Goal: Communication & Community: Answer question/provide support

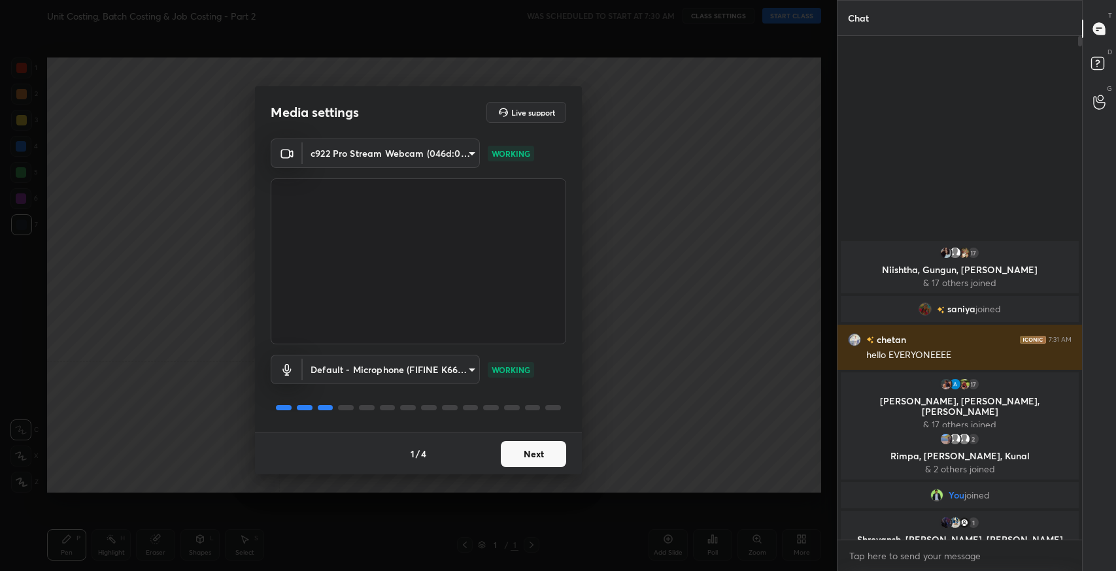
click at [547, 458] on button "Next" at bounding box center [533, 454] width 65 height 26
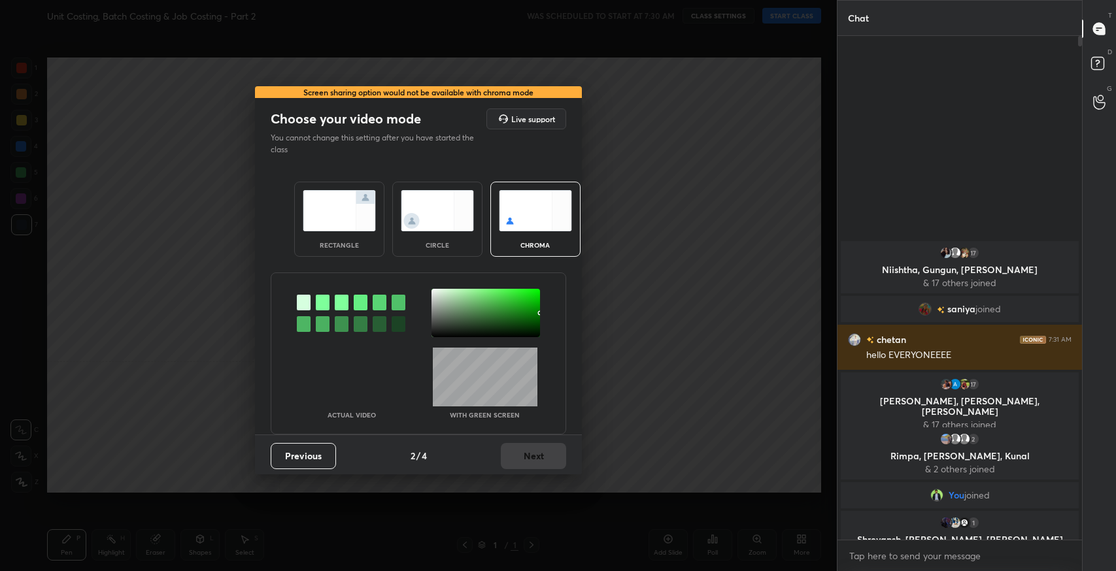
click at [348, 205] on img at bounding box center [339, 210] width 73 height 41
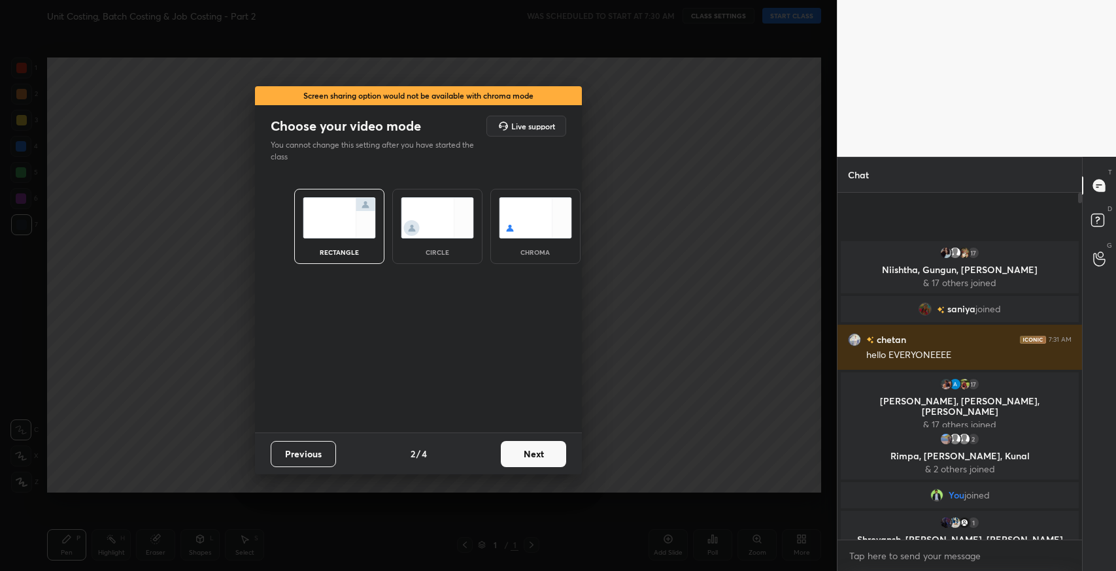
scroll to position [375, 241]
click at [523, 447] on button "Next" at bounding box center [533, 454] width 65 height 26
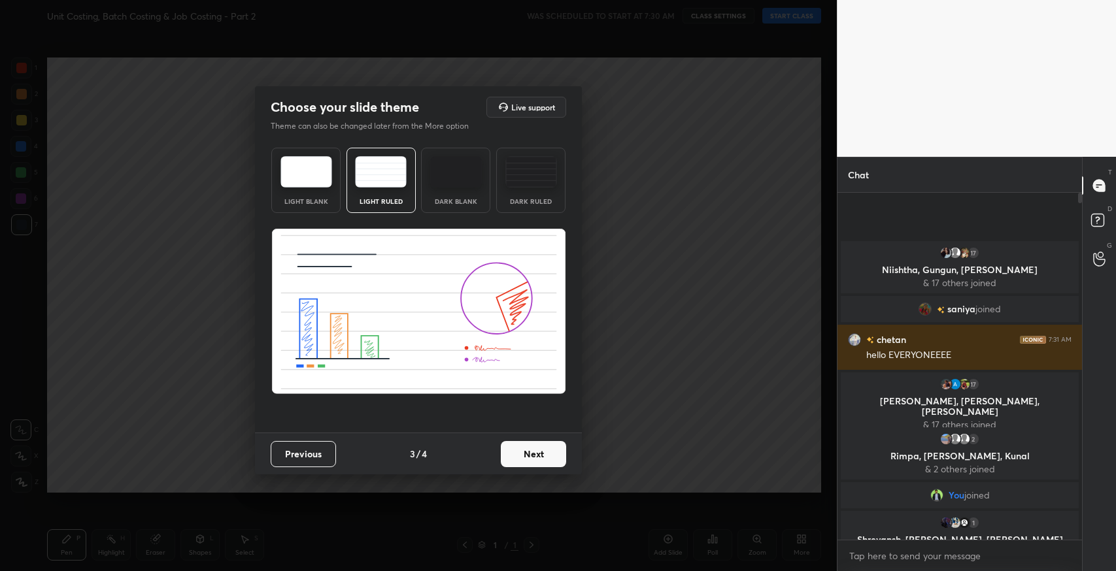
click at [531, 450] on button "Next" at bounding box center [533, 454] width 65 height 26
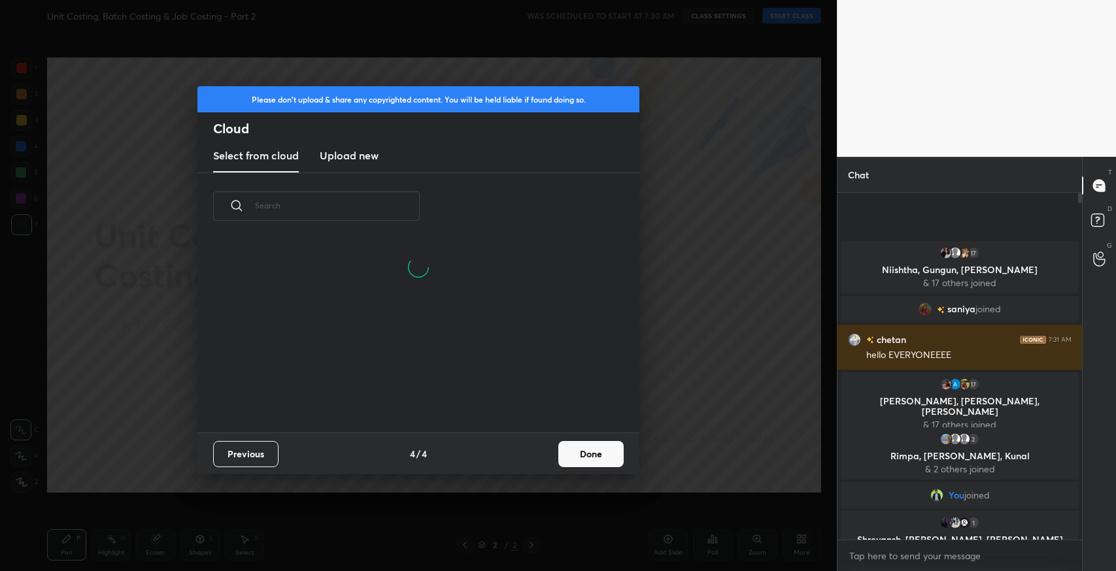
click at [579, 460] on button "Done" at bounding box center [590, 454] width 65 height 26
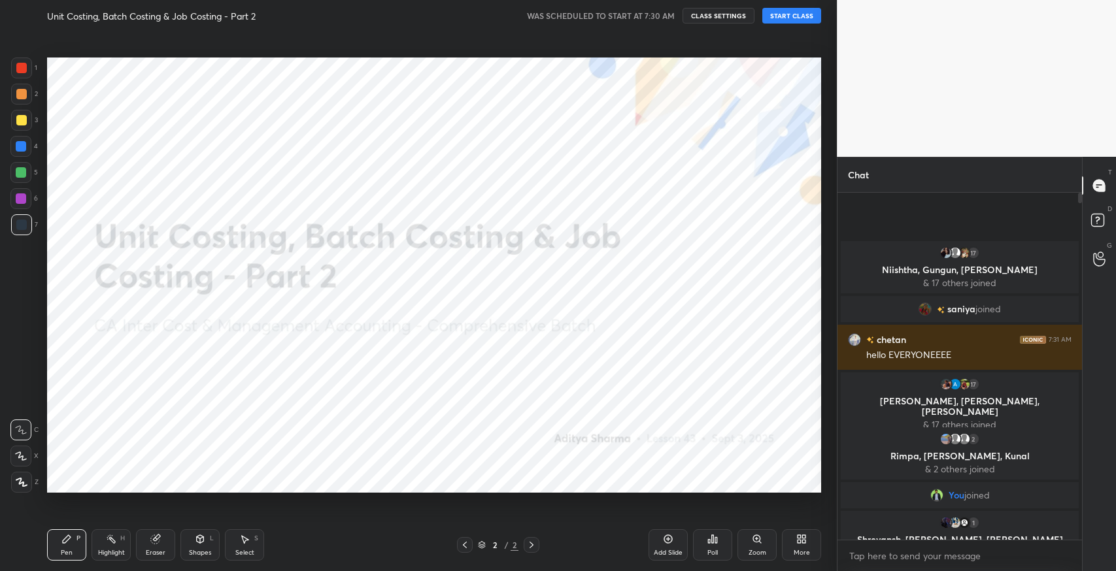
click at [579, 460] on div "Please don't upload & share any copyrighted content. You will be held liable if…" at bounding box center [418, 285] width 837 height 571
click at [786, 14] on button "START CLASS" at bounding box center [791, 16] width 59 height 16
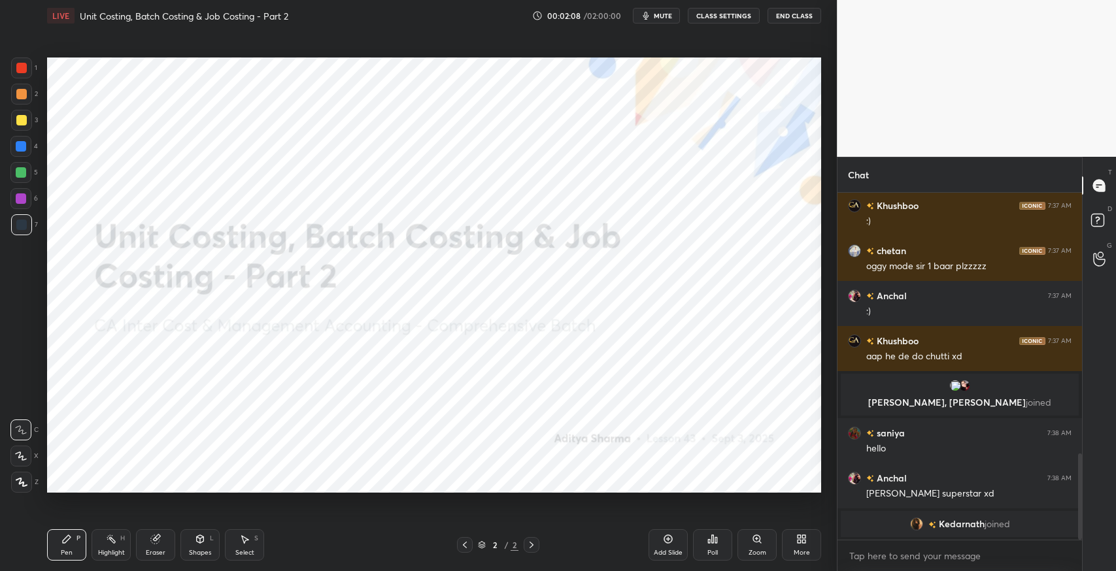
scroll to position [1057, 0]
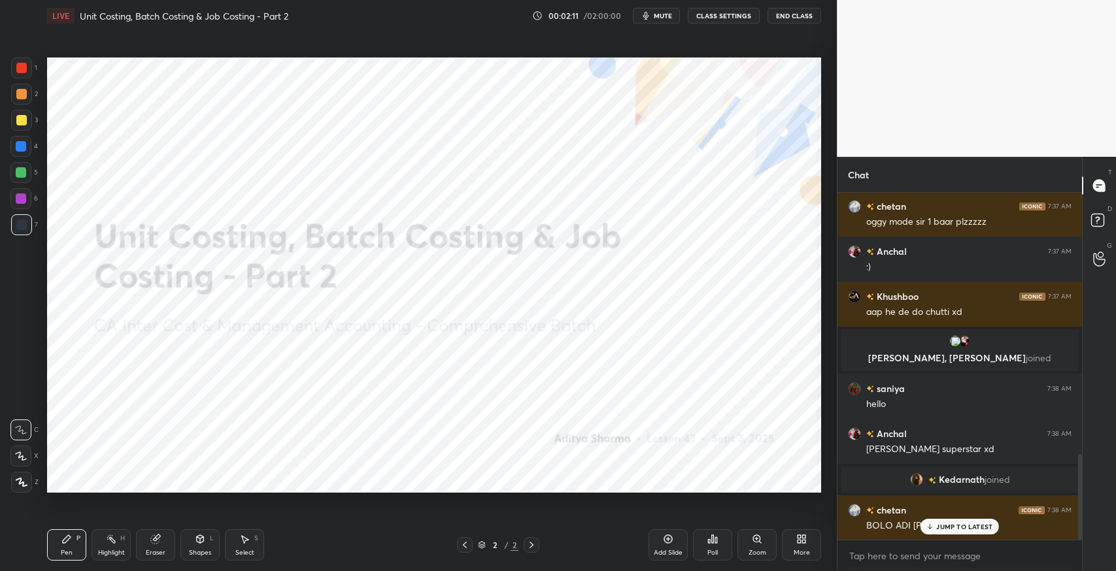
click at [967, 524] on p "JUMP TO LATEST" at bounding box center [964, 527] width 56 height 8
click at [771, 560] on div "Zoom" at bounding box center [756, 545] width 39 height 31
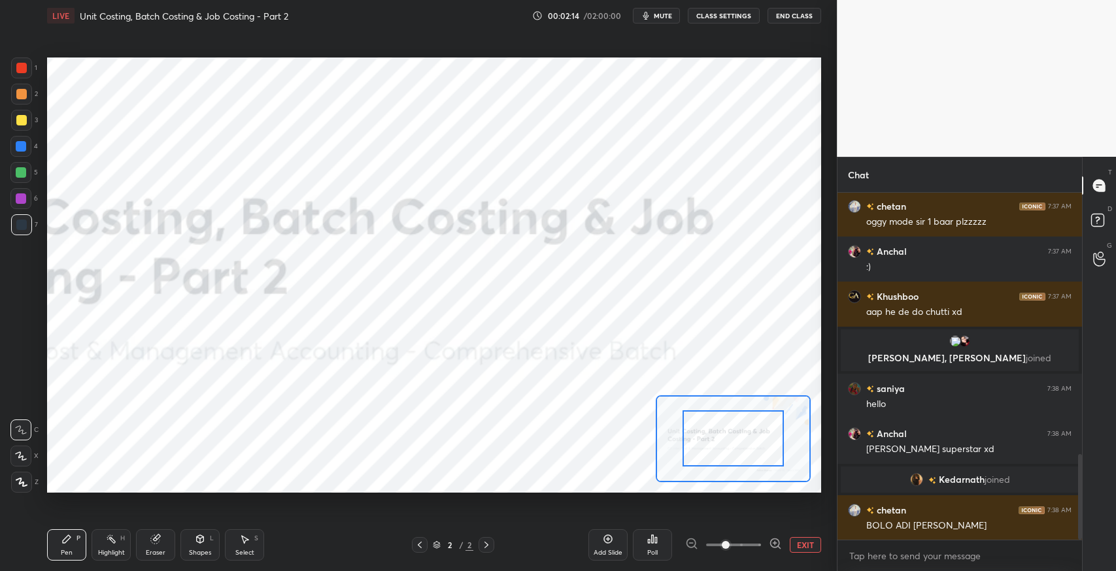
click at [804, 541] on button "EXIT" at bounding box center [805, 545] width 31 height 16
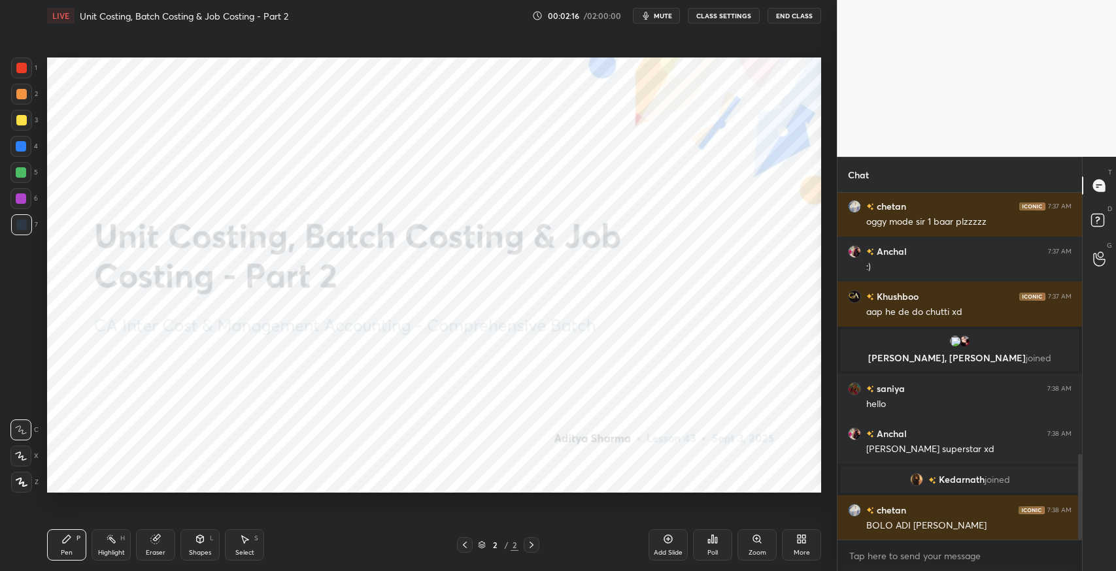
click at [150, 550] on div "Eraser" at bounding box center [156, 553] width 20 height 7
click at [18, 475] on div "Erase all" at bounding box center [20, 482] width 21 height 21
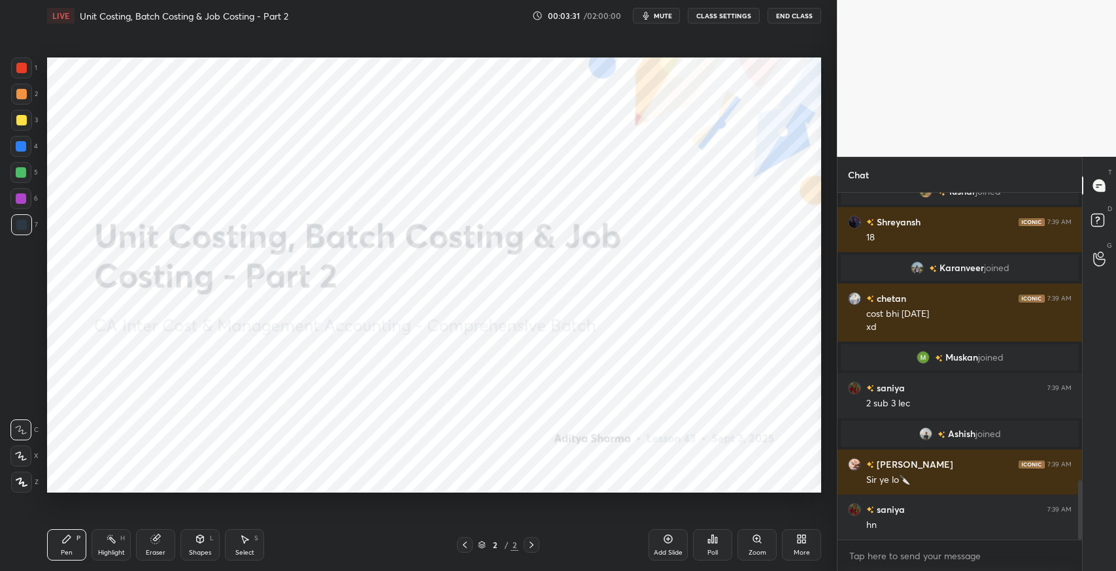
scroll to position [1731, 0]
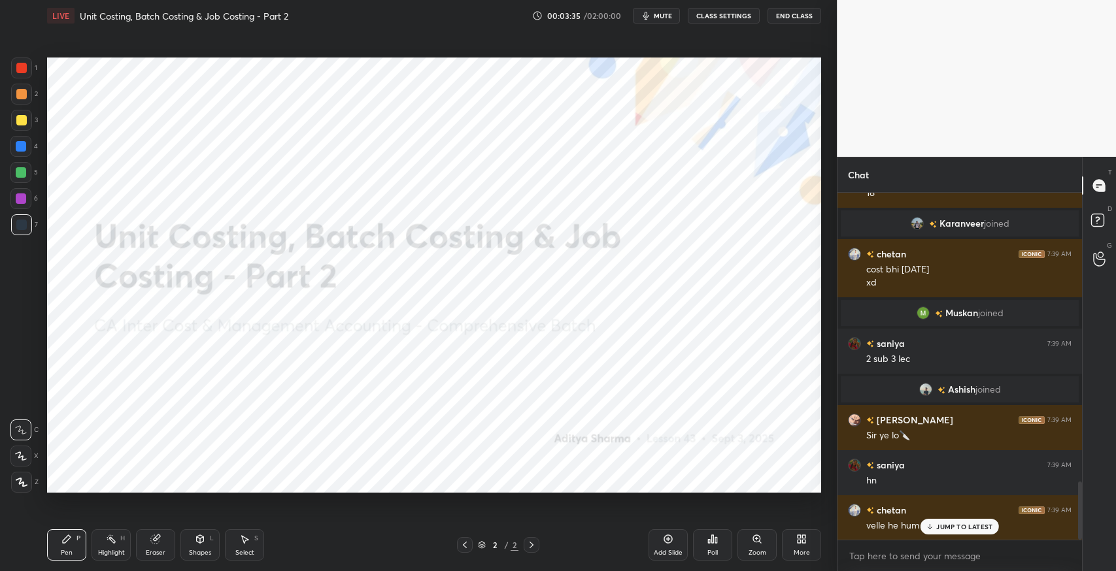
click at [939, 527] on p "JUMP TO LATEST" at bounding box center [964, 527] width 56 height 8
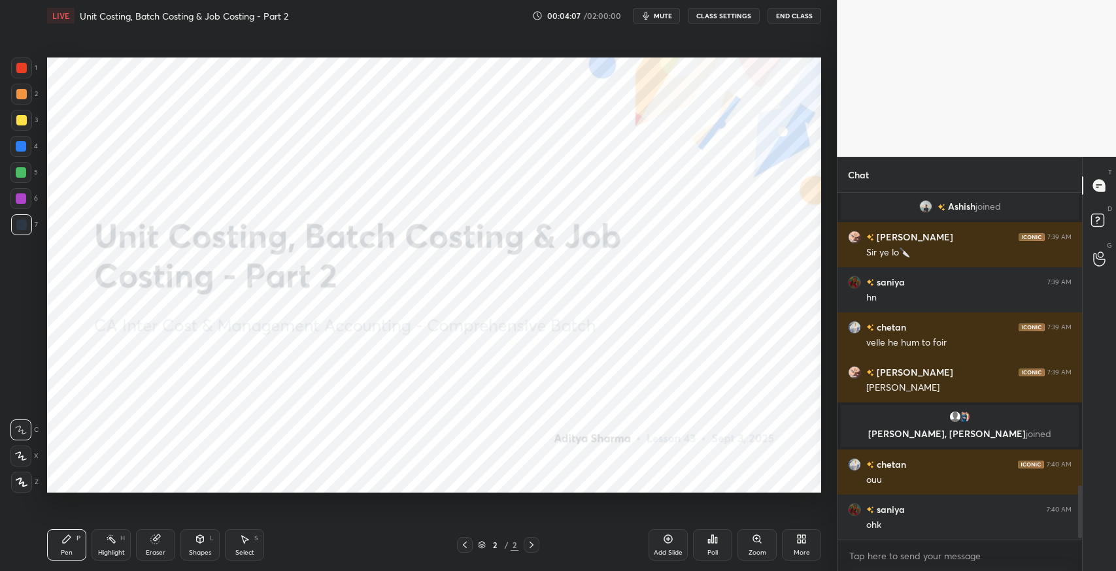
scroll to position [1912, 0]
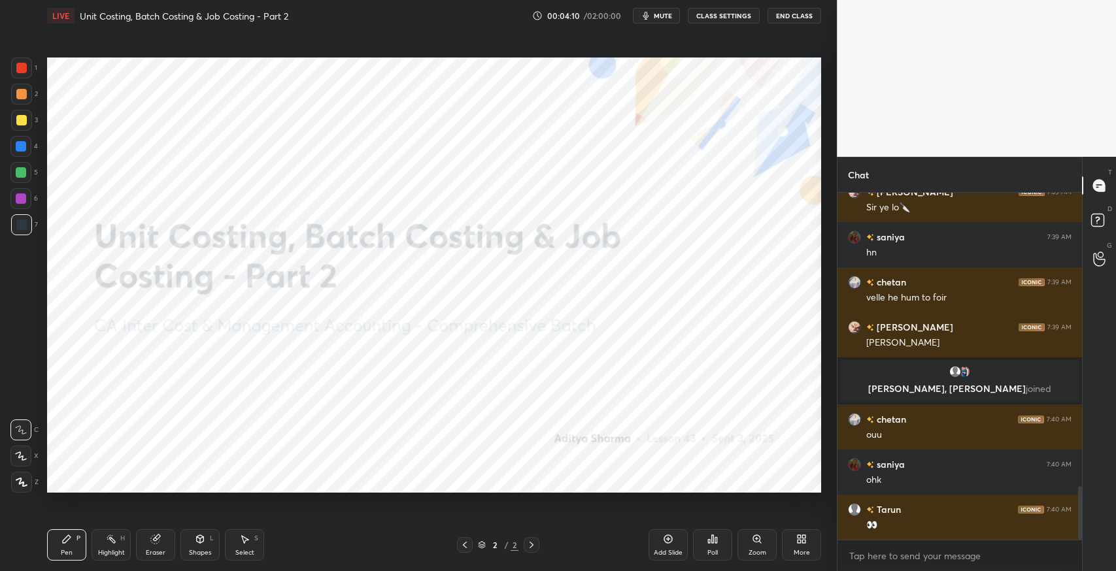
click at [803, 537] on icon at bounding box center [803, 536] width 3 height 3
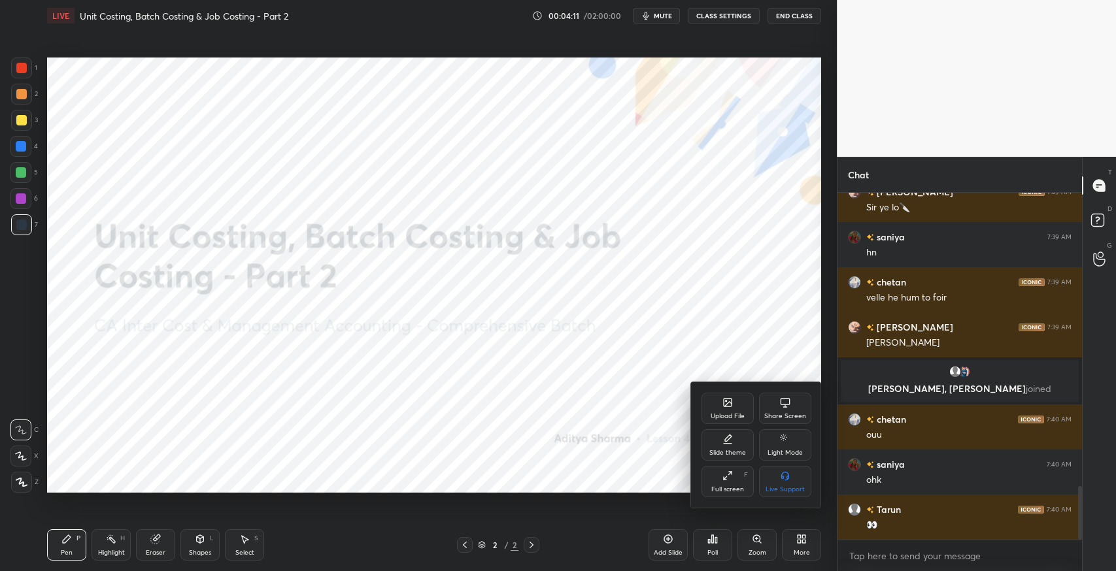
click at [730, 413] on div "Upload File" at bounding box center [728, 416] width 34 height 7
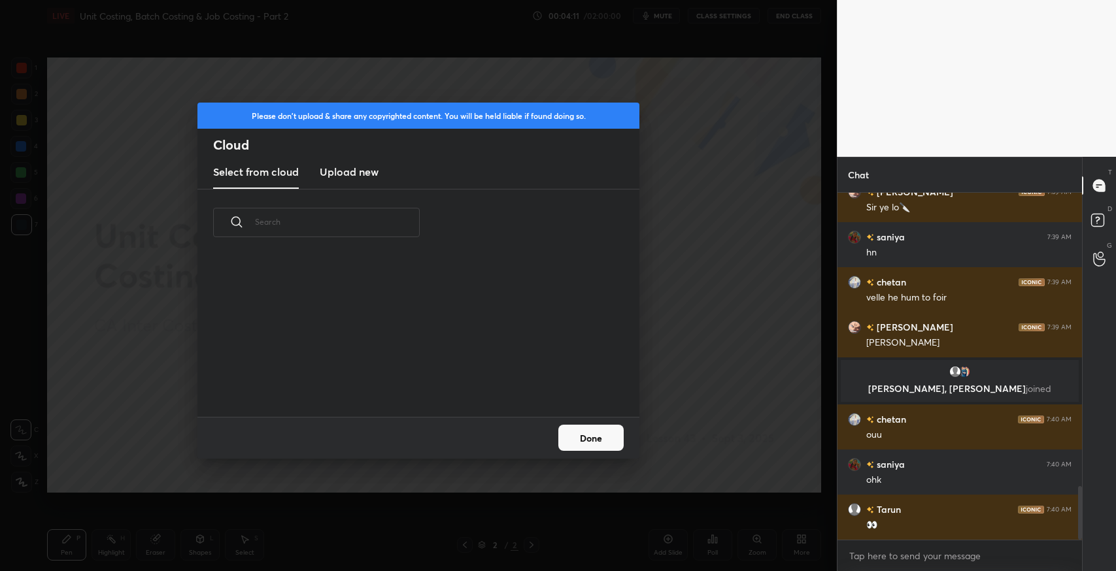
scroll to position [1957, 0]
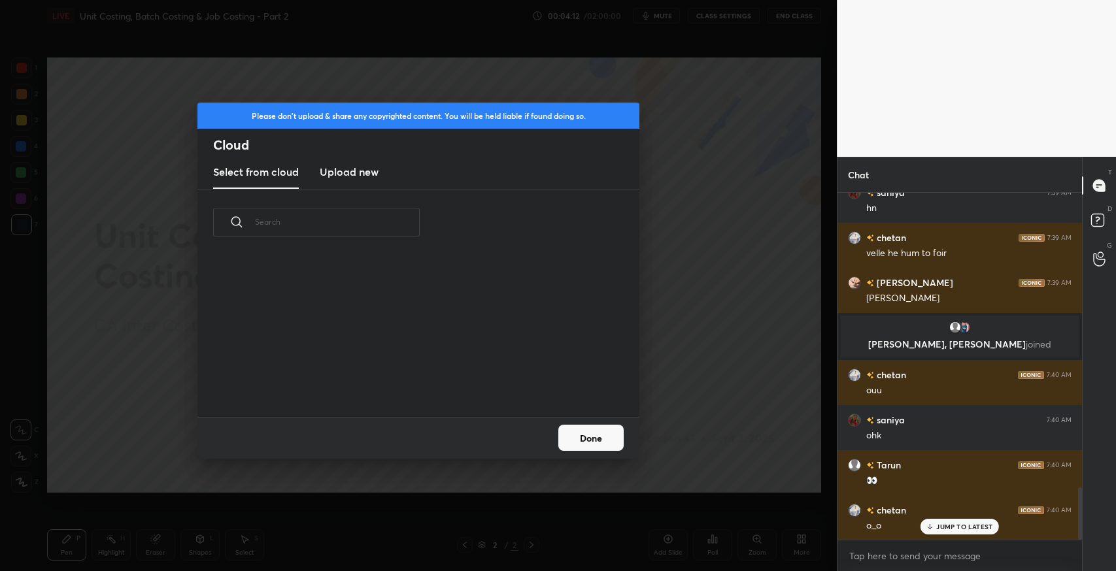
click at [375, 171] on h3 "Upload new" at bounding box center [349, 172] width 59 height 16
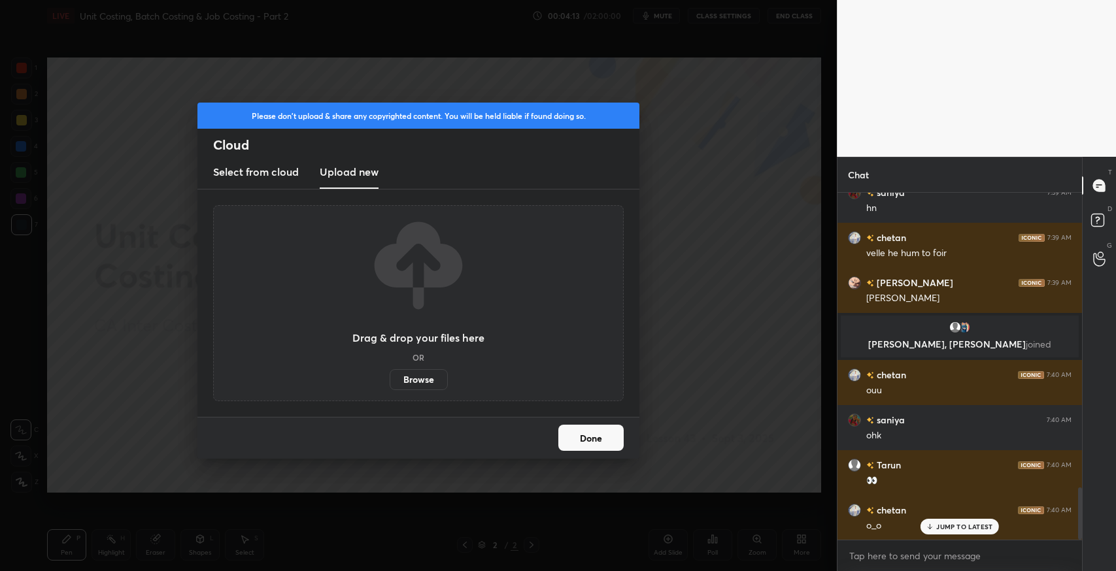
click at [431, 380] on label "Browse" at bounding box center [419, 379] width 58 height 21
click at [390, 380] on input "Browse" at bounding box center [390, 379] width 0 height 21
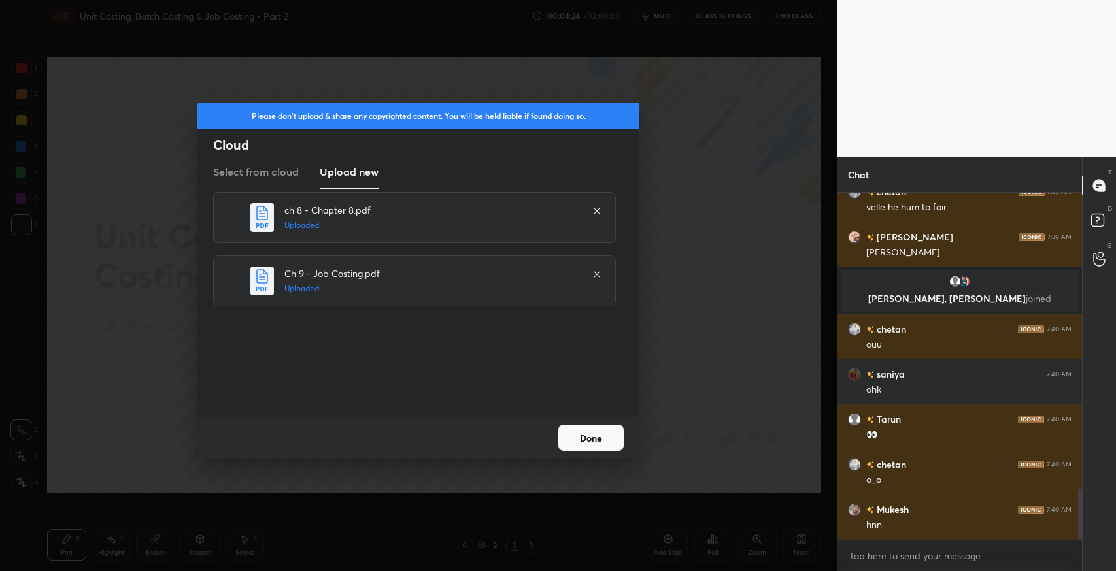
drag, startPoint x: 237, startPoint y: 287, endPoint x: 232, endPoint y: 213, distance: 74.0
click at [232, 213] on icon at bounding box center [232, 218] width 16 height 16
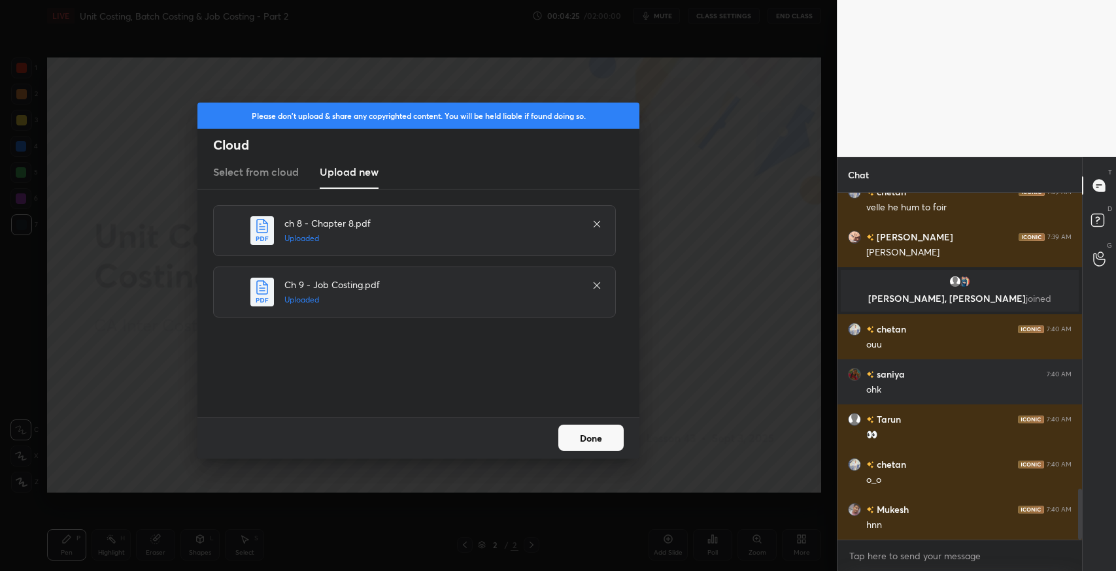
scroll to position [2034, 0]
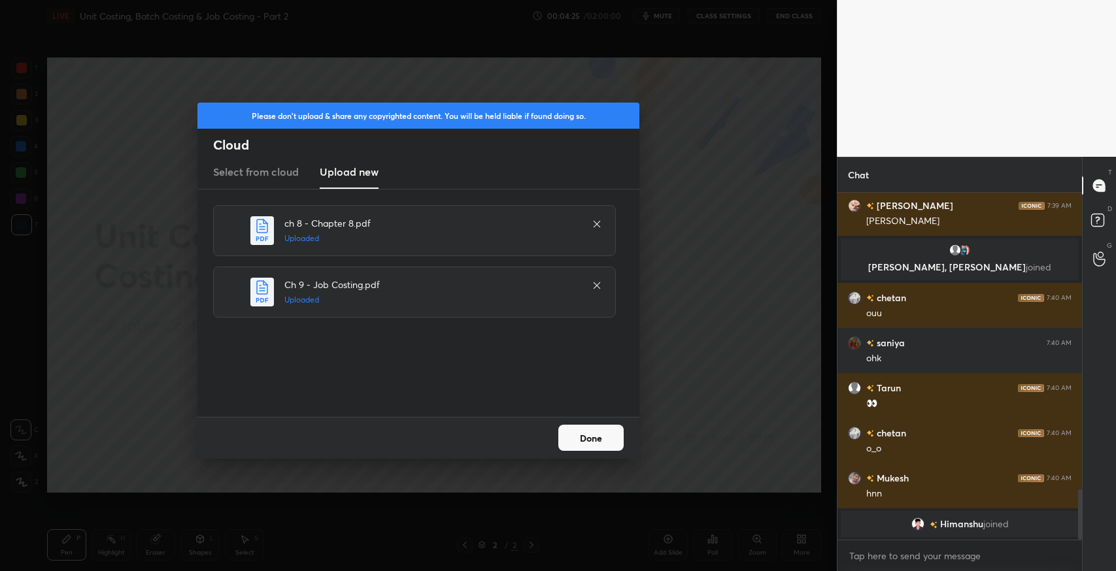
click at [605, 435] on button "Done" at bounding box center [590, 438] width 65 height 26
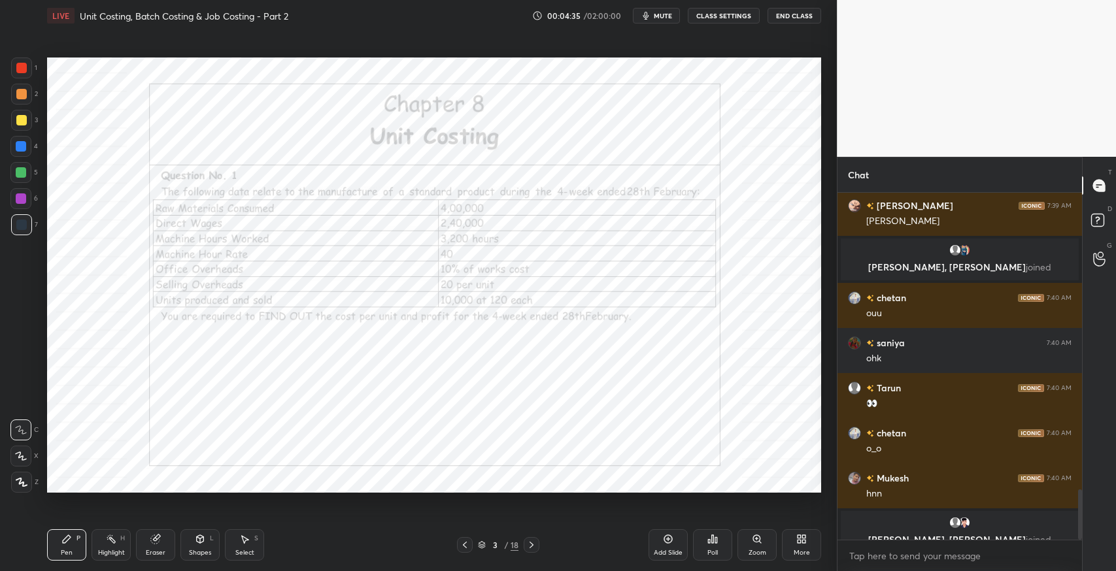
scroll to position [2049, 0]
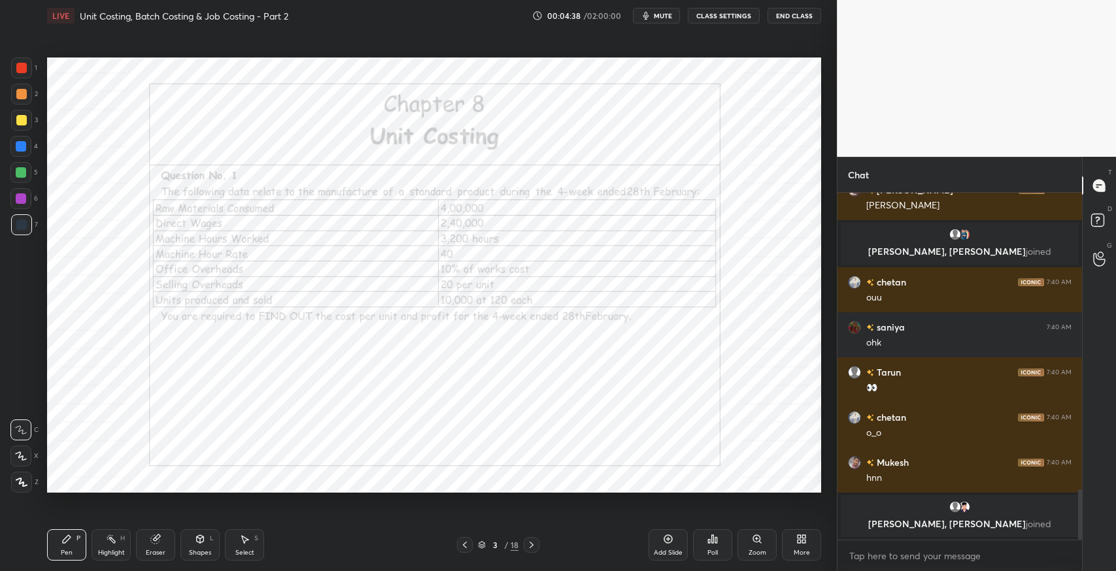
click at [527, 545] on icon at bounding box center [531, 545] width 10 height 10
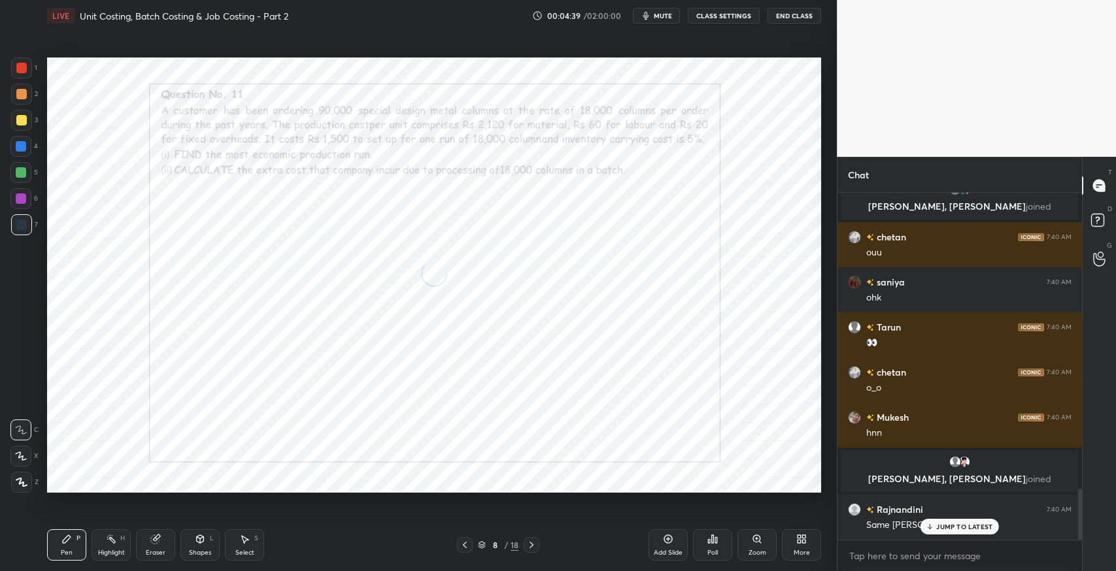
scroll to position [2020, 0]
click at [939, 527] on p "JUMP TO LATEST" at bounding box center [964, 527] width 56 height 8
click at [536, 548] on icon at bounding box center [531, 545] width 10 height 10
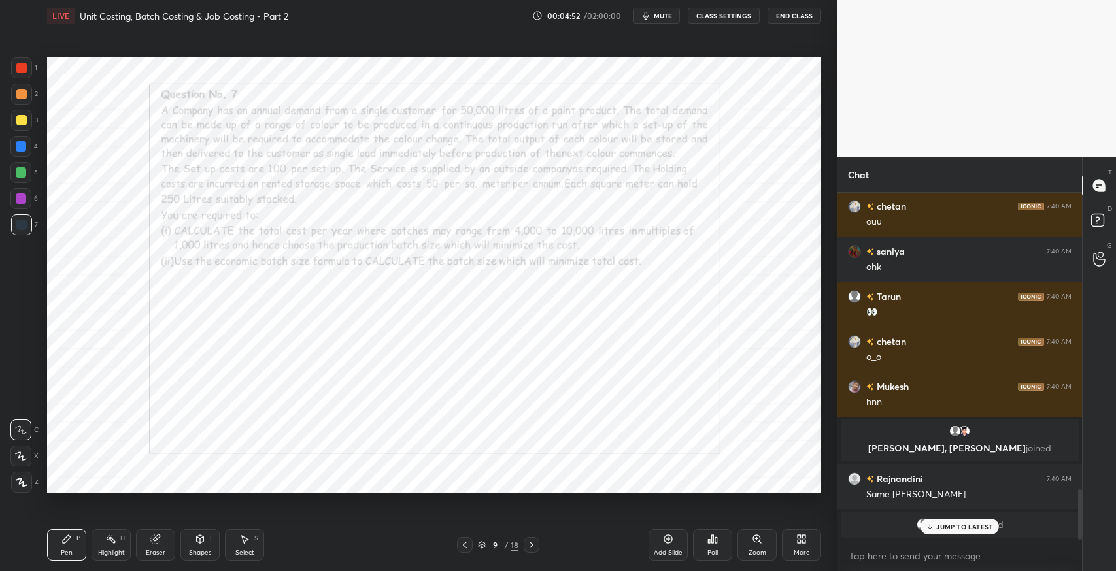
click at [979, 520] on div "JUMP TO LATEST" at bounding box center [959, 527] width 78 height 16
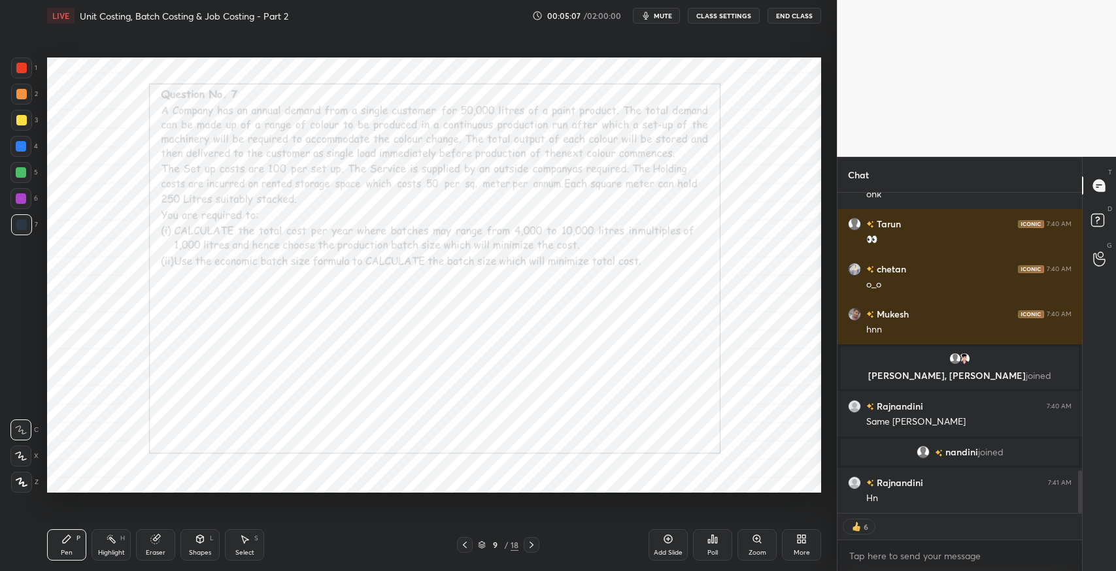
click at [533, 545] on icon at bounding box center [531, 545] width 10 height 10
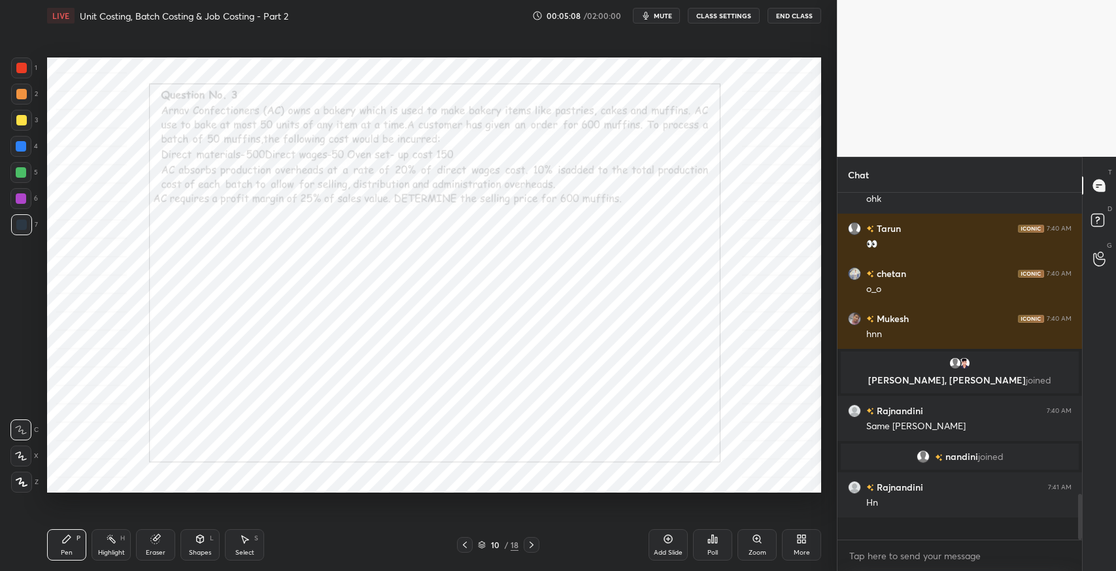
scroll to position [2074, 0]
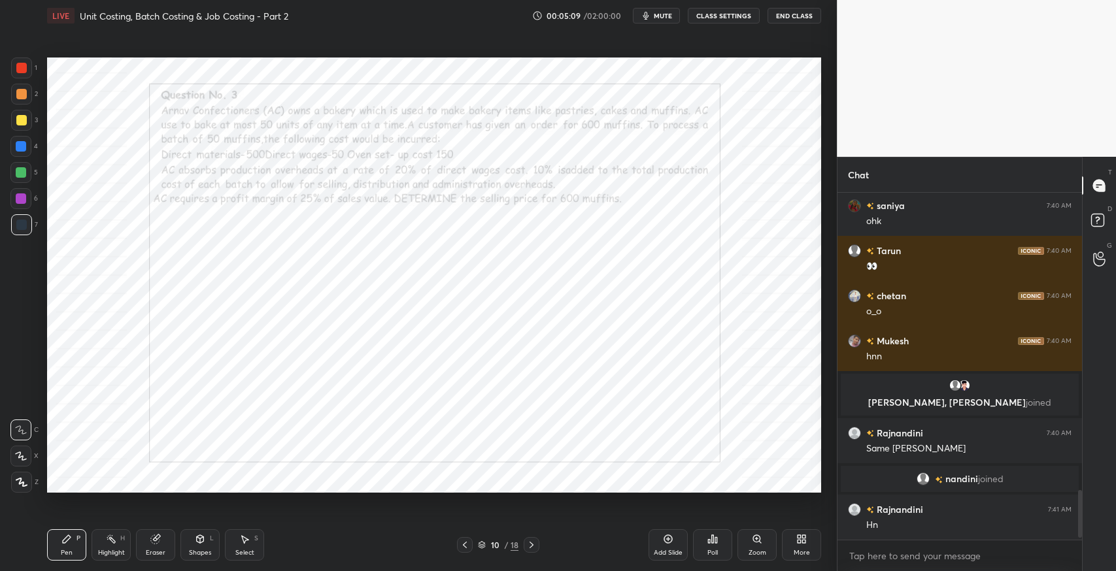
click at [533, 545] on icon at bounding box center [531, 545] width 10 height 10
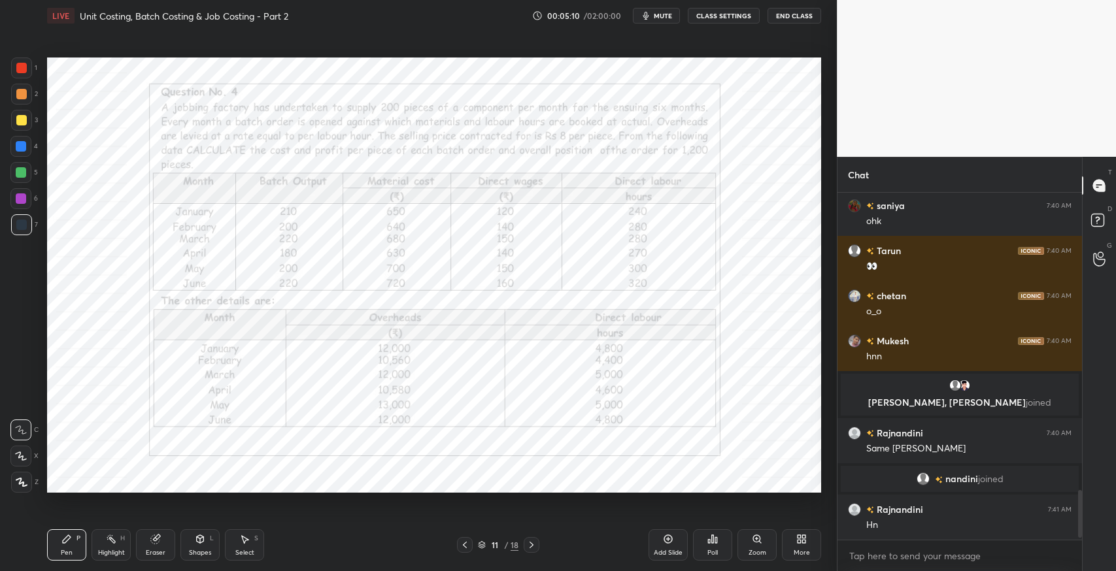
click at [533, 545] on icon at bounding box center [531, 545] width 10 height 10
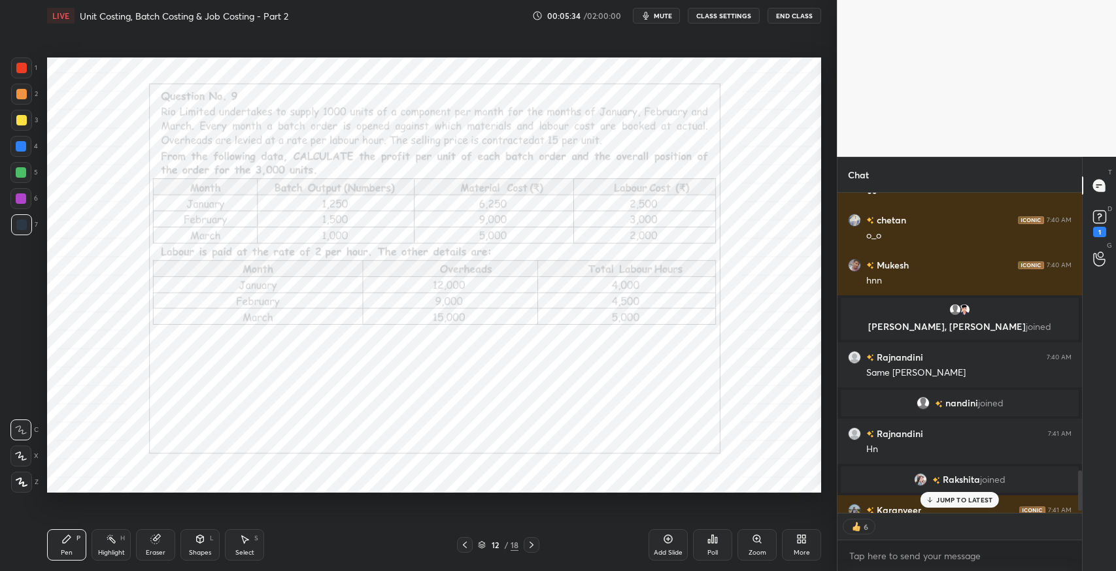
scroll to position [2178, 0]
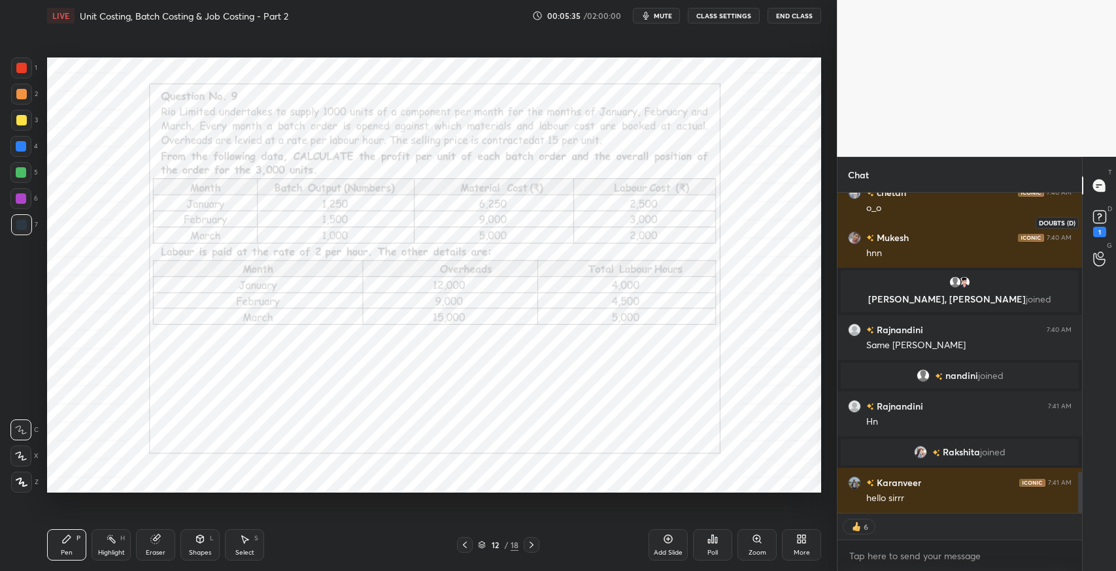
click at [1104, 218] on rect at bounding box center [1099, 217] width 12 height 12
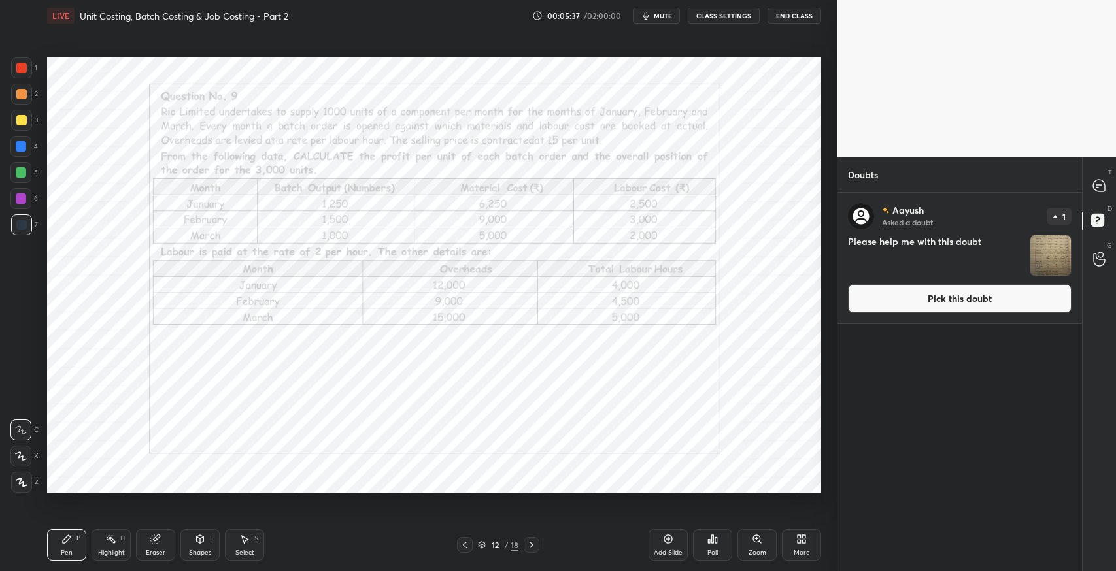
click at [1030, 294] on button "Pick this doubt" at bounding box center [960, 298] width 224 height 29
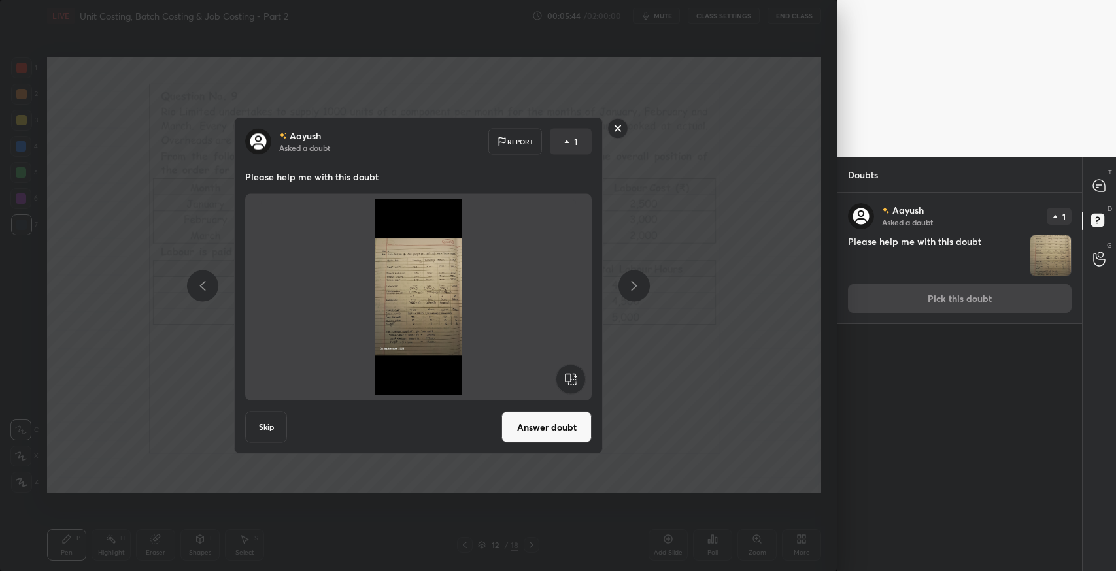
click at [666, 350] on div "Aayush Asked a doubt Report 1 Please help me with this doubt Skip Answer doubt" at bounding box center [418, 285] width 837 height 571
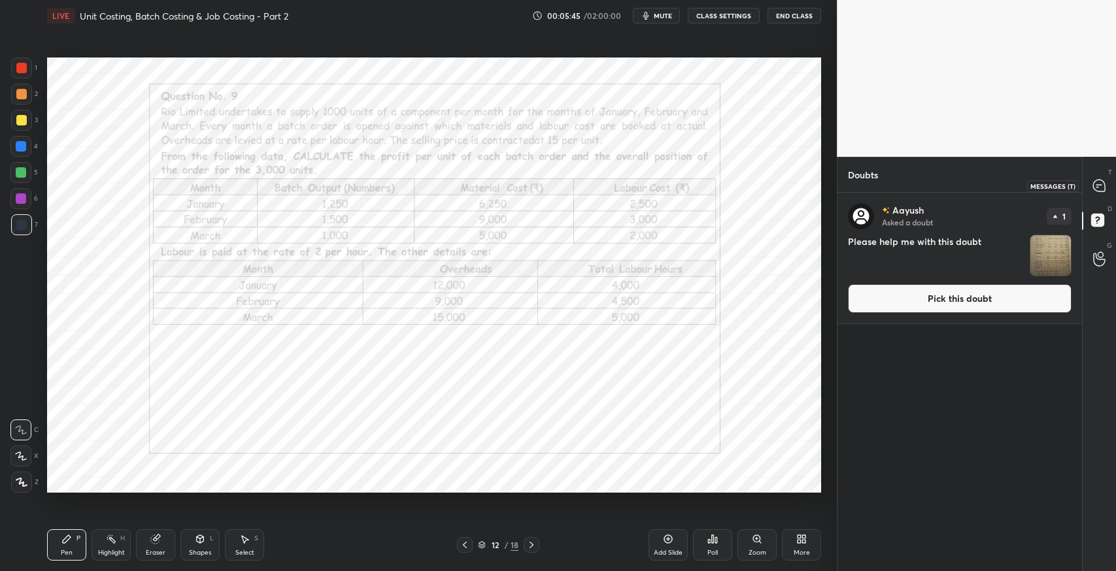
drag, startPoint x: 1098, startPoint y: 182, endPoint x: 1081, endPoint y: 203, distance: 26.0
click at [1098, 184] on icon at bounding box center [1099, 186] width 12 height 12
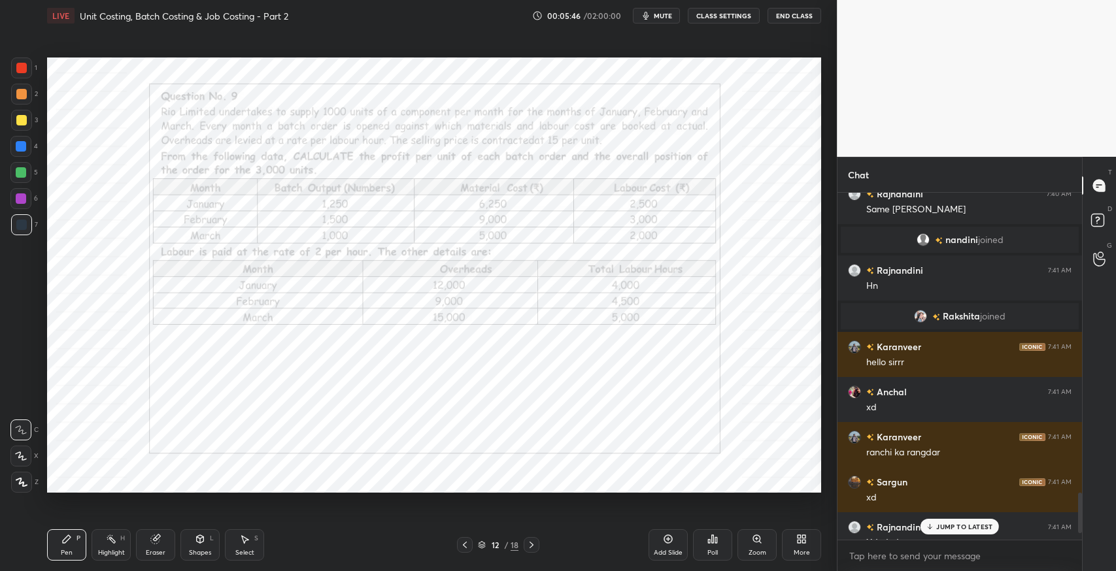
scroll to position [2620, 0]
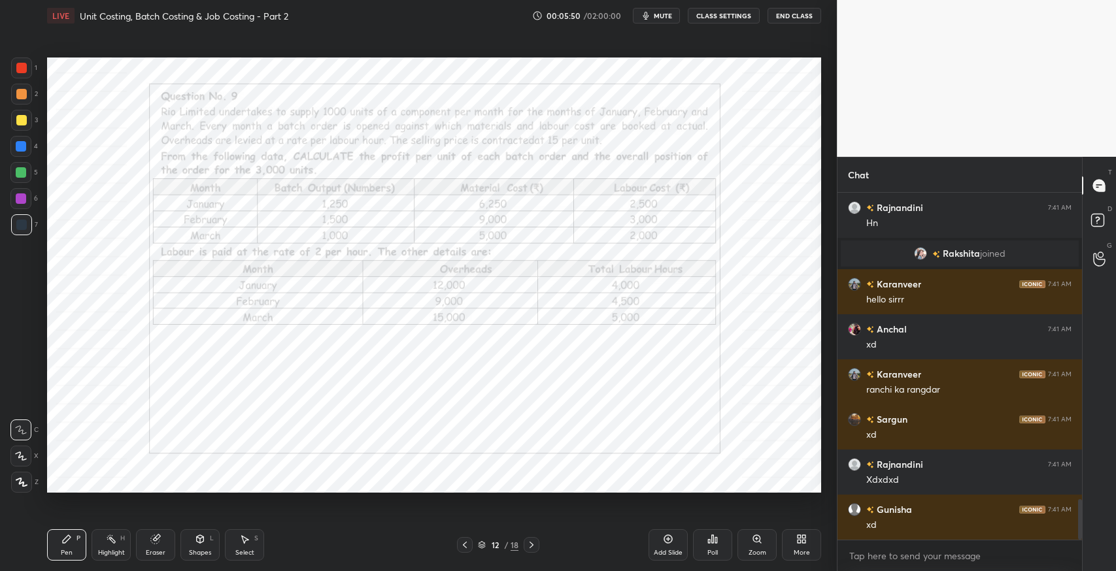
click at [791, 550] on div "More" at bounding box center [801, 545] width 39 height 31
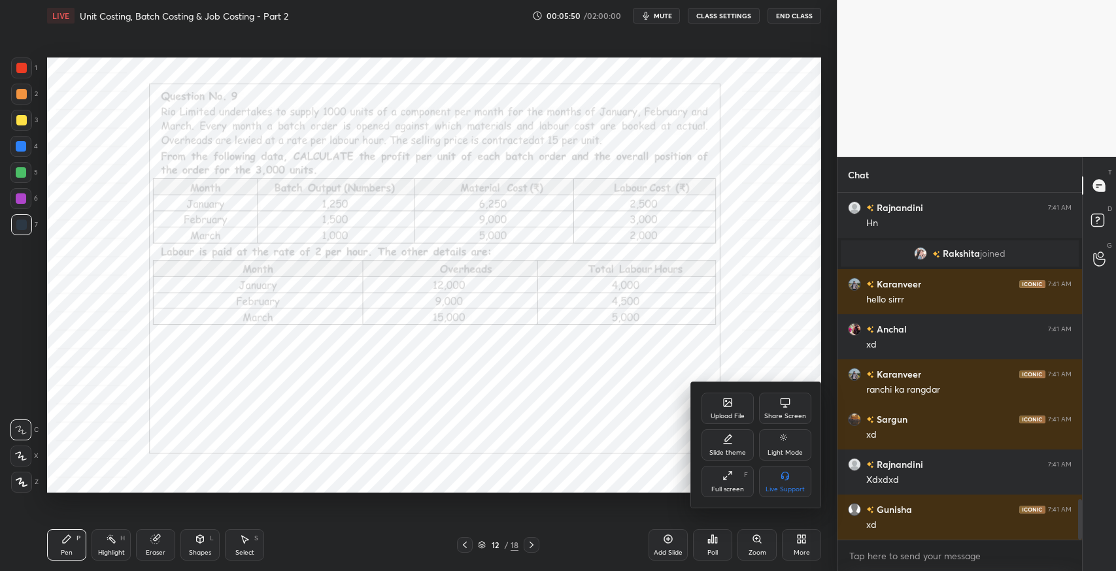
click at [722, 411] on div "Upload File" at bounding box center [727, 408] width 52 height 31
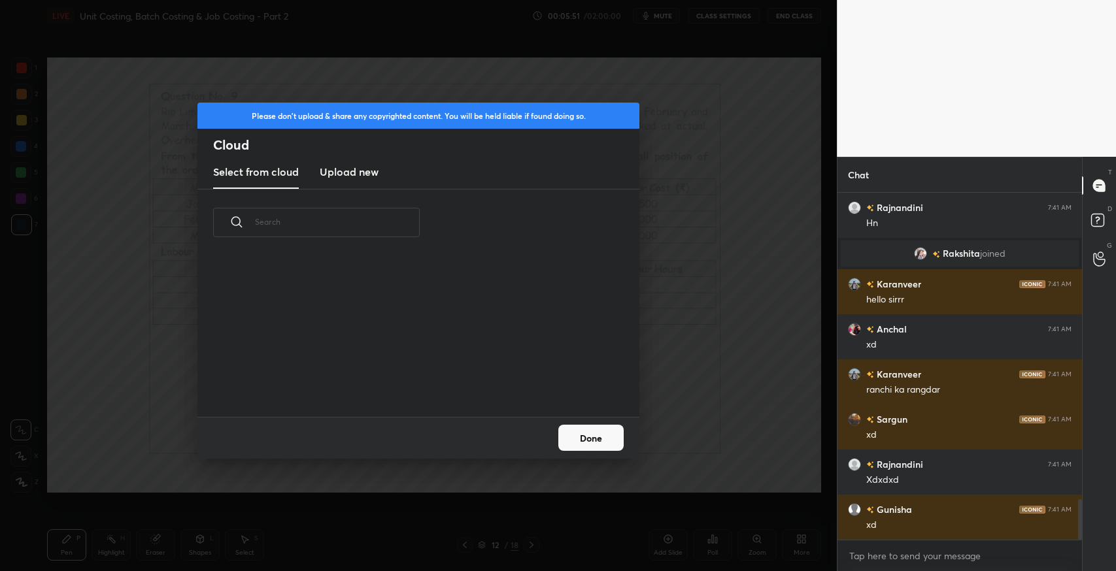
scroll to position [161, 419]
click at [363, 180] on new "Upload new" at bounding box center [349, 172] width 59 height 33
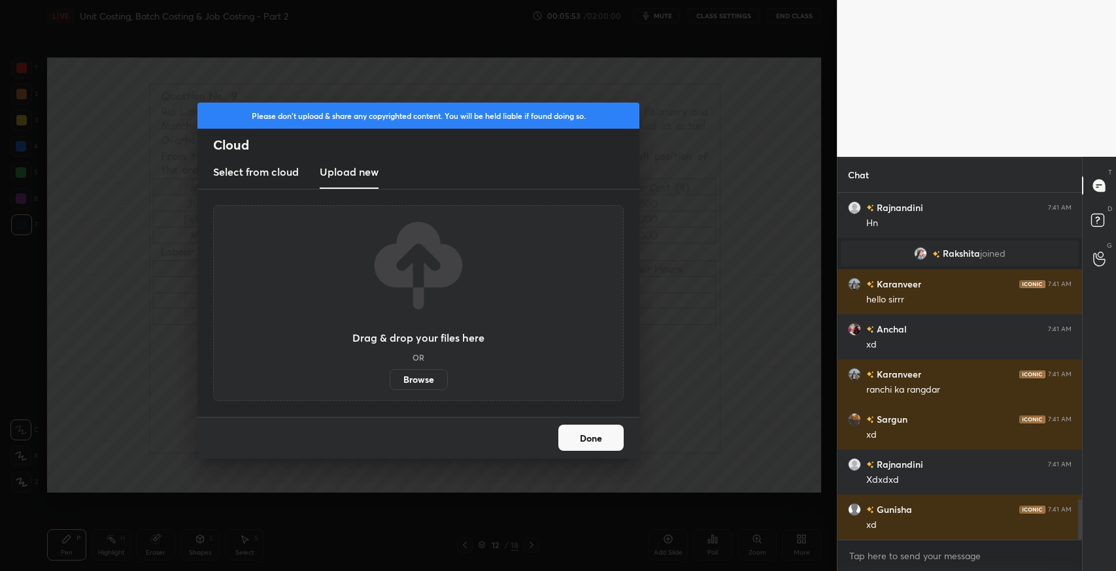
click at [432, 376] on label "Browse" at bounding box center [419, 379] width 58 height 21
click at [390, 376] on input "Browse" at bounding box center [390, 379] width 0 height 21
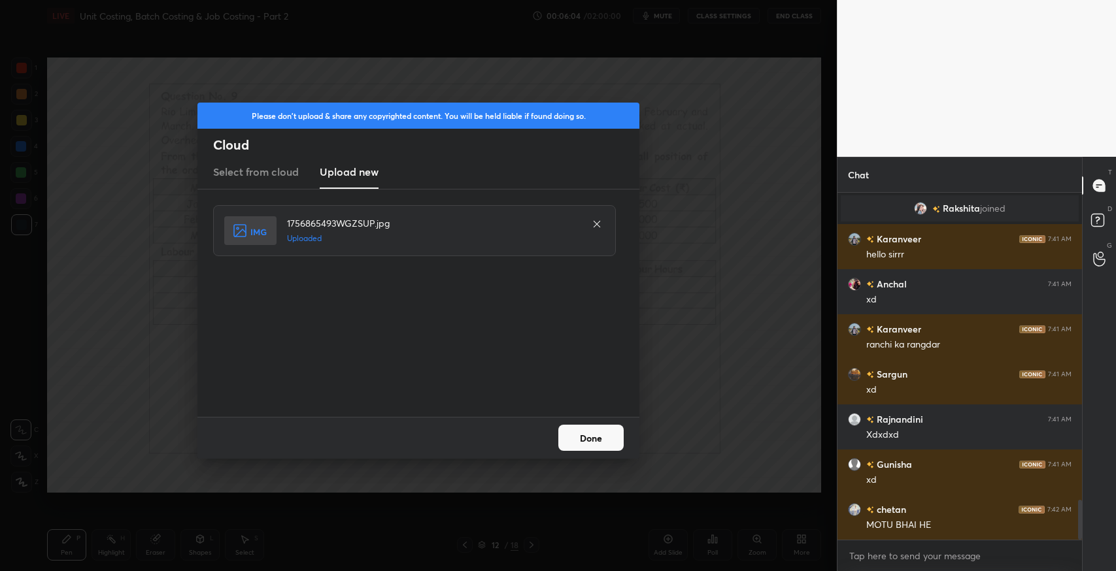
click at [596, 442] on button "Done" at bounding box center [590, 438] width 65 height 26
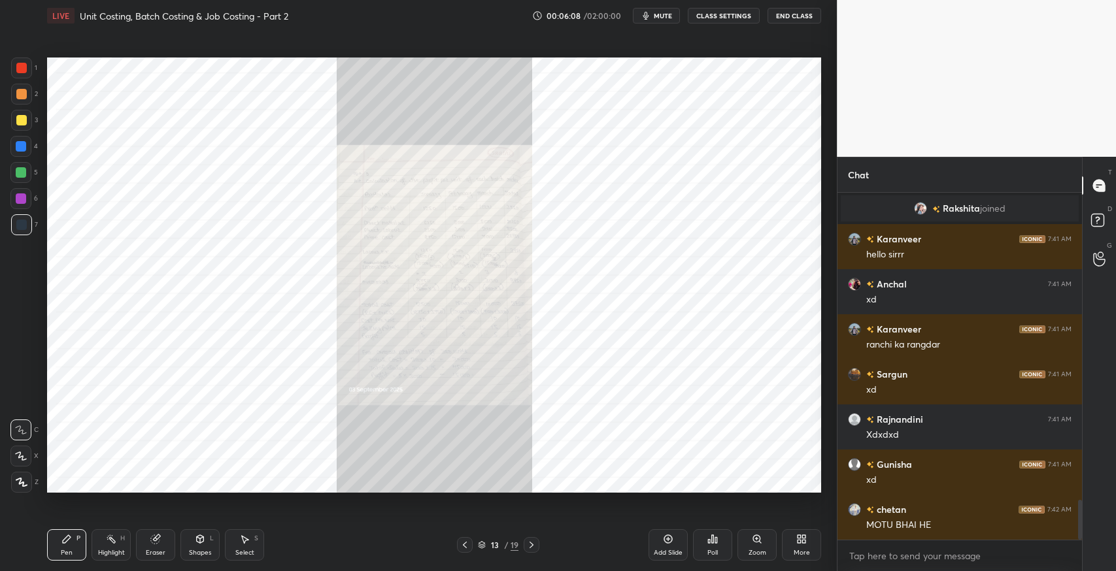
click at [766, 542] on div "Zoom" at bounding box center [756, 545] width 39 height 31
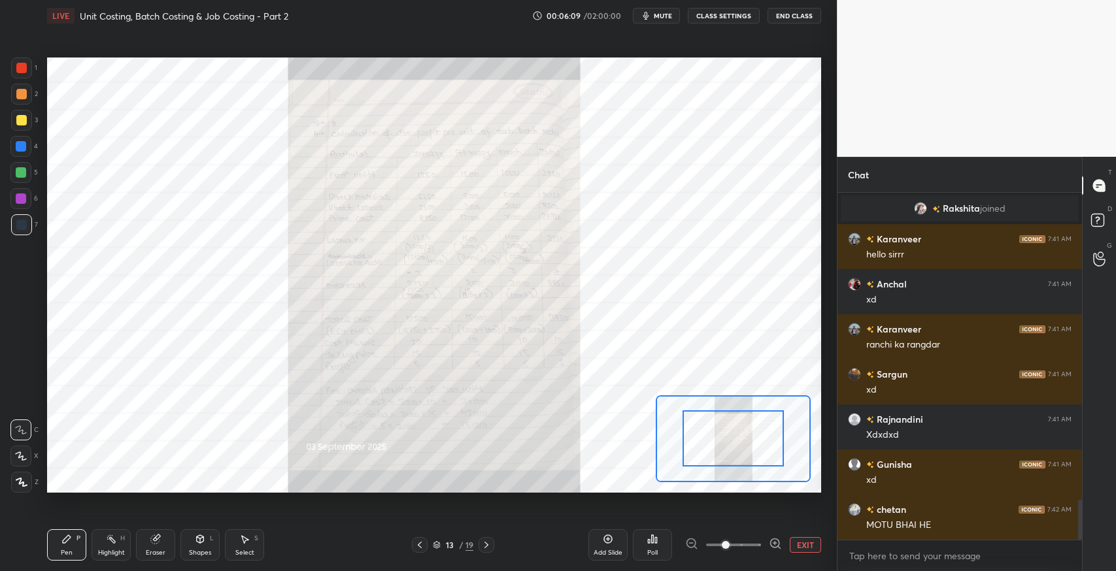
click at [761, 546] on div at bounding box center [733, 545] width 97 height 16
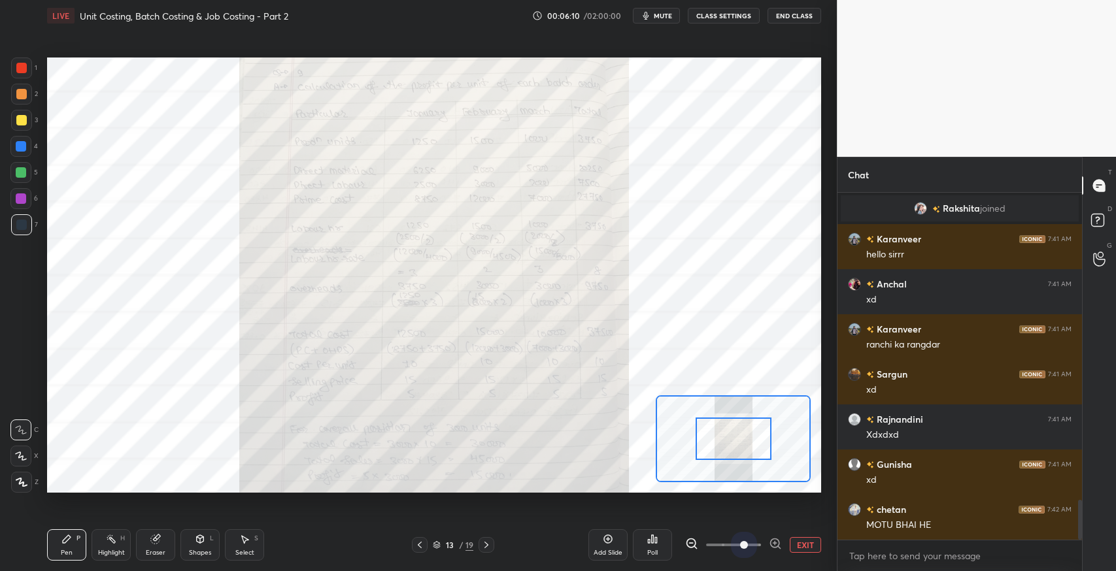
click at [740, 542] on span at bounding box center [744, 545] width 8 height 8
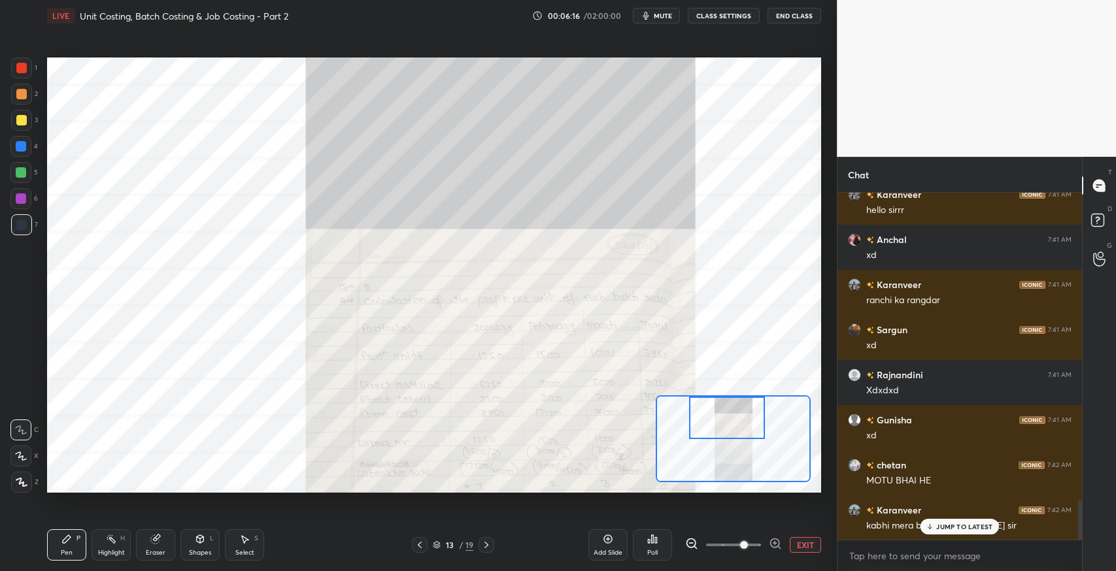
click at [699, 371] on div "Setting up your live class Poll for secs No correct answer Start poll" at bounding box center [434, 275] width 774 height 435
click at [795, 537] on button "EXIT" at bounding box center [805, 545] width 31 height 16
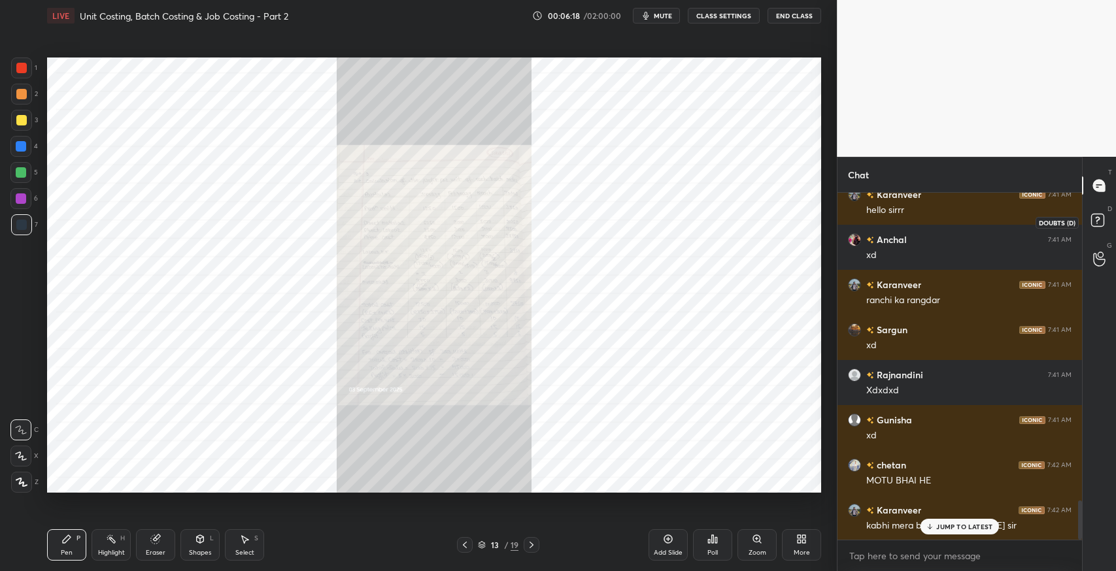
click at [1097, 211] on icon at bounding box center [1100, 223] width 24 height 24
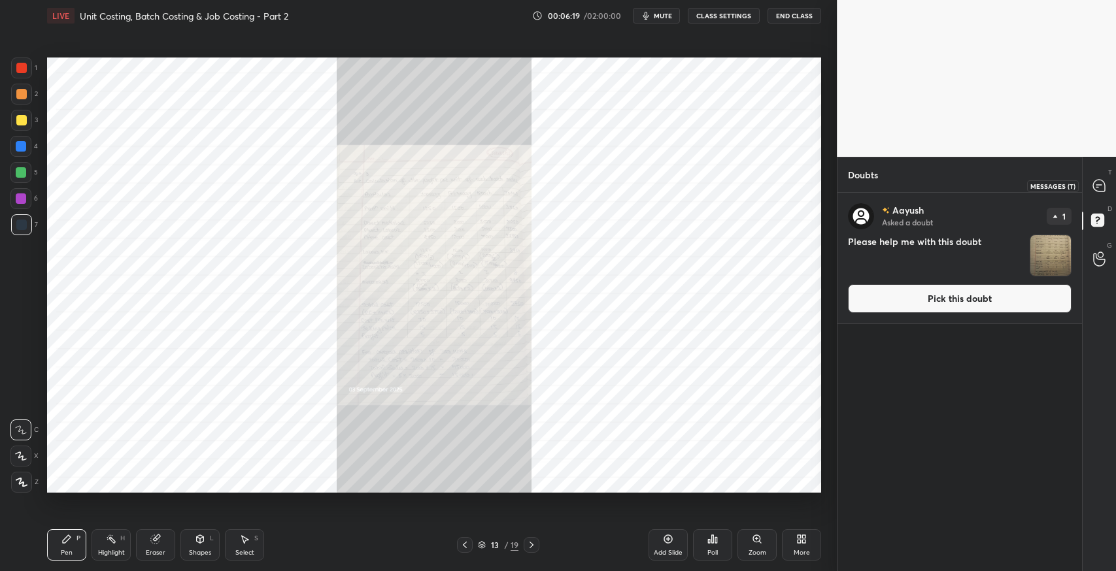
click at [1100, 184] on icon at bounding box center [1099, 186] width 12 height 12
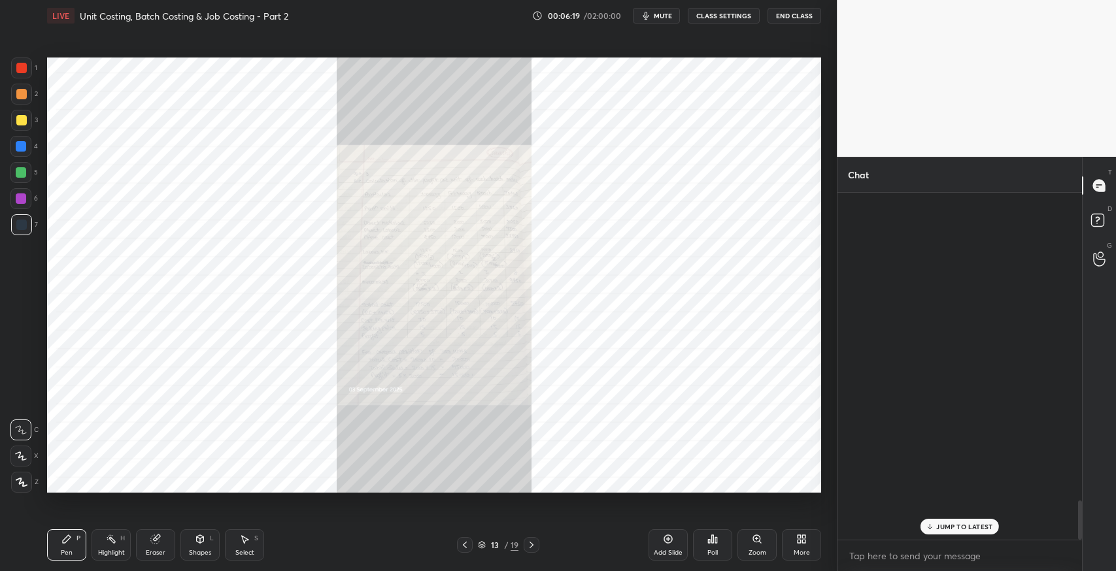
scroll to position [344, 241]
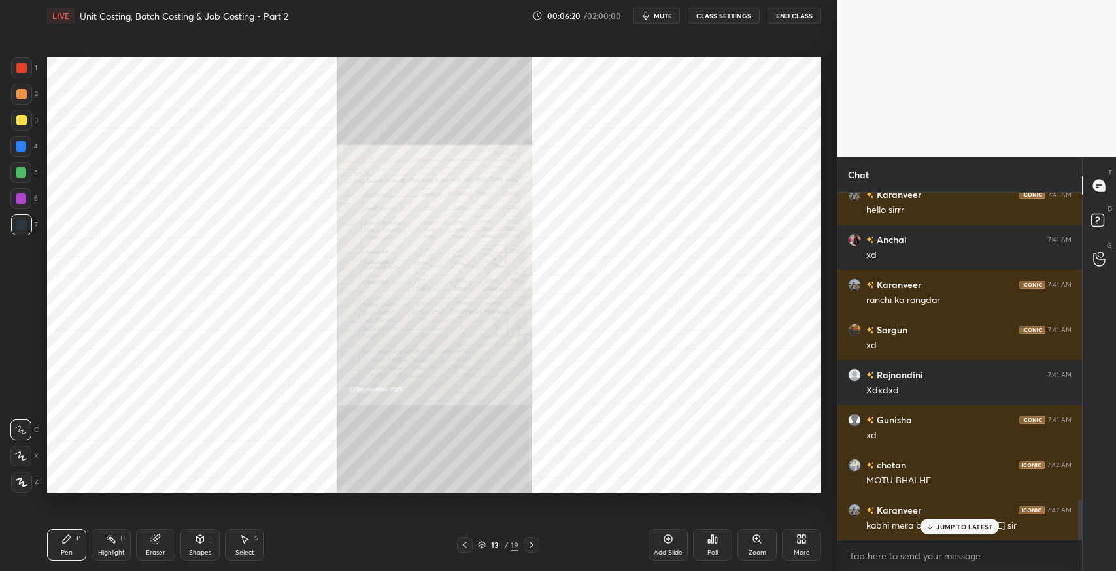
click at [464, 541] on icon at bounding box center [465, 545] width 10 height 10
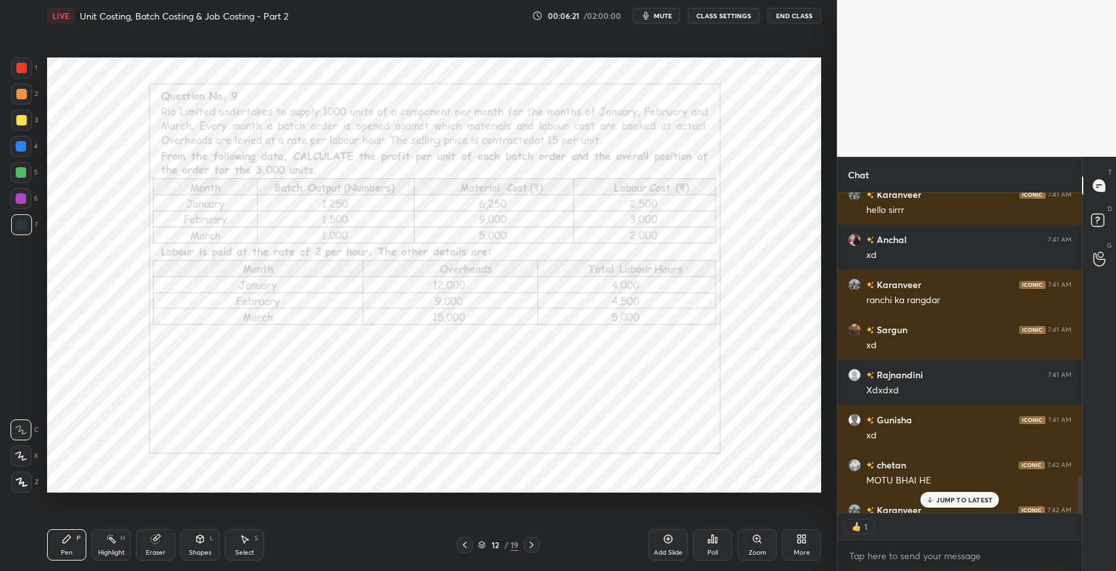
scroll to position [4, 4]
click at [972, 505] on div "JUMP TO LATEST" at bounding box center [959, 500] width 78 height 16
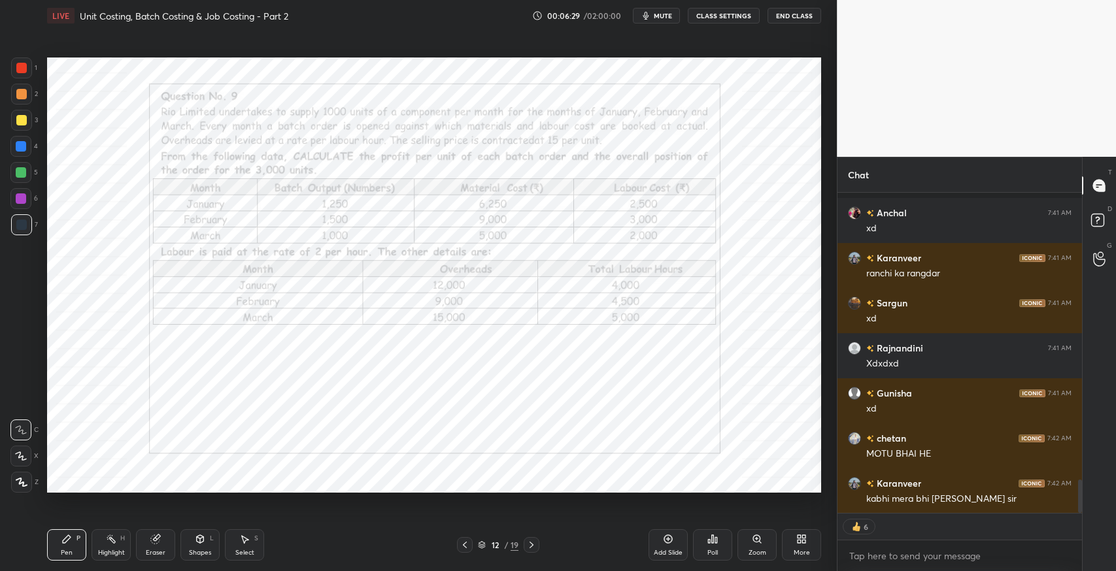
scroll to position [2782, 0]
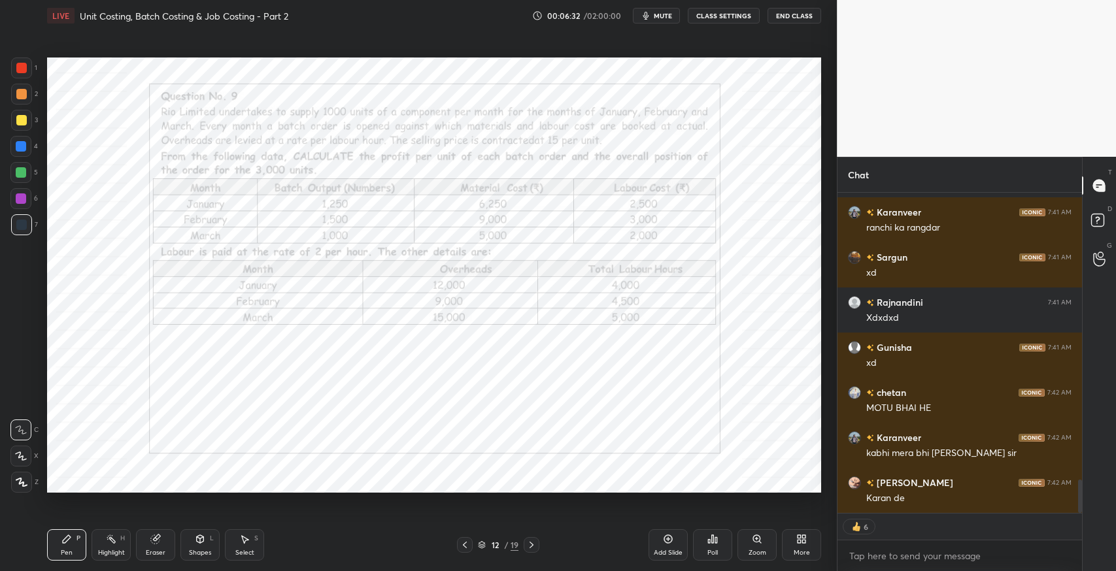
click at [533, 545] on icon at bounding box center [532, 545] width 4 height 7
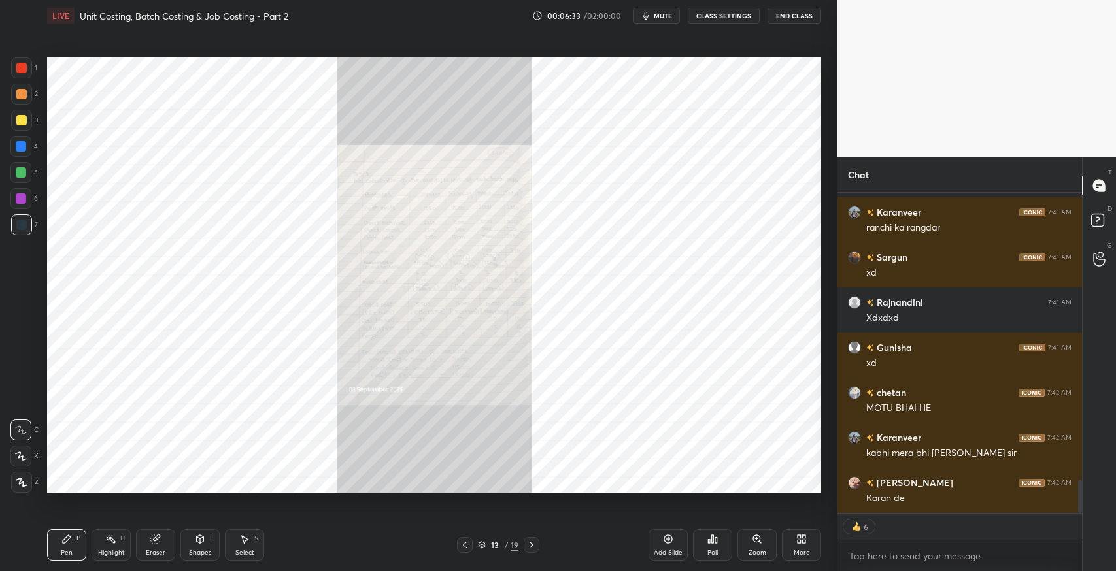
scroll to position [2755, 0]
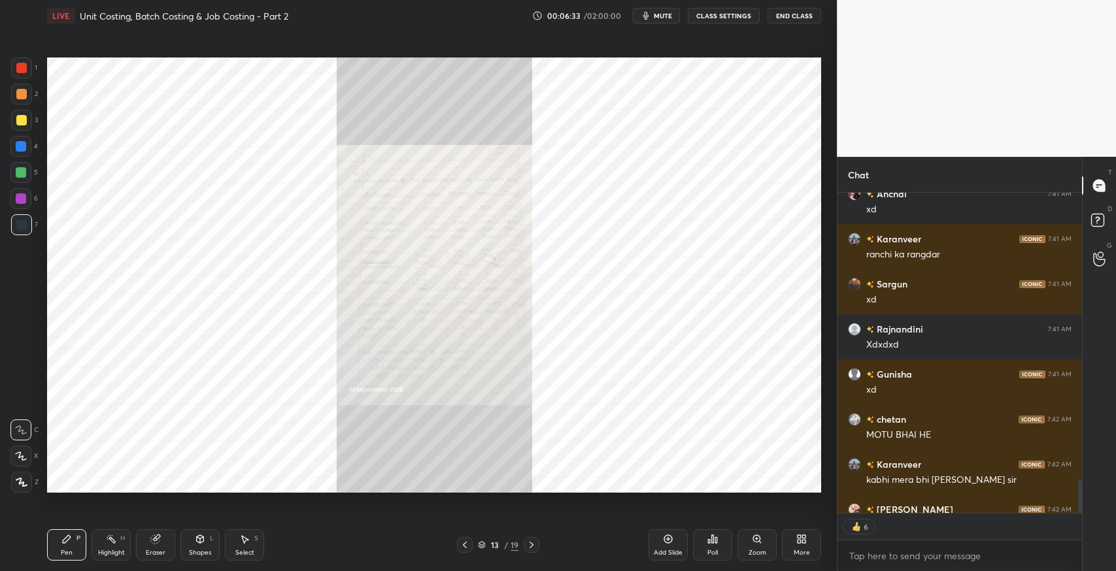
click at [762, 545] on div "Zoom" at bounding box center [756, 545] width 39 height 31
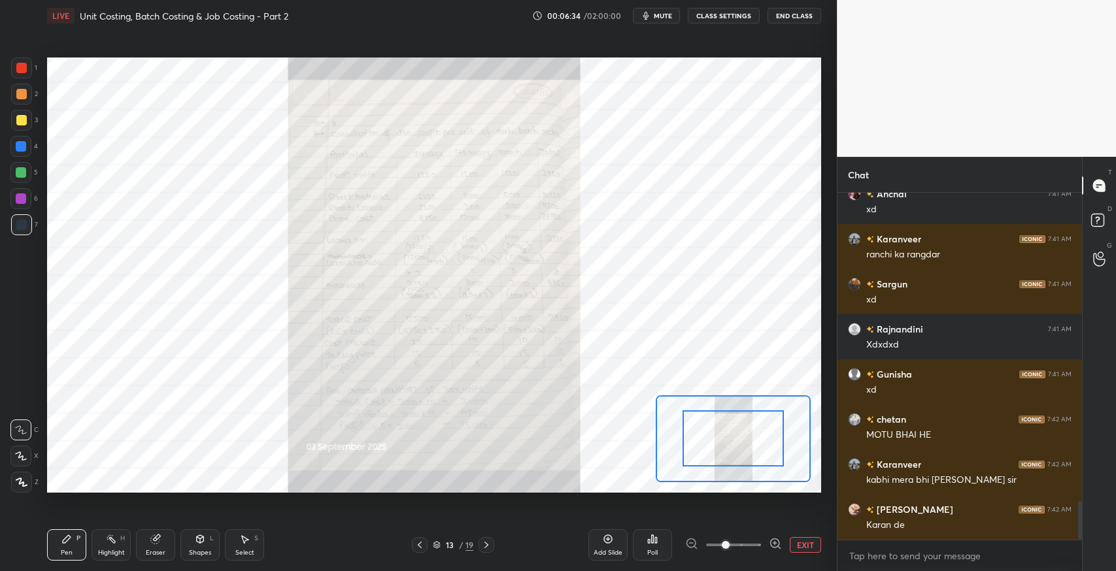
click at [741, 541] on span at bounding box center [733, 545] width 55 height 29
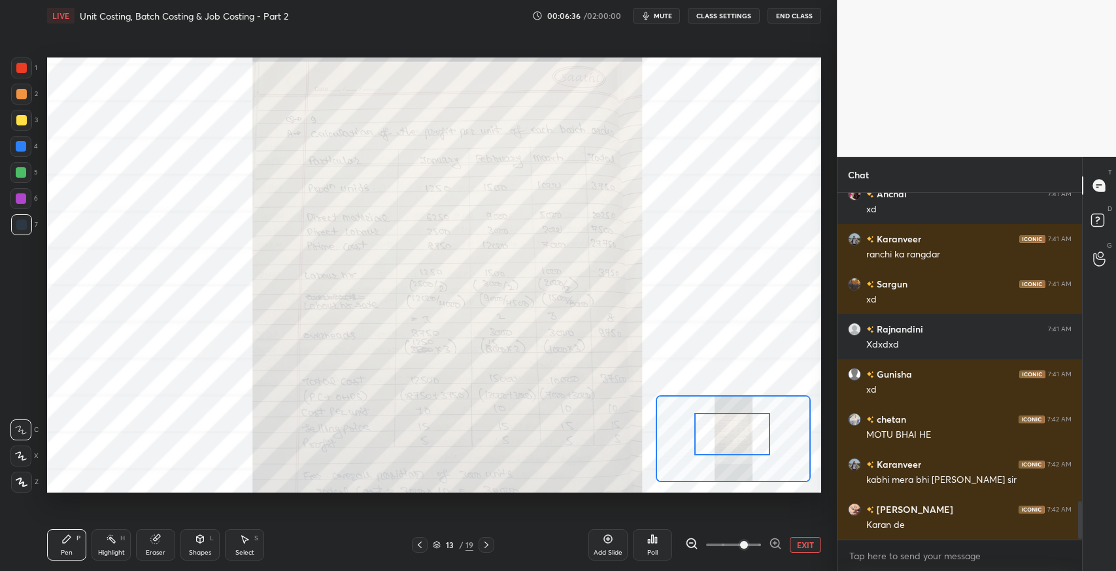
click at [734, 426] on div at bounding box center [732, 434] width 76 height 42
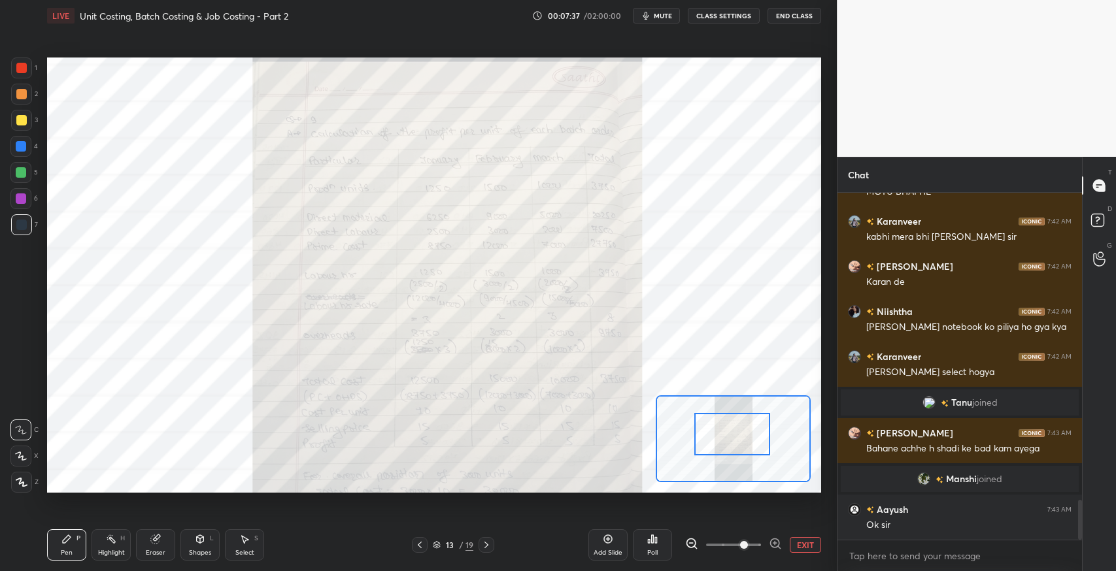
scroll to position [2682, 0]
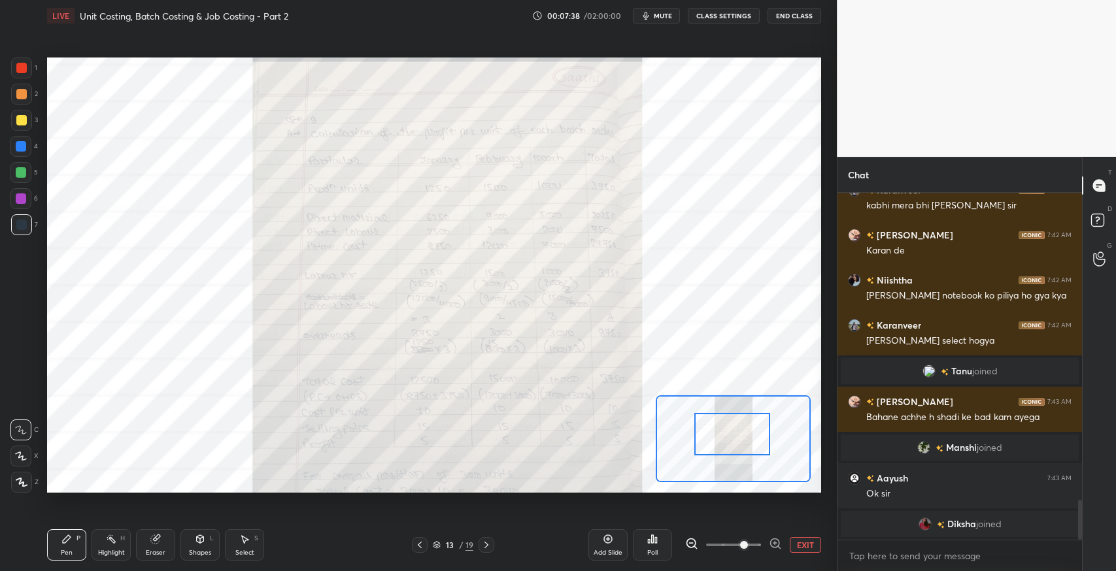
click at [248, 545] on div "Select S" at bounding box center [244, 545] width 39 height 31
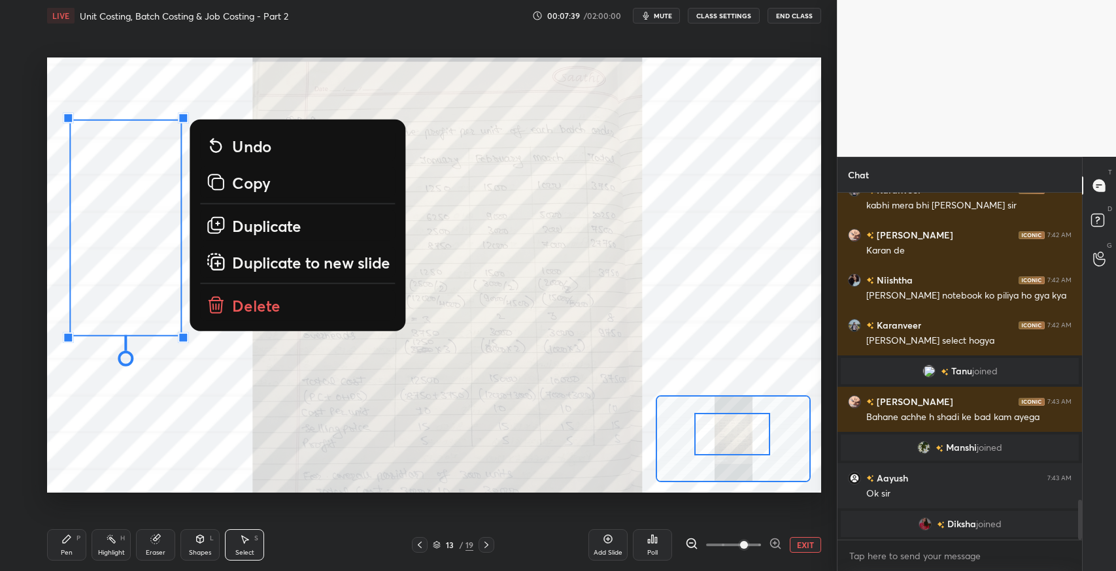
scroll to position [2699, 0]
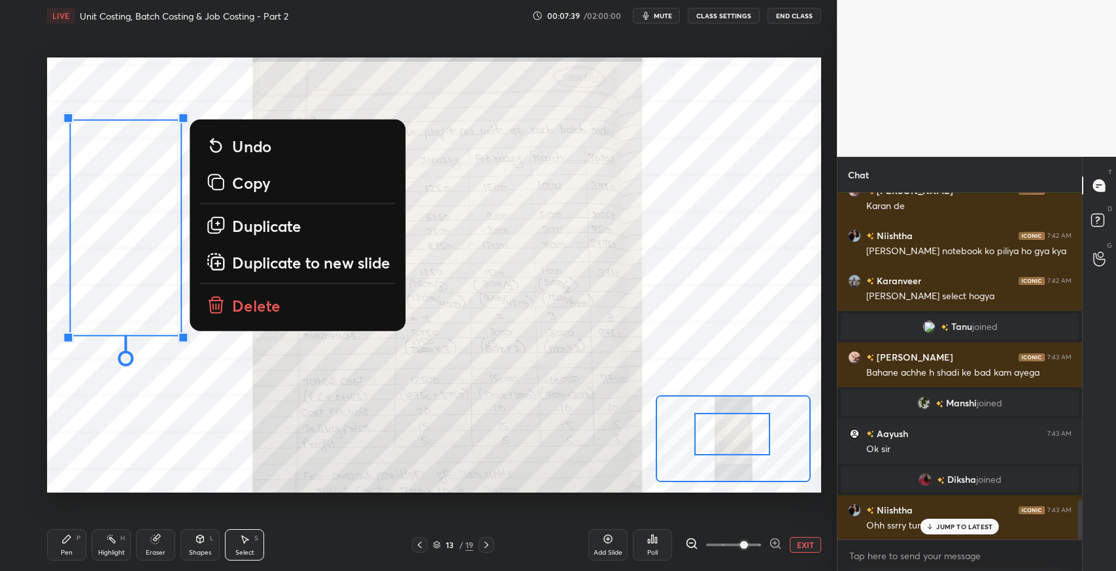
click at [241, 307] on p "Delete" at bounding box center [256, 305] width 48 height 21
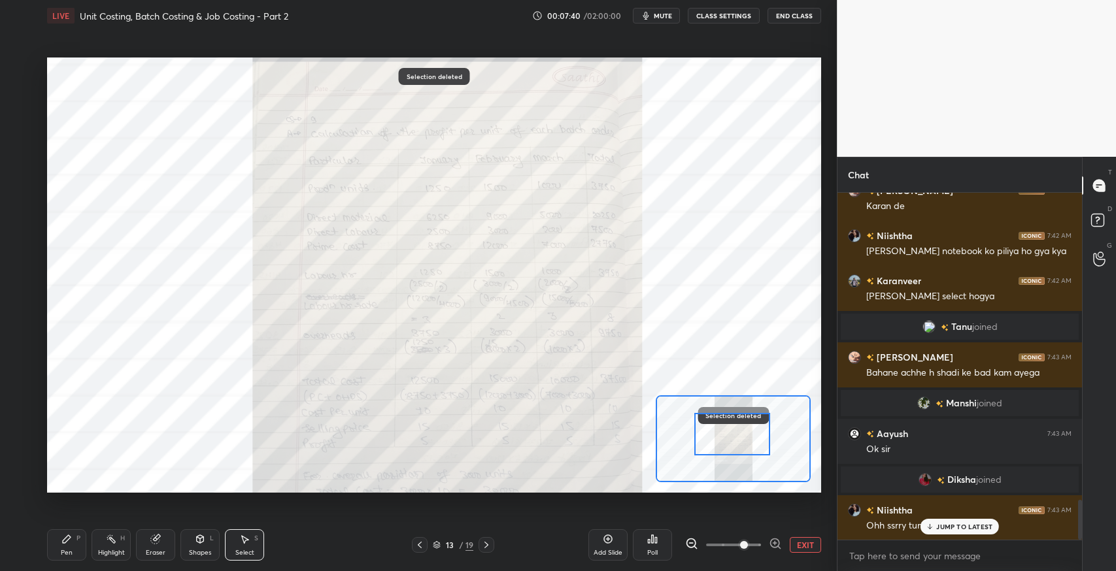
click at [941, 529] on p "JUMP TO LATEST" at bounding box center [964, 527] width 56 height 8
click at [75, 536] on div "Pen P" at bounding box center [66, 545] width 39 height 31
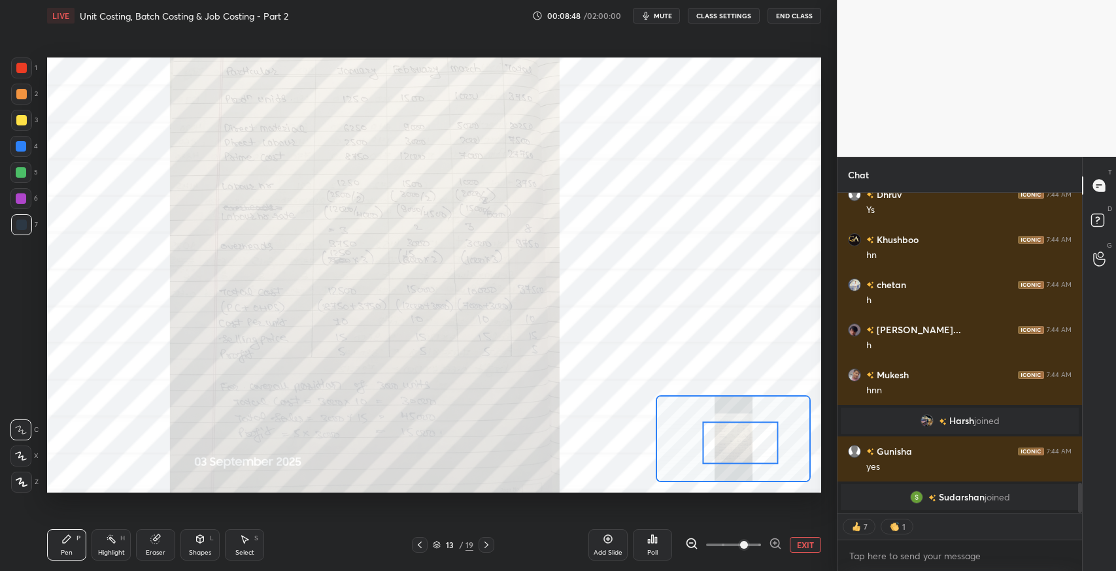
scroll to position [3029, 0]
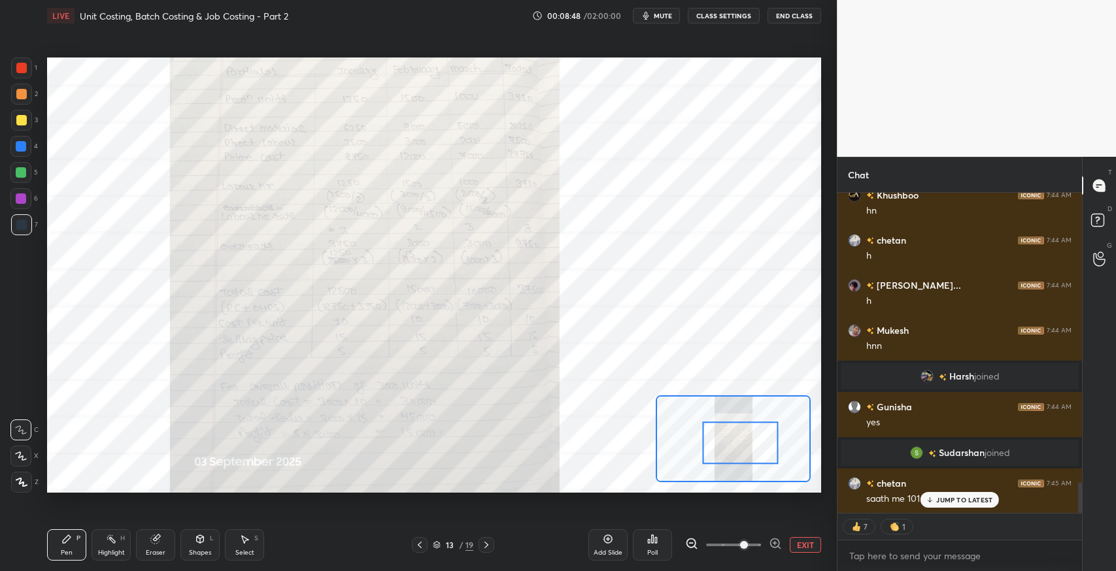
click at [484, 545] on icon at bounding box center [486, 545] width 10 height 10
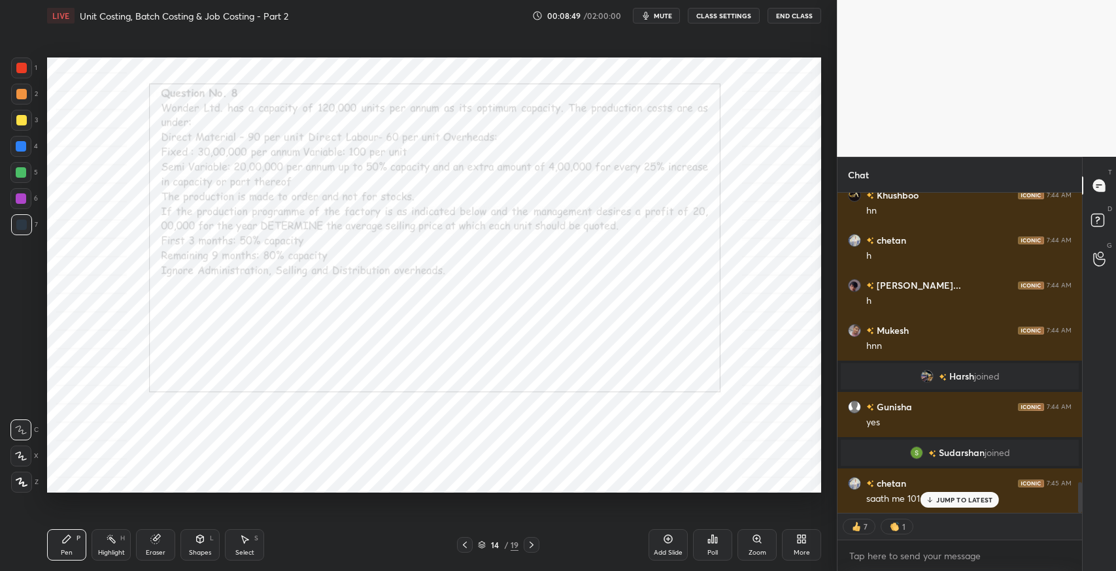
click at [976, 496] on p "JUMP TO LATEST" at bounding box center [964, 500] width 56 height 8
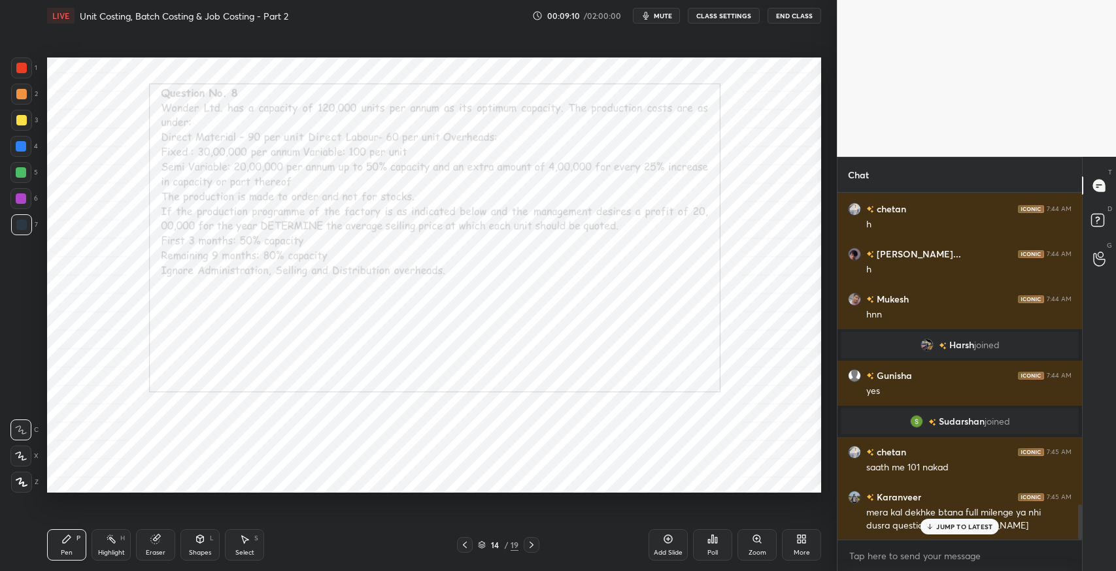
scroll to position [3092, 0]
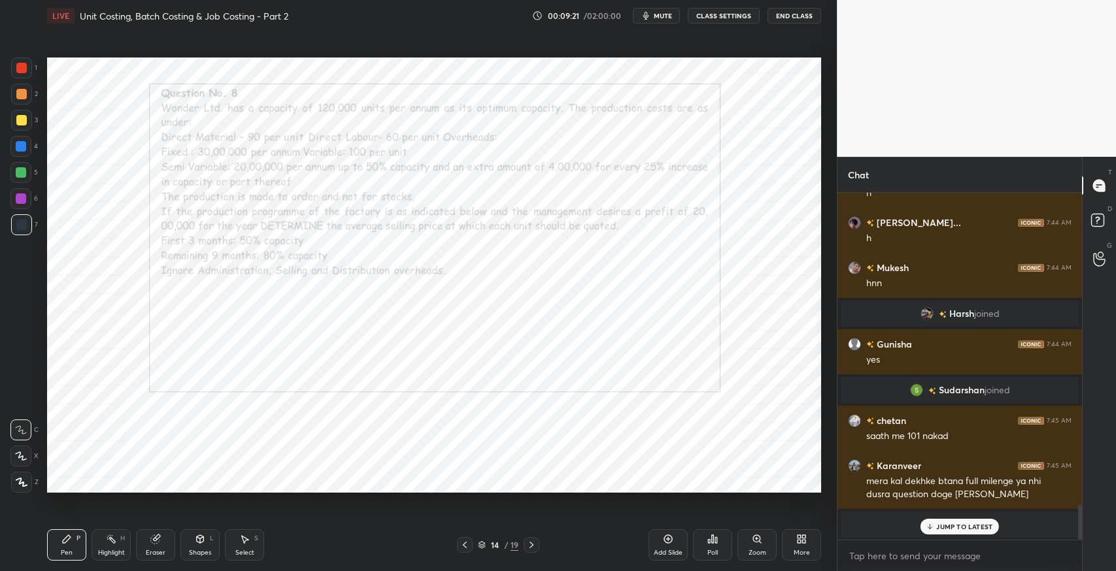
click at [962, 533] on div "JUMP TO LATEST" at bounding box center [959, 527] width 78 height 16
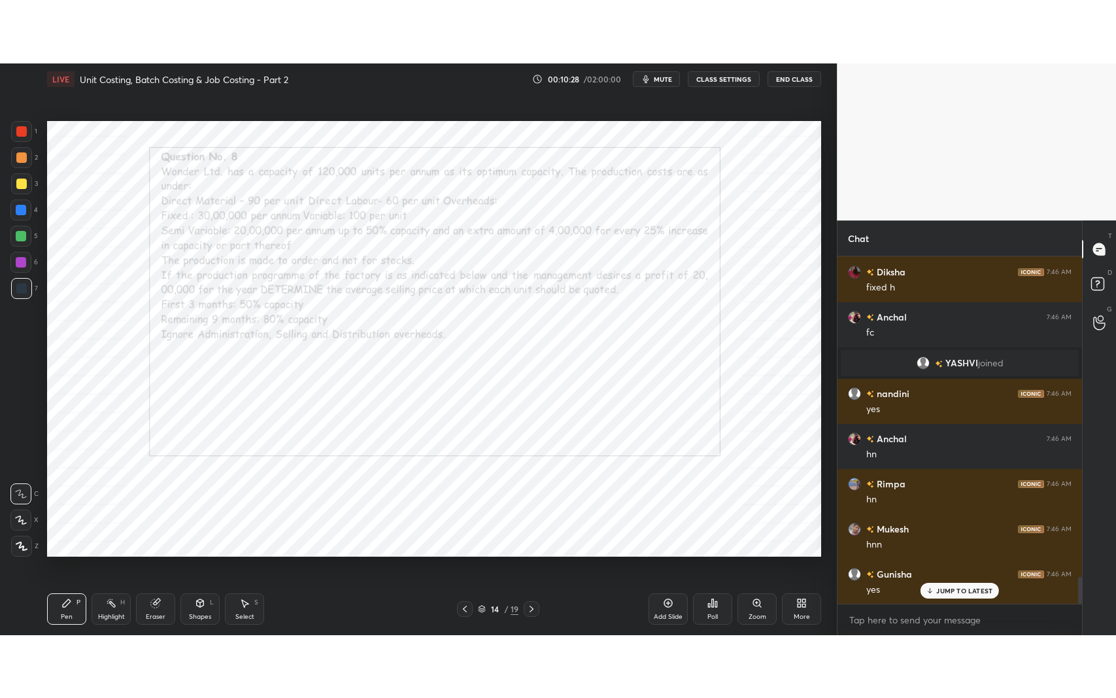
scroll to position [4116, 0]
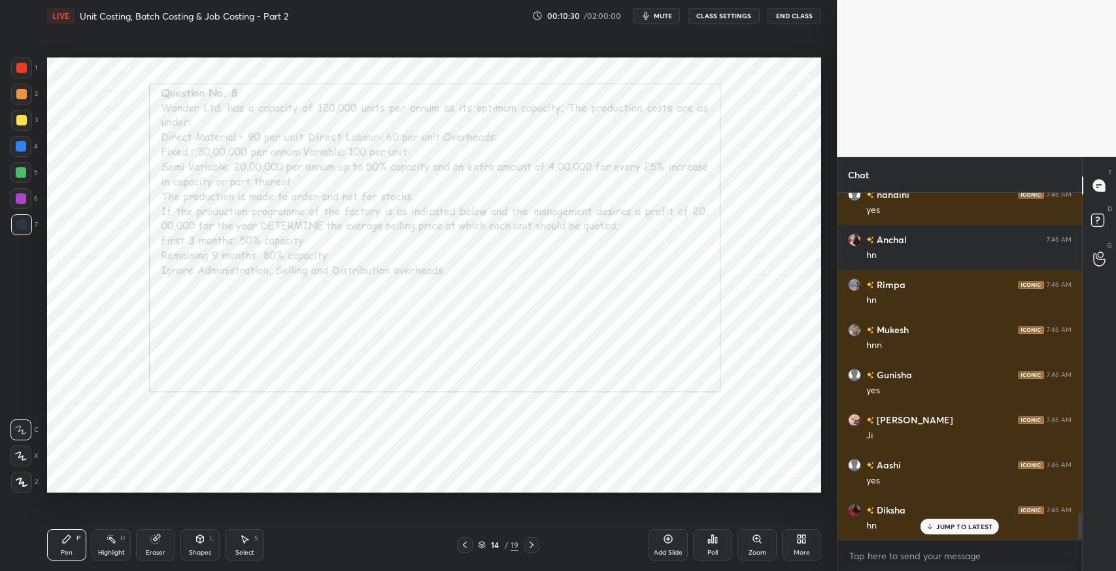
click at [794, 554] on div "More" at bounding box center [802, 553] width 16 height 7
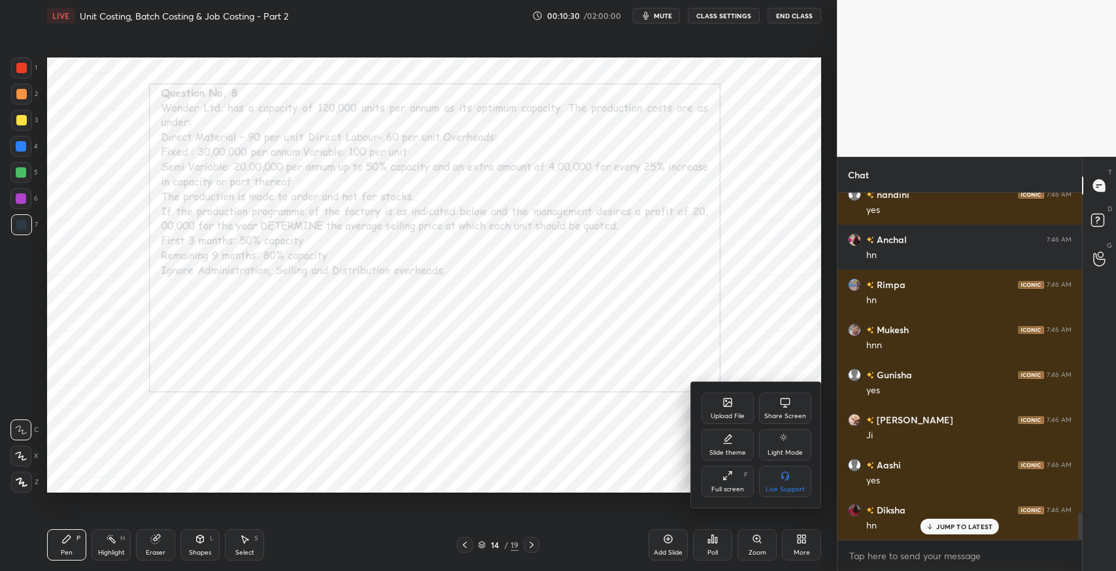
click at [741, 478] on div "Full screen F" at bounding box center [727, 481] width 52 height 31
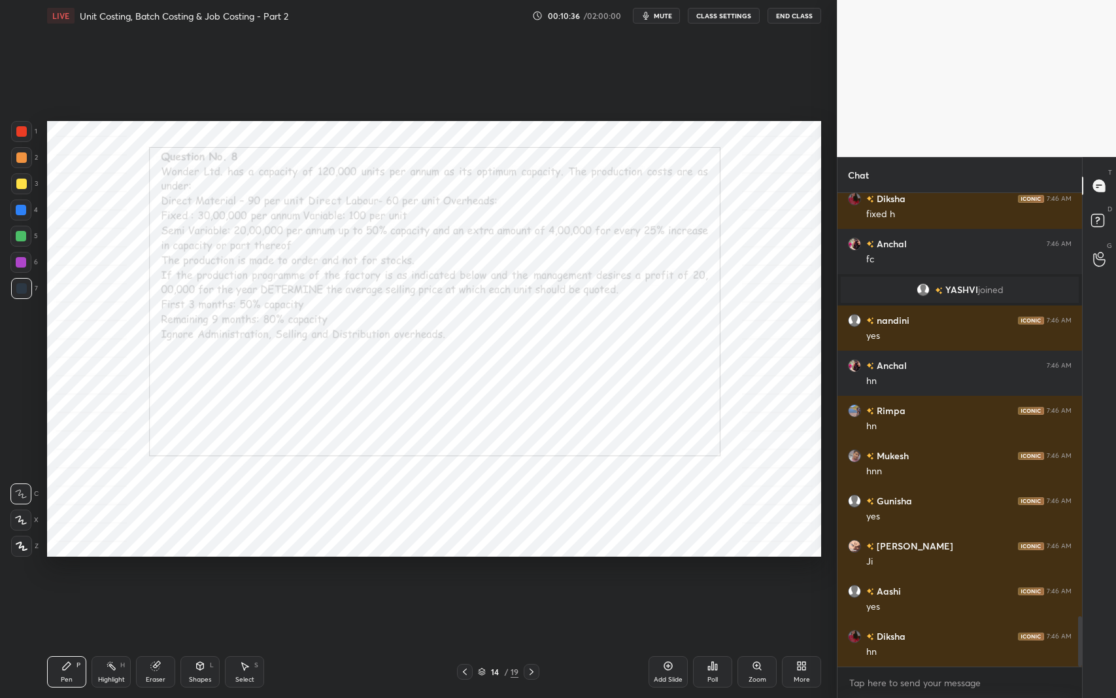
scroll to position [5, 4]
click at [63, 571] on icon at bounding box center [67, 666] width 8 height 8
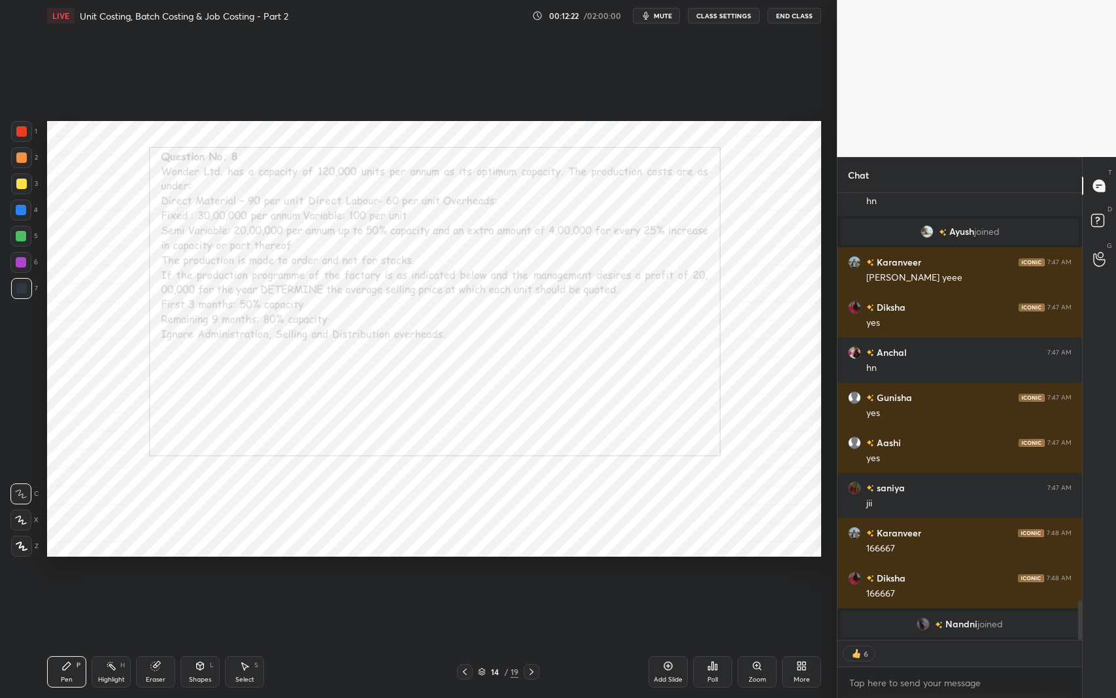
scroll to position [4594, 0]
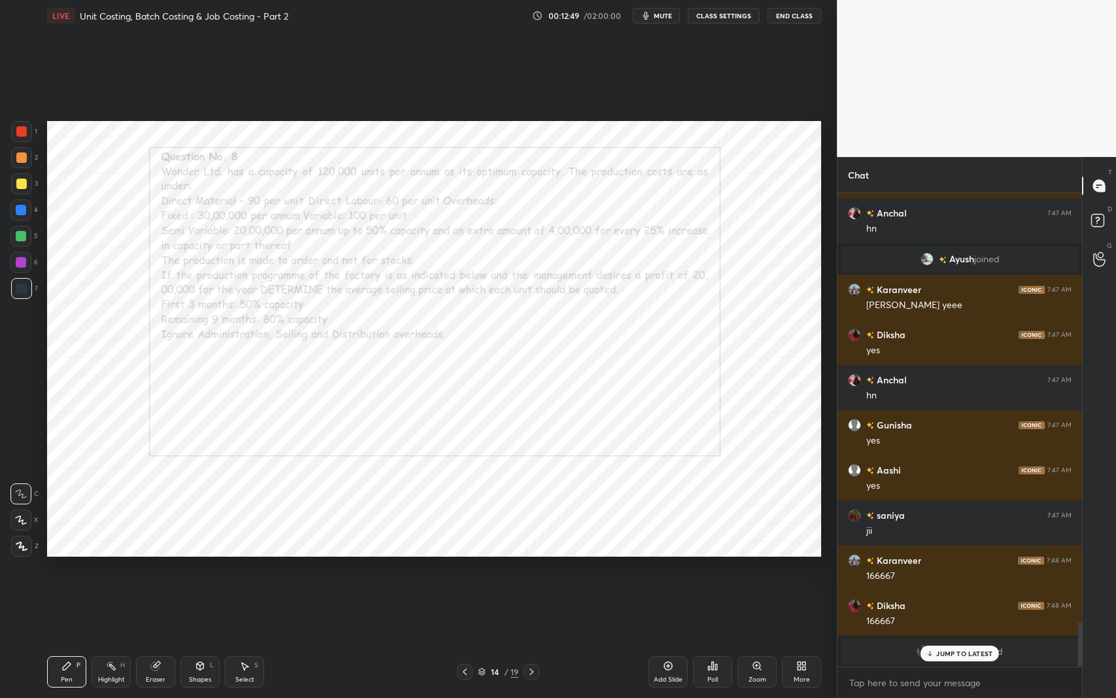
click at [690, 571] on div "Add Slide Poll Zoom More" at bounding box center [734, 671] width 173 height 73
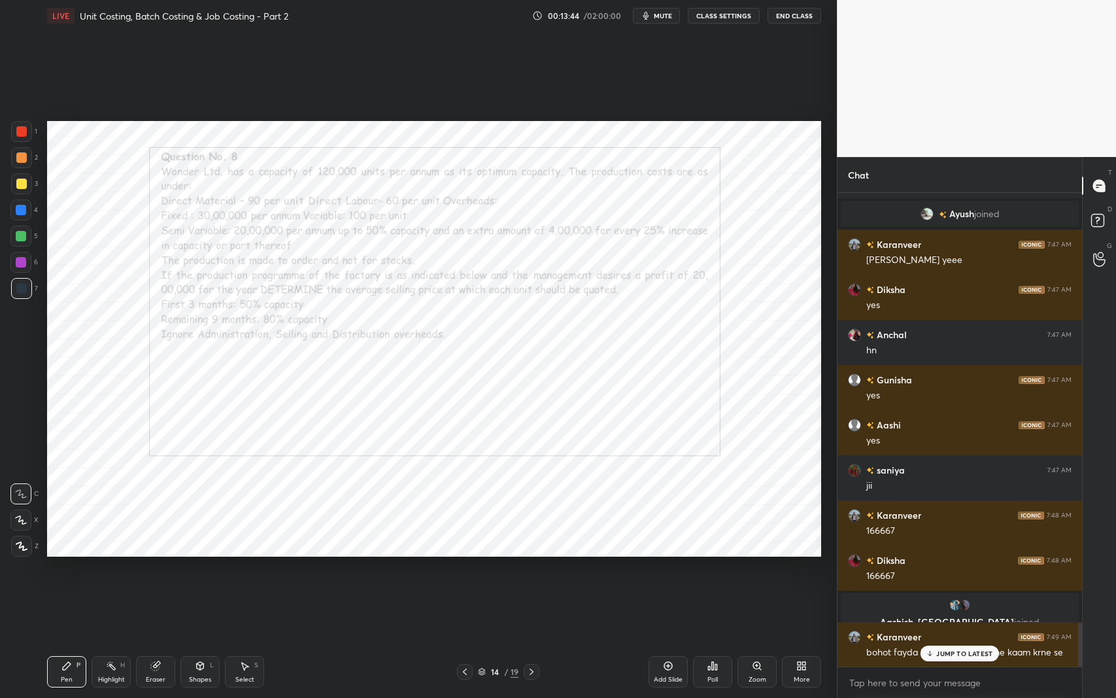
scroll to position [5, 4]
click at [973, 571] on p "JUMP TO LATEST" at bounding box center [964, 626] width 56 height 8
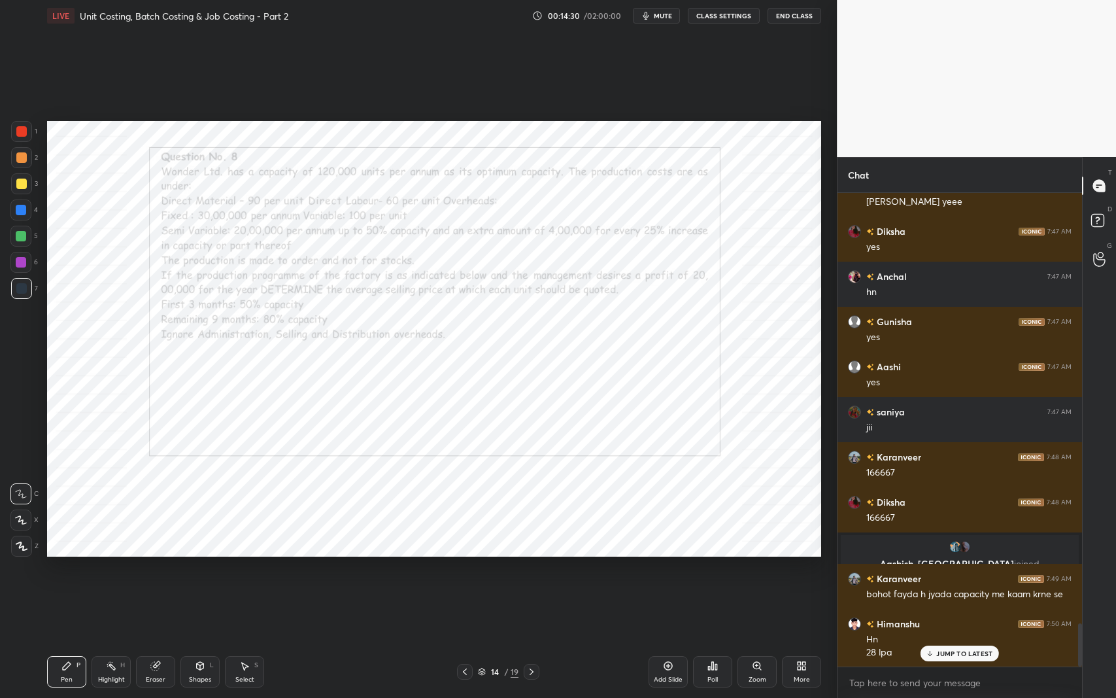
scroll to position [4742, 0]
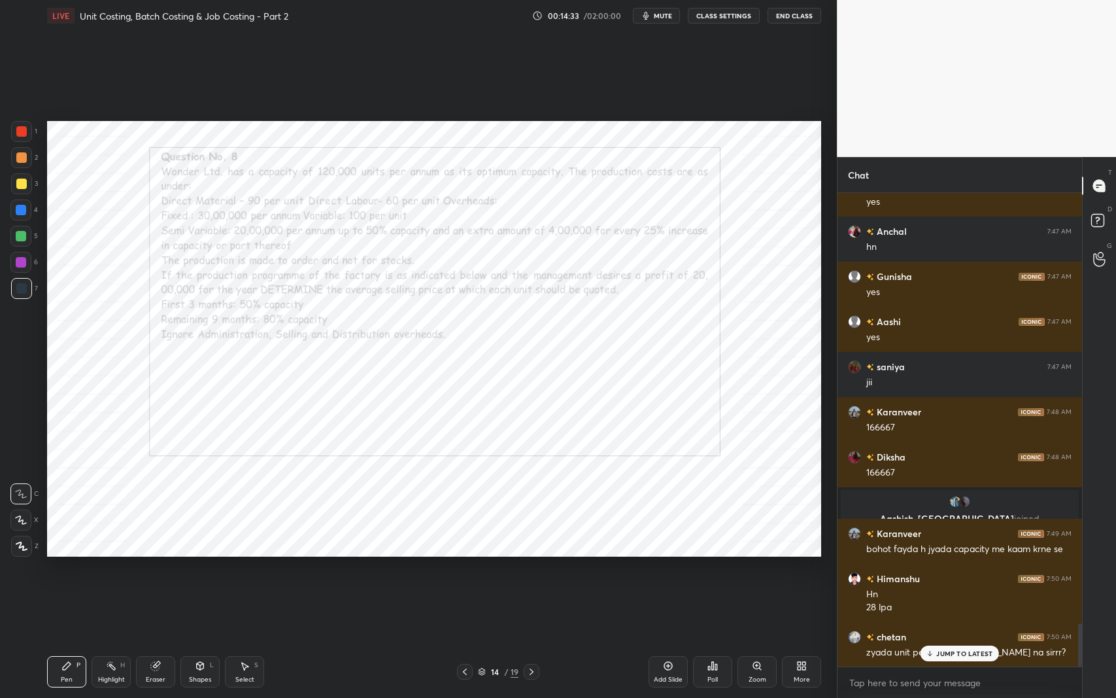
click at [356, 571] on div "Setting up your live class Poll for secs No correct answer Start poll" at bounding box center [434, 338] width 784 height 614
click at [977, 571] on p "JUMP TO LATEST" at bounding box center [964, 653] width 56 height 8
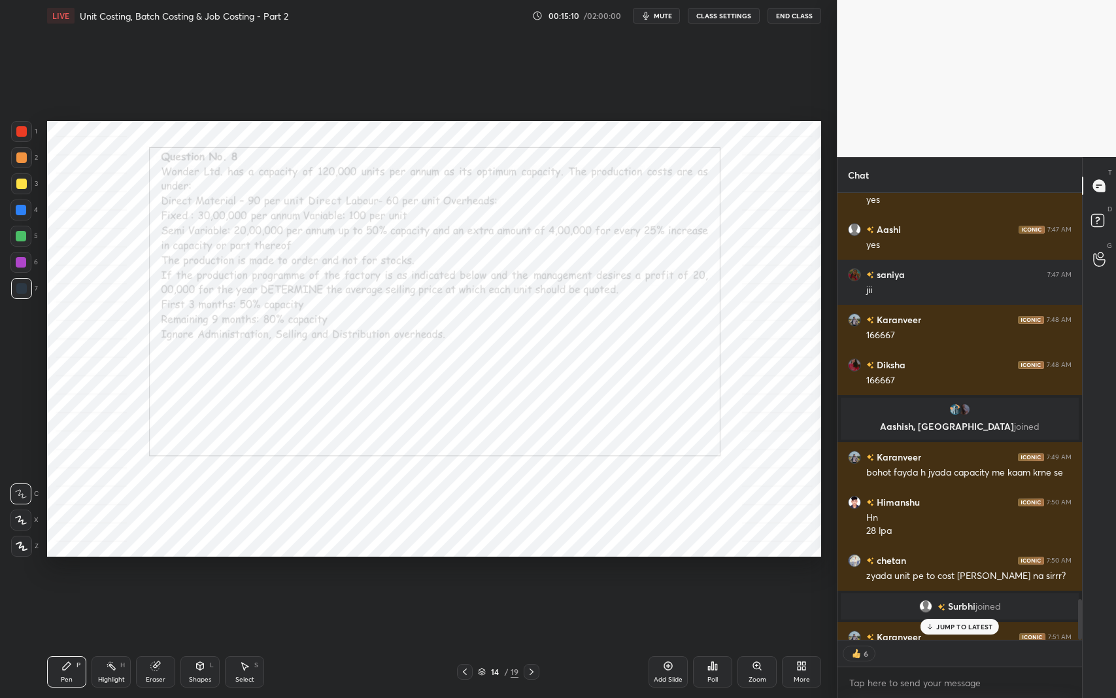
scroll to position [4468, 0]
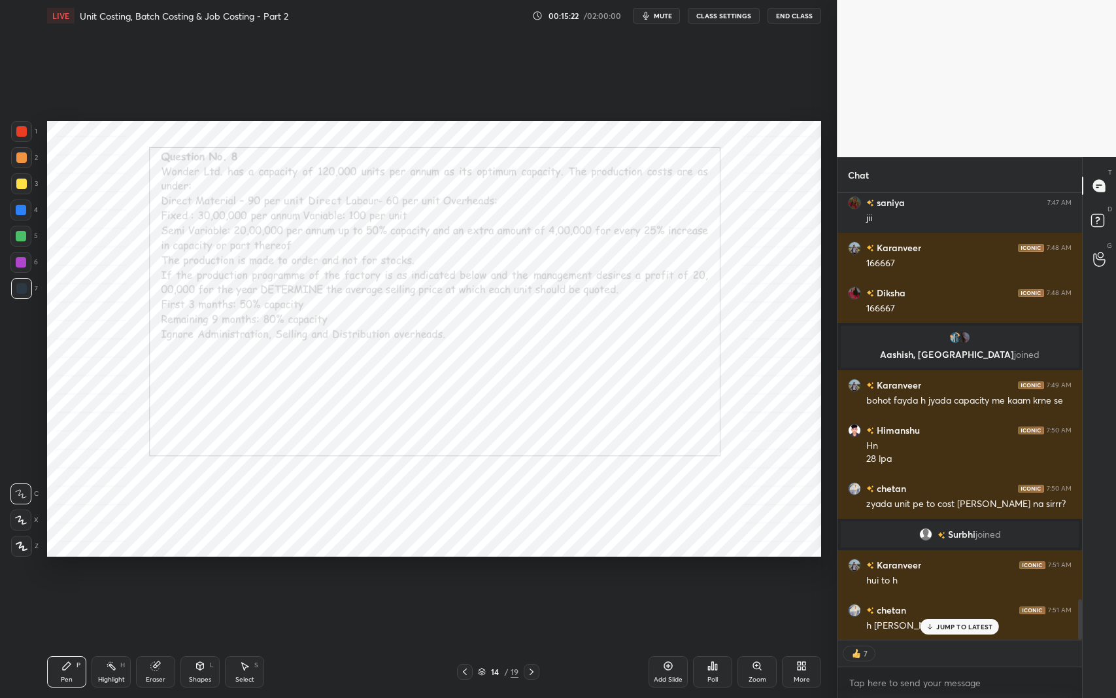
click at [941, 571] on div "JUMP TO LATEST" at bounding box center [959, 626] width 78 height 16
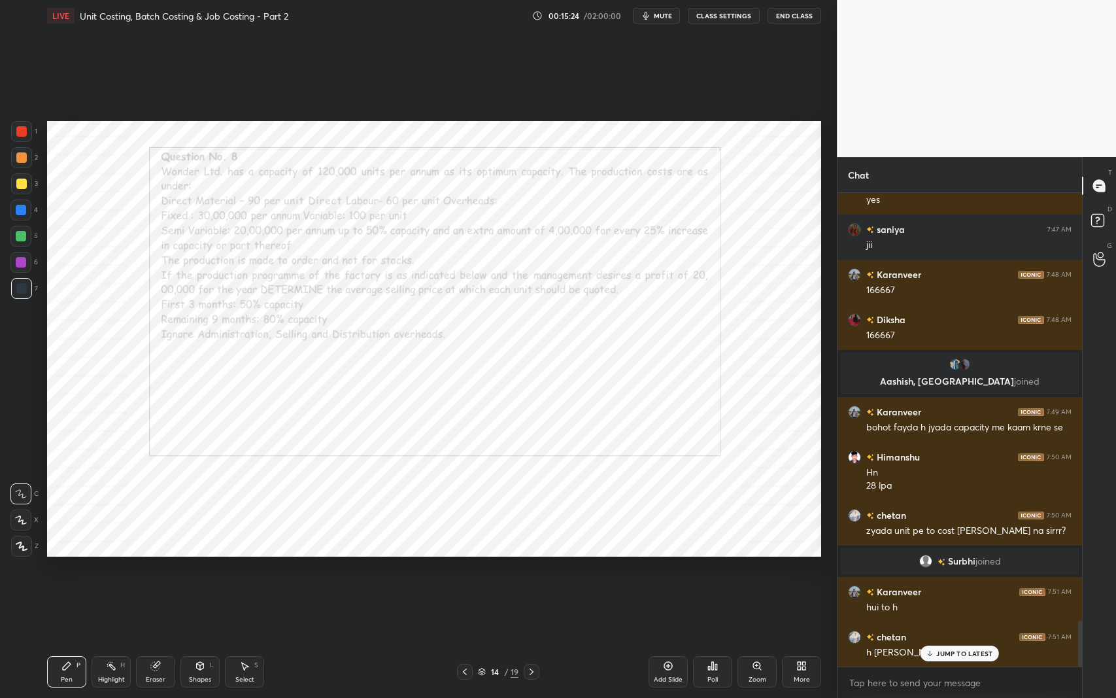
click at [152, 571] on icon at bounding box center [155, 666] width 8 height 8
click at [24, 518] on icon at bounding box center [21, 519] width 7 height 7
click at [968, 571] on p "JUMP TO LATEST" at bounding box center [964, 653] width 56 height 8
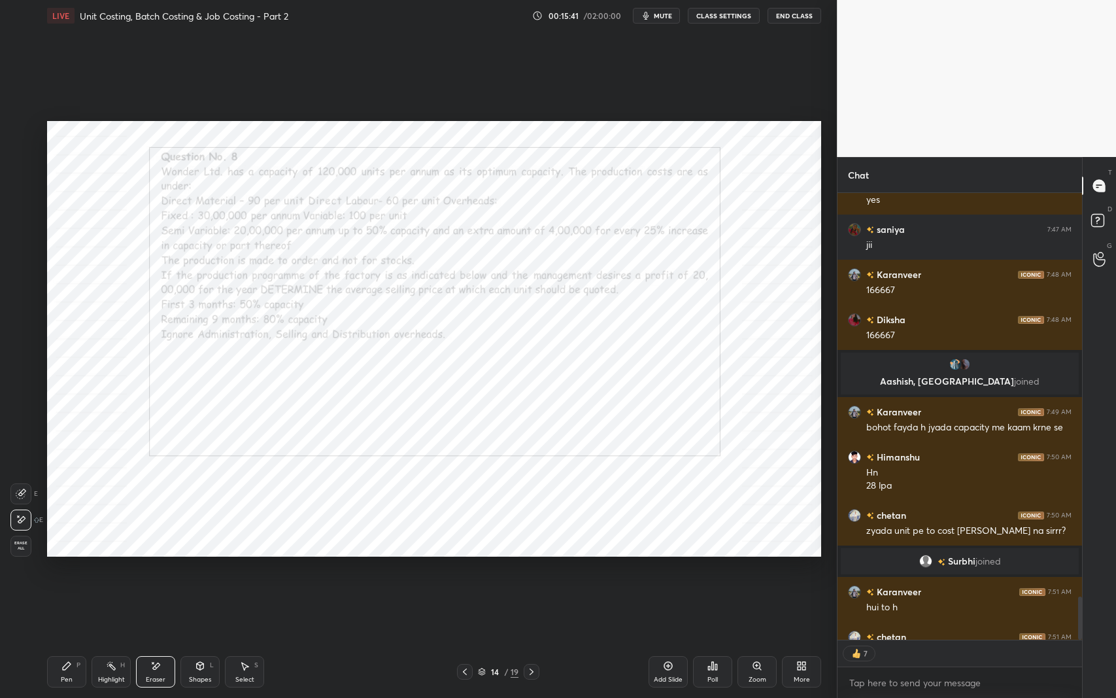
scroll to position [4468, 0]
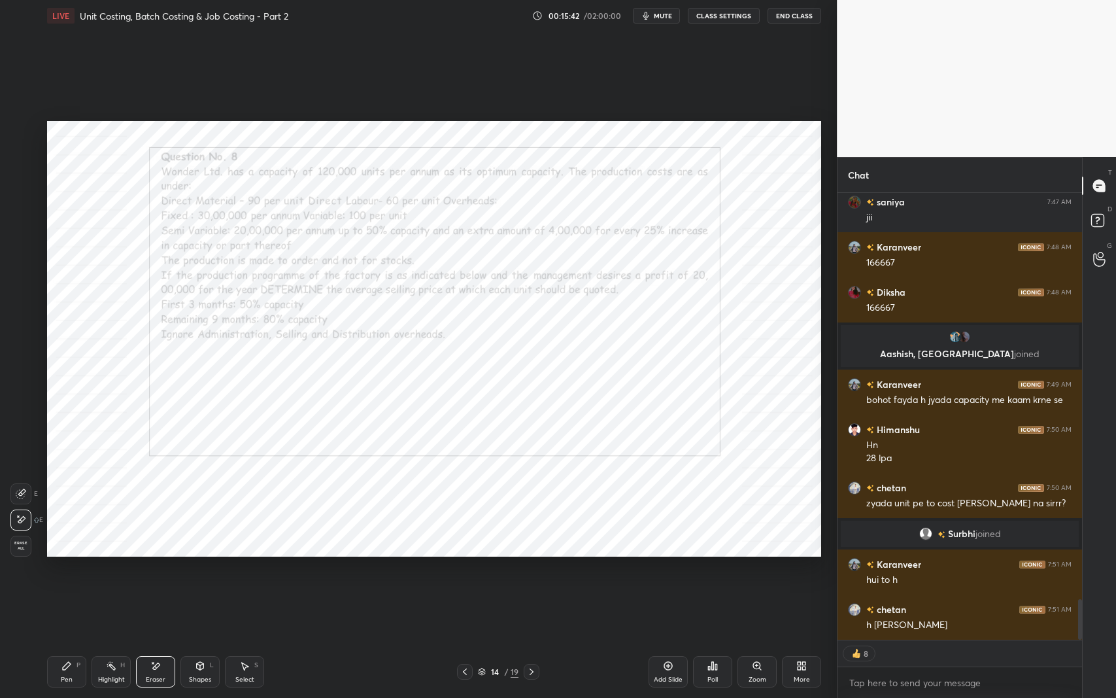
click at [65, 571] on div "Pen P" at bounding box center [66, 671] width 39 height 31
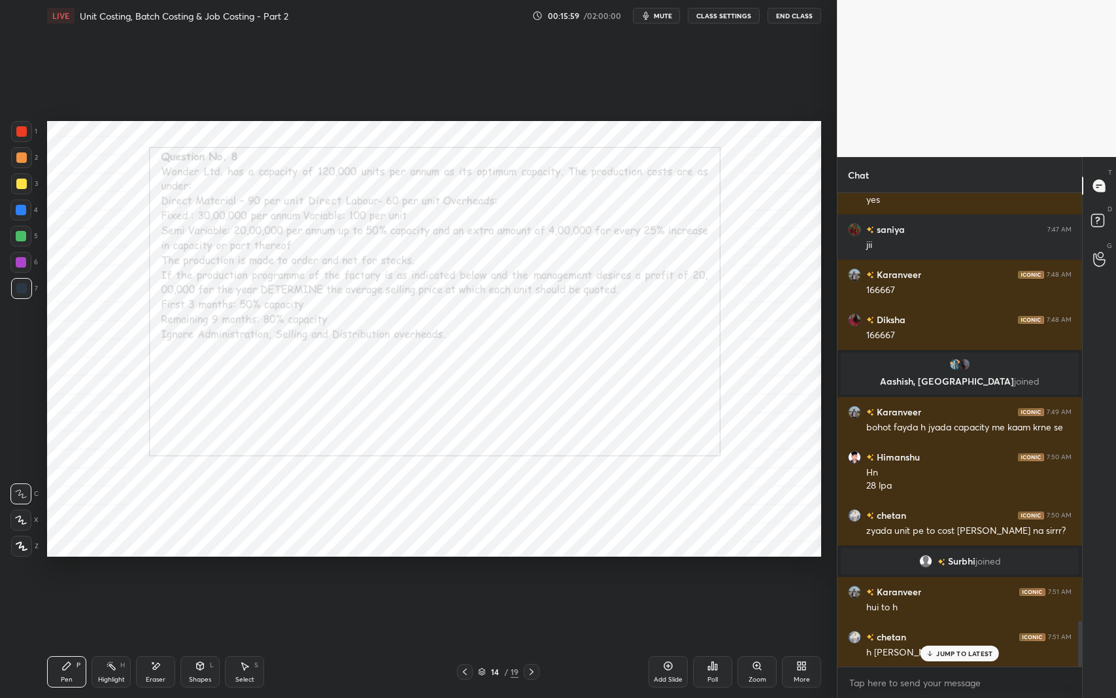
click at [962, 571] on div "JUMP TO LATEST" at bounding box center [959, 653] width 78 height 16
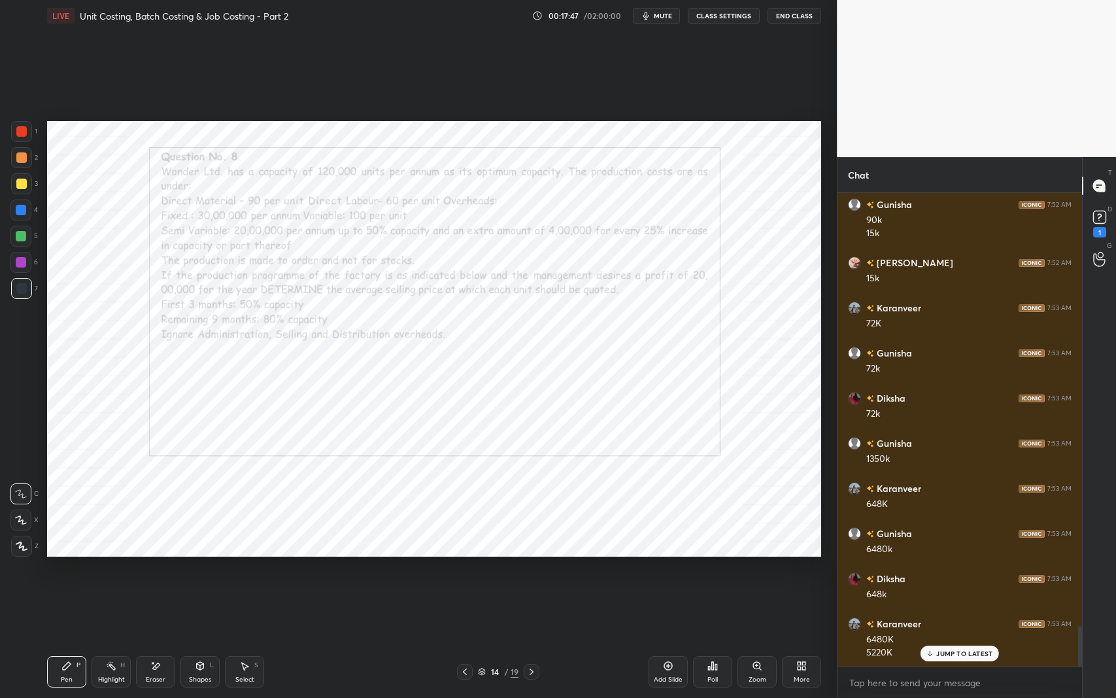
scroll to position [5111, 0]
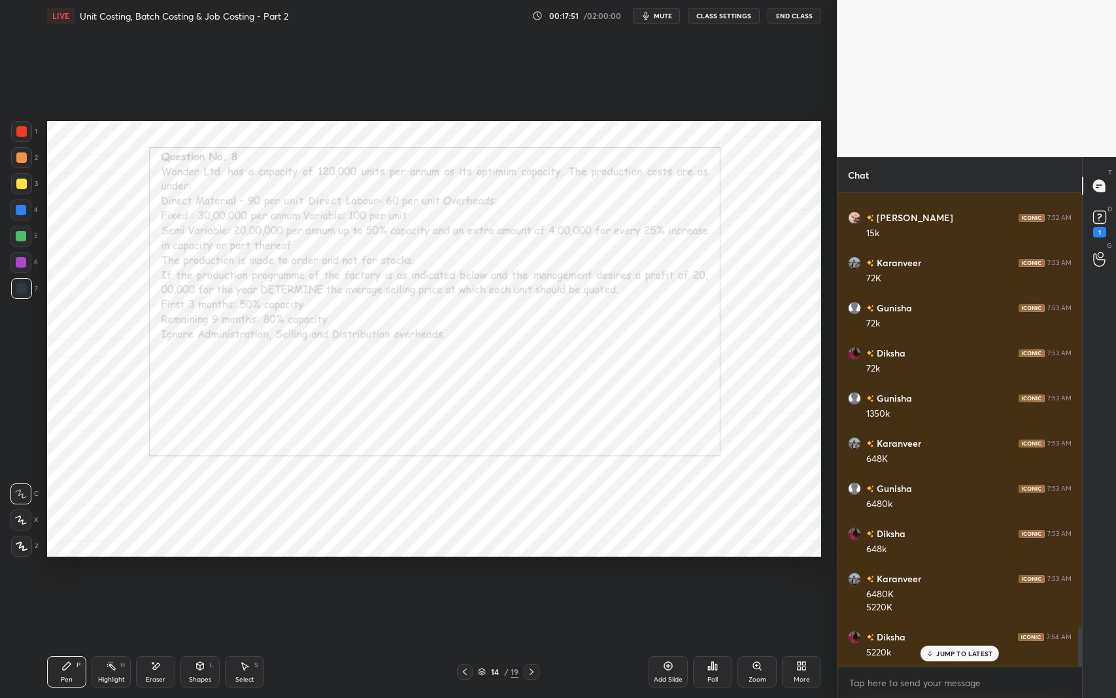
click at [167, 571] on div "Eraser" at bounding box center [155, 671] width 39 height 31
click at [56, 571] on div "Pen P" at bounding box center [66, 671] width 39 height 31
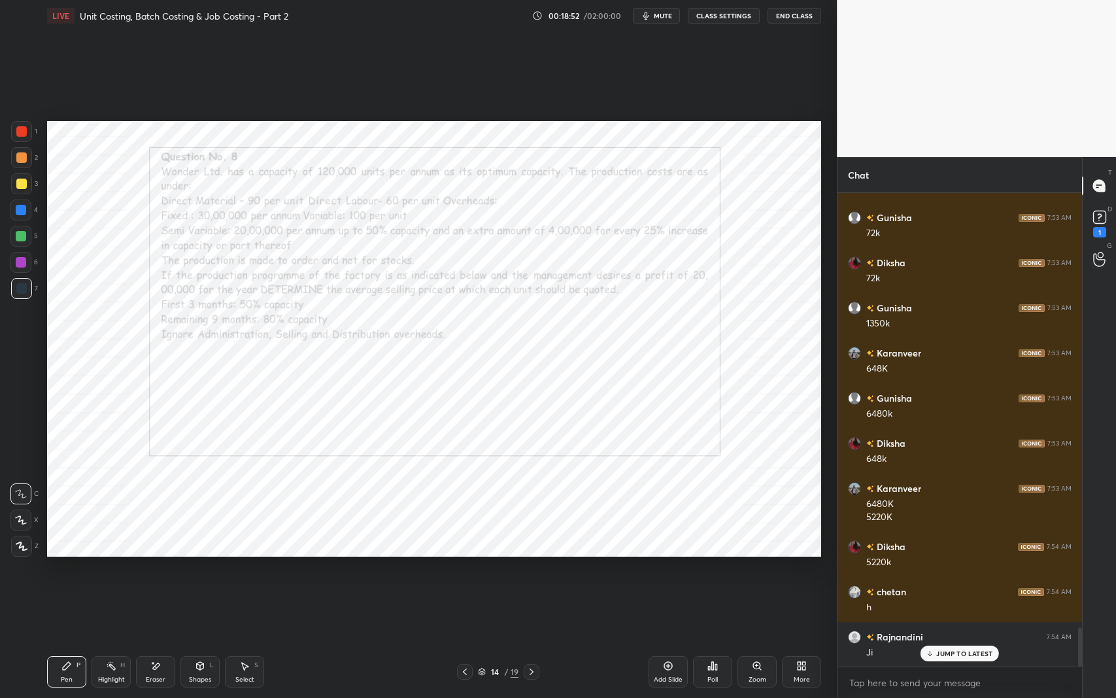
scroll to position [5202, 0]
click at [282, 571] on div "Pen P Highlight H Eraser Shapes L Select S 14 / 19 Add Slide Poll Zoom More" at bounding box center [434, 671] width 774 height 52
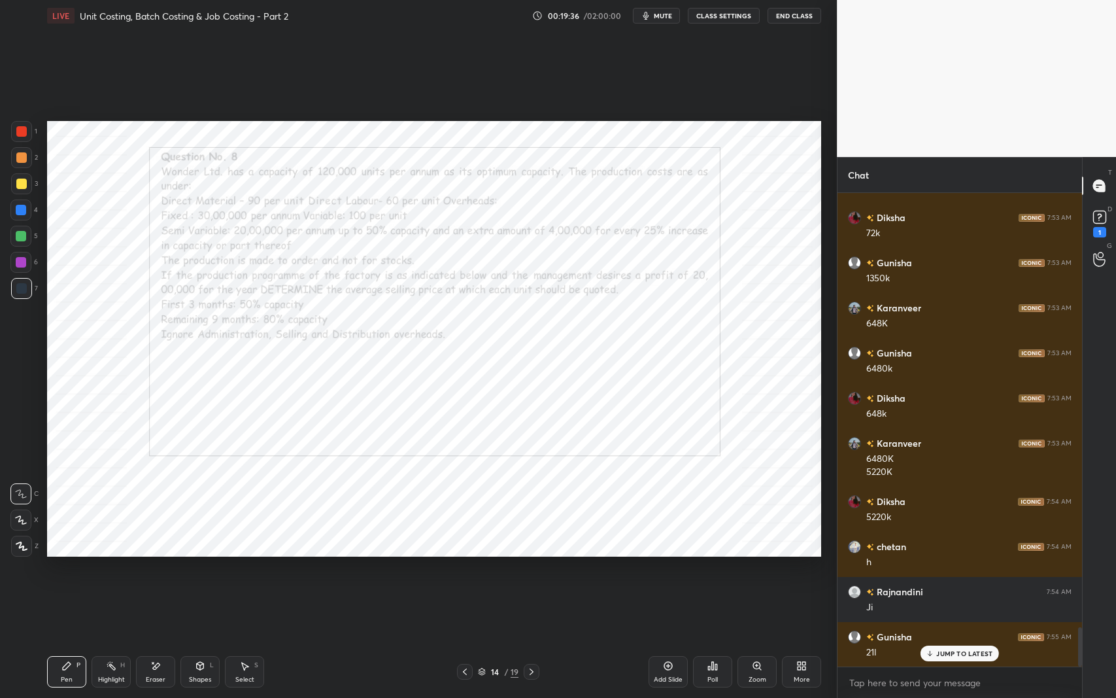
click at [227, 571] on div "Select S" at bounding box center [244, 671] width 39 height 31
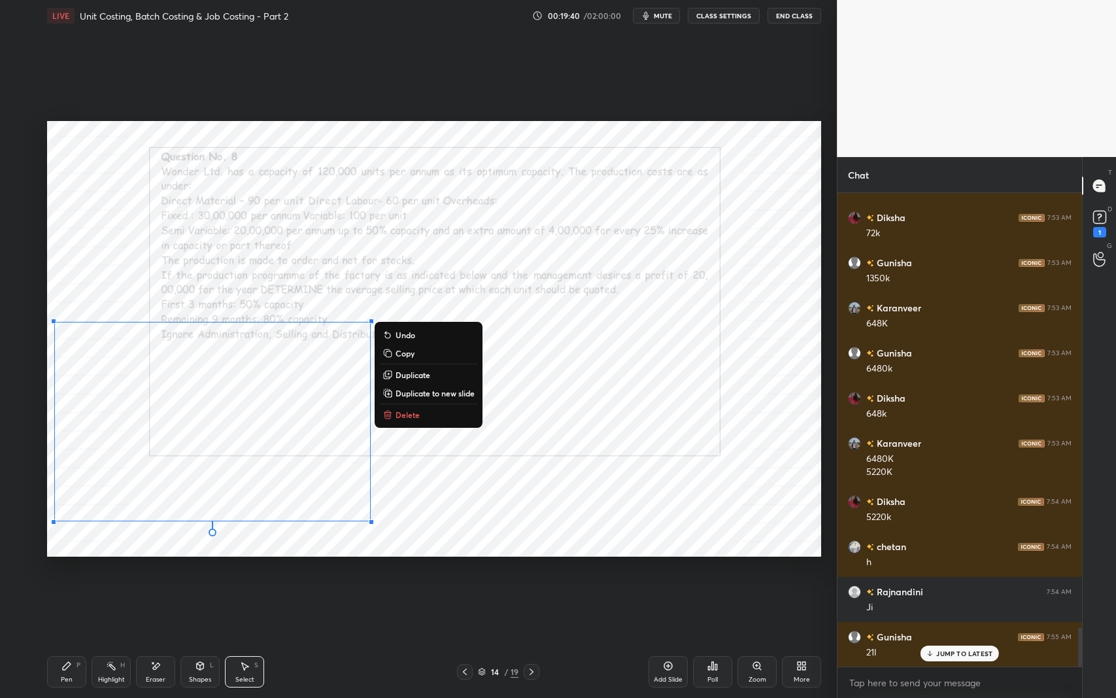
click at [75, 571] on div "Pen P" at bounding box center [66, 671] width 39 height 31
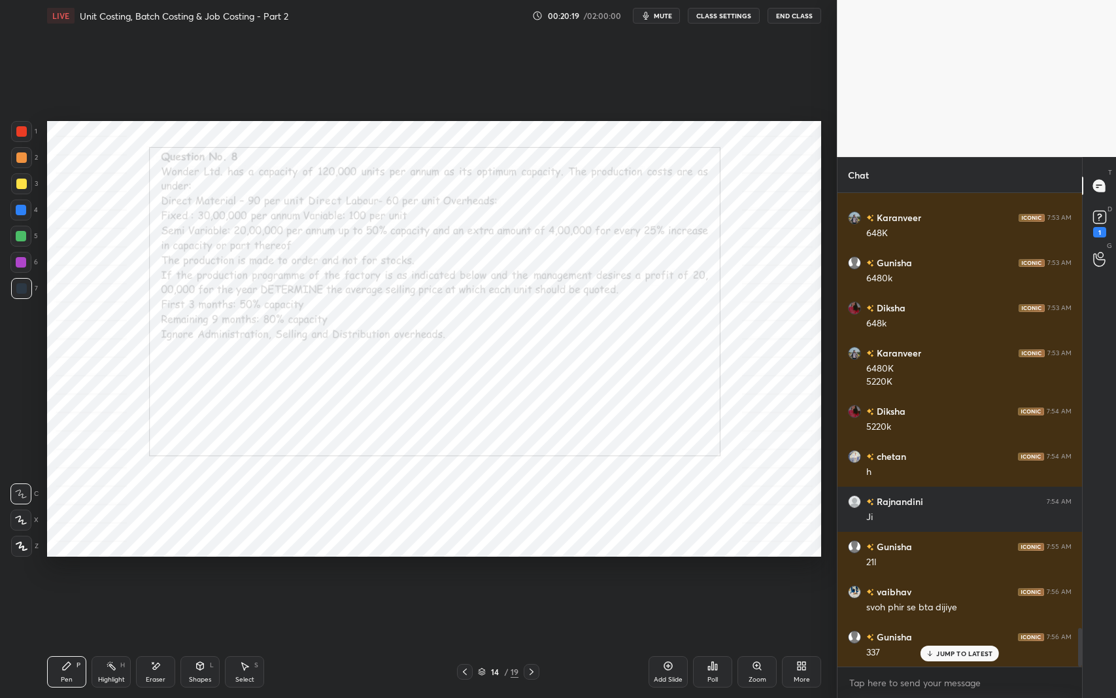
scroll to position [5382, 0]
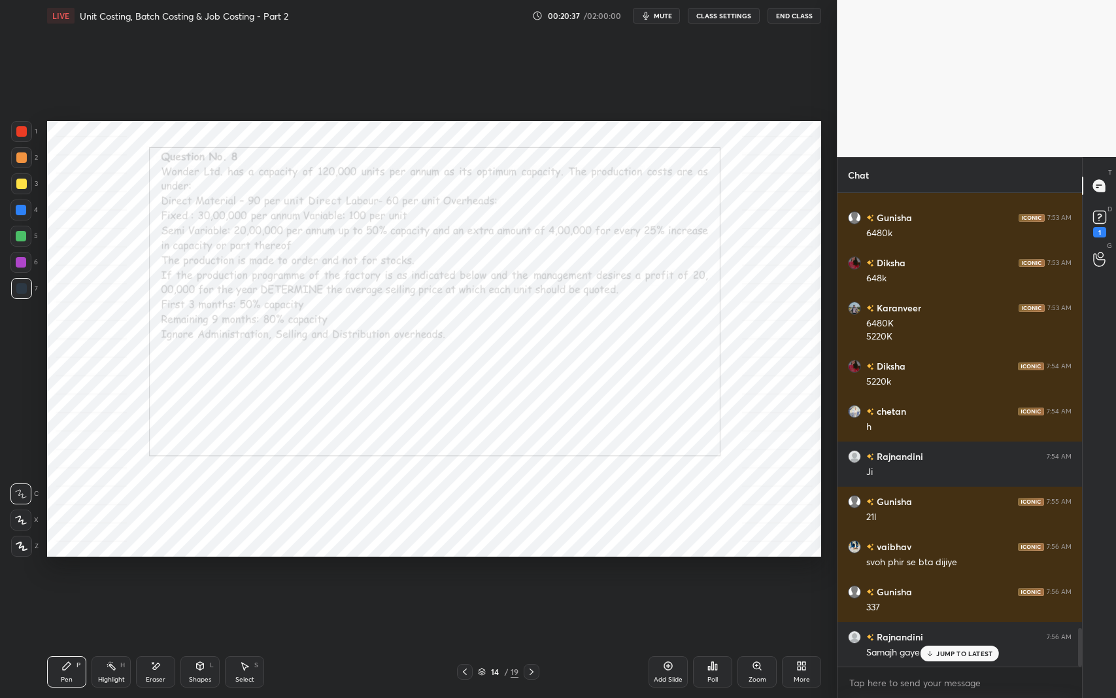
click at [233, 571] on div "Select S" at bounding box center [244, 671] width 39 height 31
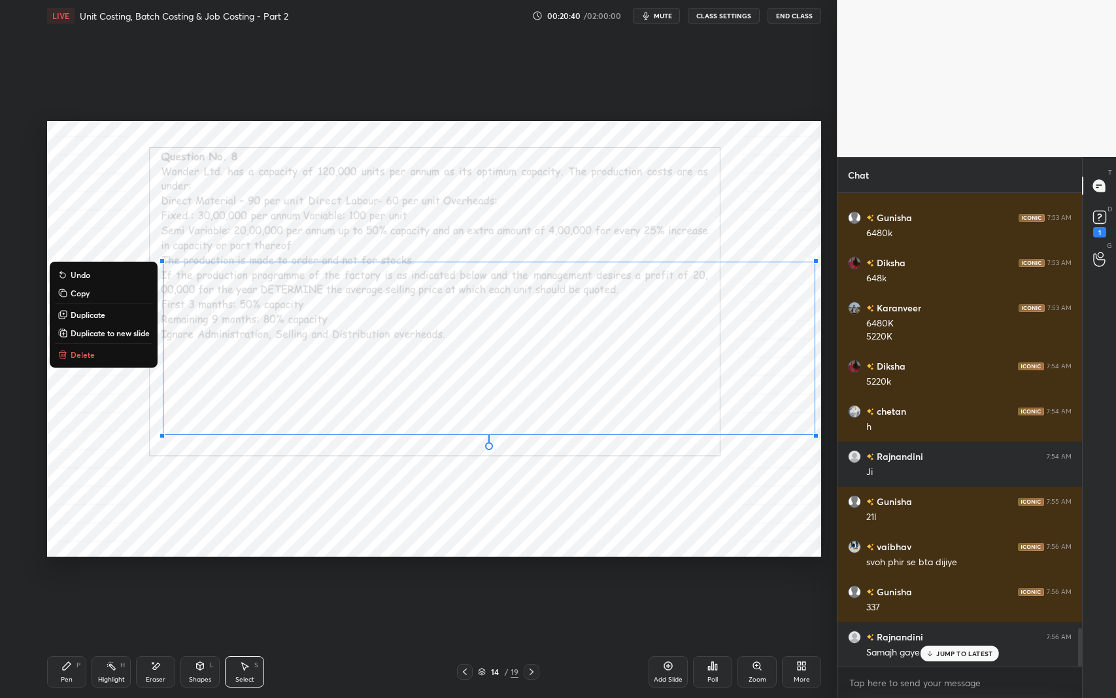
click at [248, 571] on icon at bounding box center [244, 665] width 10 height 10
click at [557, 468] on div "0 ° Undo Copy Duplicate Duplicate to new slide Delete" at bounding box center [434, 338] width 774 height 435
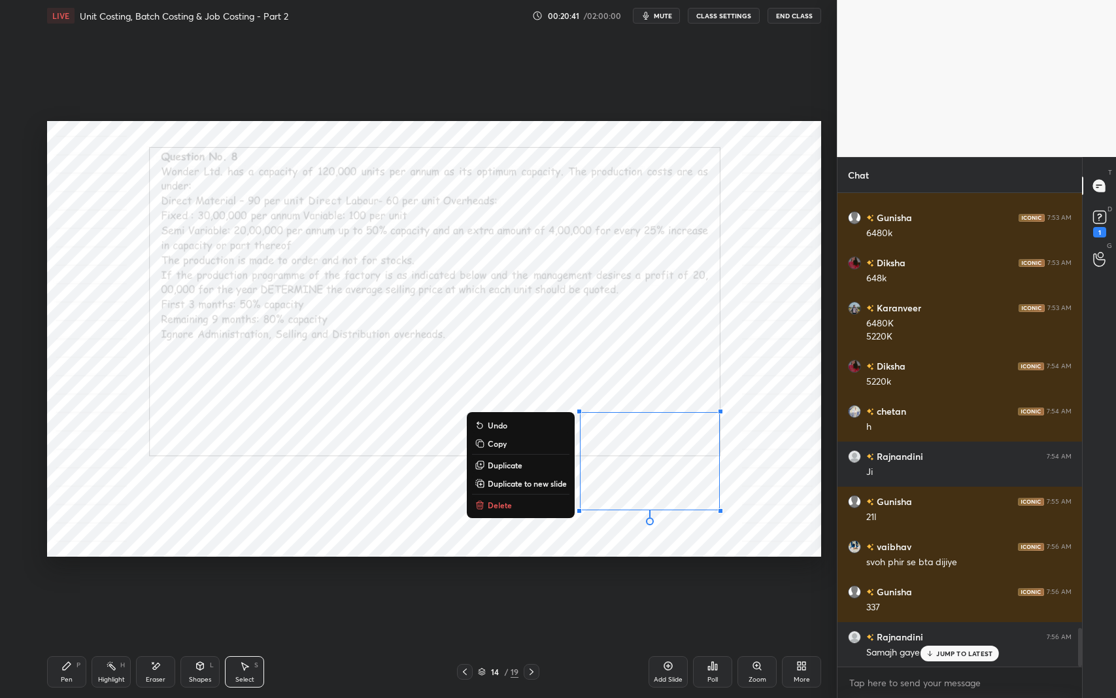
click at [546, 507] on button "Delete" at bounding box center [520, 505] width 97 height 16
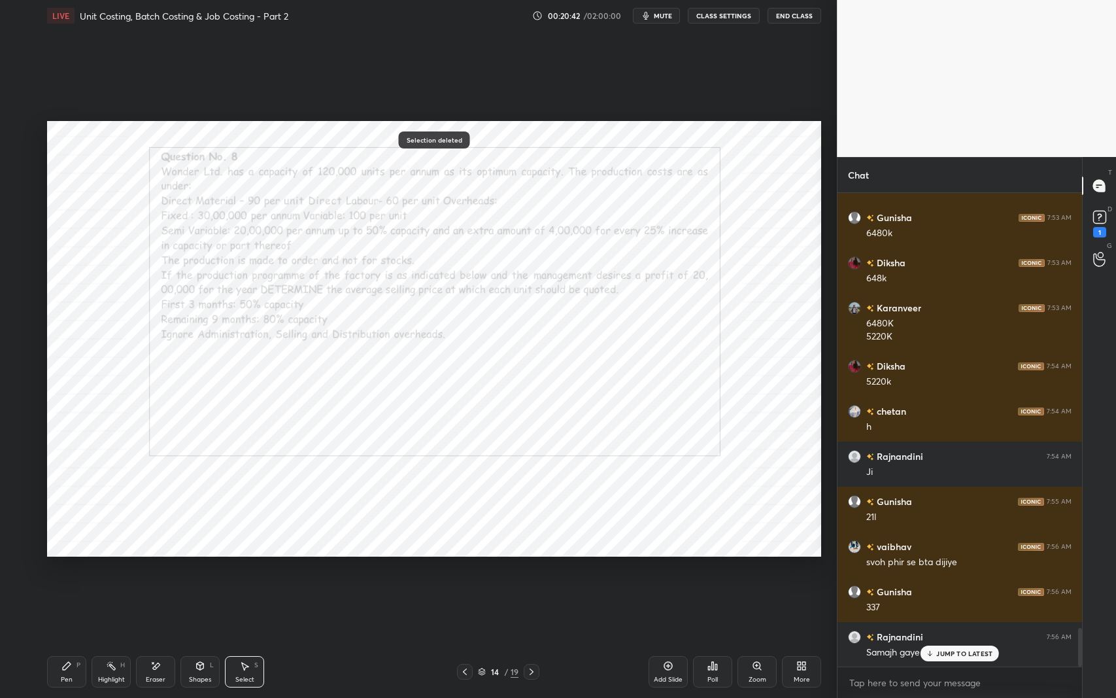
click at [71, 571] on icon at bounding box center [66, 665] width 10 height 10
click at [942, 571] on p "JUMP TO LATEST" at bounding box center [964, 653] width 56 height 8
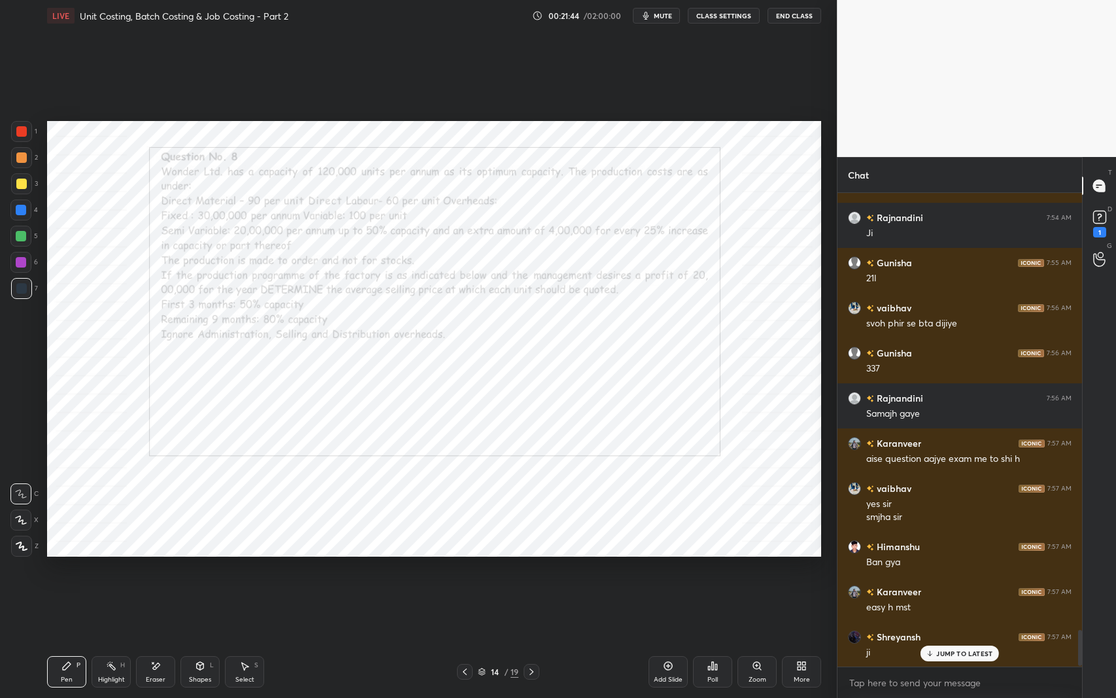
scroll to position [470, 241]
click at [673, 571] on div "Add Slide" at bounding box center [667, 671] width 39 height 31
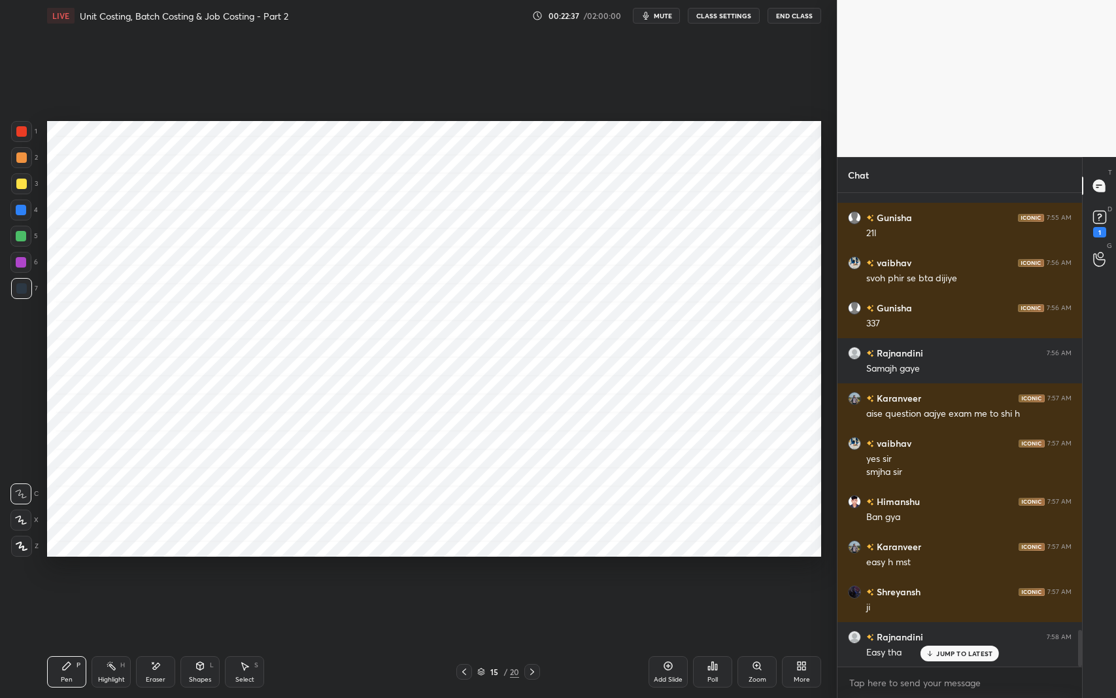
click at [666, 19] on span "mute" at bounding box center [663, 15] width 18 height 9
click at [659, 17] on span "unmute" at bounding box center [662, 15] width 28 height 9
click at [167, 571] on div "Eraser" at bounding box center [155, 671] width 39 height 31
click at [665, 20] on span "mute" at bounding box center [663, 15] width 18 height 9
click at [73, 571] on div "Pen P" at bounding box center [66, 671] width 39 height 31
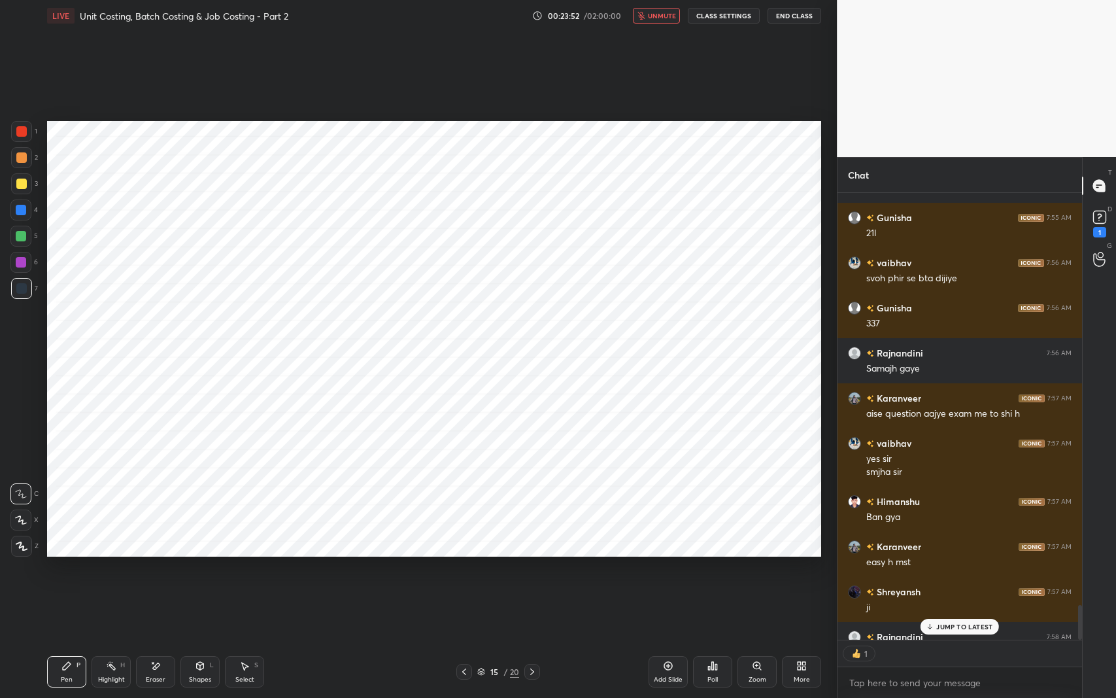
scroll to position [5, 4]
click at [250, 571] on div "Select S" at bounding box center [244, 671] width 39 height 31
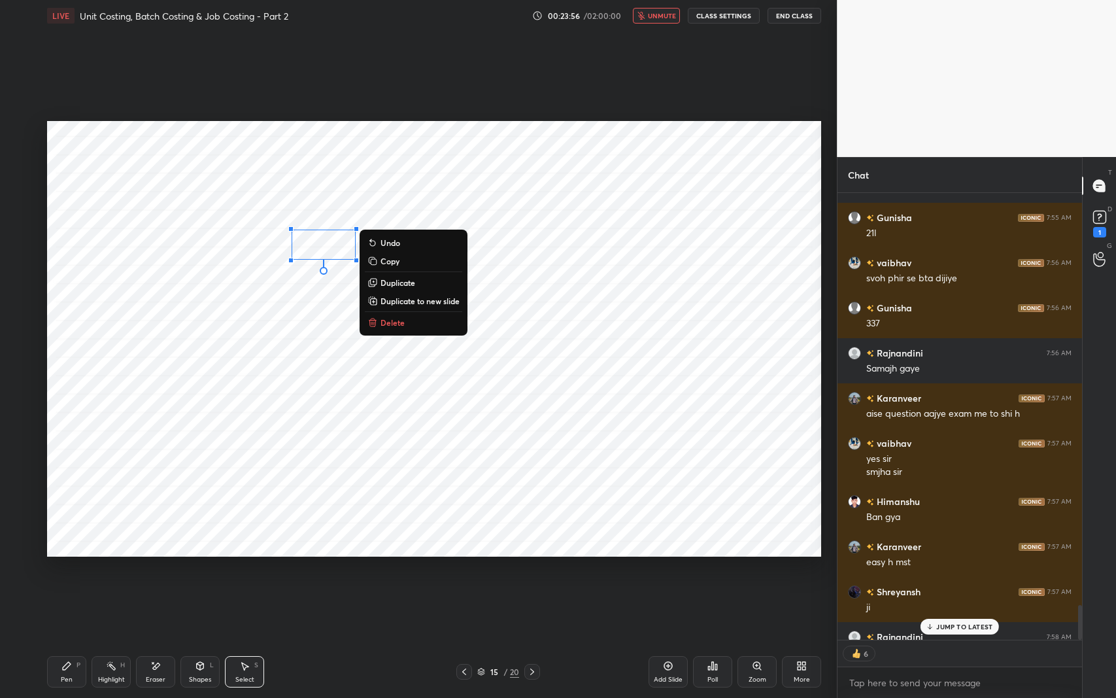
click at [64, 571] on icon at bounding box center [66, 665] width 10 height 10
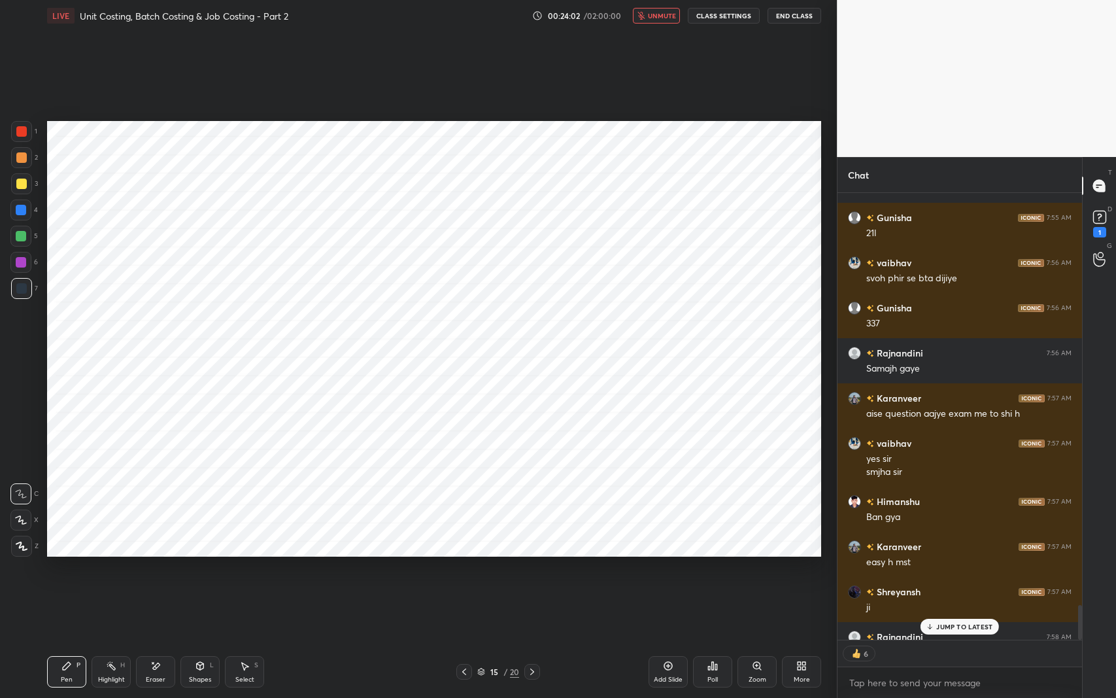
click at [243, 571] on div "Select S" at bounding box center [244, 671] width 39 height 31
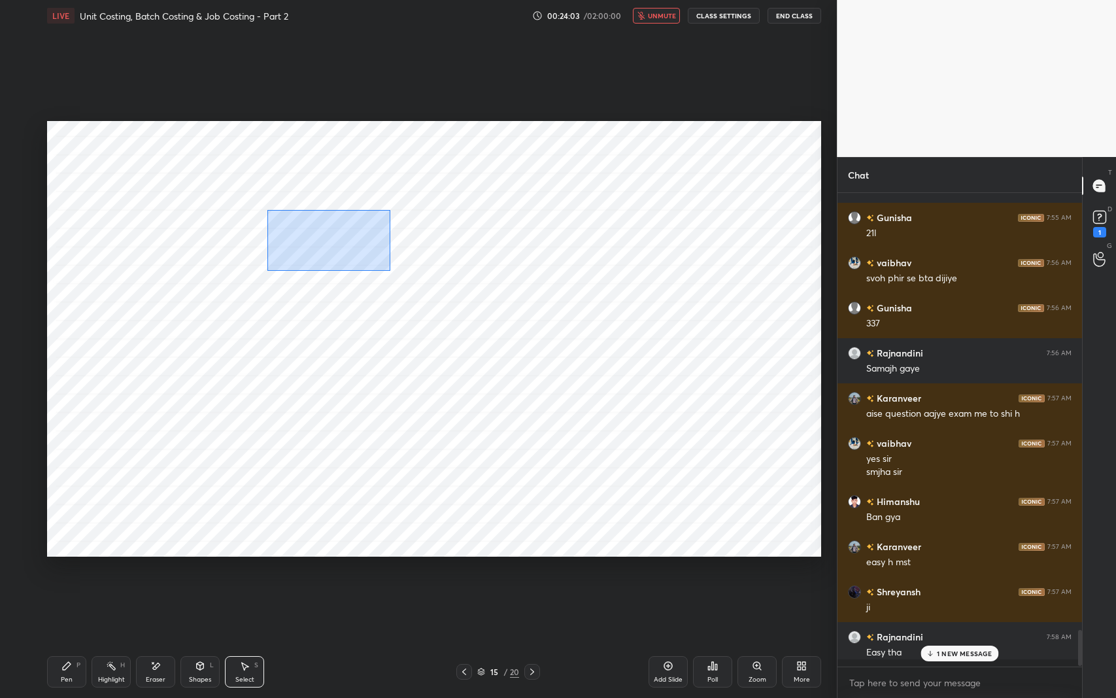
scroll to position [470, 241]
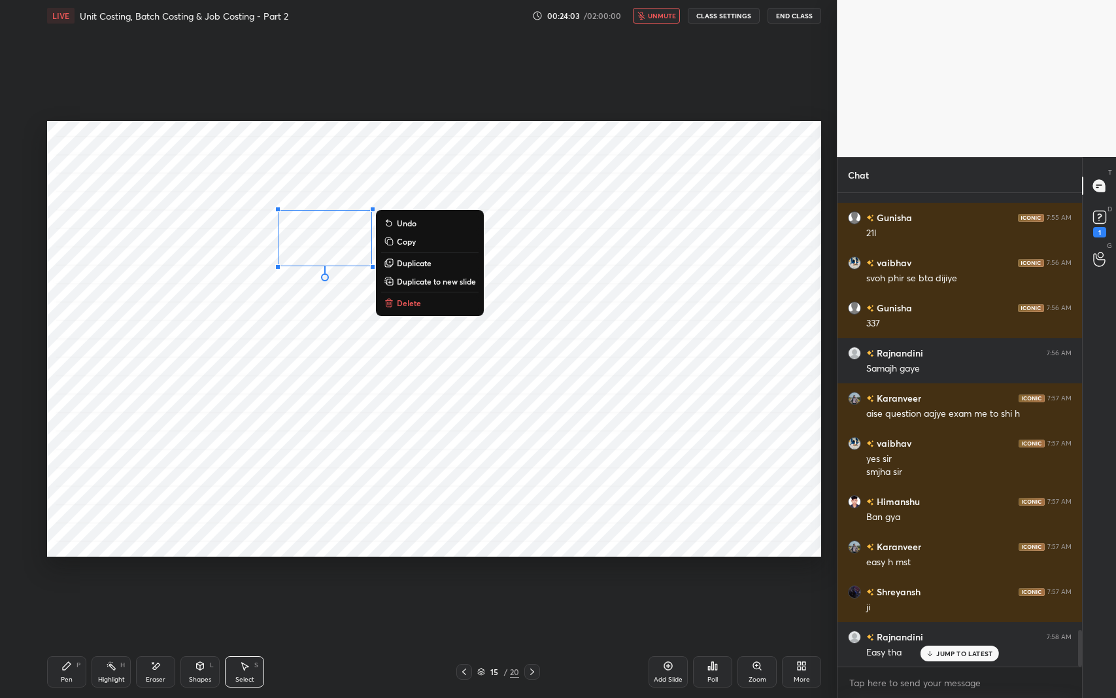
click at [417, 263] on p "Duplicate" at bounding box center [414, 263] width 35 height 10
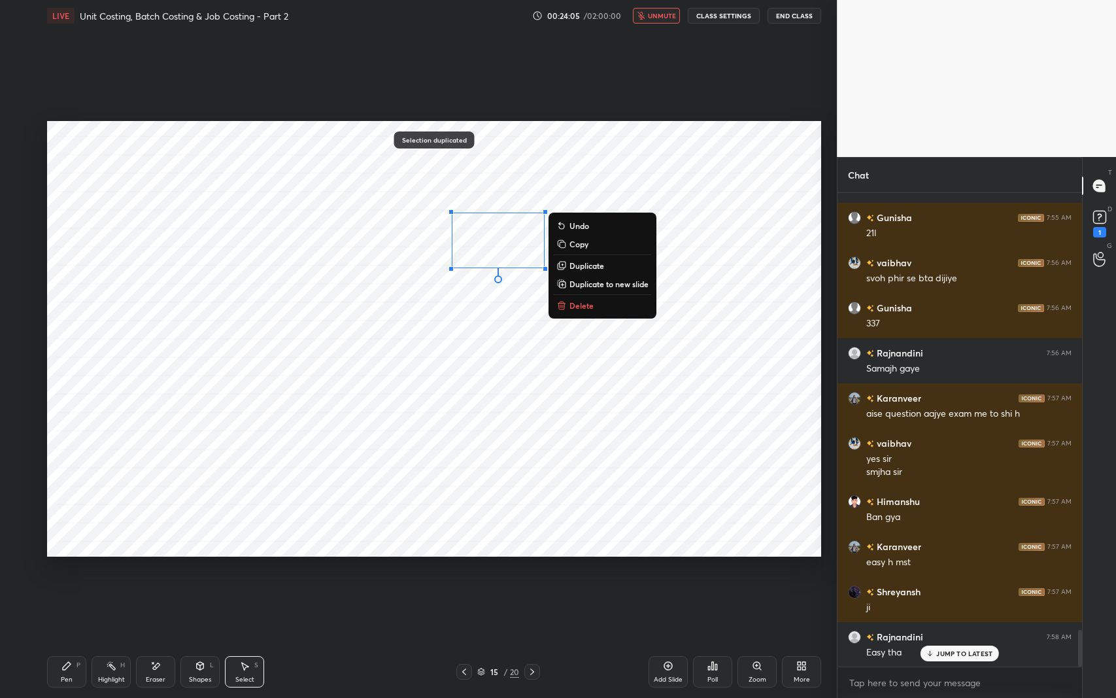
click at [159, 571] on icon at bounding box center [155, 665] width 10 height 11
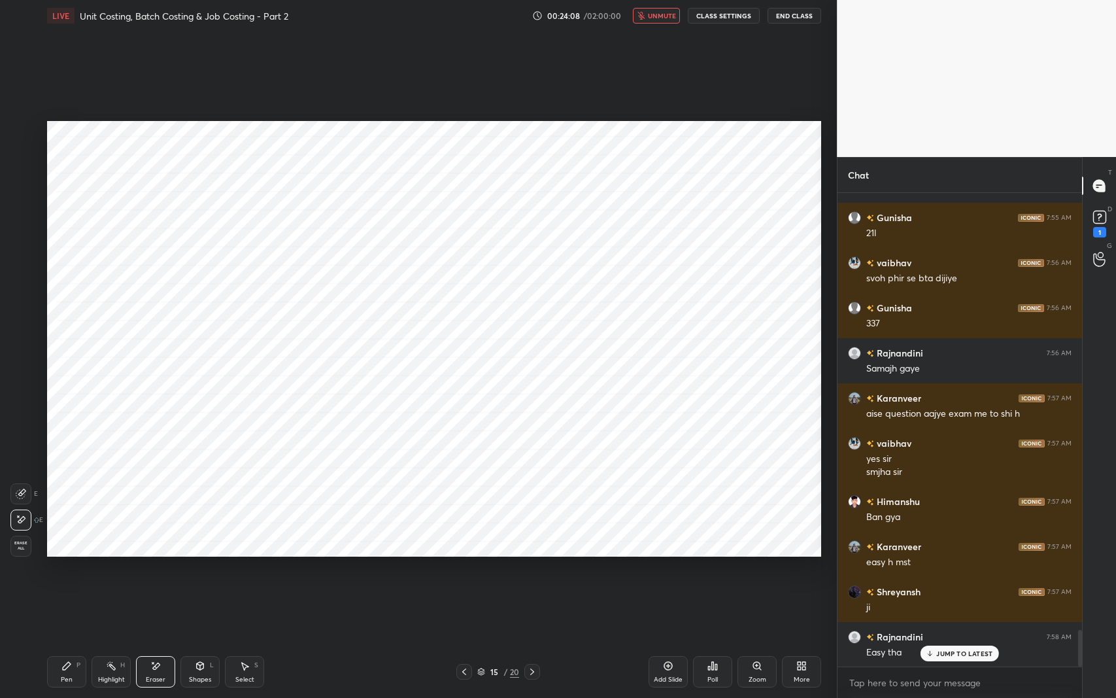
click at [73, 571] on div "Pen P" at bounding box center [66, 671] width 39 height 31
click at [146, 571] on div "Eraser" at bounding box center [156, 679] width 20 height 7
click at [65, 571] on div "Pen" at bounding box center [67, 679] width 12 height 7
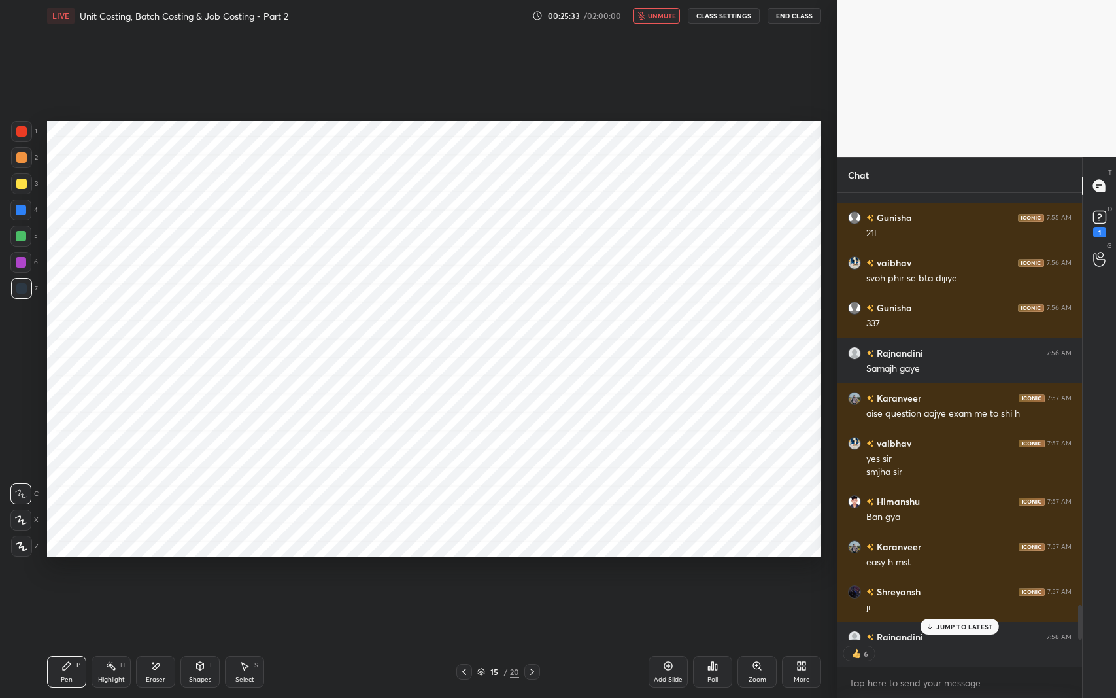
scroll to position [5666, 0]
click at [246, 571] on icon at bounding box center [244, 665] width 10 height 10
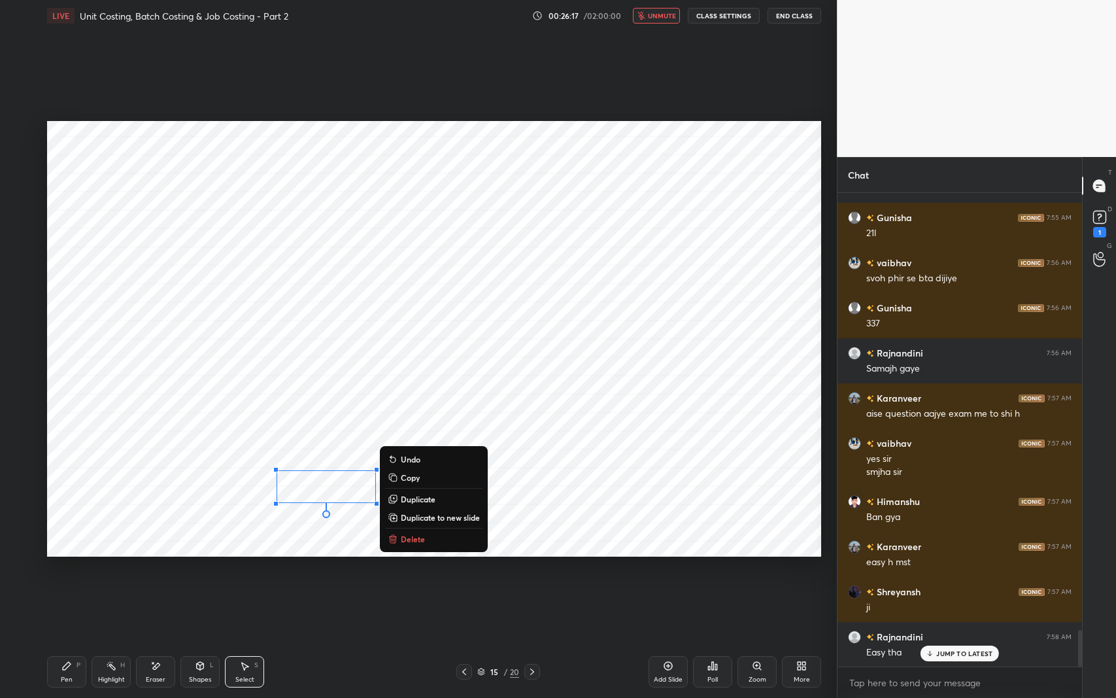
click at [425, 498] on p "Duplicate" at bounding box center [418, 499] width 35 height 10
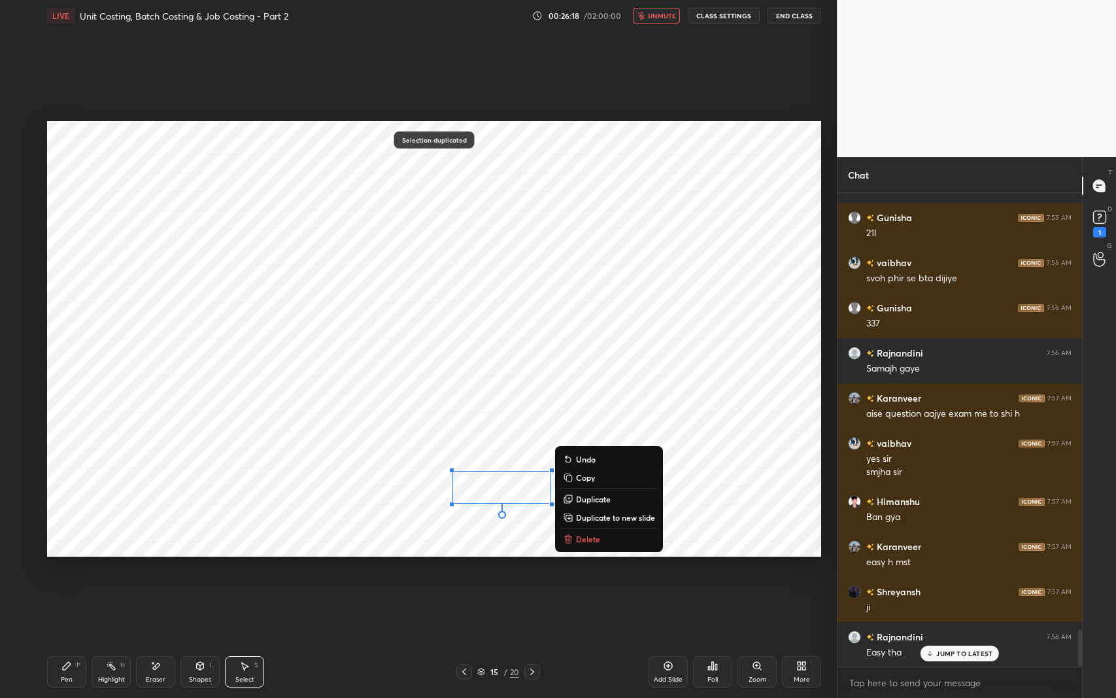
click at [75, 571] on div "Pen P" at bounding box center [66, 671] width 39 height 31
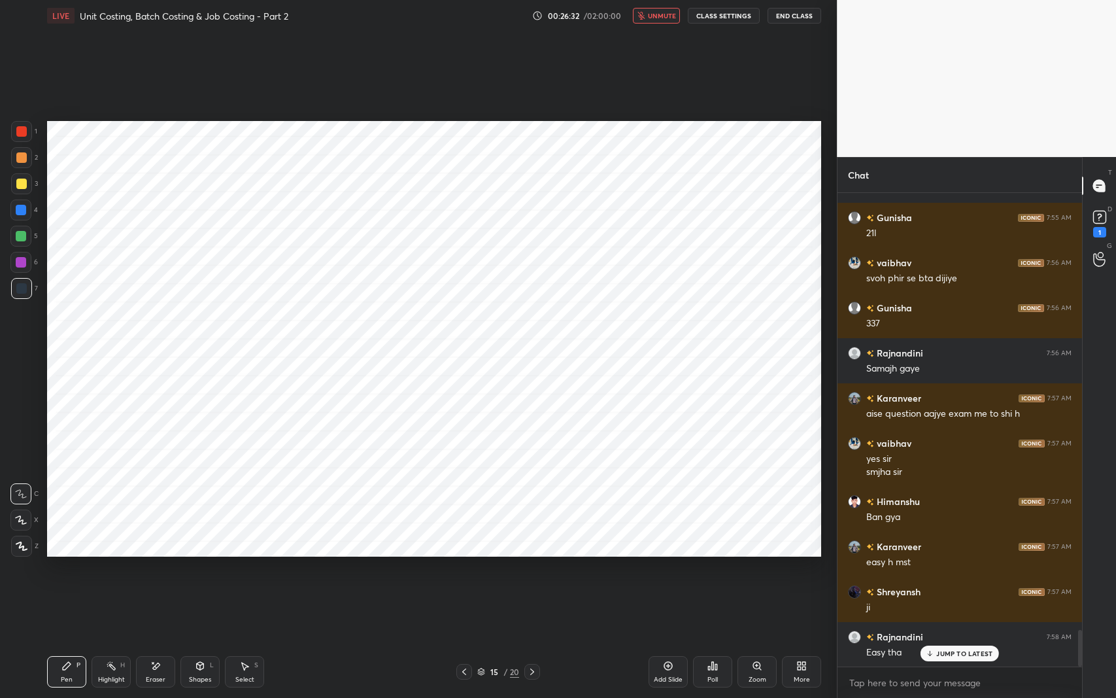
click at [460, 571] on icon at bounding box center [464, 671] width 10 height 10
click at [531, 571] on icon at bounding box center [532, 671] width 10 height 10
click at [465, 571] on icon at bounding box center [464, 671] width 10 height 10
click at [527, 571] on icon at bounding box center [532, 671] width 10 height 10
click at [163, 571] on div "Eraser" at bounding box center [155, 671] width 39 height 31
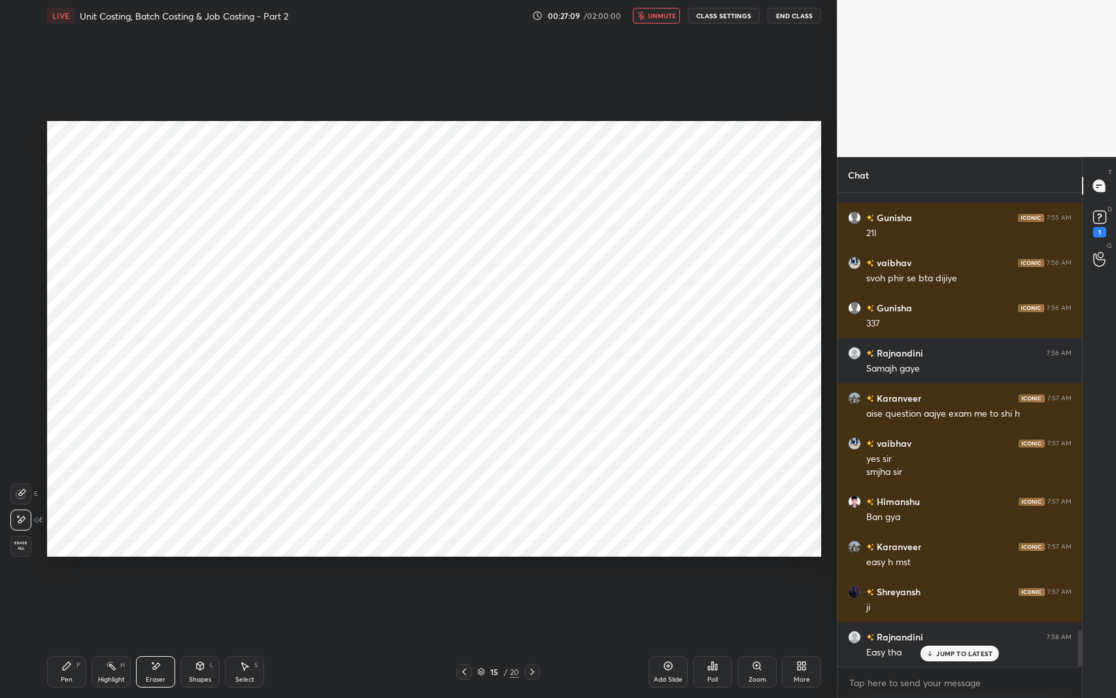
click at [71, 571] on icon at bounding box center [66, 665] width 10 height 10
click at [236, 571] on div "Select S" at bounding box center [244, 671] width 39 height 31
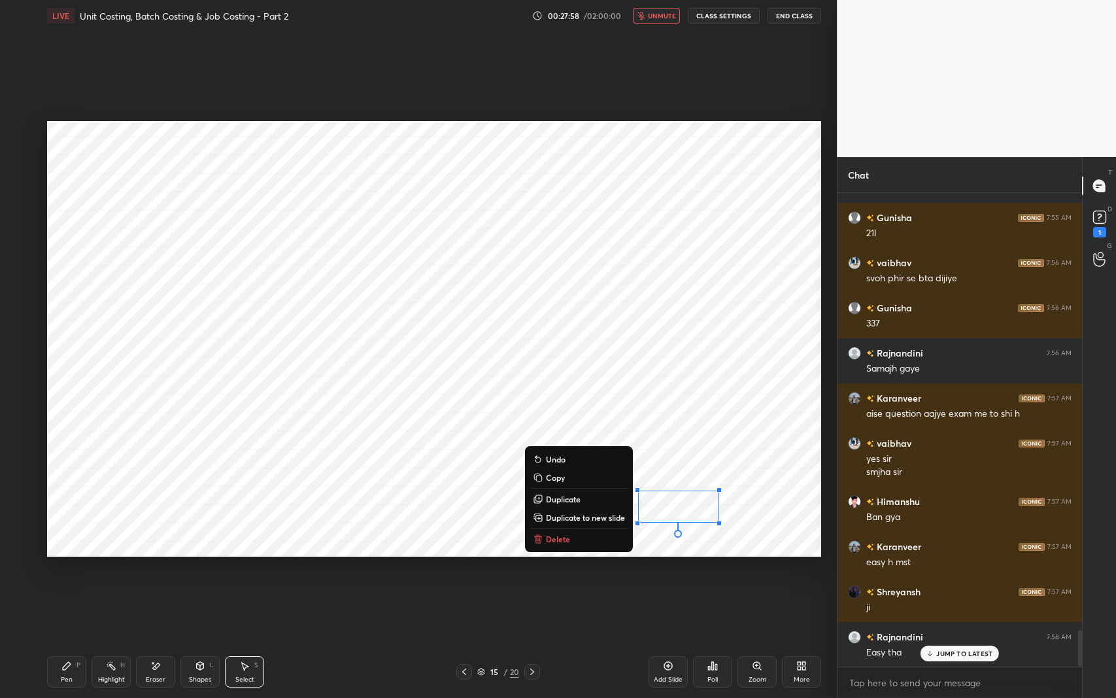
click at [779, 462] on div "0 ° Undo Copy Duplicate Duplicate to new slide Delete" at bounding box center [434, 338] width 774 height 435
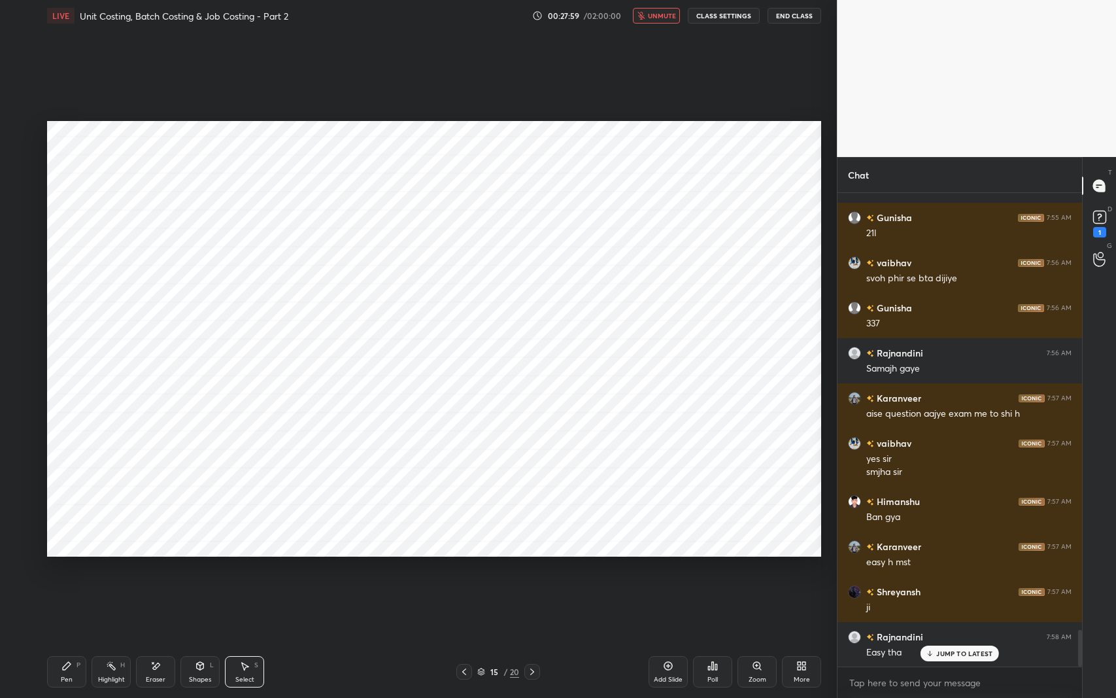
click at [67, 571] on div "Pen P" at bounding box center [66, 671] width 39 height 31
click at [680, 556] on div "Setting up your live class Poll for secs No correct answer Start poll" at bounding box center [434, 338] width 784 height 614
click at [954, 571] on p "JUMP TO LATEST" at bounding box center [964, 653] width 56 height 8
click at [206, 571] on div "Shapes L" at bounding box center [199, 671] width 39 height 31
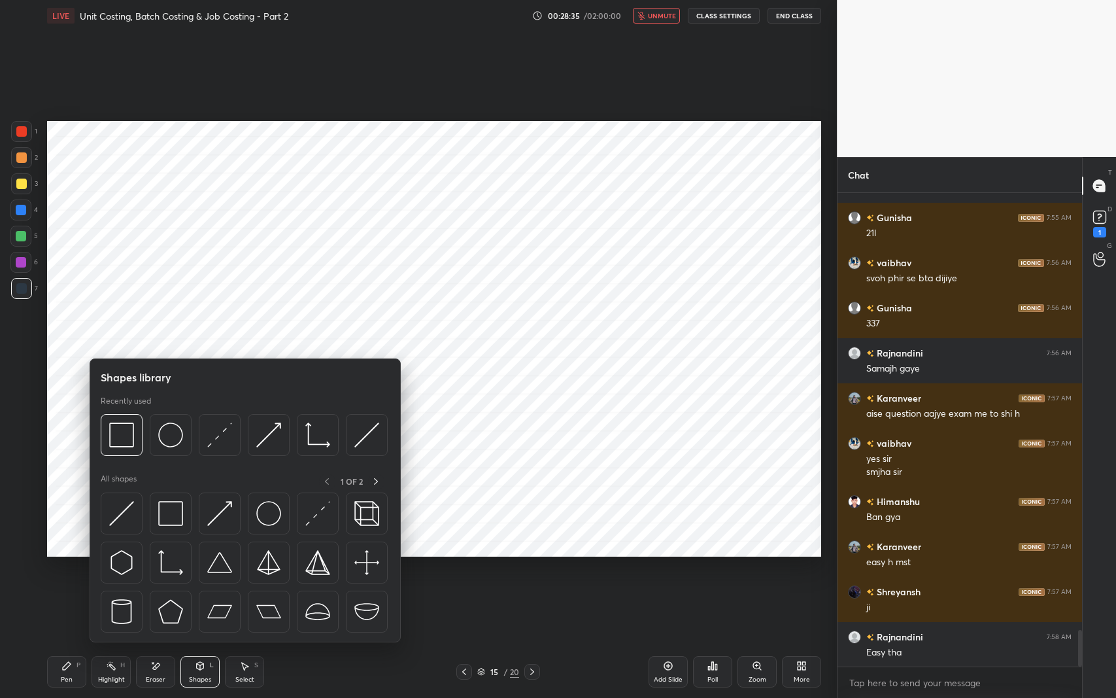
click at [170, 505] on img at bounding box center [170, 513] width 25 height 25
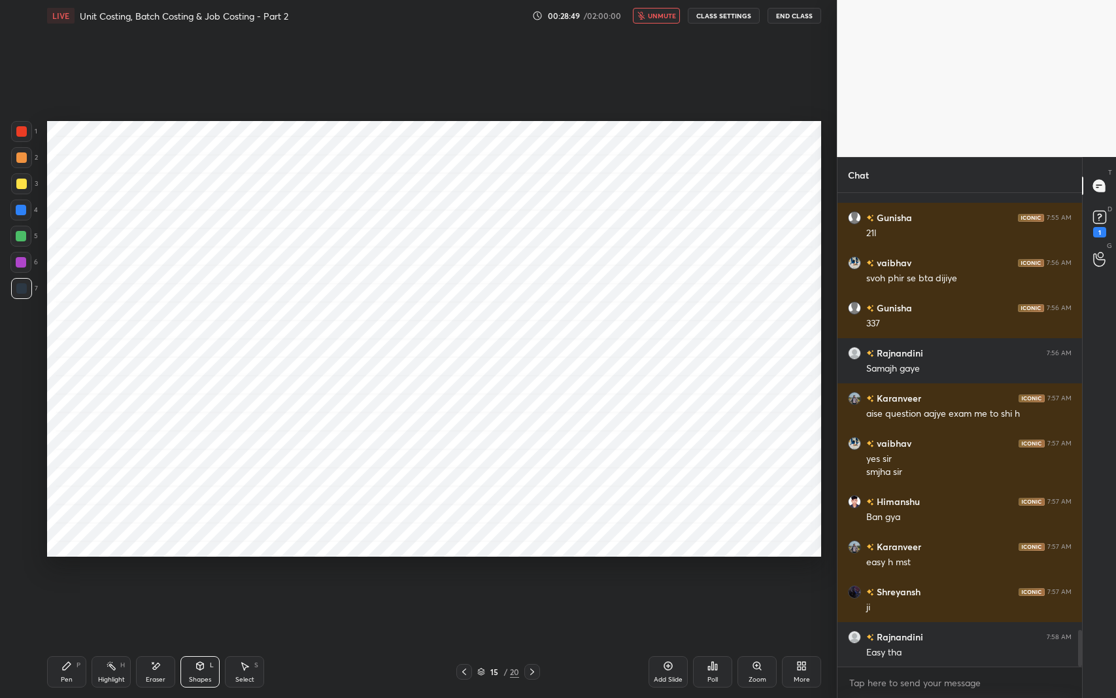
click at [659, 16] on span "unmute" at bounding box center [662, 15] width 28 height 9
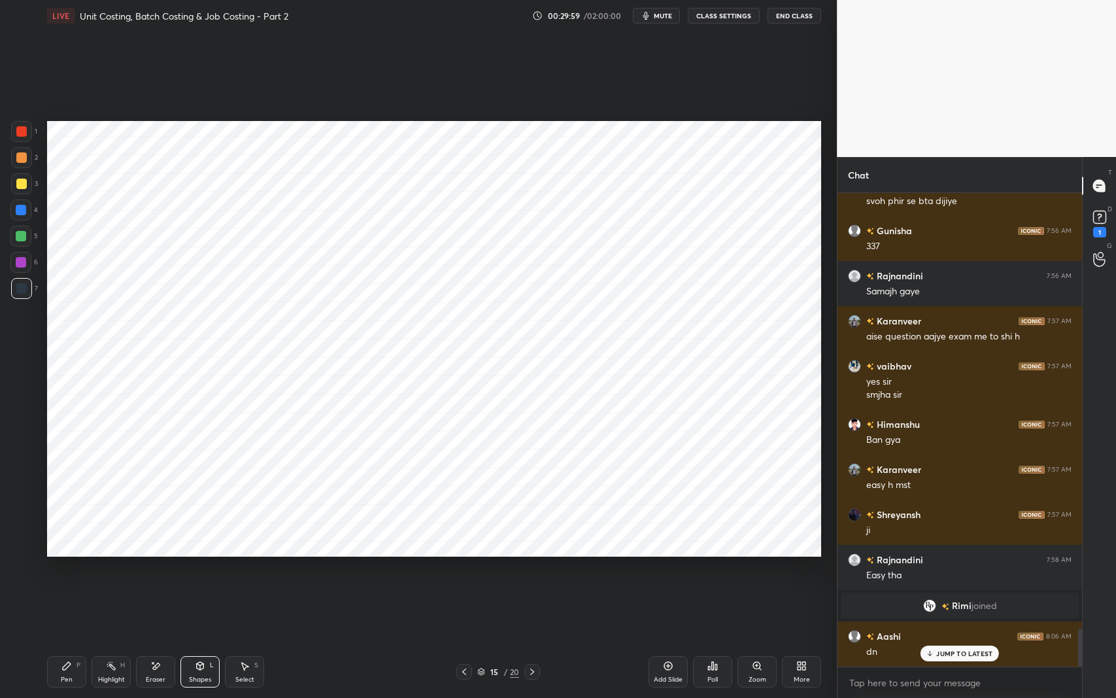
scroll to position [5425, 0]
click at [962, 571] on p "JUMP TO LATEST" at bounding box center [964, 653] width 56 height 8
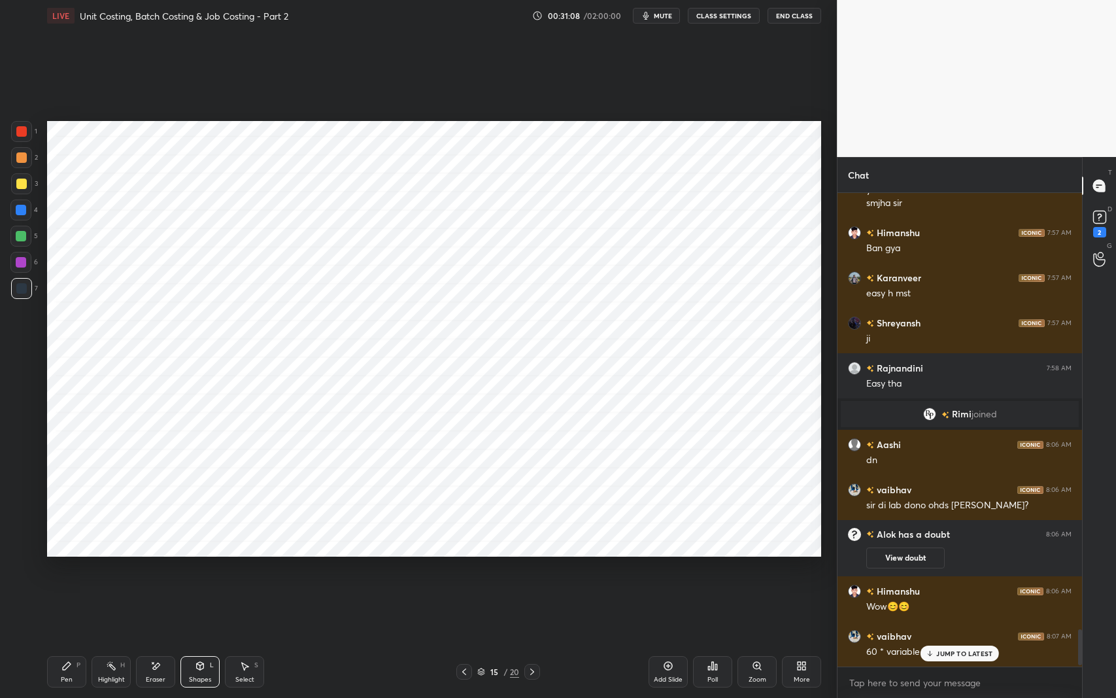
scroll to position [5555, 0]
click at [463, 571] on icon at bounding box center [464, 671] width 10 height 10
click at [151, 571] on icon at bounding box center [155, 665] width 10 height 11
click at [22, 539] on div "Erase all" at bounding box center [20, 545] width 21 height 21
click at [937, 571] on p "JUMP TO LATEST" at bounding box center [964, 653] width 56 height 8
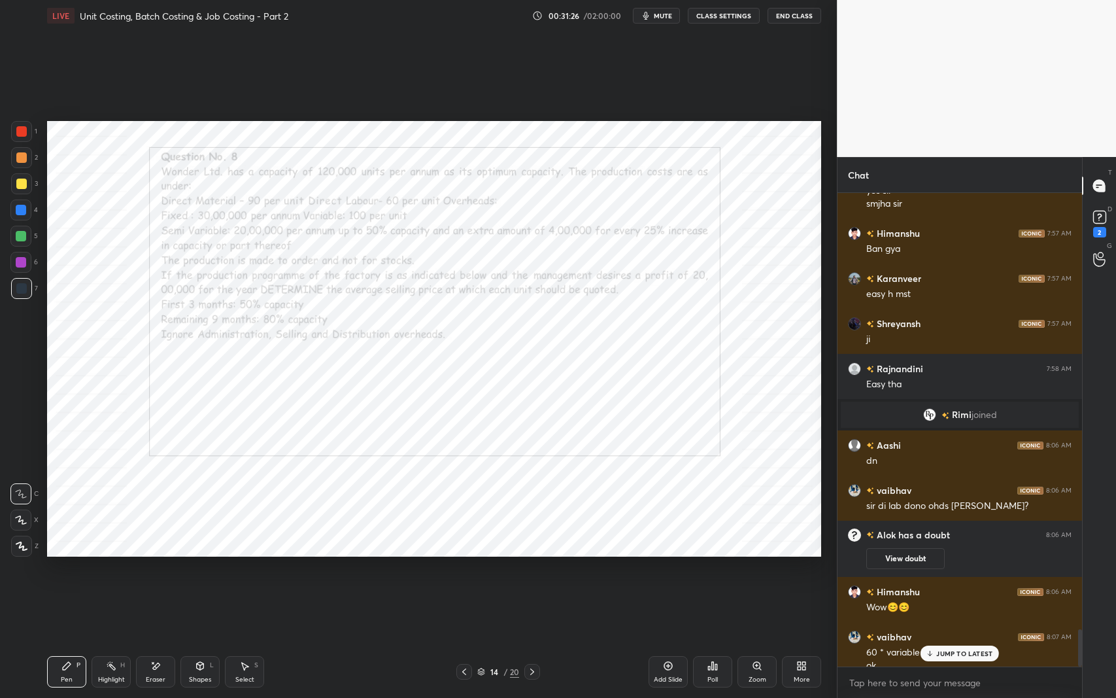
scroll to position [5568, 0]
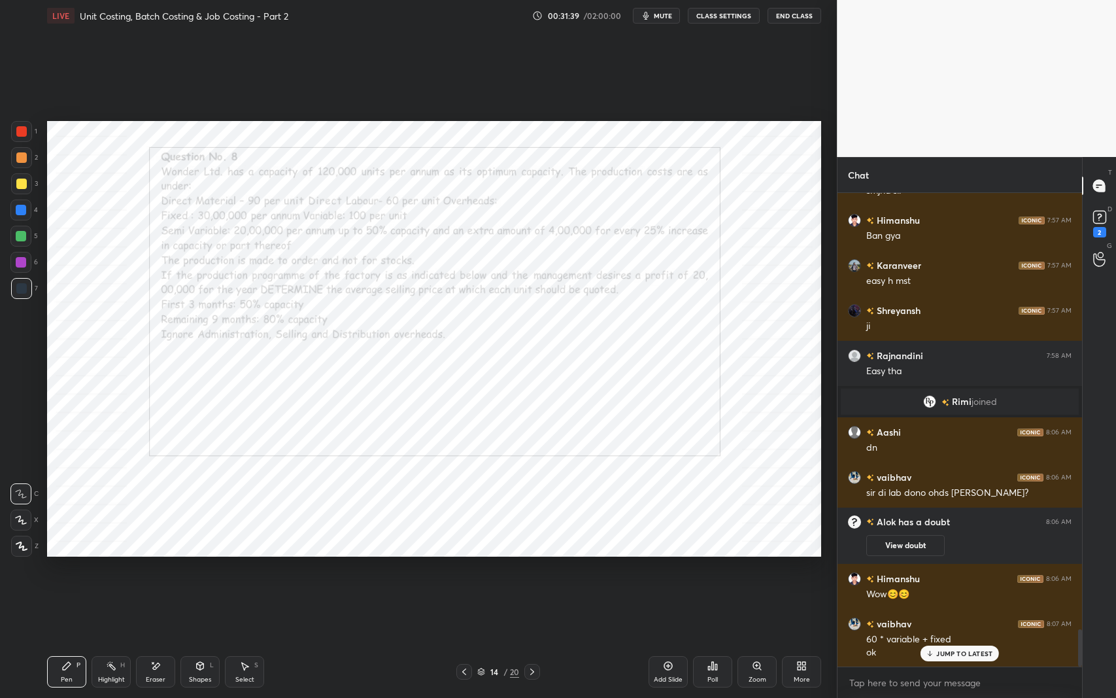
click at [935, 571] on div "JUMP TO LATEST" at bounding box center [959, 653] width 78 height 16
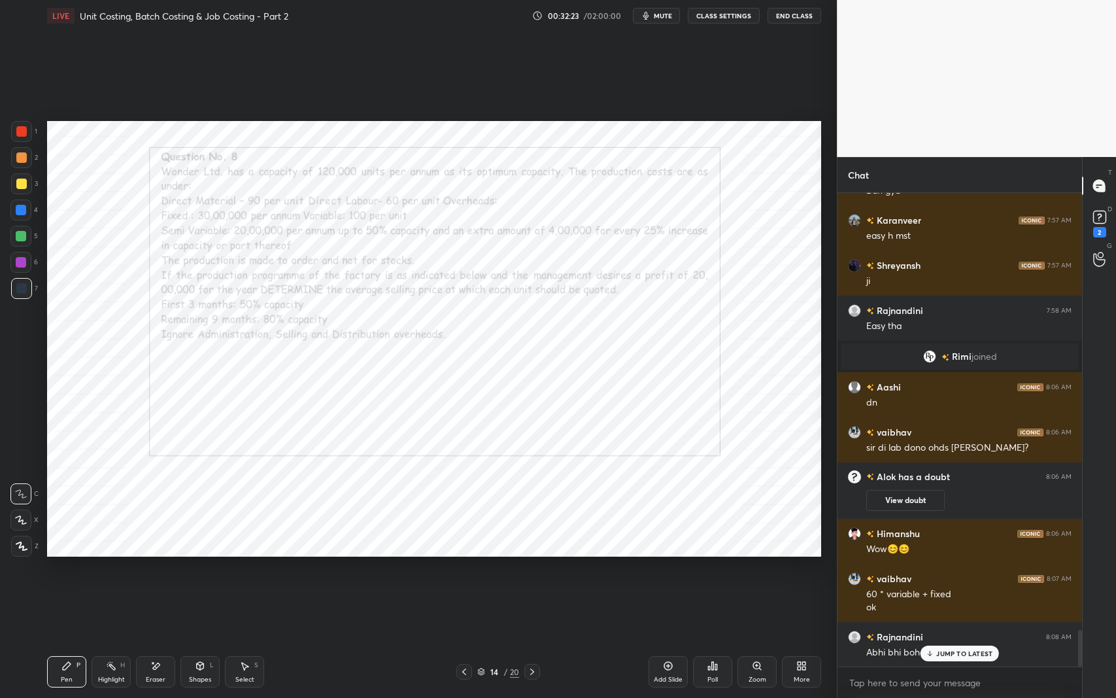
scroll to position [5, 4]
click at [952, 571] on p "JUMP TO LATEST" at bounding box center [964, 626] width 56 height 8
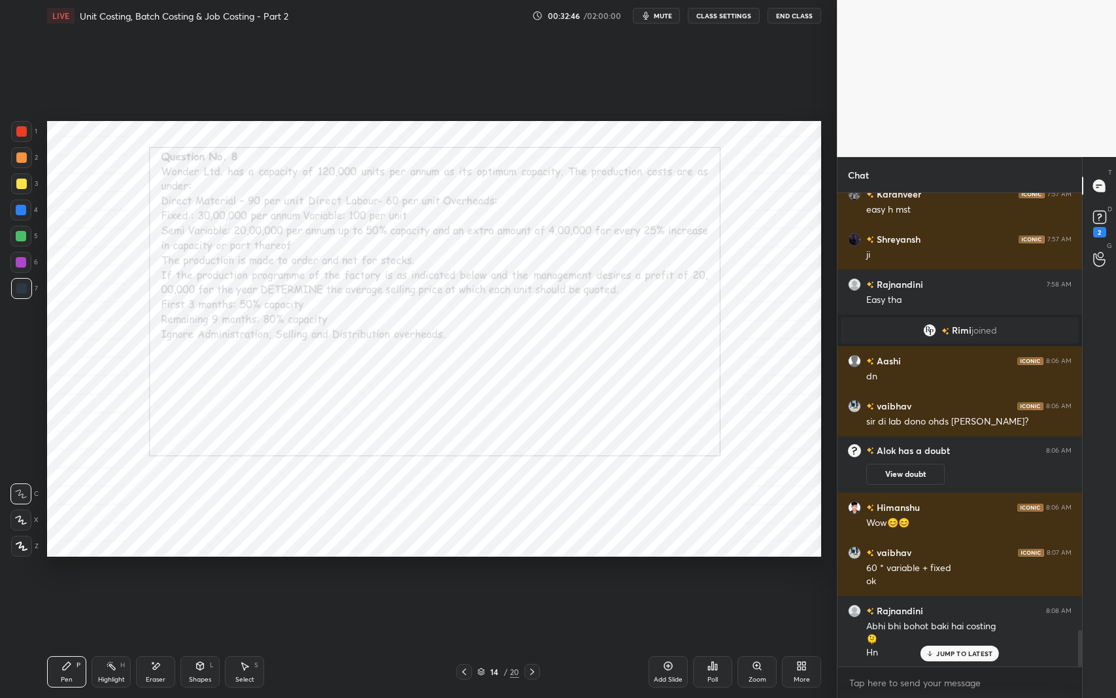
scroll to position [5685, 0]
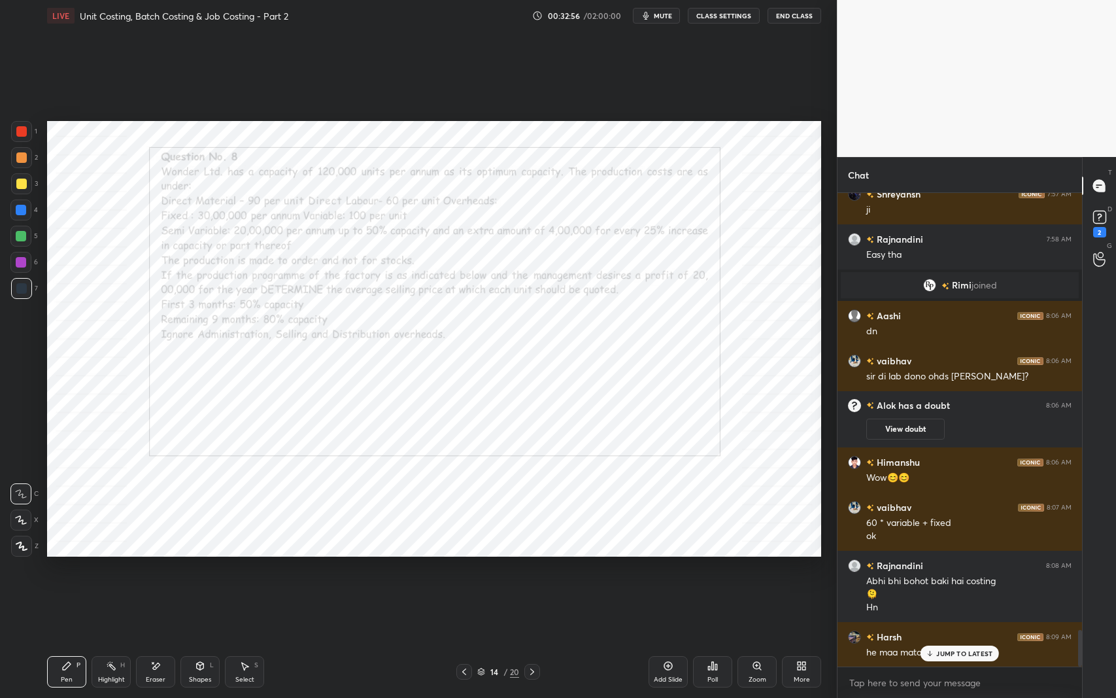
click at [937, 571] on p "JUMP TO LATEST" at bounding box center [964, 653] width 56 height 8
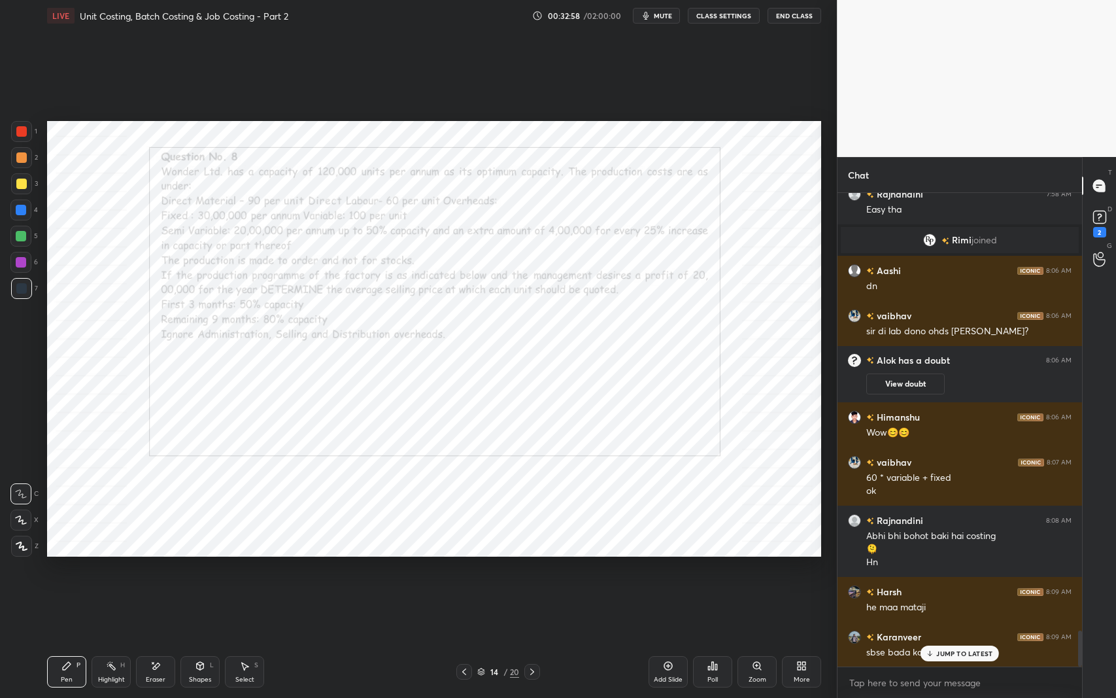
click at [936, 571] on div "JUMP TO LATEST" at bounding box center [959, 653] width 78 height 16
click at [67, 571] on icon at bounding box center [67, 666] width 8 height 8
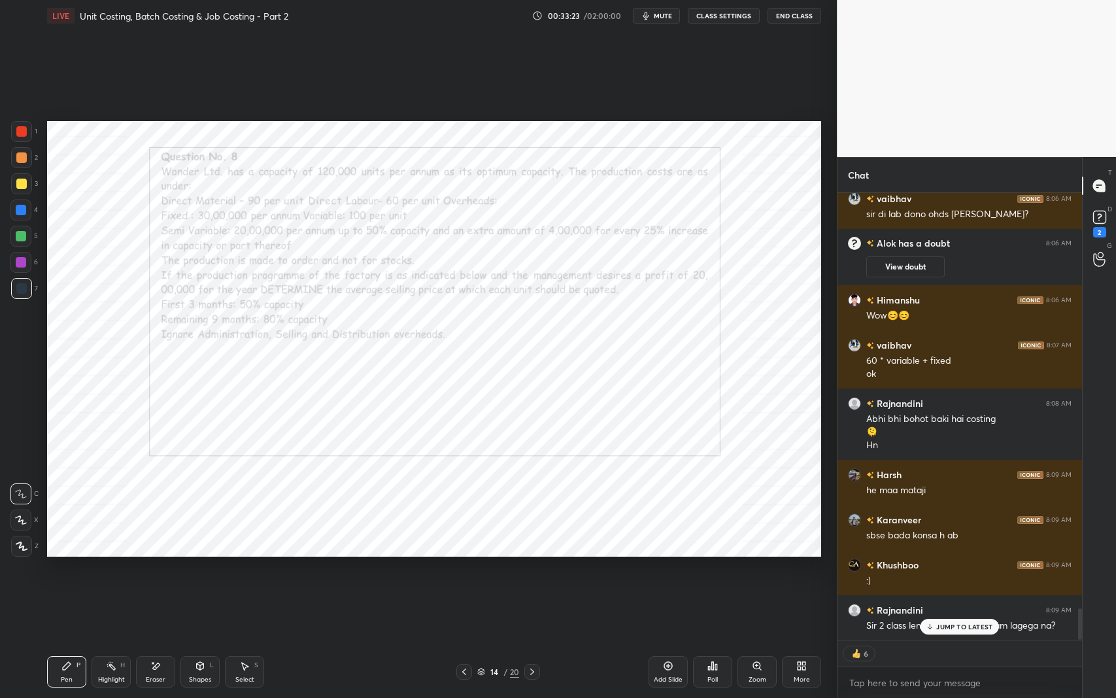
scroll to position [5821, 0]
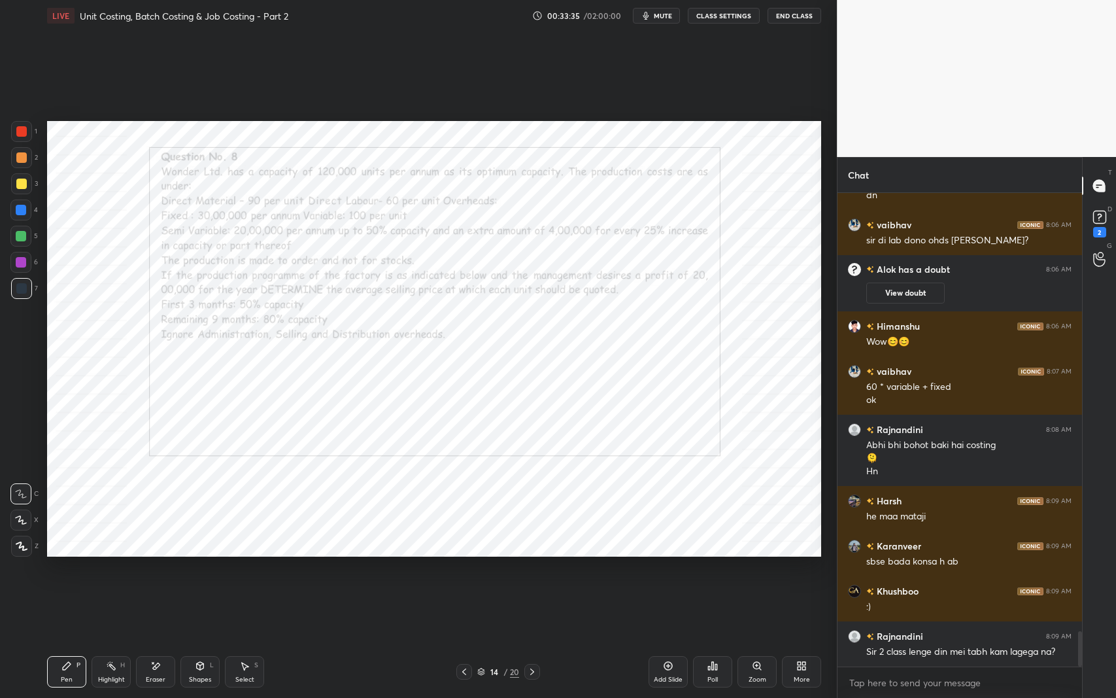
click at [213, 563] on div "Setting up your live class Poll for secs No correct answer Start poll" at bounding box center [434, 338] width 784 height 614
click at [217, 564] on div "Setting up your live class Poll for secs No correct answer Start poll" at bounding box center [434, 338] width 784 height 614
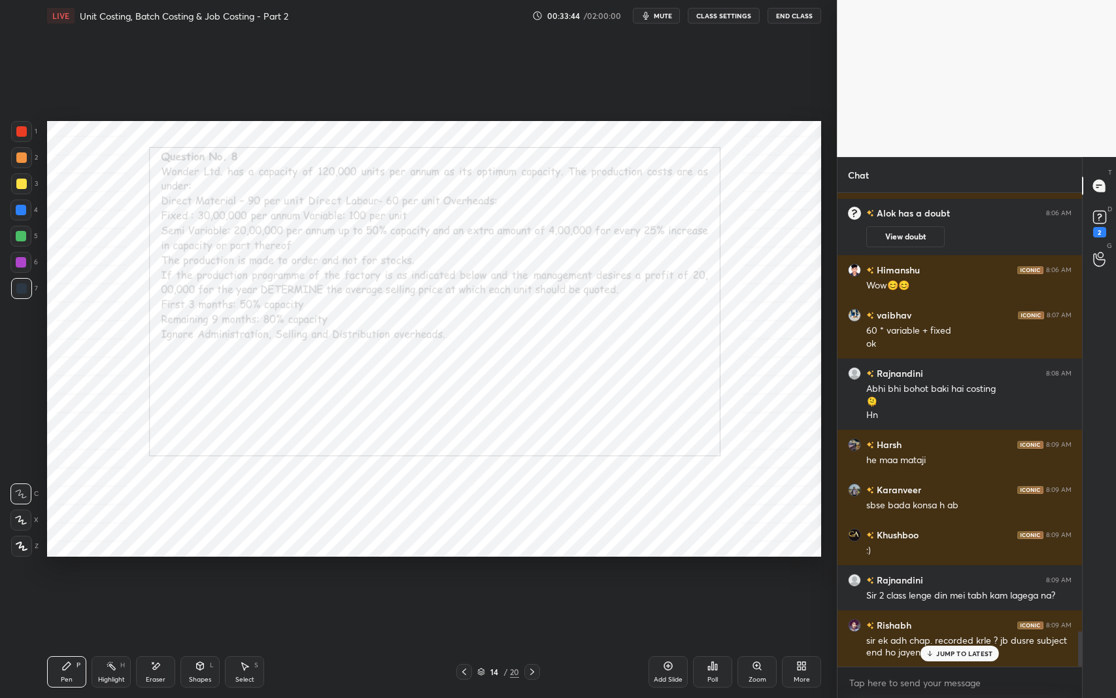
click at [974, 571] on p "JUMP TO LATEST" at bounding box center [964, 653] width 56 height 8
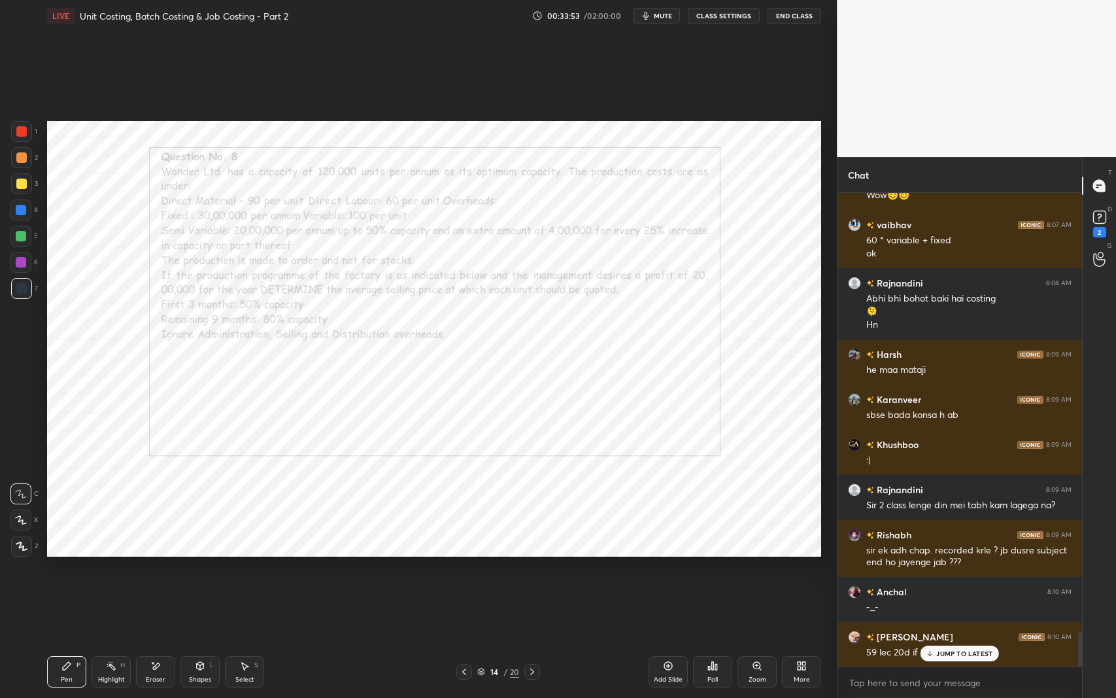
scroll to position [6012, 0]
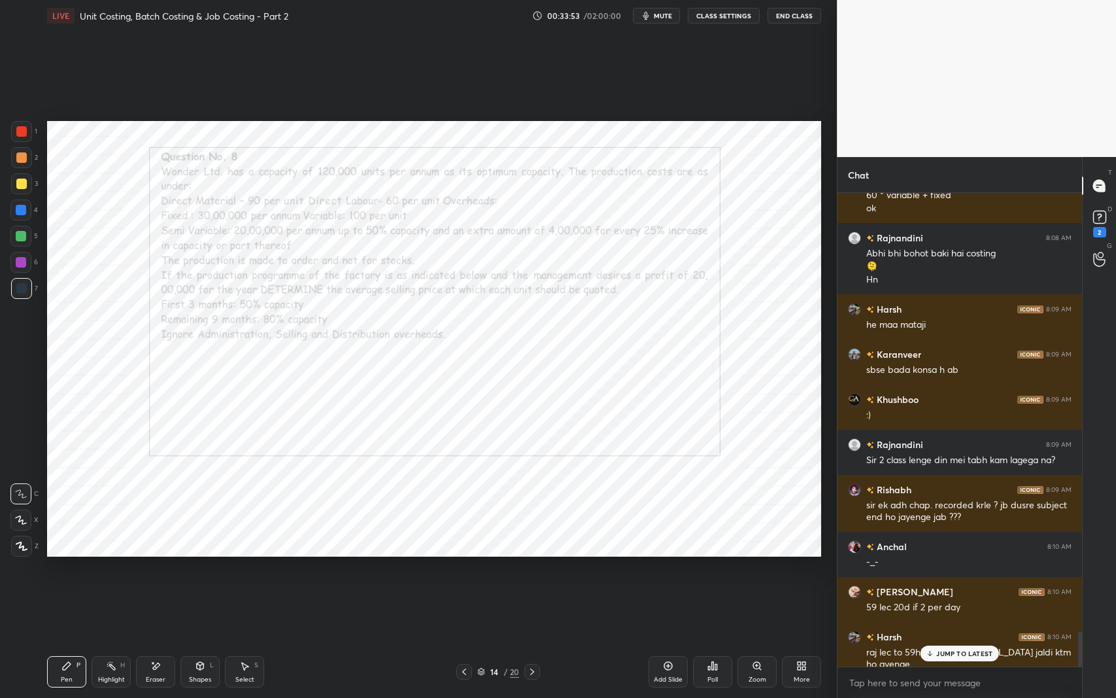
click at [954, 571] on p "JUMP TO LATEST" at bounding box center [964, 653] width 56 height 8
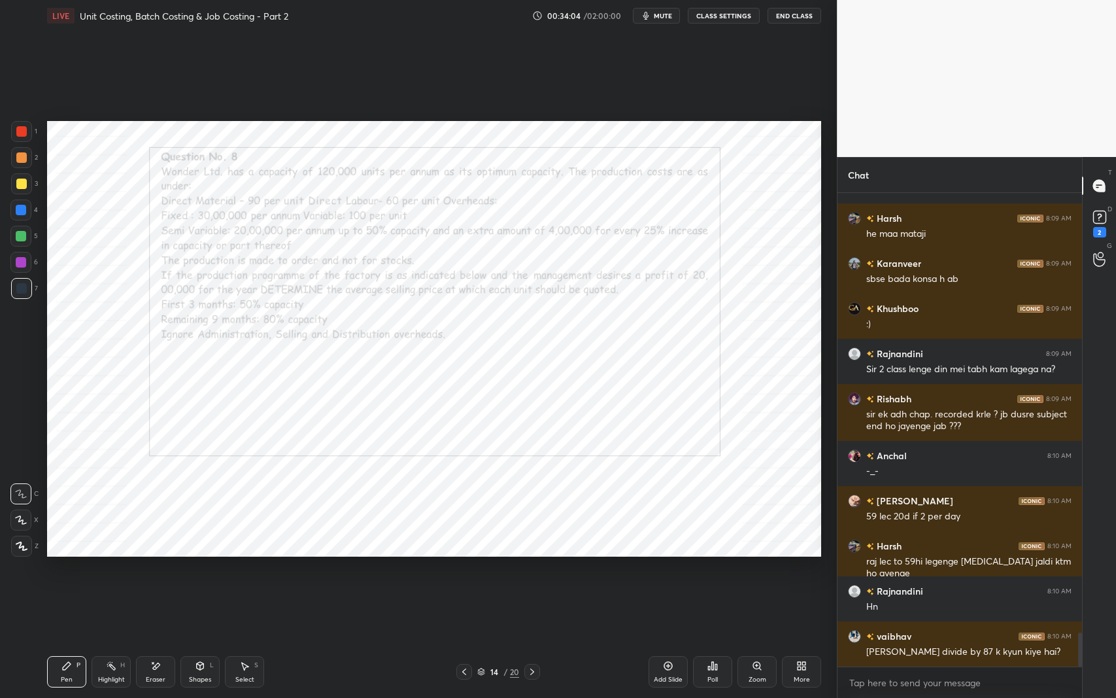
scroll to position [6148, 0]
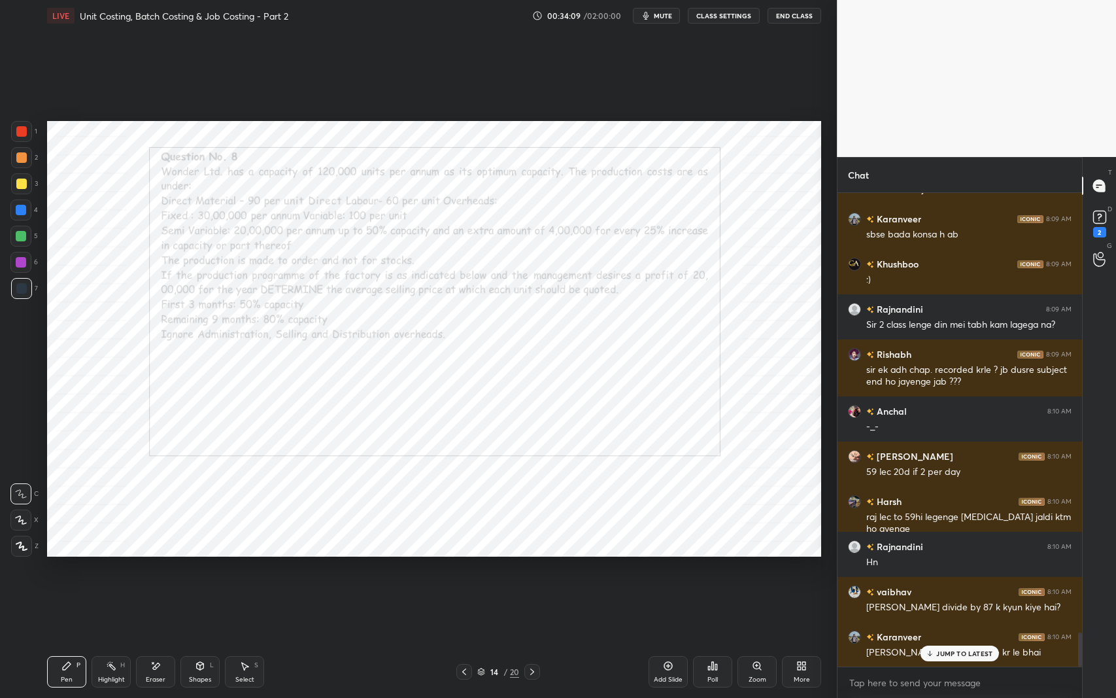
click at [949, 571] on p "JUMP TO LATEST" at bounding box center [964, 653] width 56 height 8
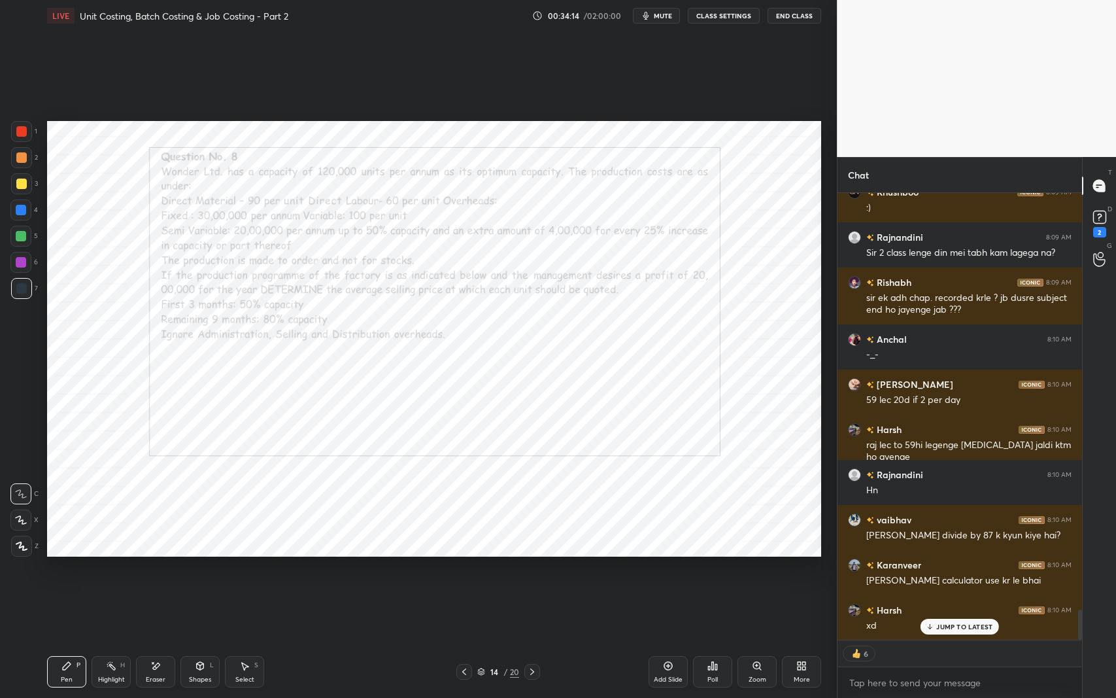
click at [943, 571] on p "JUMP TO LATEST" at bounding box center [964, 626] width 56 height 8
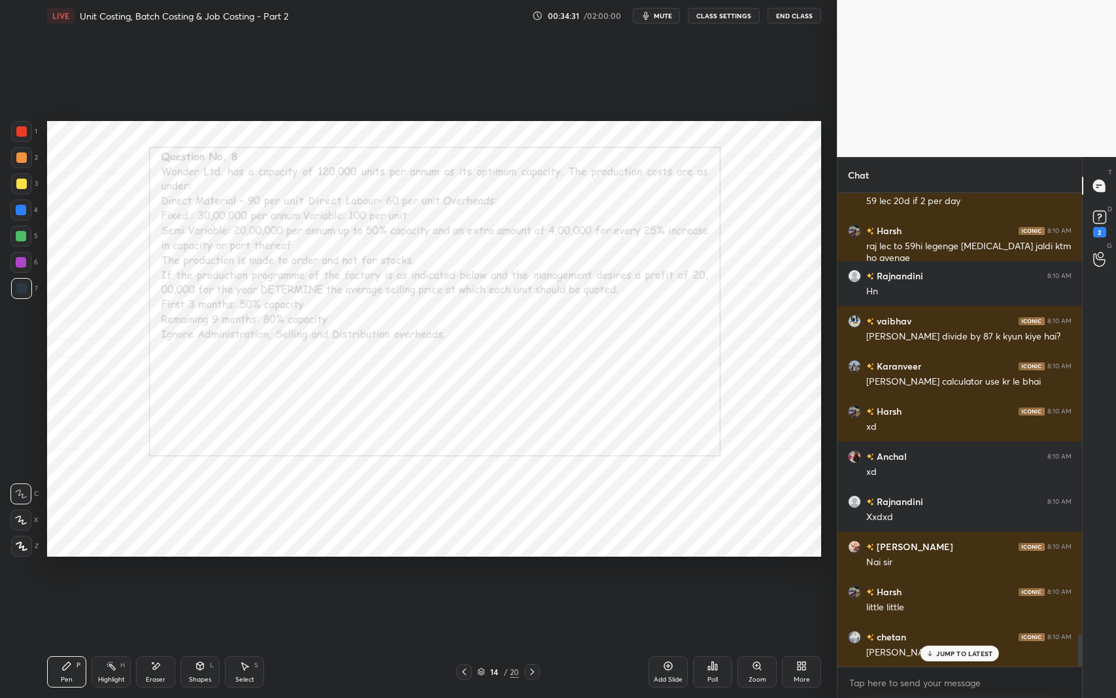
scroll to position [6464, 0]
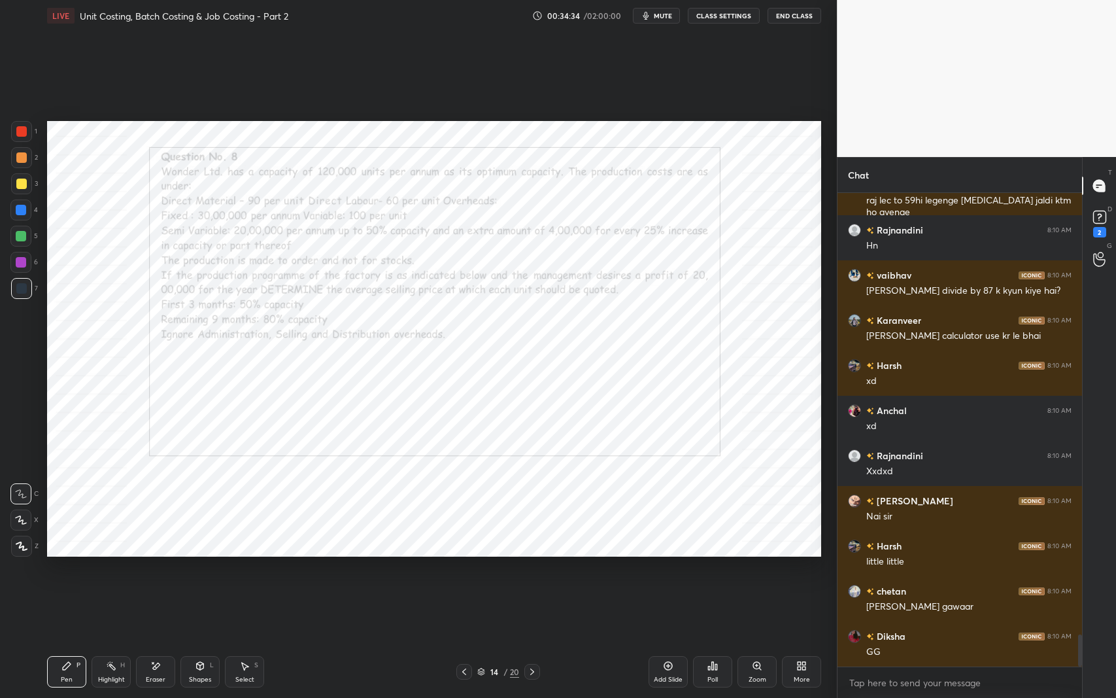
click at [531, 571] on icon at bounding box center [532, 671] width 10 height 10
click at [532, 571] on icon at bounding box center [532, 671] width 10 height 10
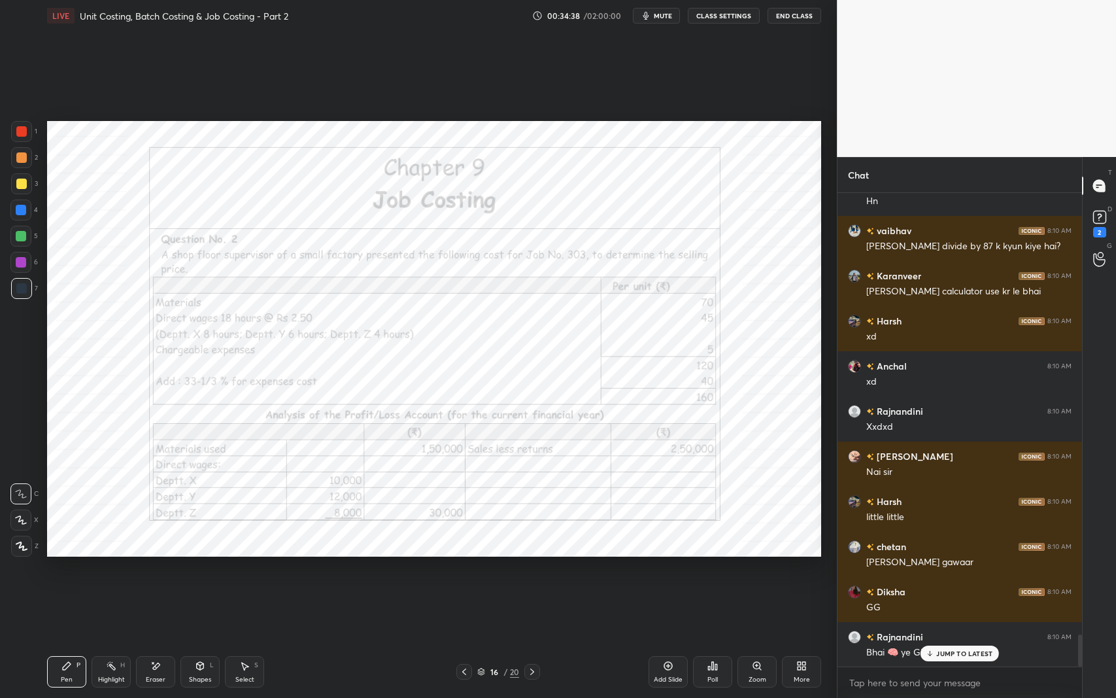
scroll to position [6554, 0]
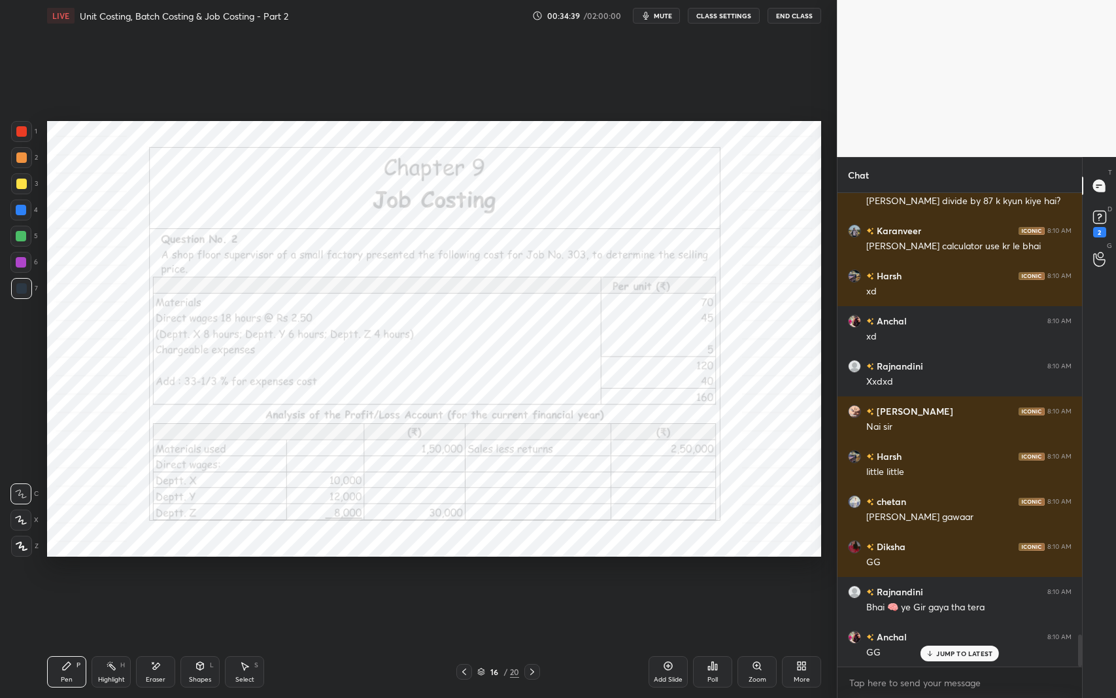
click at [945, 571] on div "JUMP TO LATEST" at bounding box center [959, 653] width 78 height 16
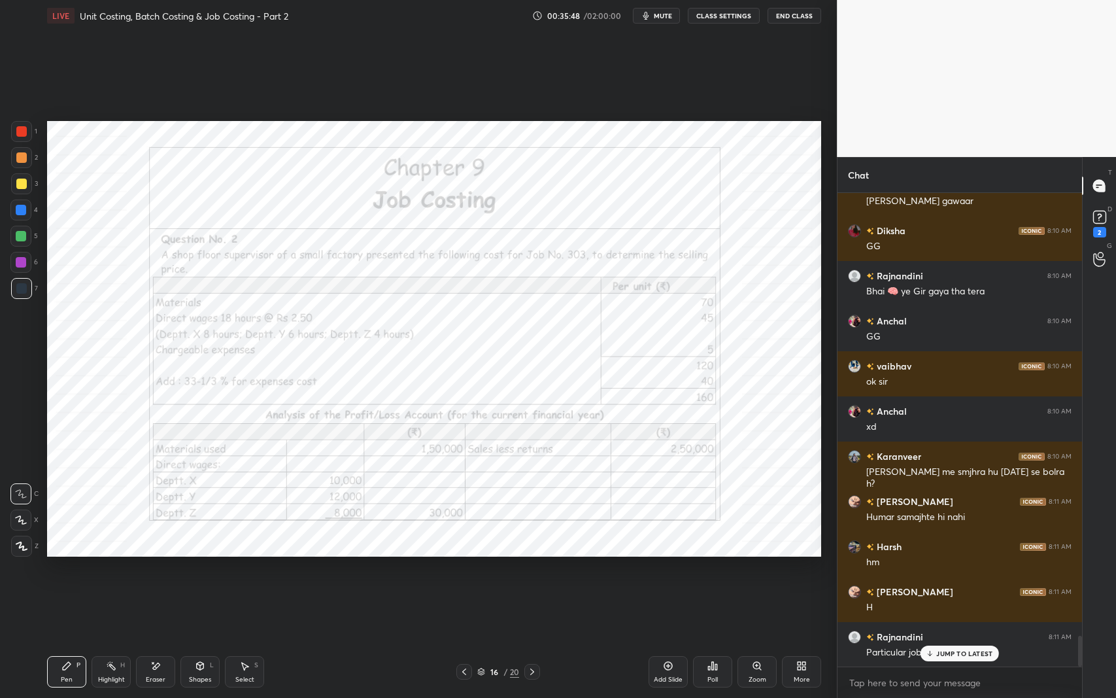
scroll to position [6914, 0]
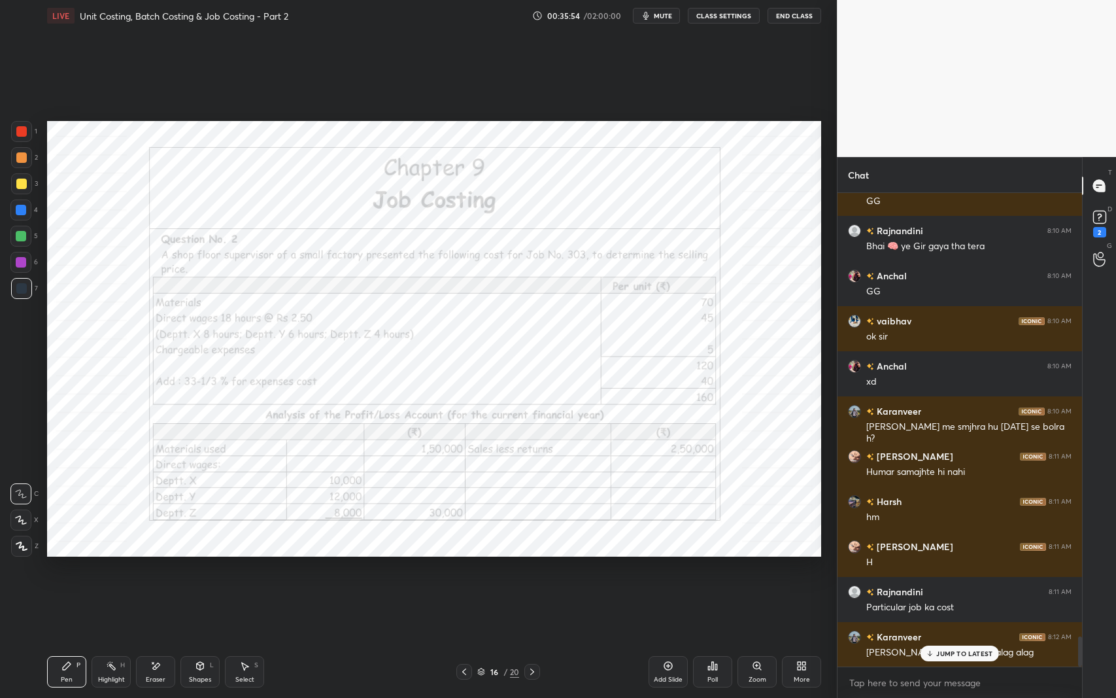
click at [536, 571] on icon at bounding box center [532, 671] width 10 height 10
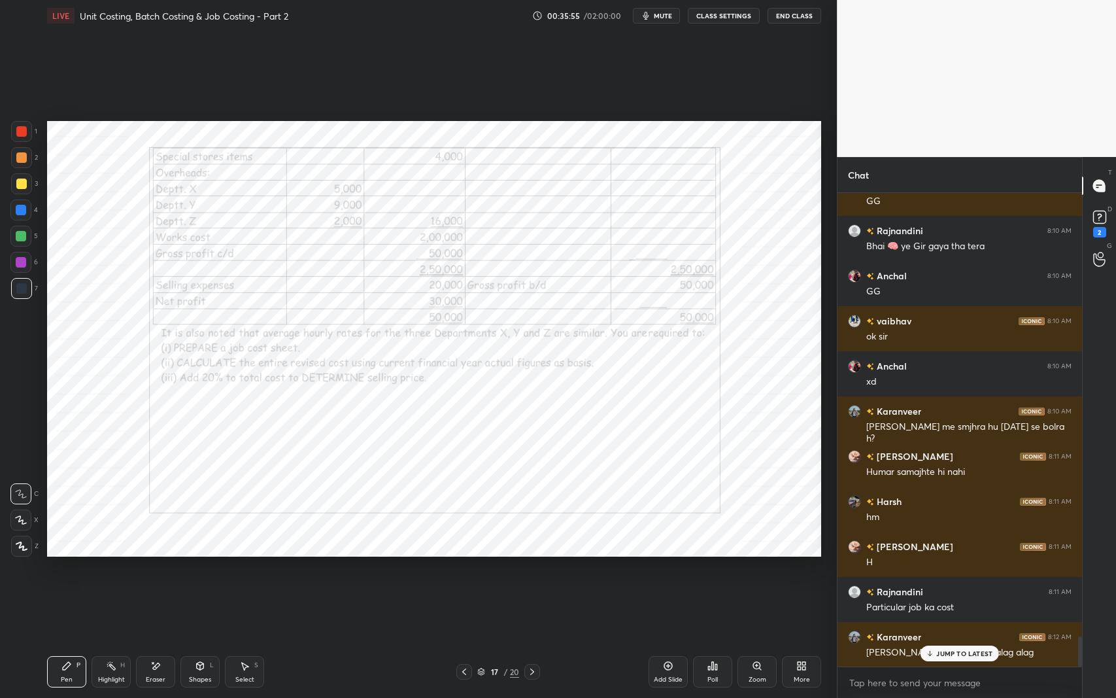
click at [538, 571] on div at bounding box center [532, 672] width 16 height 16
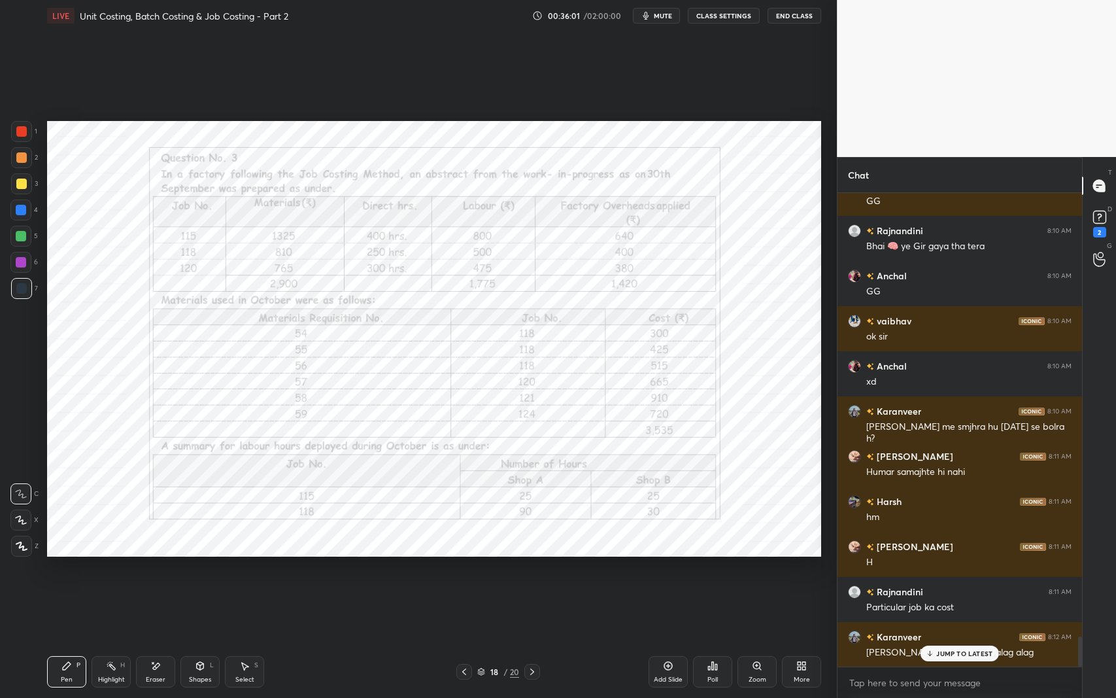
click at [531, 571] on icon at bounding box center [532, 671] width 10 height 10
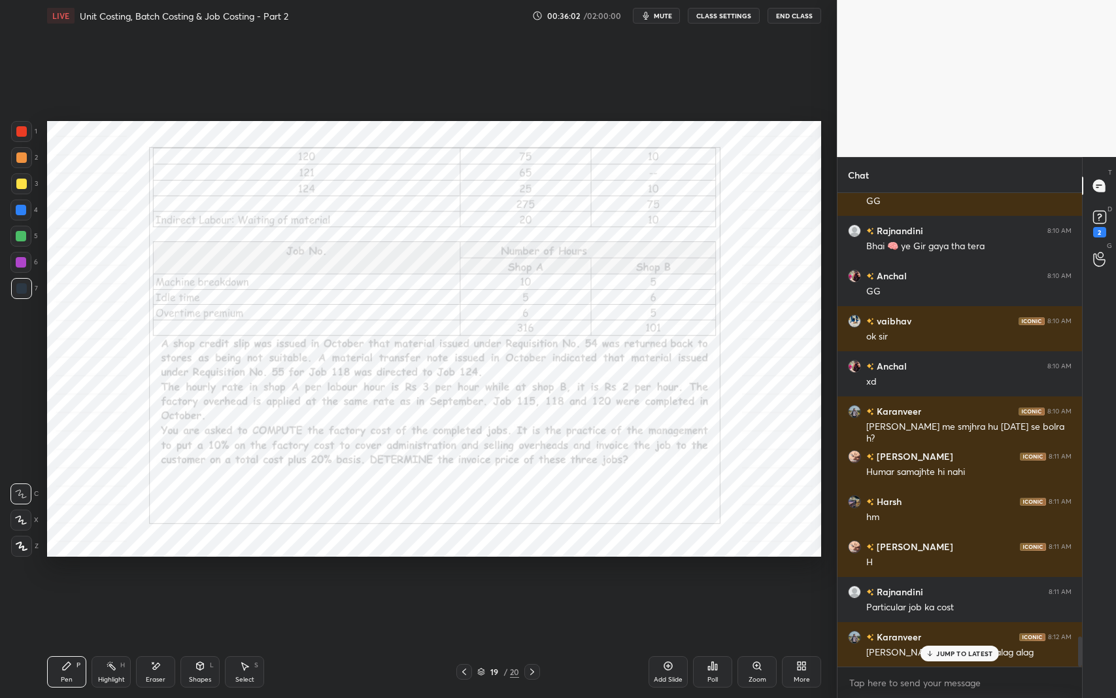
click at [535, 571] on icon at bounding box center [532, 671] width 10 height 10
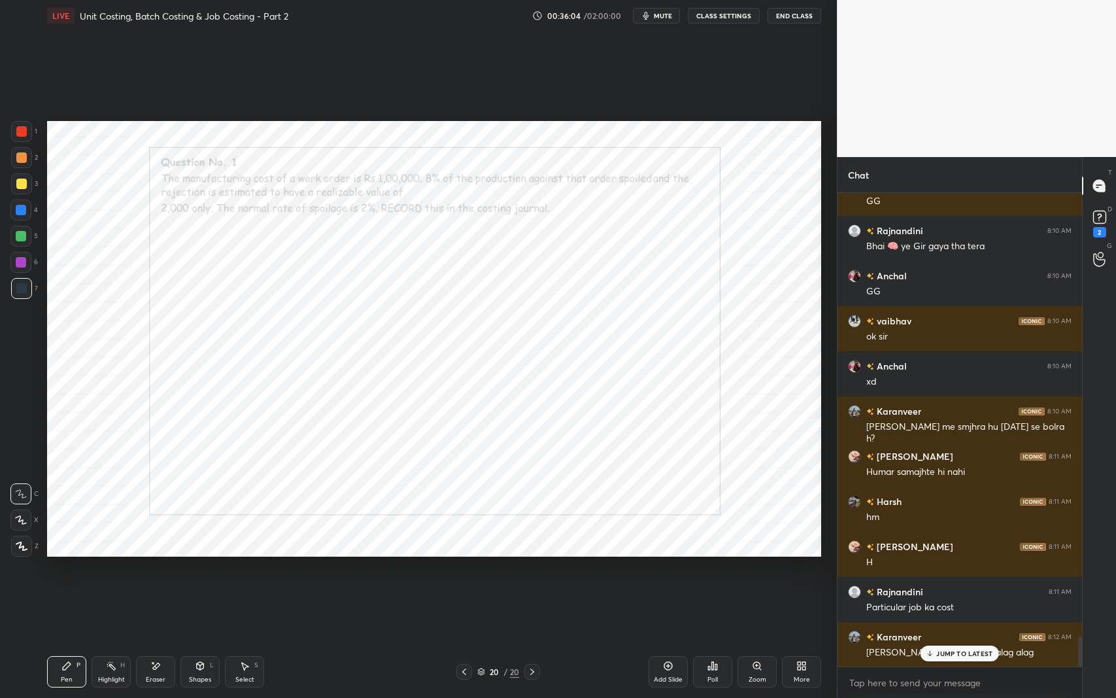
click at [463, 571] on icon at bounding box center [464, 671] width 10 height 10
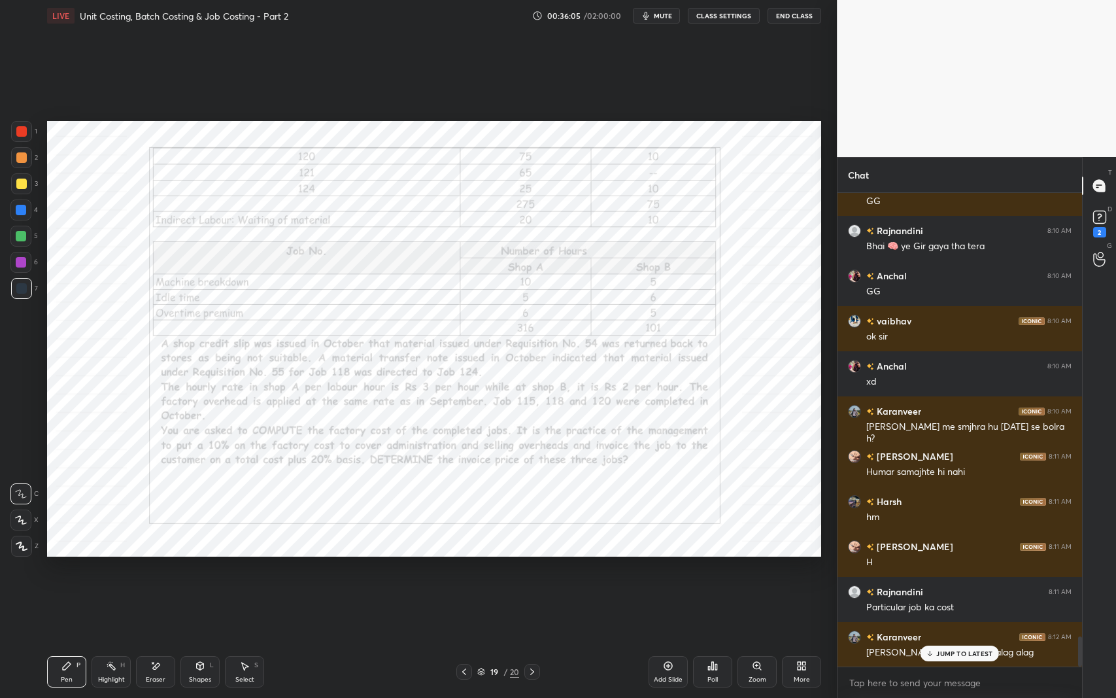
click at [466, 571] on div at bounding box center [464, 672] width 16 height 16
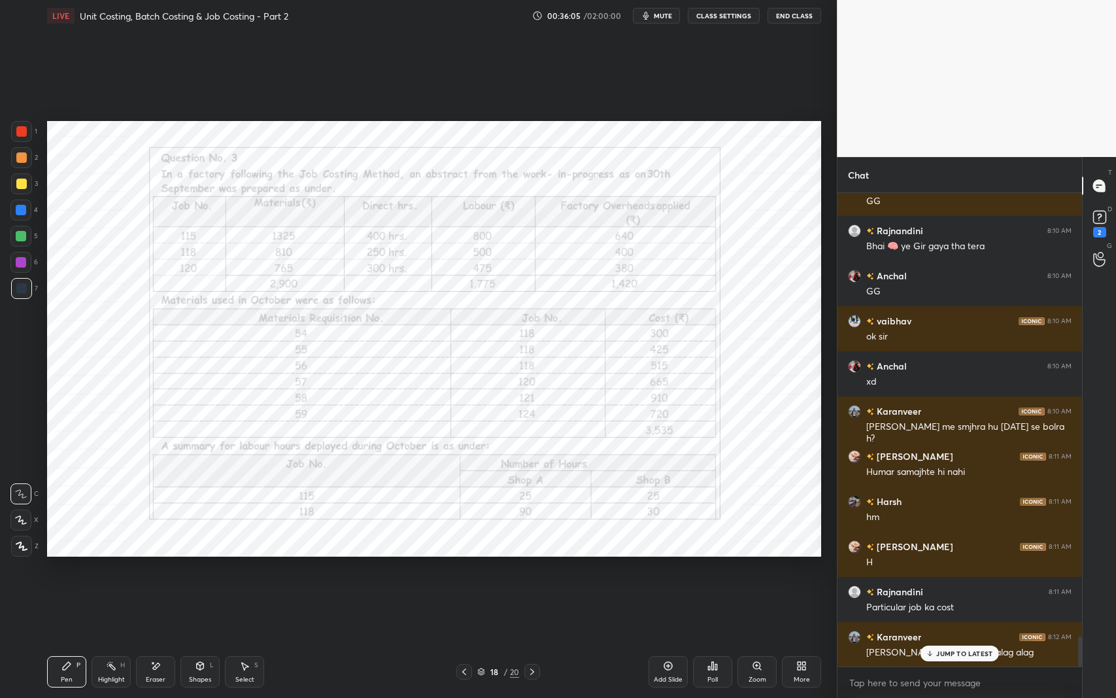
click at [468, 571] on icon at bounding box center [464, 671] width 10 height 10
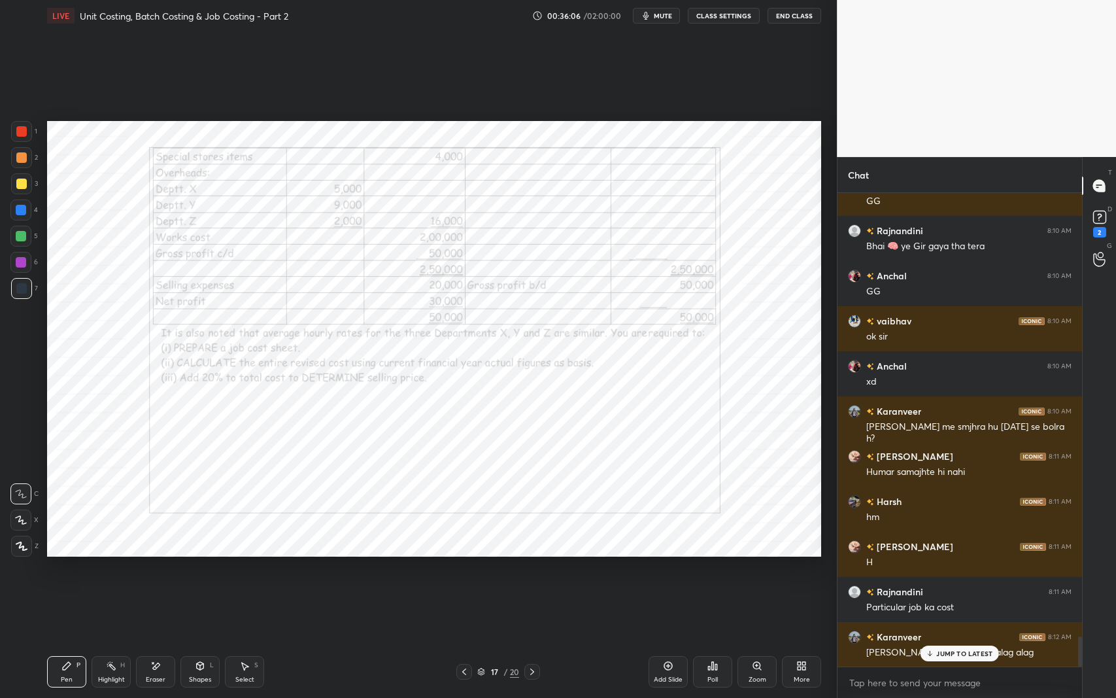
click at [481, 571] on icon at bounding box center [481, 671] width 8 height 8
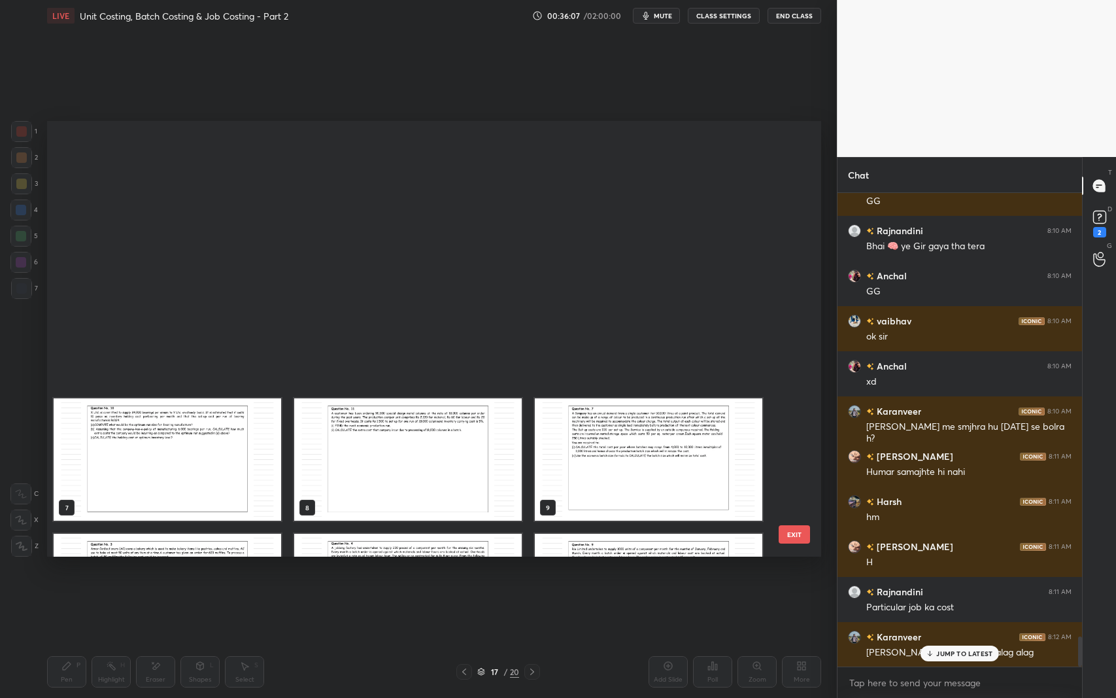
scroll to position [432, 767]
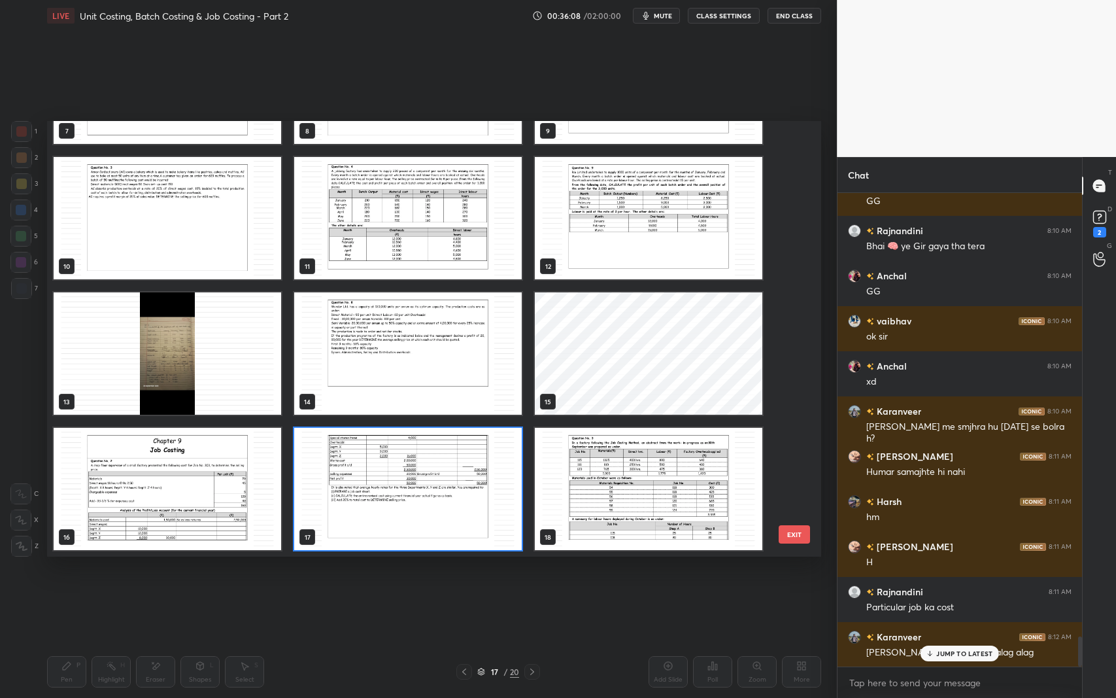
click at [209, 502] on img "grid" at bounding box center [167, 489] width 227 height 122
click at [212, 502] on img "grid" at bounding box center [167, 489] width 227 height 122
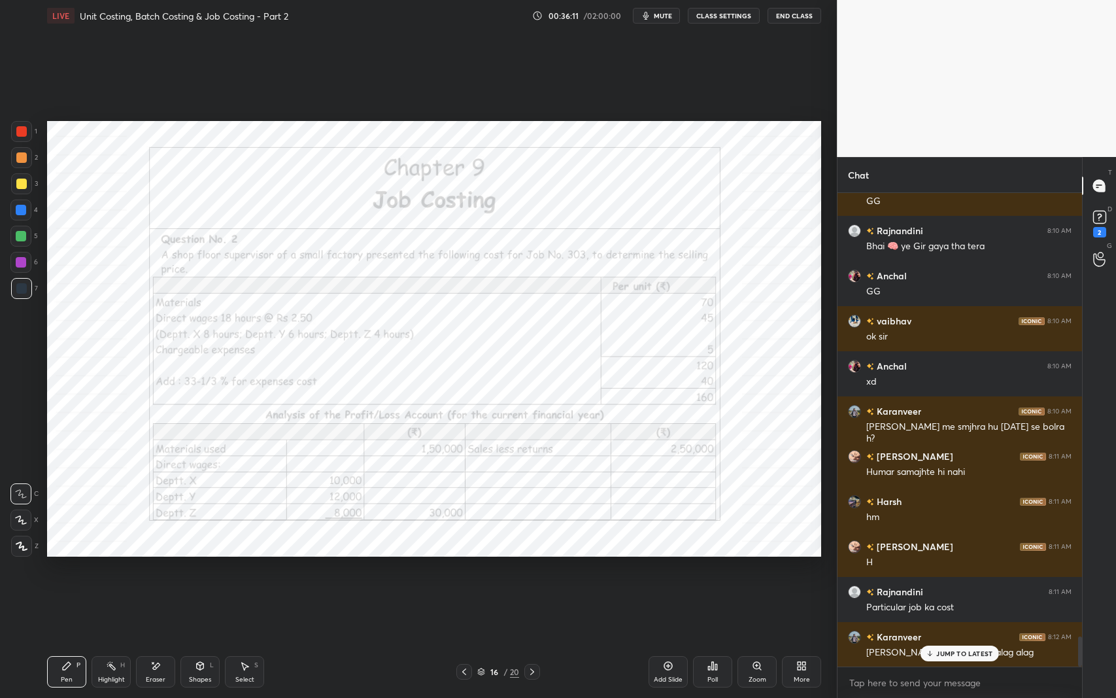
click at [463, 571] on icon at bounding box center [464, 671] width 10 height 10
click at [668, 571] on icon at bounding box center [668, 666] width 4 height 4
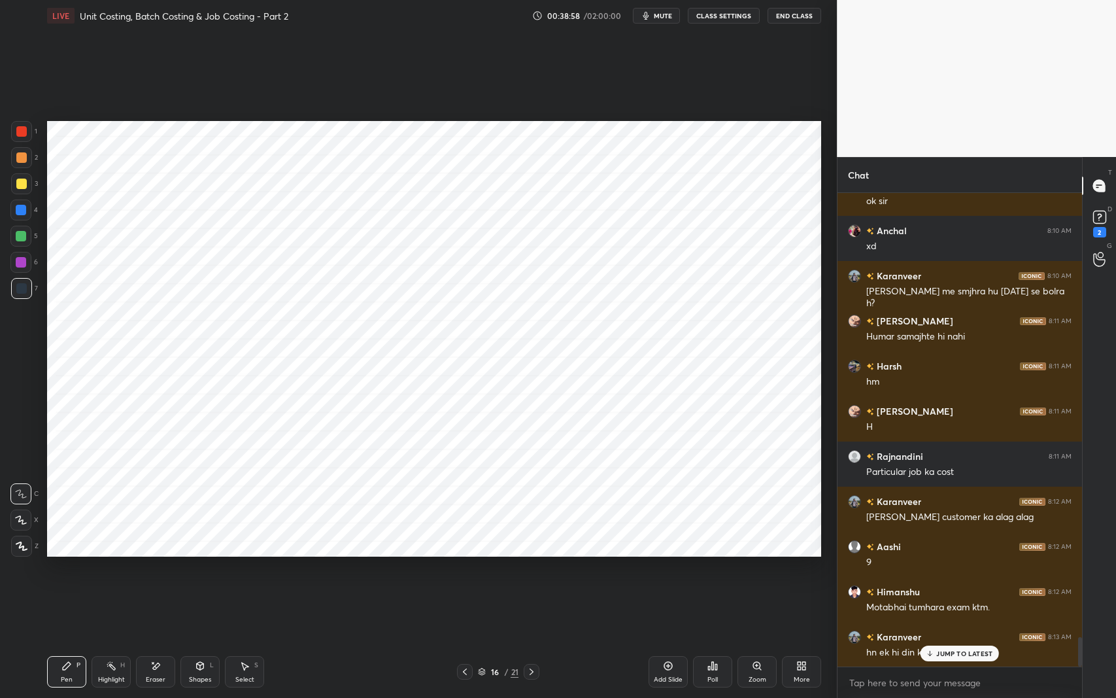
scroll to position [7095, 0]
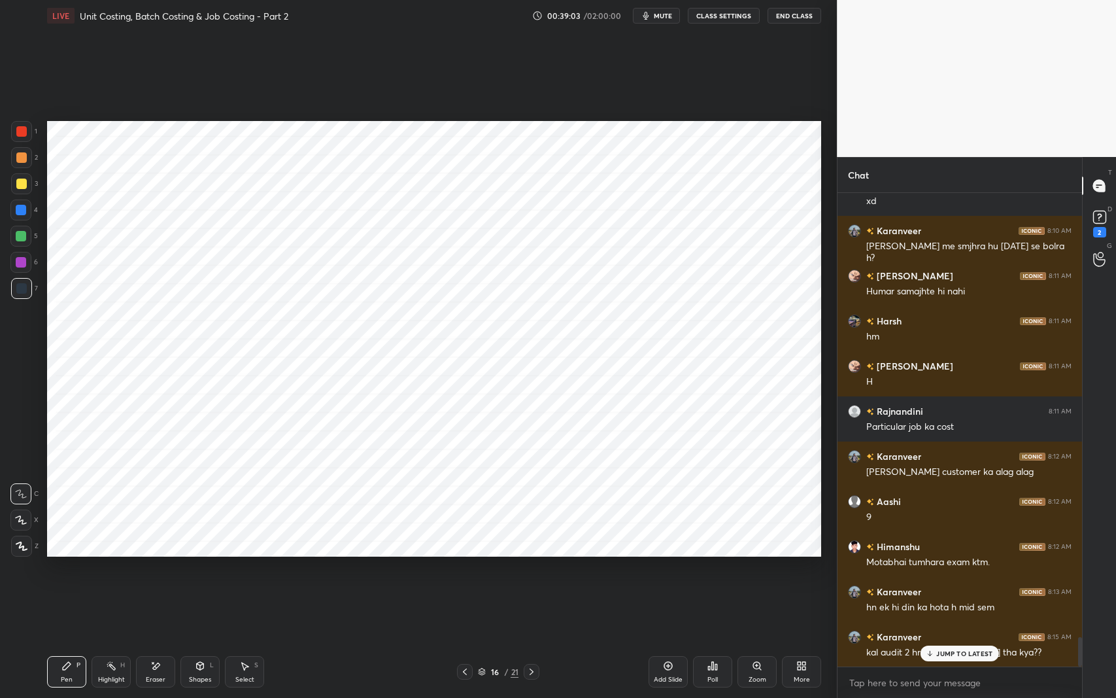
click at [161, 571] on div "Eraser" at bounding box center [155, 671] width 39 height 31
click at [31, 492] on div at bounding box center [20, 493] width 21 height 21
click at [71, 571] on icon at bounding box center [66, 665] width 10 height 10
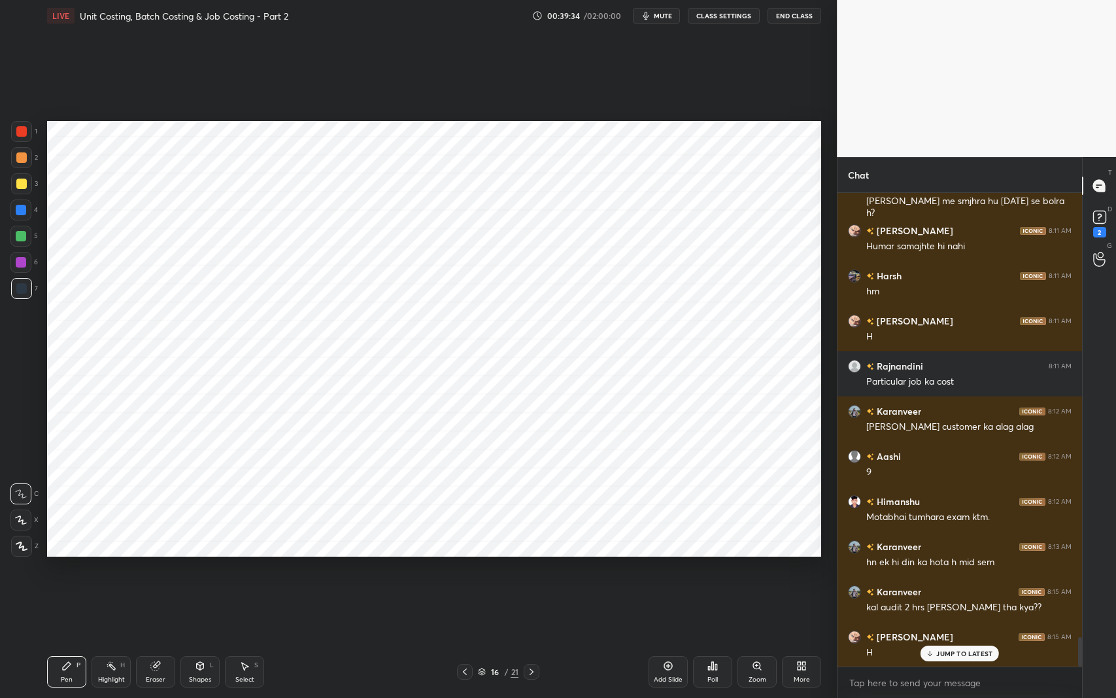
click at [952, 571] on p "JUMP TO LATEST" at bounding box center [964, 653] width 56 height 8
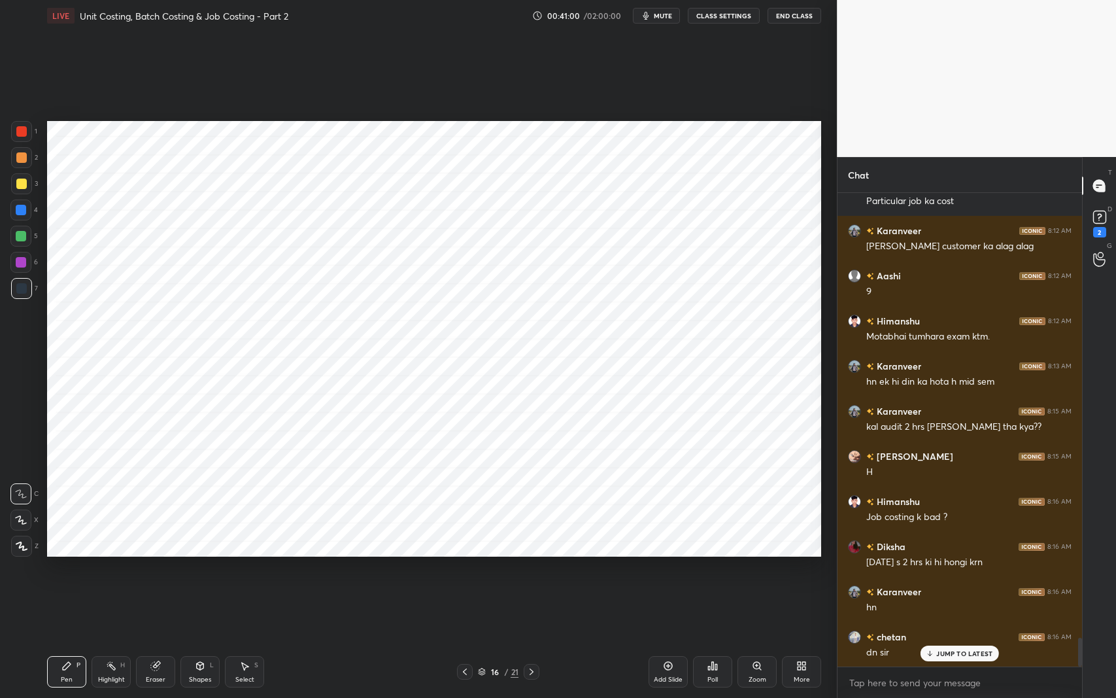
scroll to position [7366, 0]
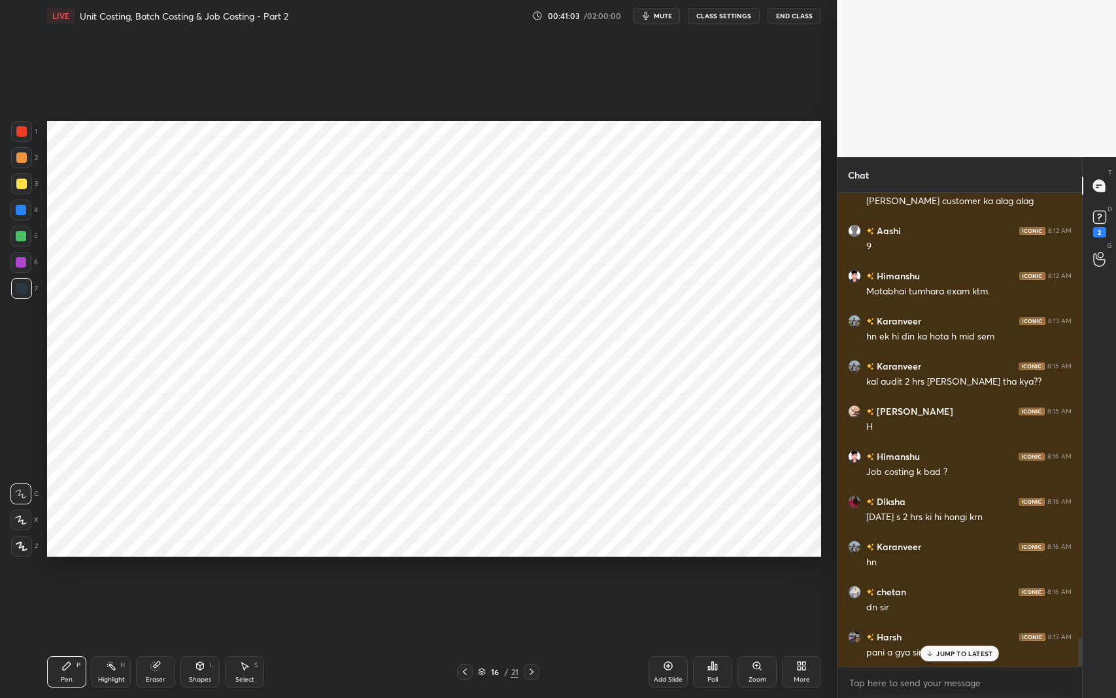
click at [954, 571] on p "JUMP TO LATEST" at bounding box center [964, 653] width 56 height 8
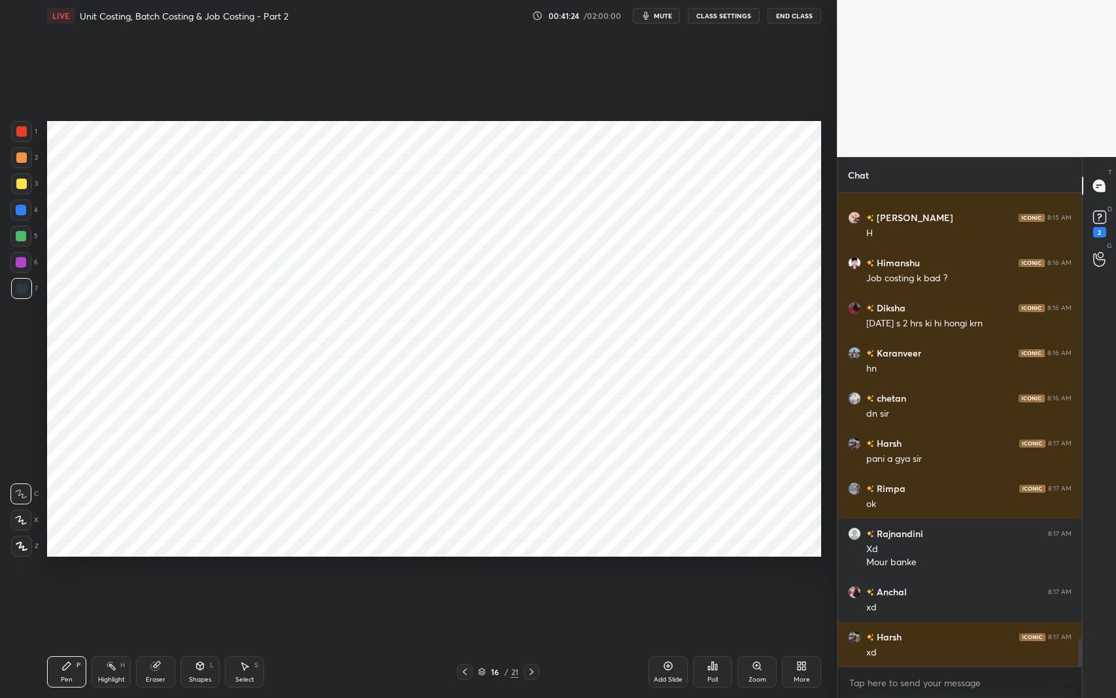
scroll to position [7604, 0]
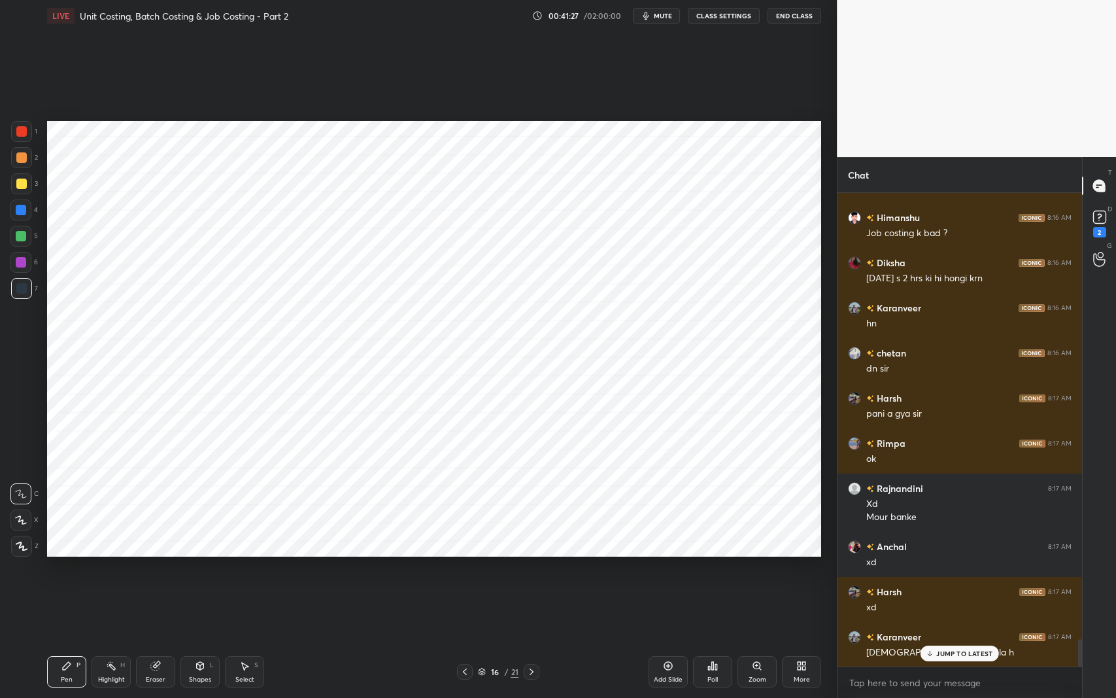
click at [963, 571] on p "JUMP TO LATEST" at bounding box center [964, 653] width 56 height 8
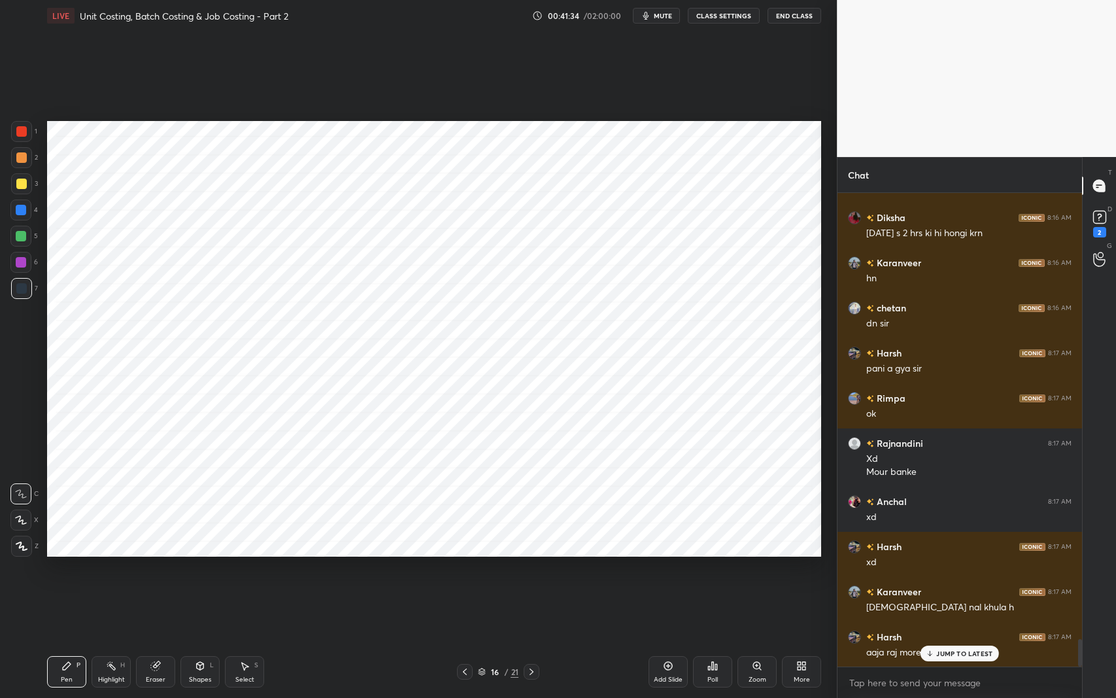
scroll to position [7694, 0]
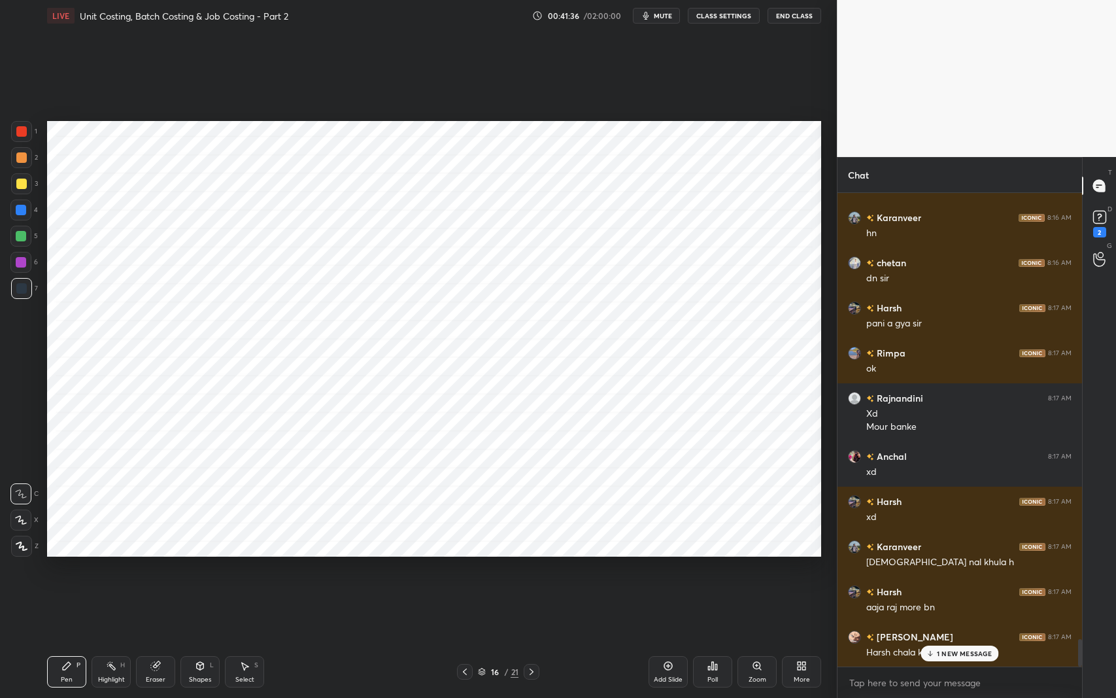
click at [530, 571] on icon at bounding box center [531, 671] width 10 height 10
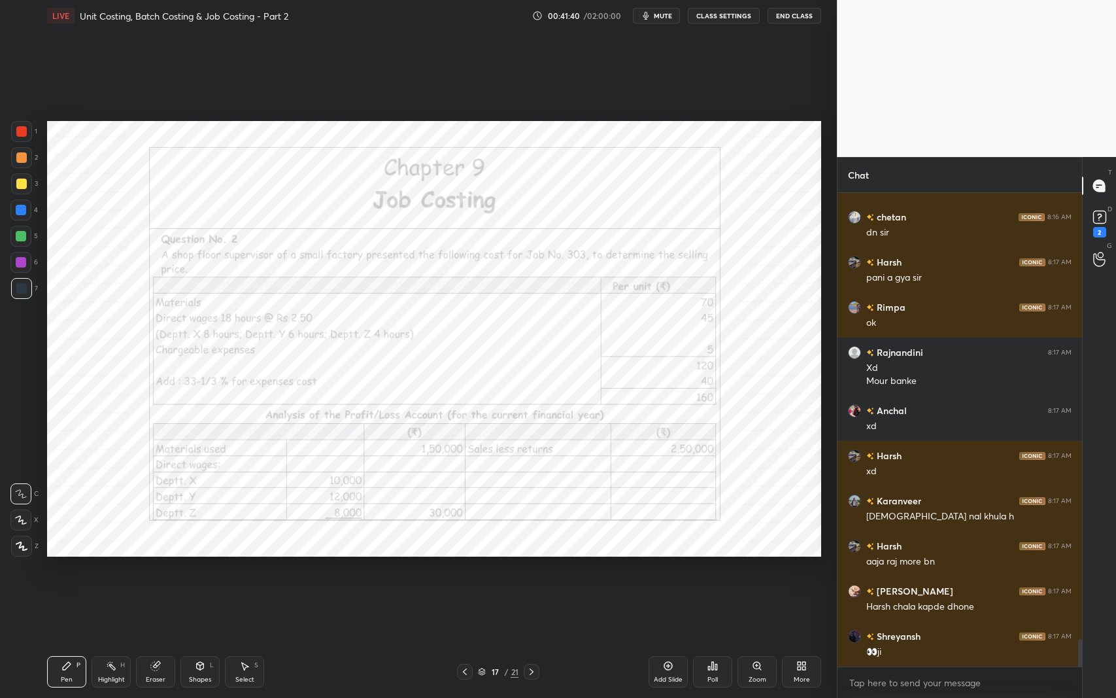
click at [467, 571] on icon at bounding box center [465, 671] width 10 height 10
click at [532, 571] on icon at bounding box center [532, 671] width 4 height 7
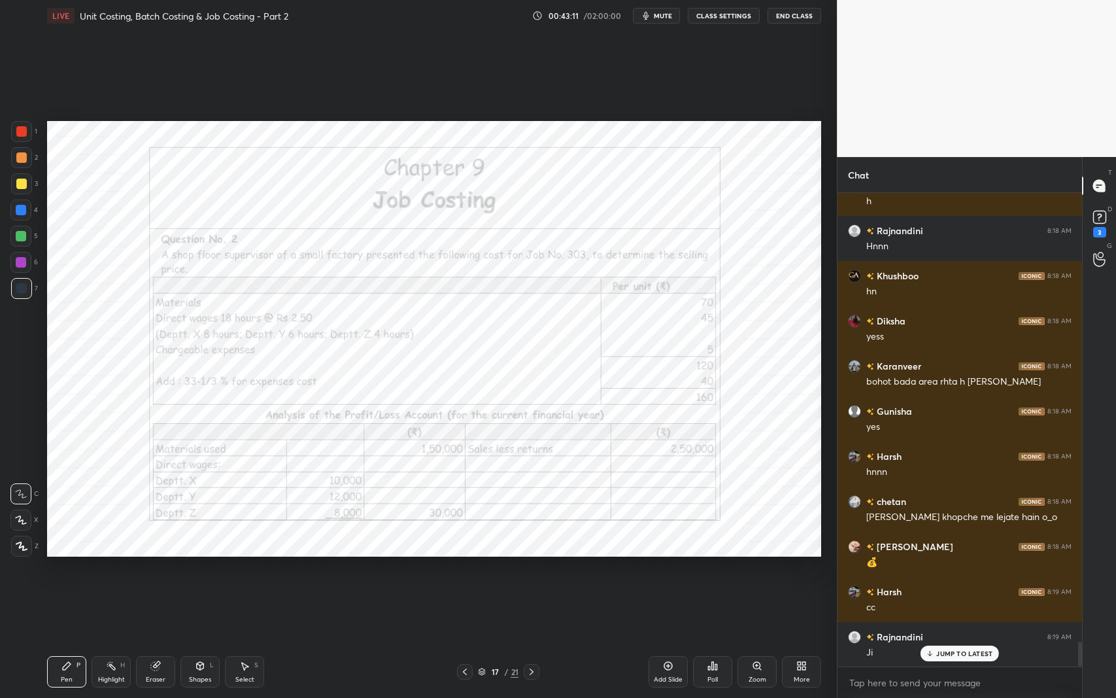
scroll to position [8642, 0]
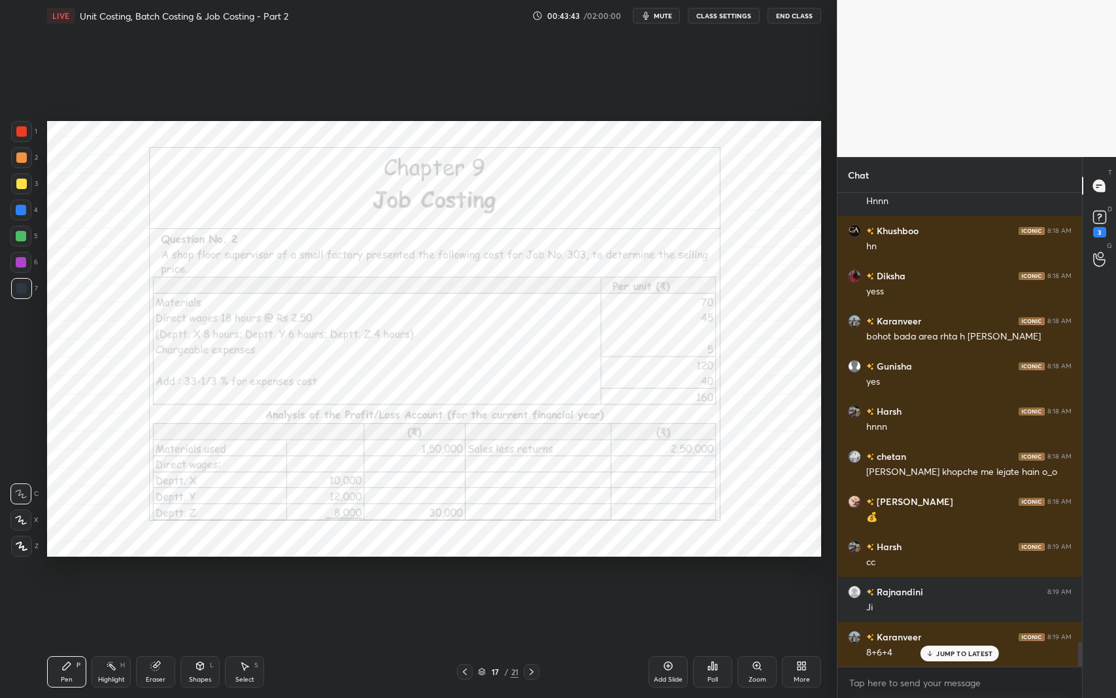
click at [416, 571] on div "Pen P Highlight H Eraser Shapes L Select S 17 / 21 Add Slide Poll Zoom More" at bounding box center [434, 671] width 774 height 52
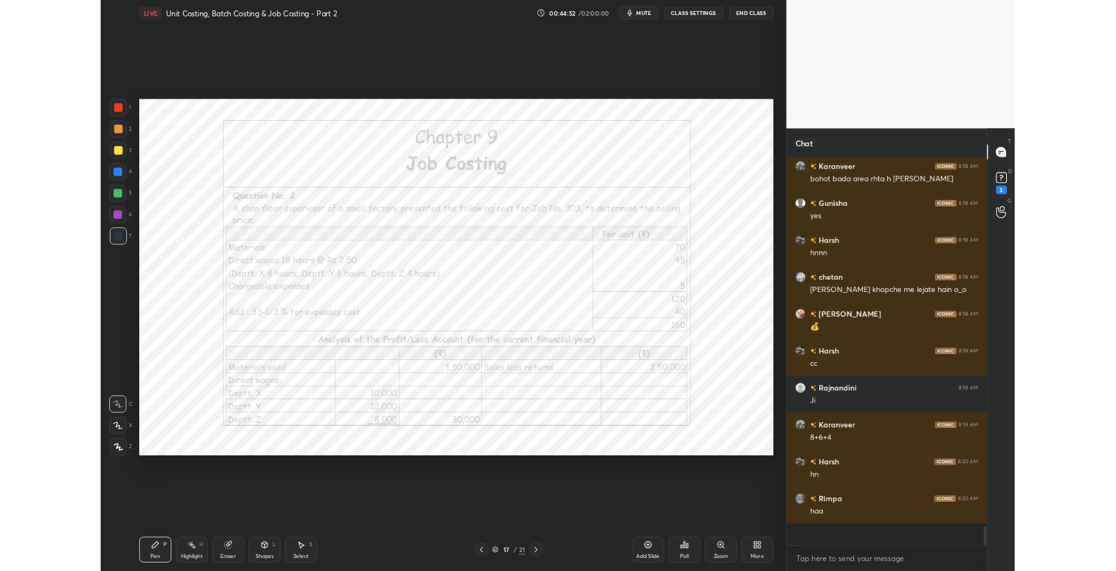
scroll to position [8732, 0]
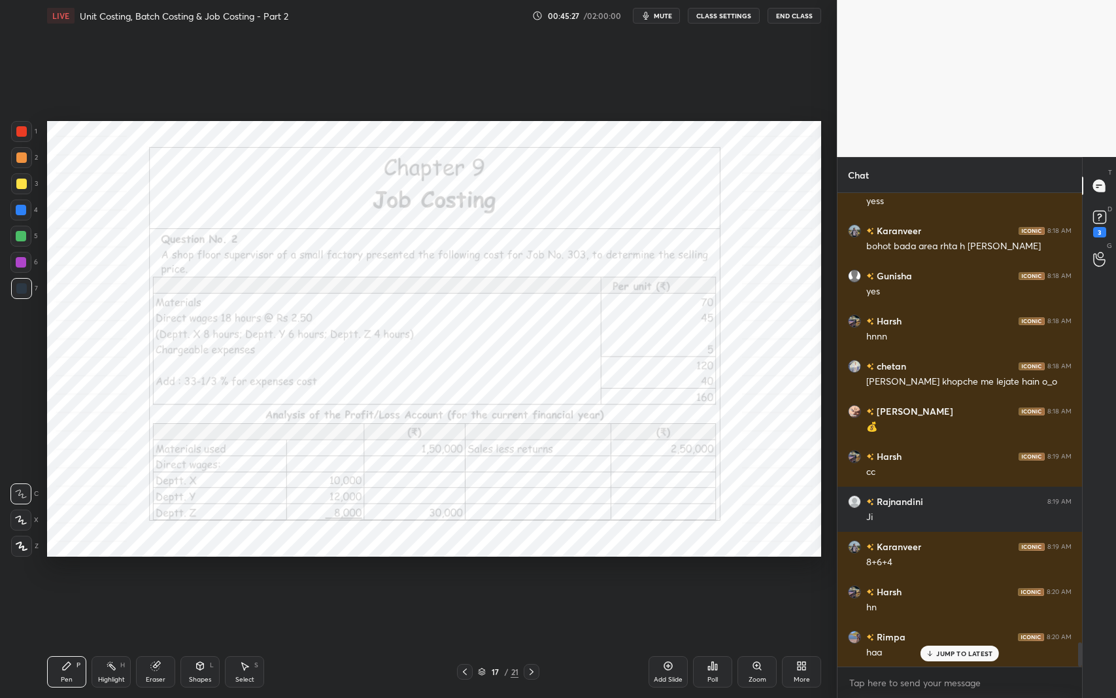
click at [531, 571] on icon at bounding box center [531, 671] width 10 height 10
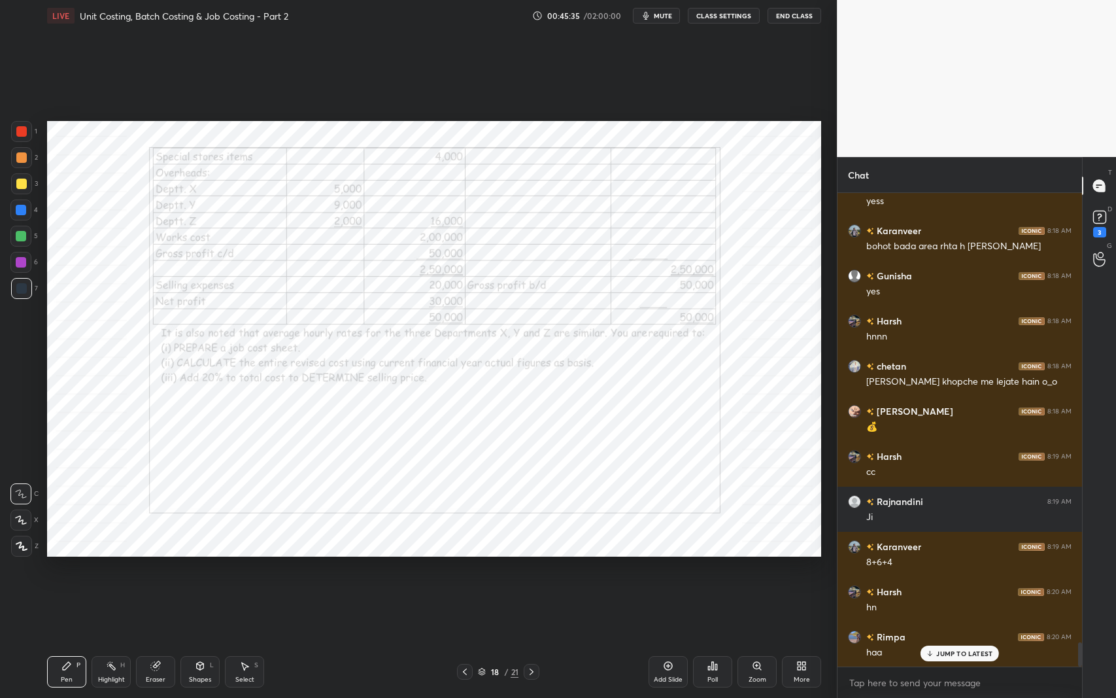
click at [62, 571] on icon at bounding box center [66, 665] width 10 height 10
click at [798, 571] on div "More" at bounding box center [802, 679] width 16 height 7
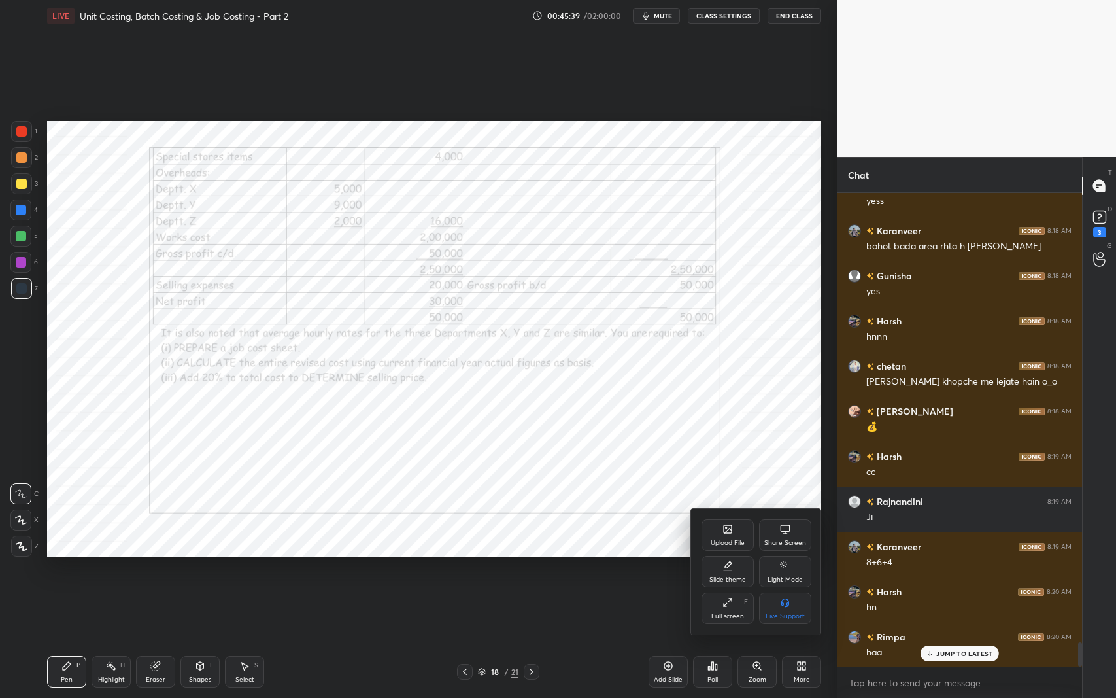
click at [726, 571] on div "Full screen" at bounding box center [727, 616] width 33 height 7
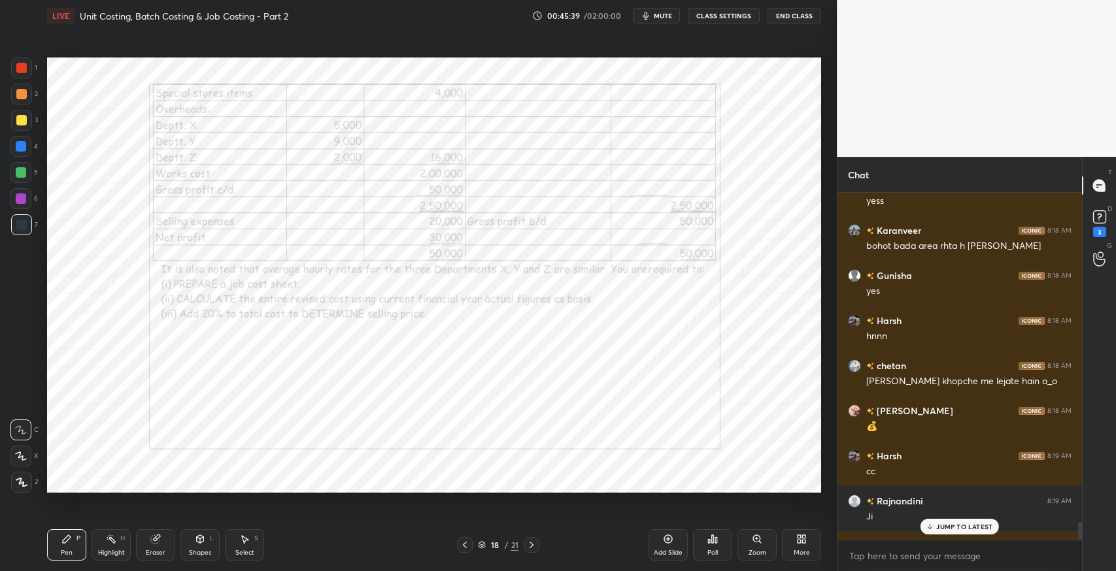
scroll to position [64885, 64588]
type textarea "x"
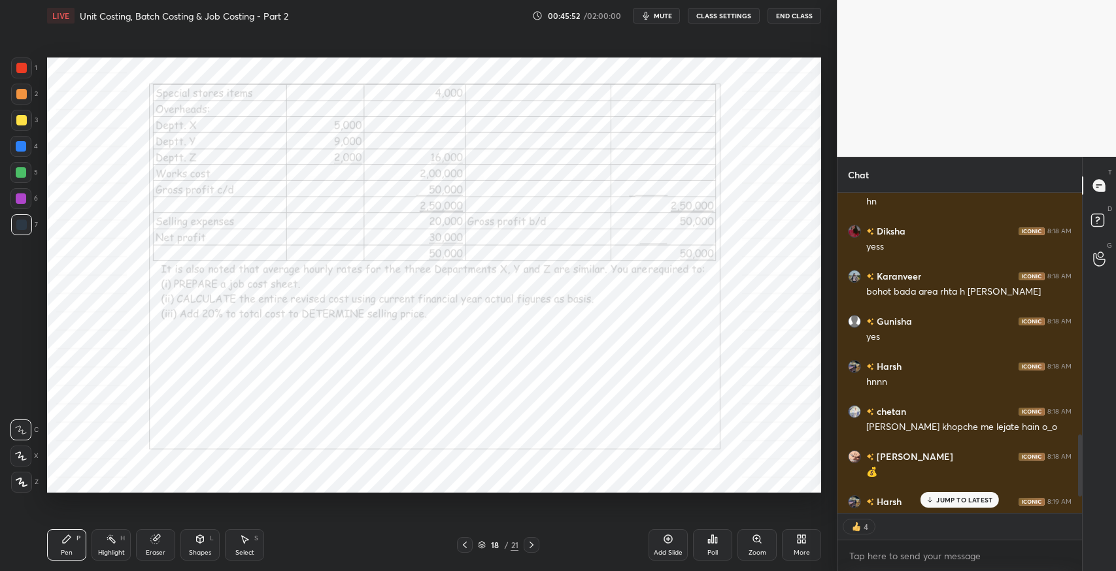
scroll to position [64885, 64588]
click at [951, 499] on p "JUMP TO LATEST" at bounding box center [964, 500] width 56 height 8
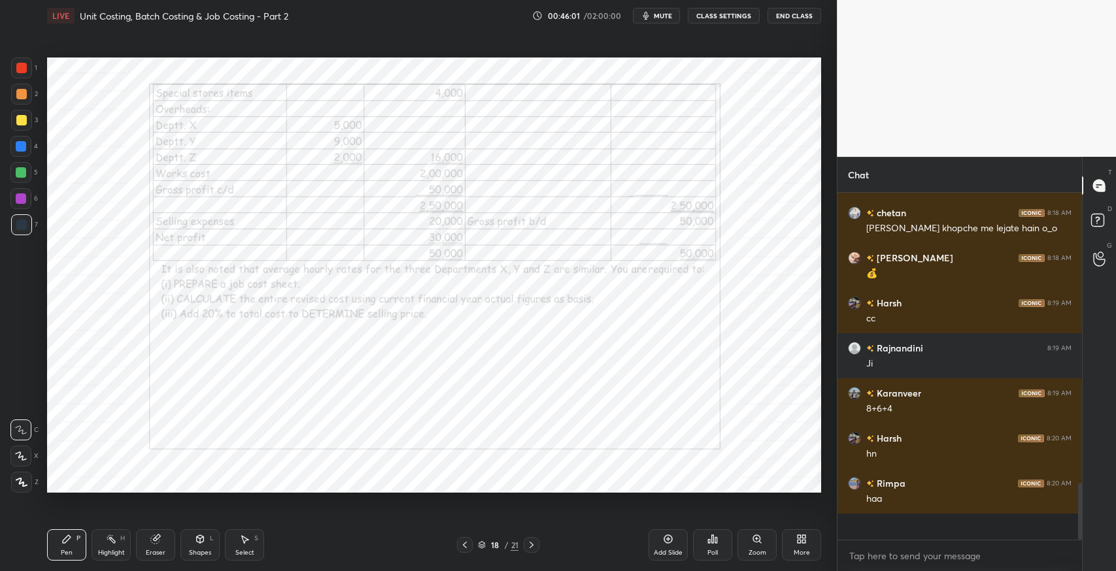
scroll to position [1617, 0]
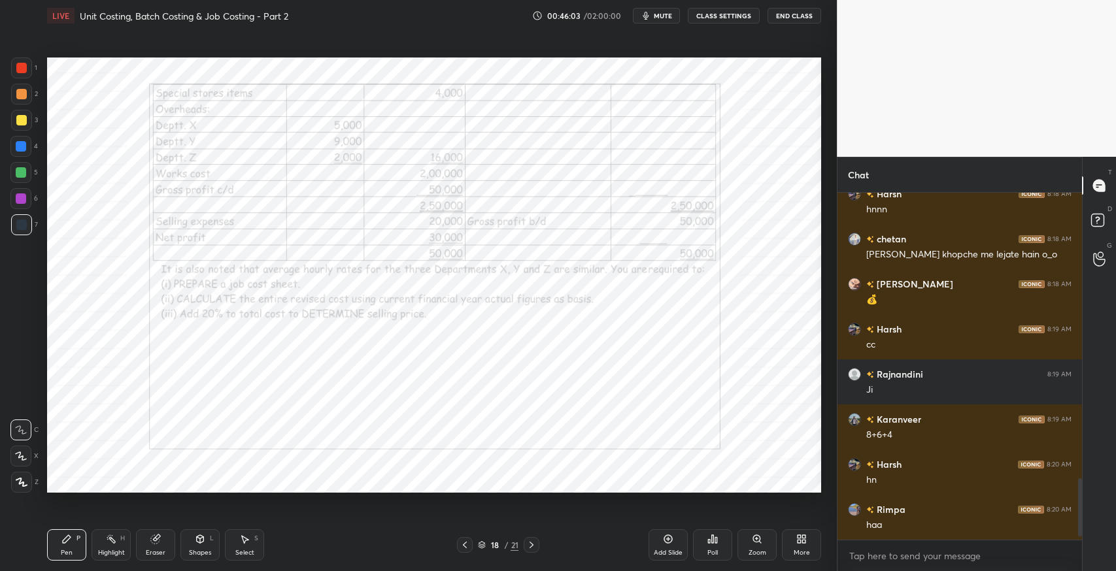
click at [465, 547] on icon at bounding box center [465, 545] width 10 height 10
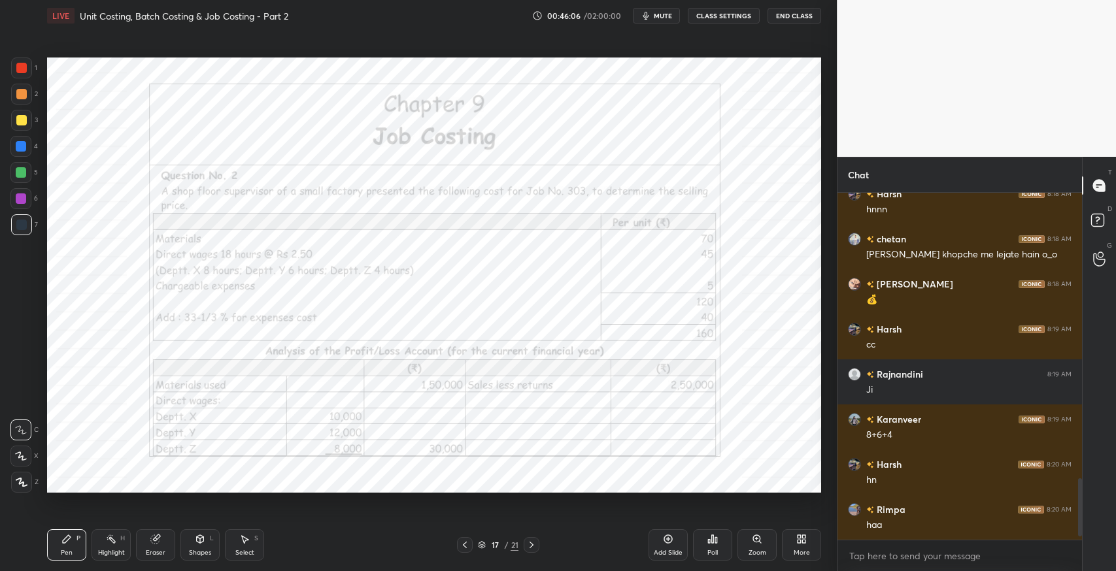
click at [529, 547] on icon at bounding box center [531, 545] width 10 height 10
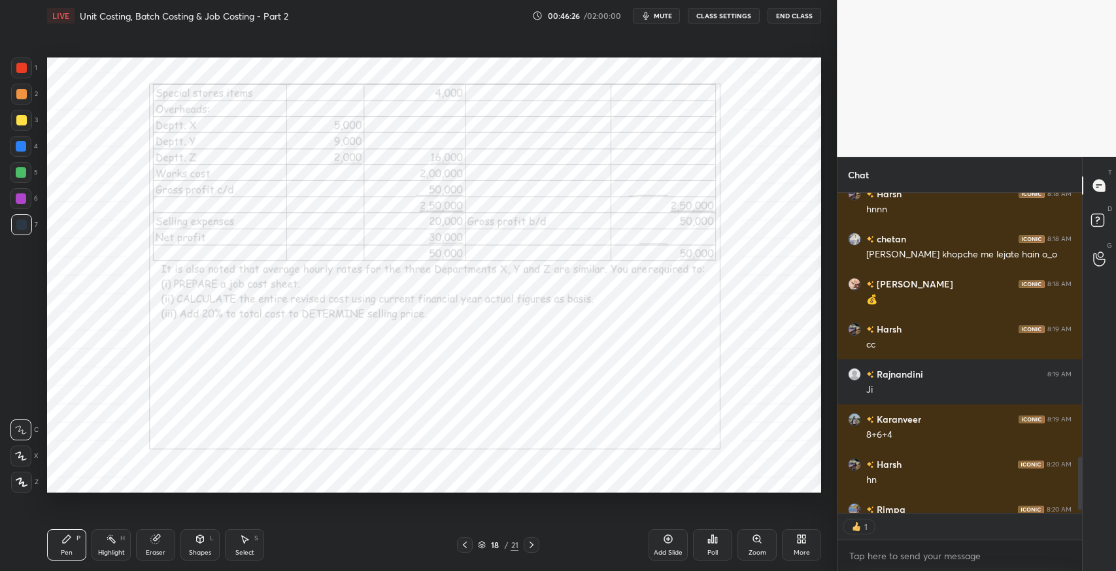
scroll to position [4, 4]
click at [462, 547] on icon at bounding box center [465, 545] width 10 height 10
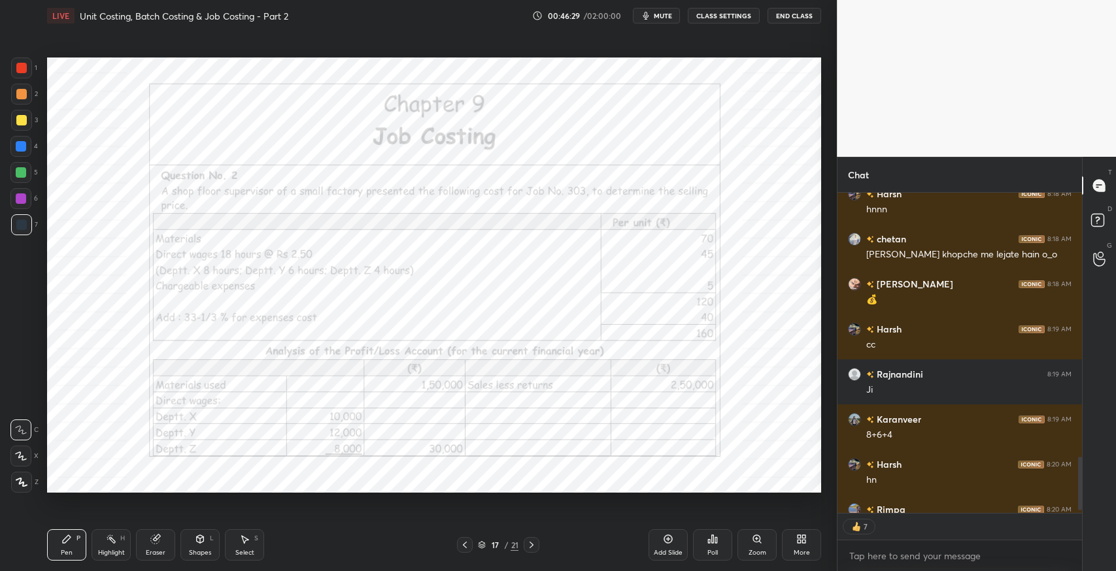
click at [528, 545] on icon at bounding box center [531, 545] width 10 height 10
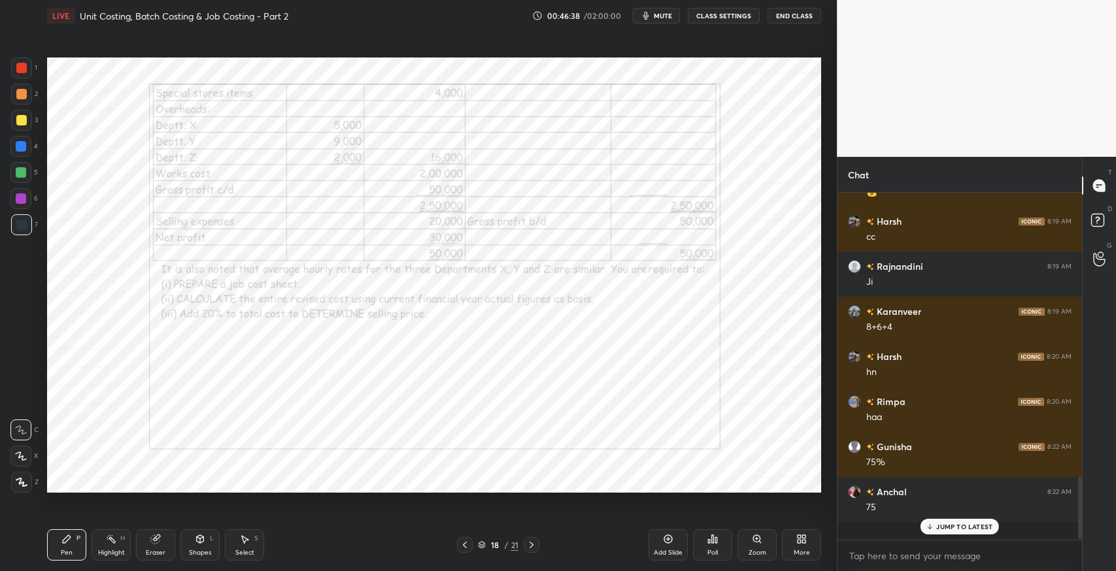
scroll to position [1433, 0]
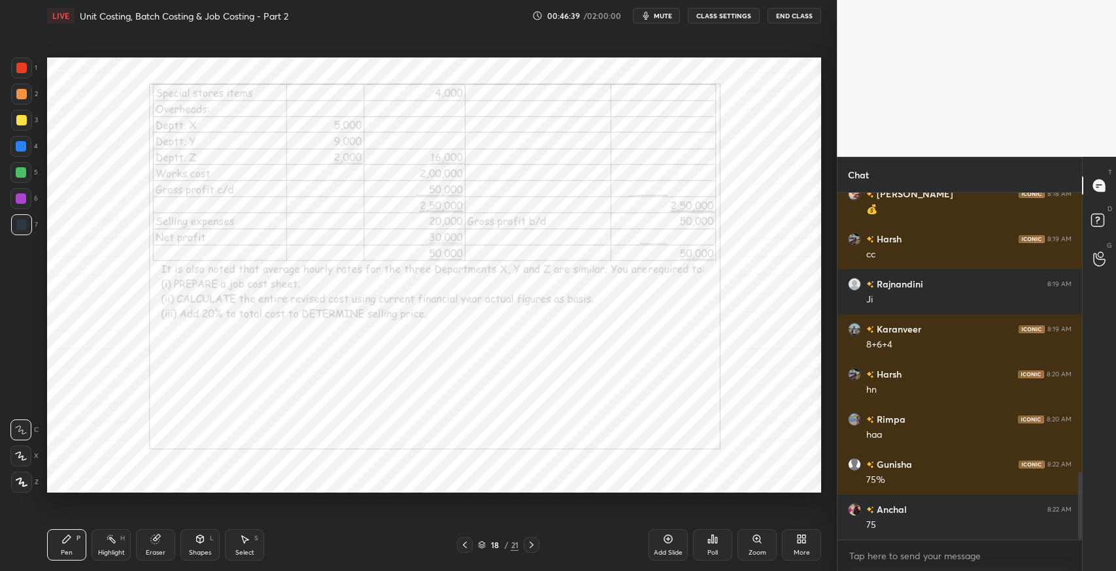
click at [465, 547] on icon at bounding box center [465, 545] width 10 height 10
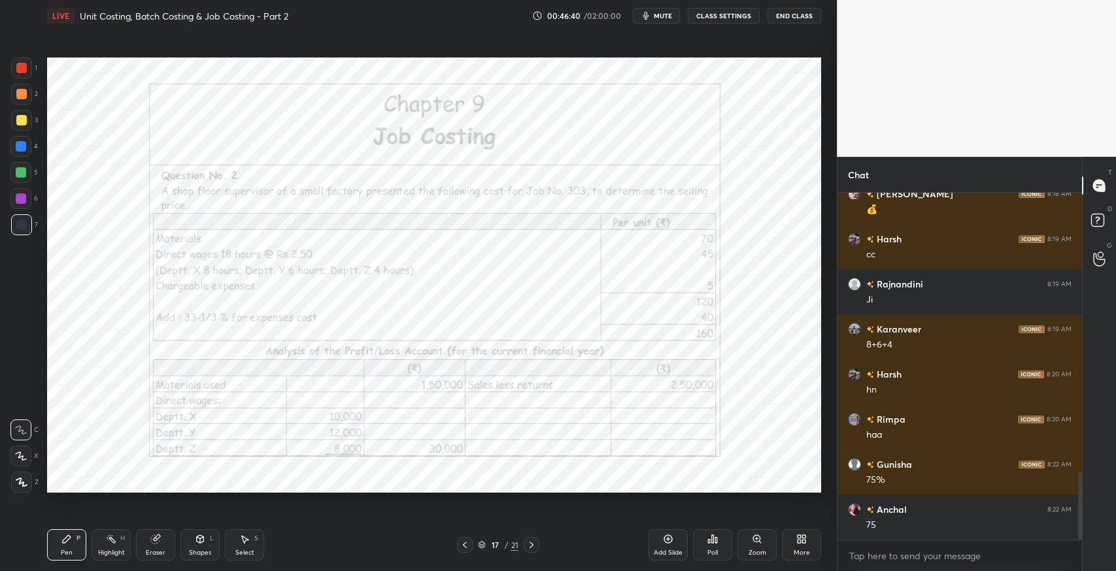
click at [531, 548] on icon at bounding box center [531, 545] width 10 height 10
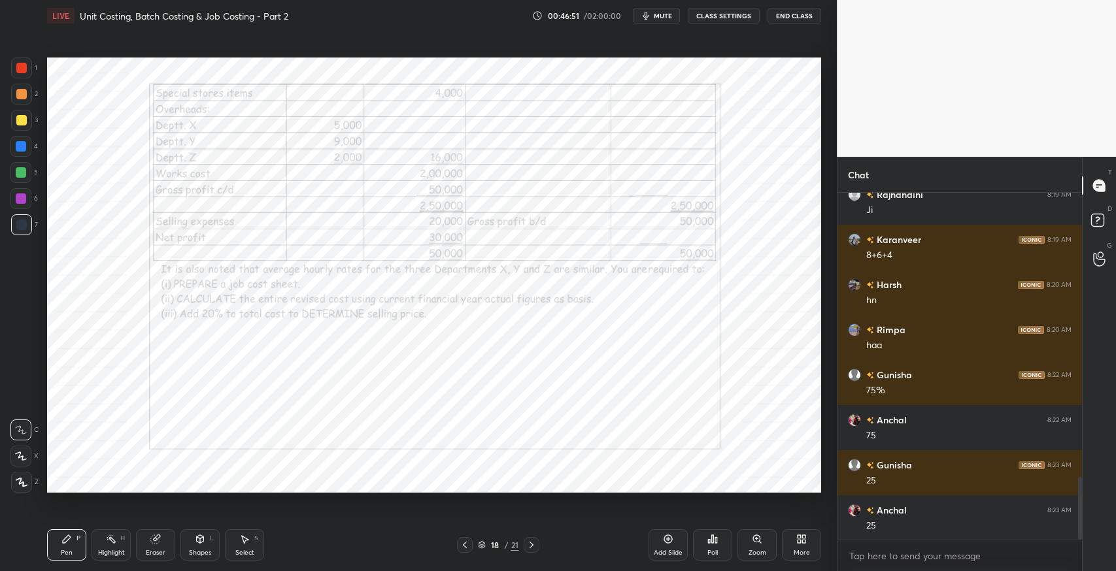
scroll to position [1568, 0]
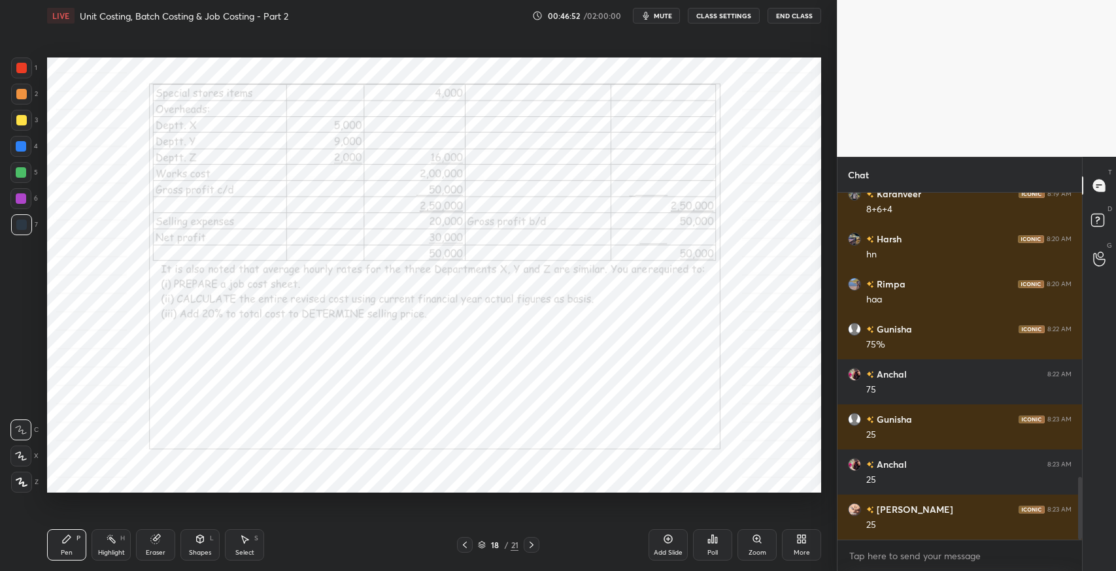
click at [463, 547] on icon at bounding box center [465, 545] width 10 height 10
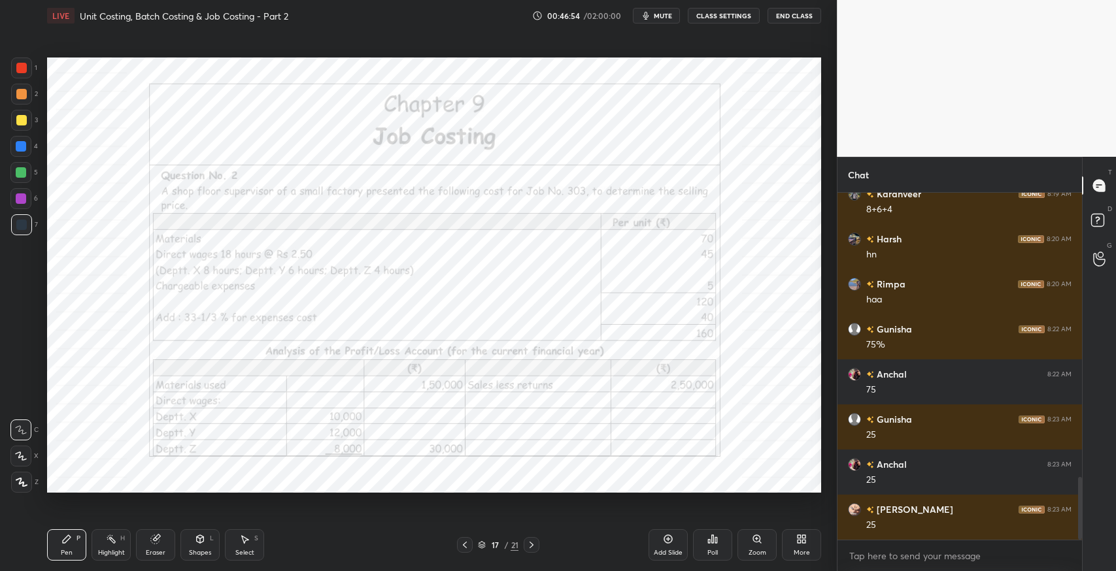
click at [162, 541] on div "Eraser" at bounding box center [155, 545] width 39 height 31
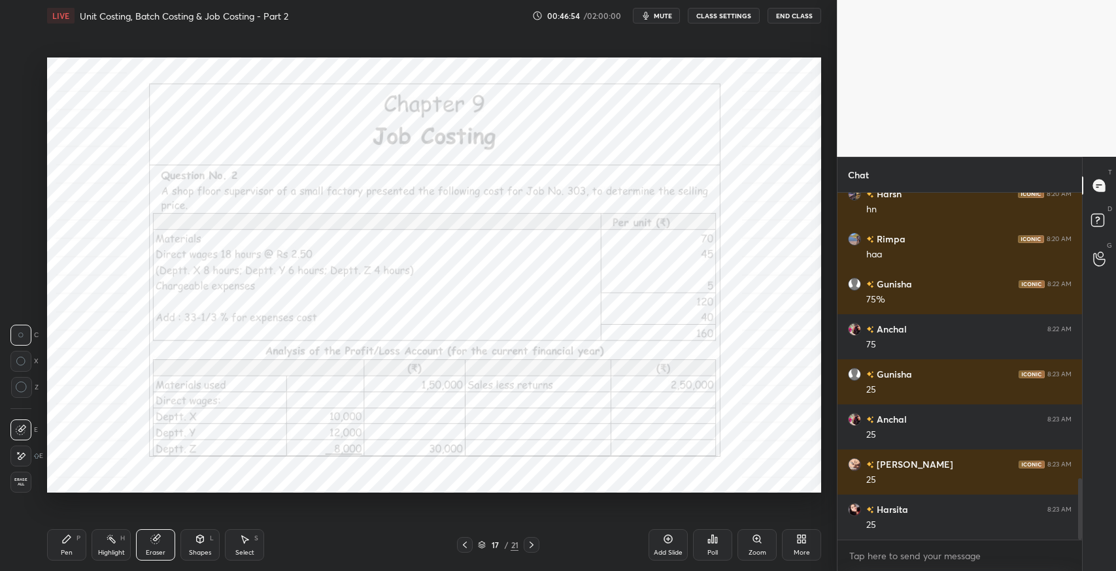
click at [12, 475] on div "Erase all" at bounding box center [20, 482] width 21 height 21
click at [532, 549] on icon at bounding box center [531, 545] width 10 height 10
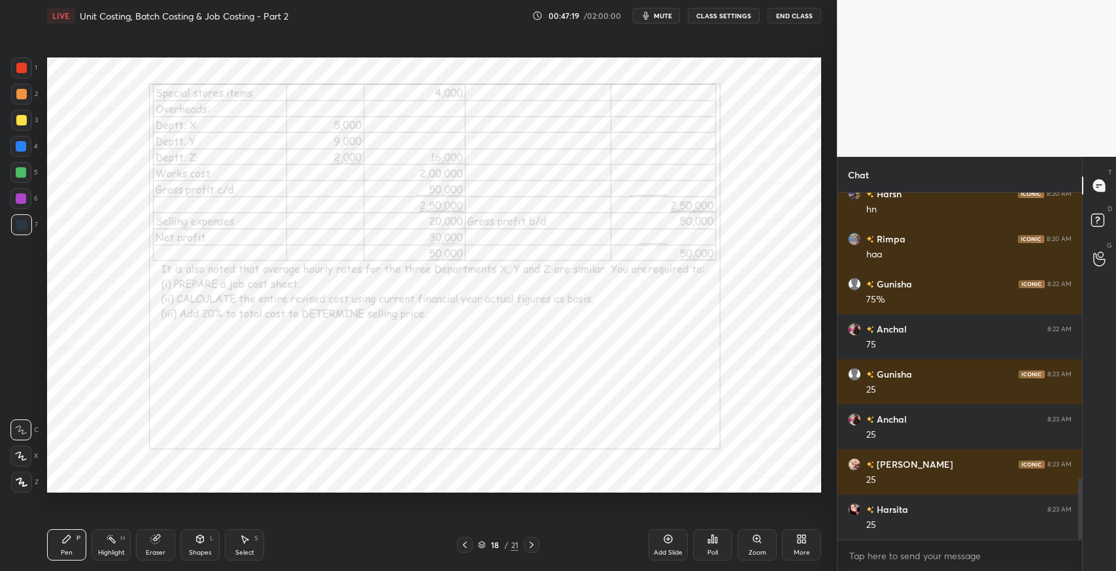
click at [465, 541] on icon at bounding box center [465, 545] width 10 height 10
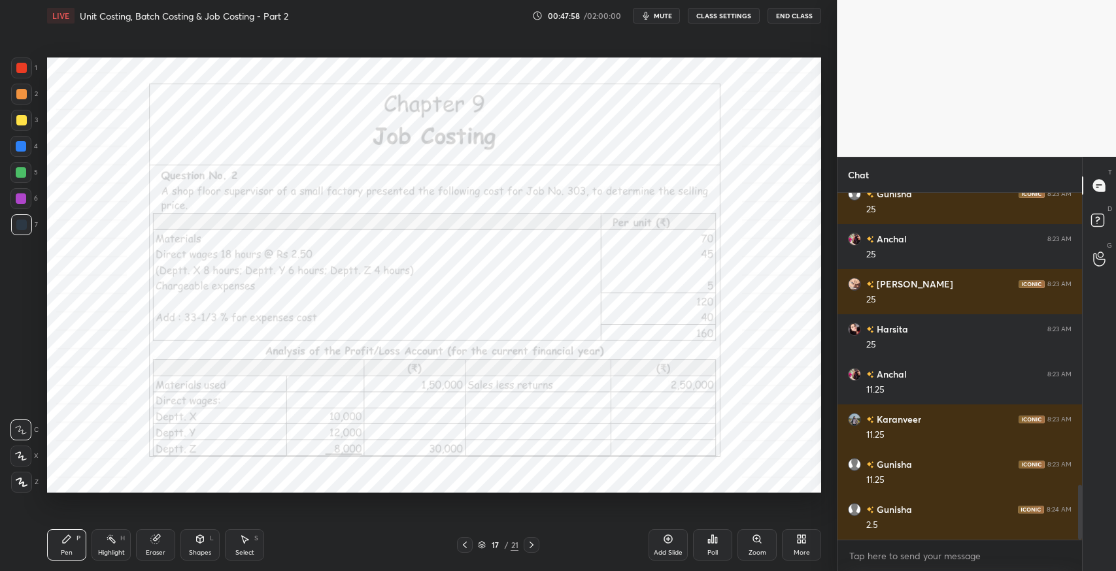
scroll to position [1839, 0]
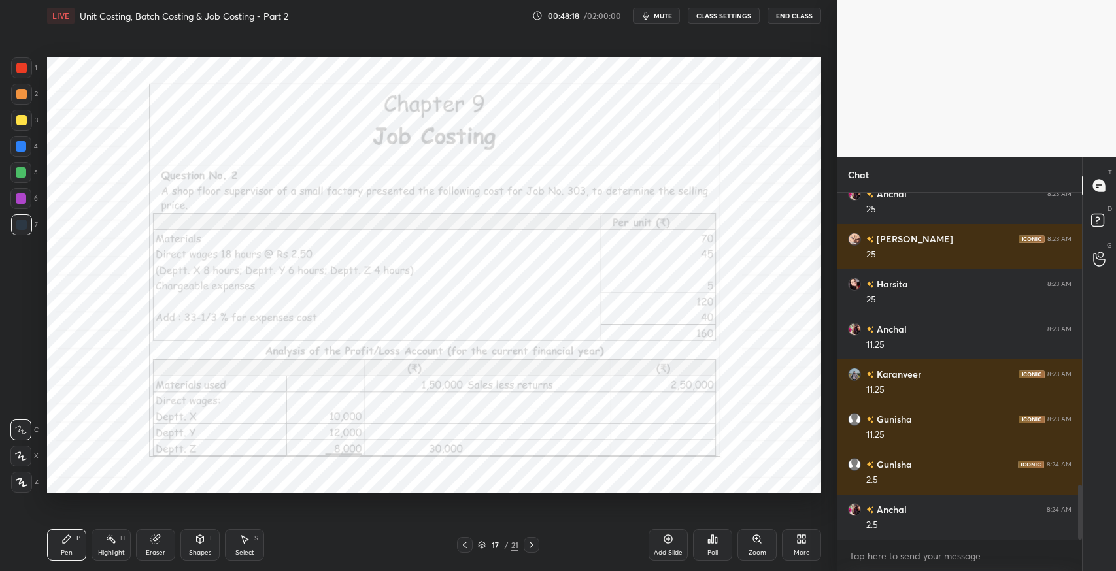
click at [533, 544] on icon at bounding box center [531, 545] width 10 height 10
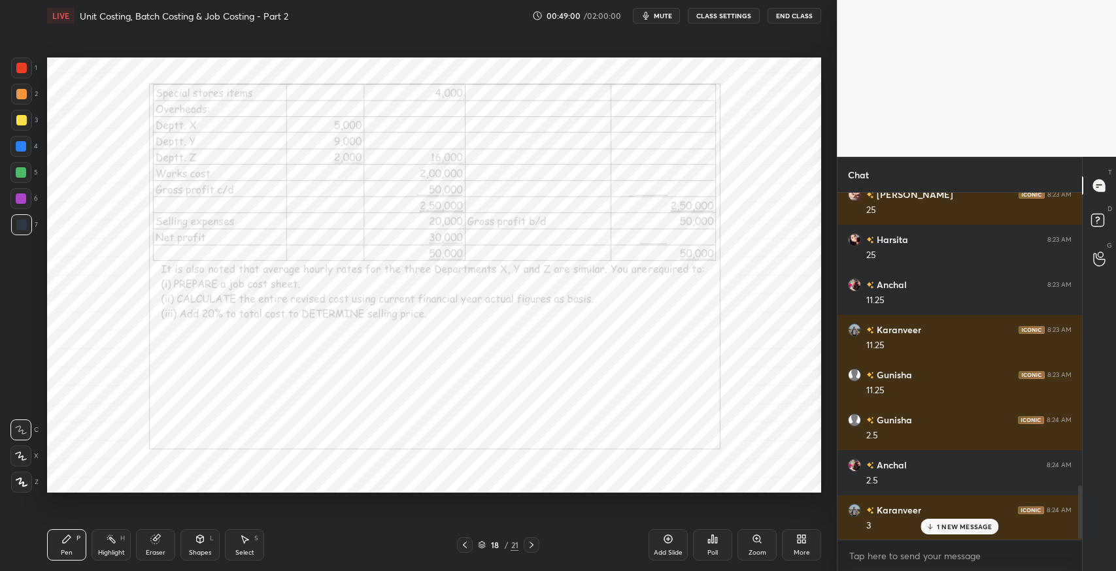
scroll to position [1929, 0]
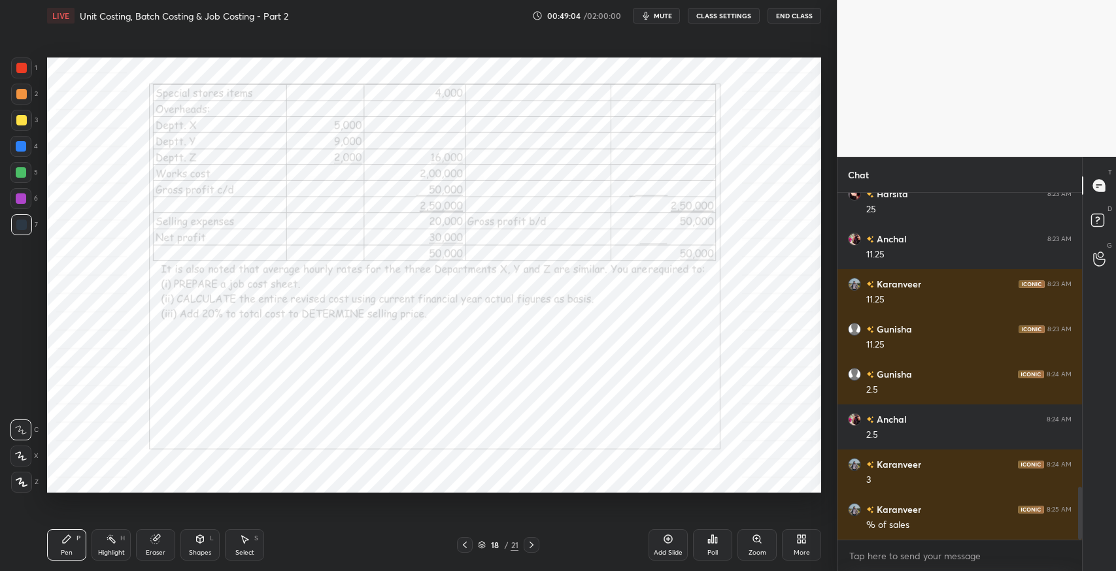
click at [462, 547] on icon at bounding box center [465, 545] width 10 height 10
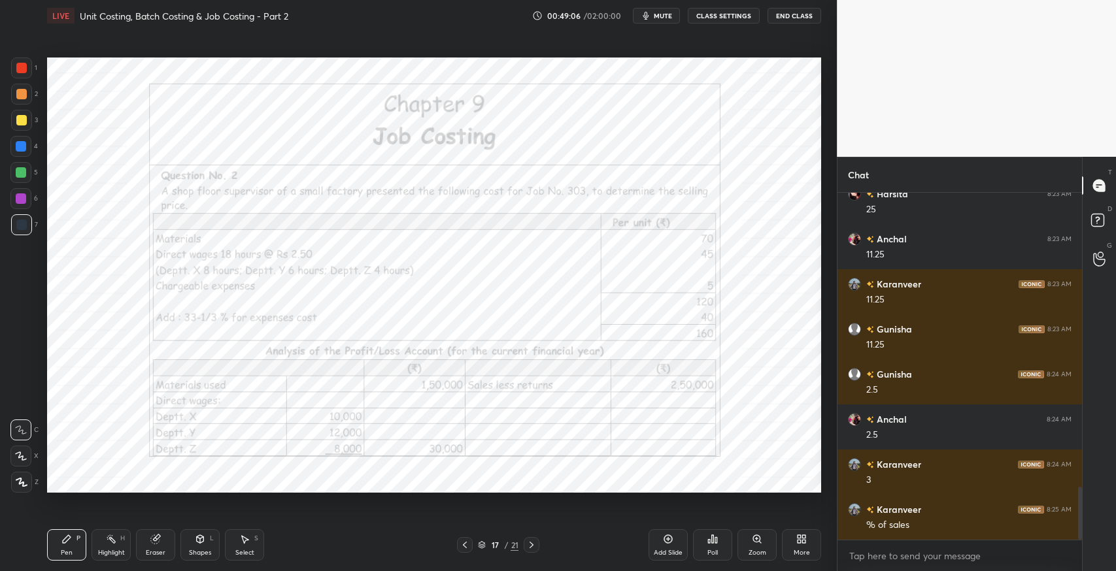
click at [530, 543] on icon at bounding box center [531, 545] width 10 height 10
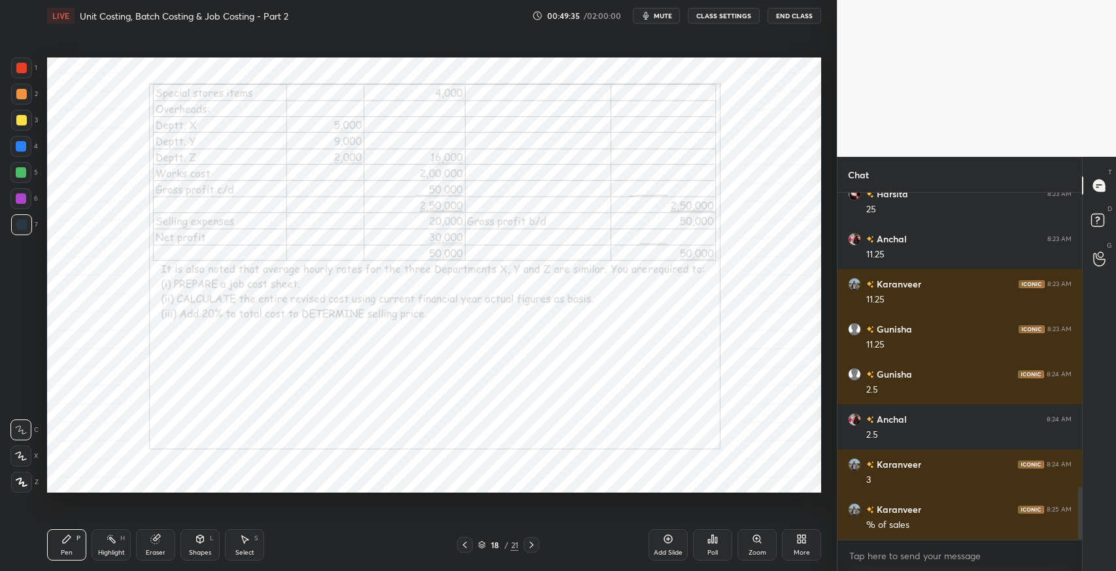
click at [470, 543] on div at bounding box center [465, 545] width 16 height 16
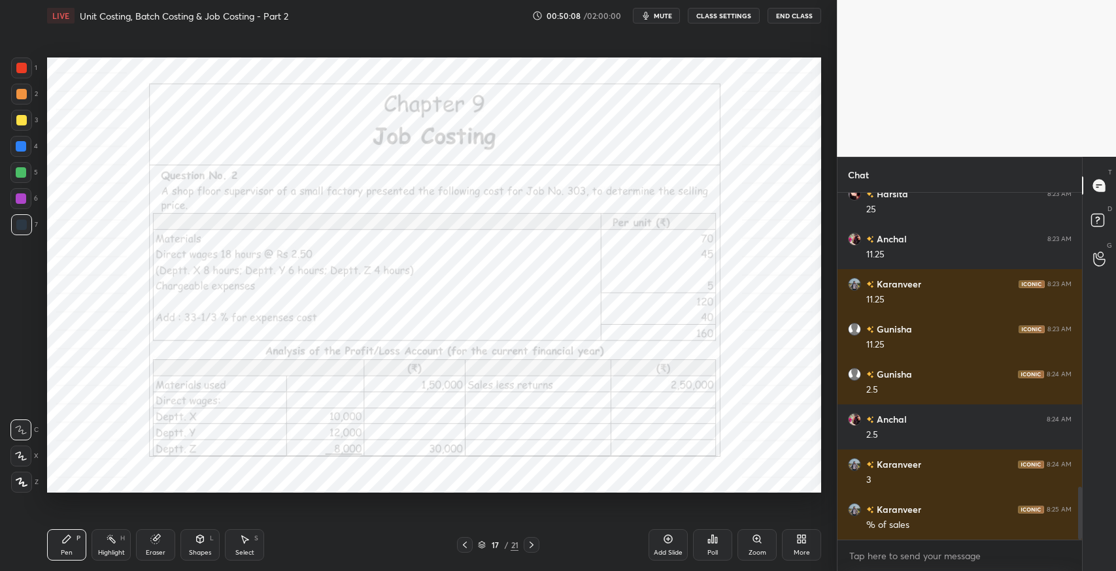
click at [533, 544] on icon at bounding box center [531, 545] width 10 height 10
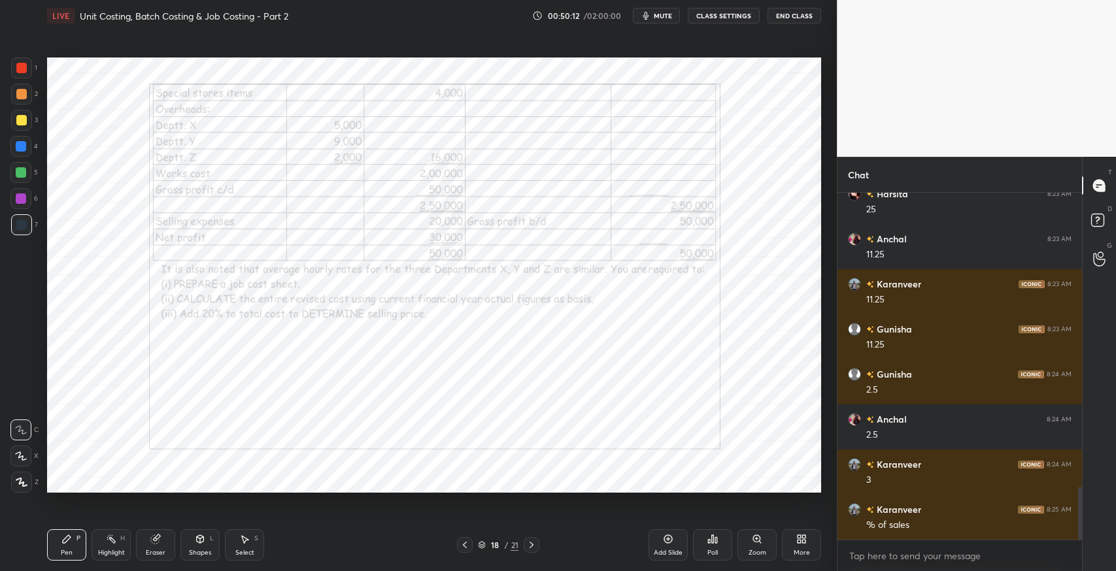
click at [463, 546] on icon at bounding box center [465, 545] width 10 height 10
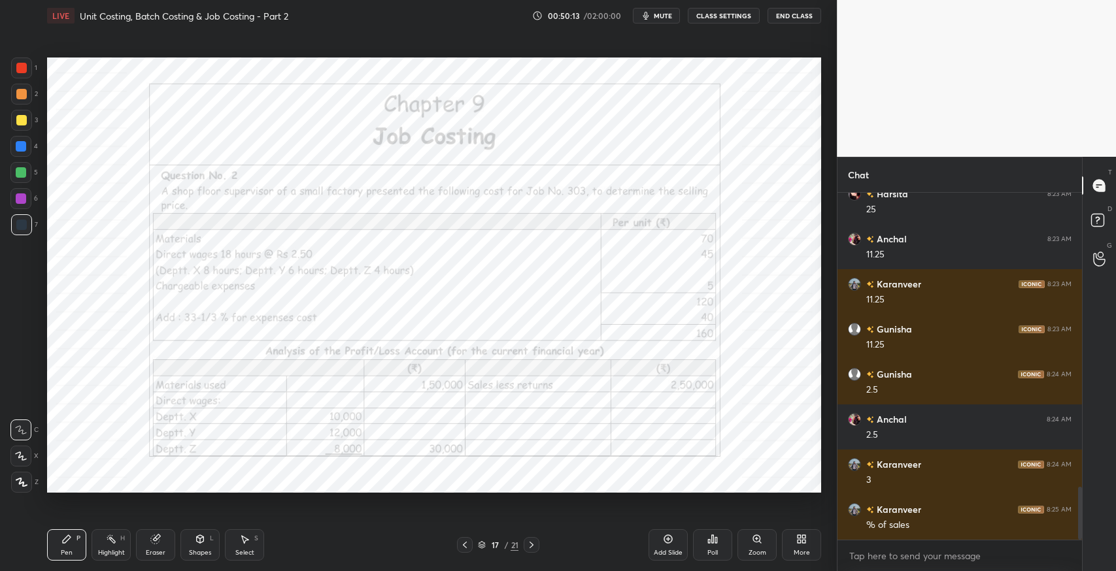
click at [532, 549] on icon at bounding box center [531, 545] width 10 height 10
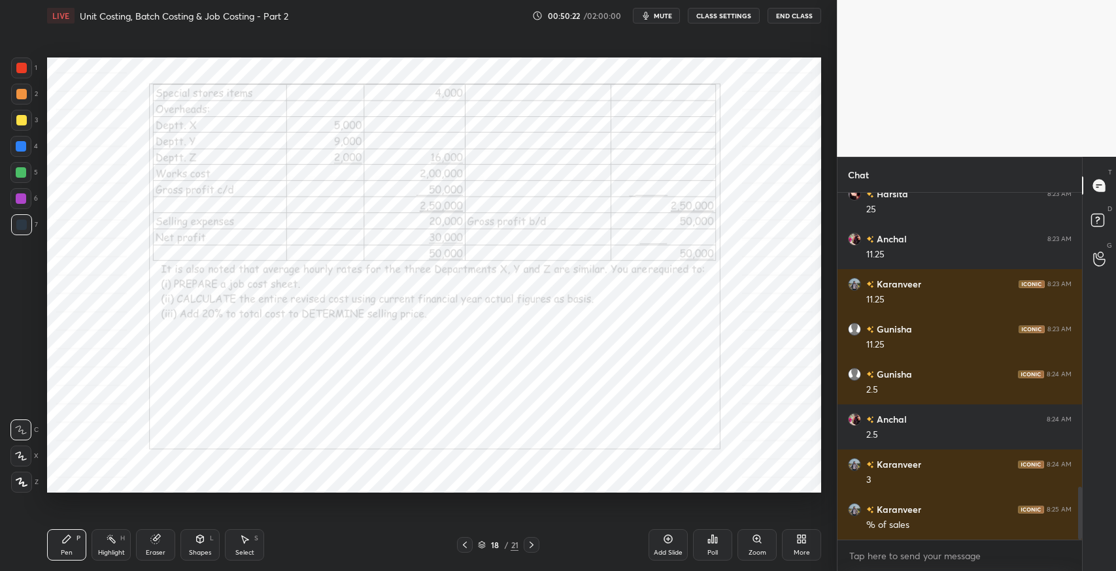
click at [467, 539] on div at bounding box center [465, 545] width 16 height 16
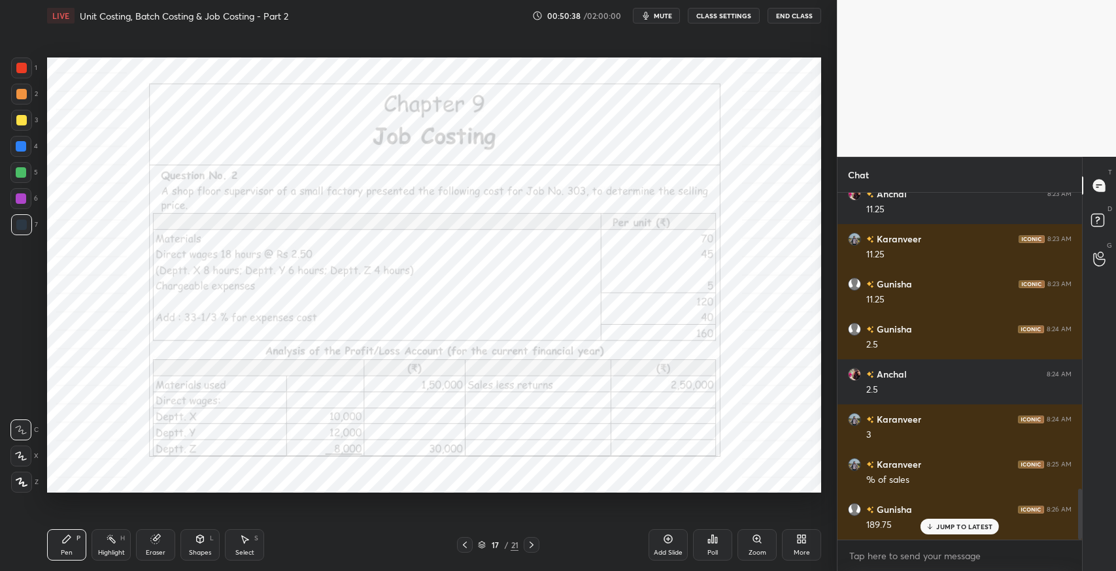
scroll to position [2019, 0]
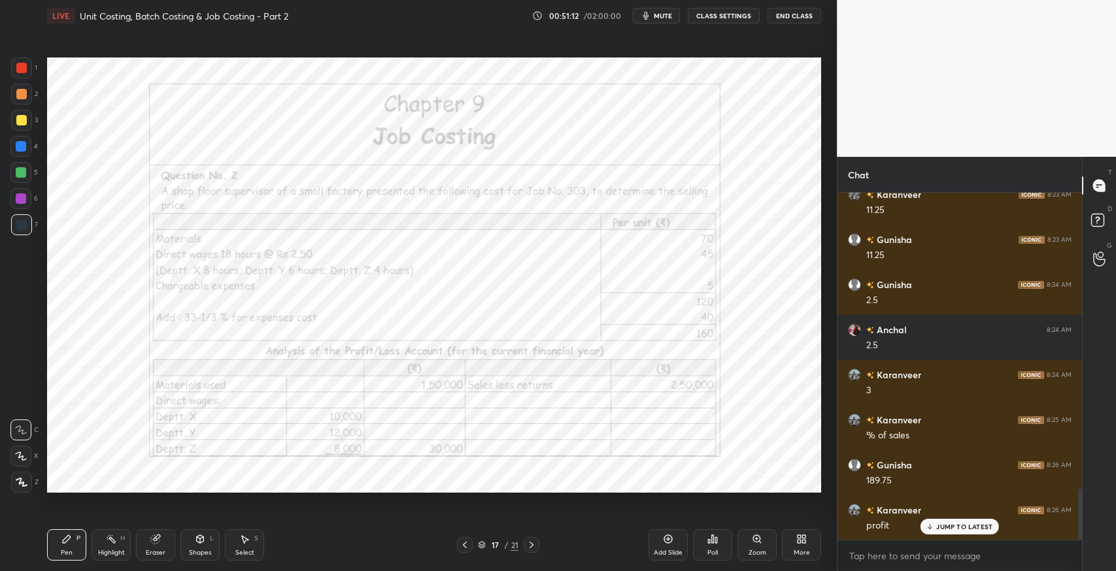
click at [531, 545] on icon at bounding box center [531, 545] width 10 height 10
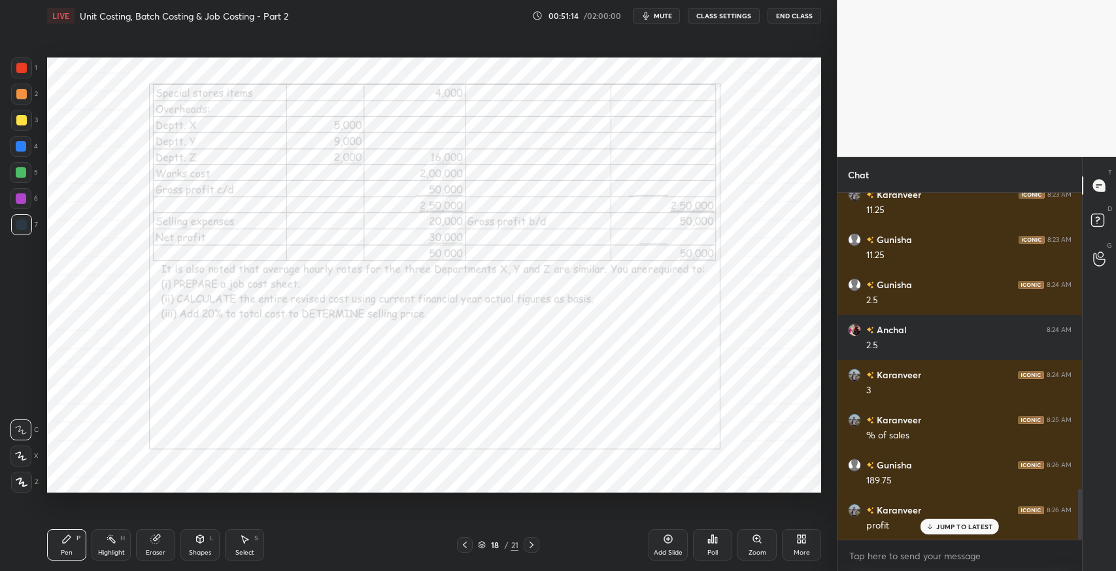
click at [465, 545] on icon at bounding box center [465, 545] width 10 height 10
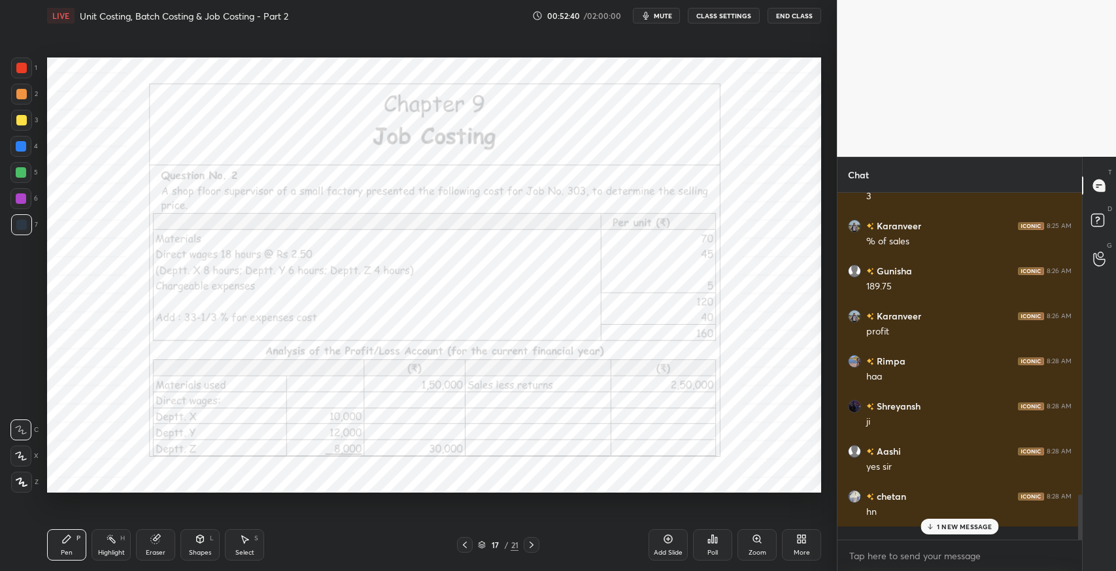
scroll to position [2200, 0]
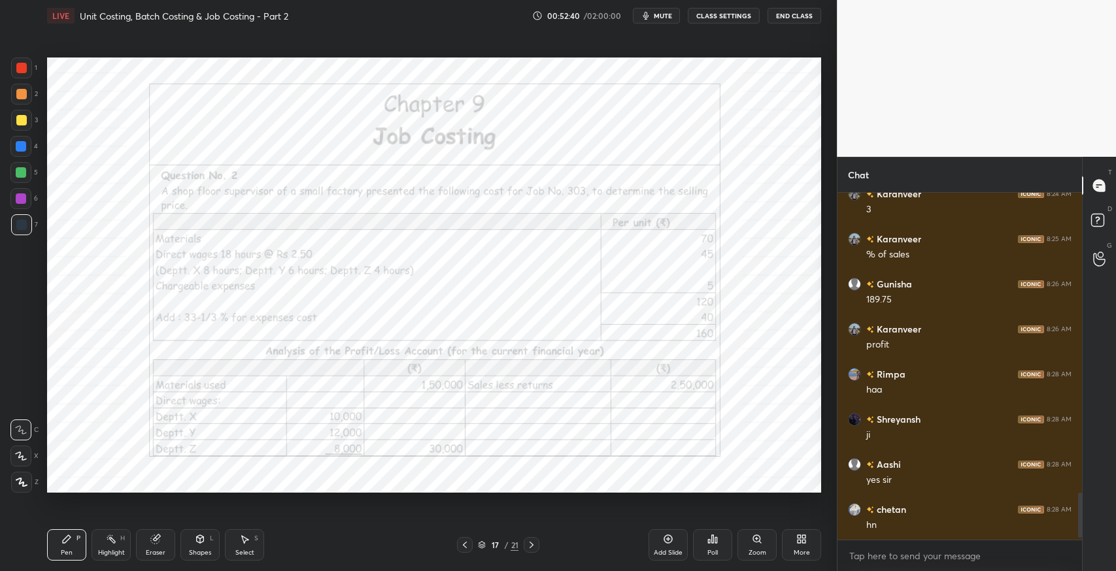
click at [667, 541] on icon at bounding box center [668, 539] width 4 height 4
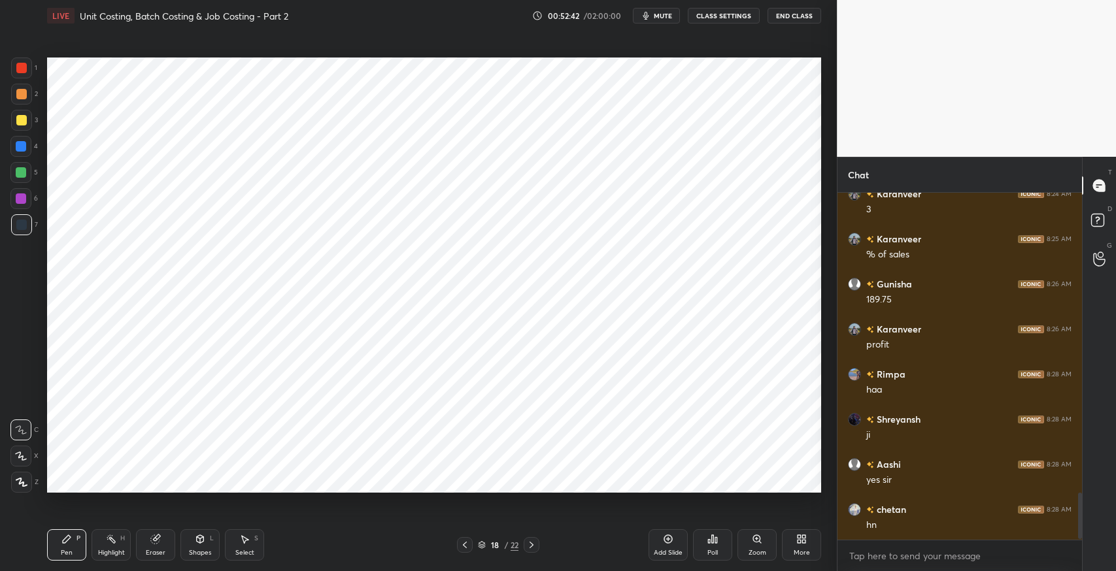
scroll to position [2244, 0]
click at [467, 547] on icon at bounding box center [465, 545] width 10 height 10
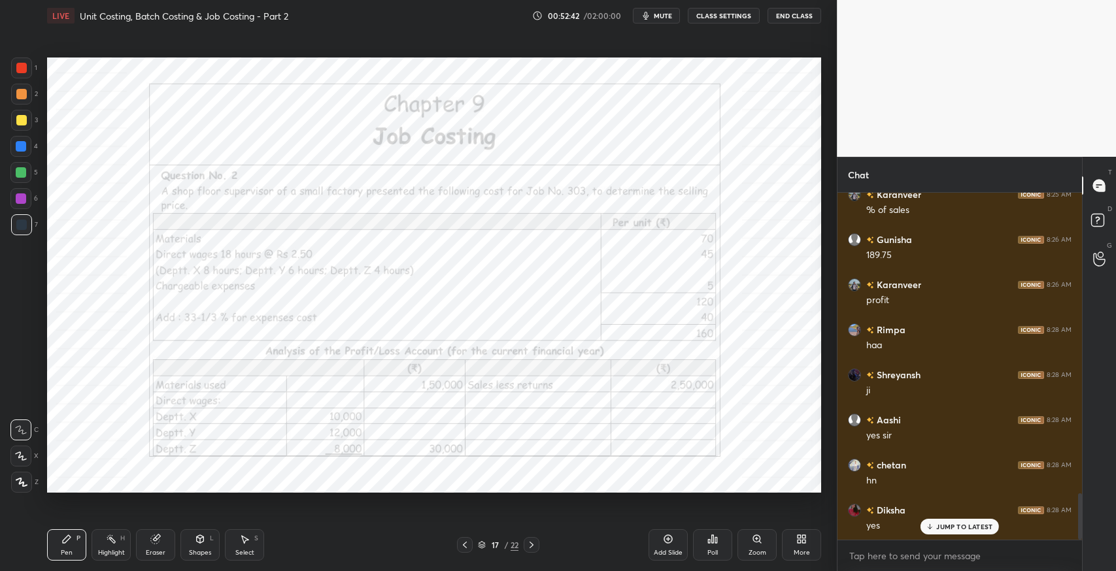
click at [800, 539] on icon at bounding box center [799, 536] width 3 height 3
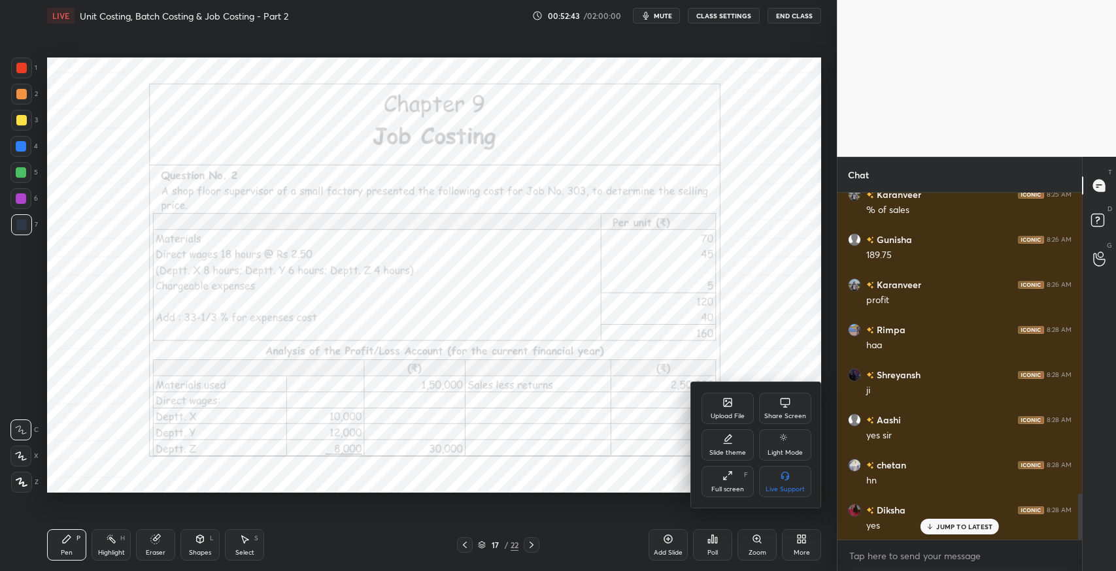
click at [726, 456] on div "Slide theme" at bounding box center [727, 453] width 37 height 7
click at [784, 450] on div "Light Ruled" at bounding box center [785, 453] width 35 height 7
click at [573, 429] on div at bounding box center [558, 285] width 1116 height 571
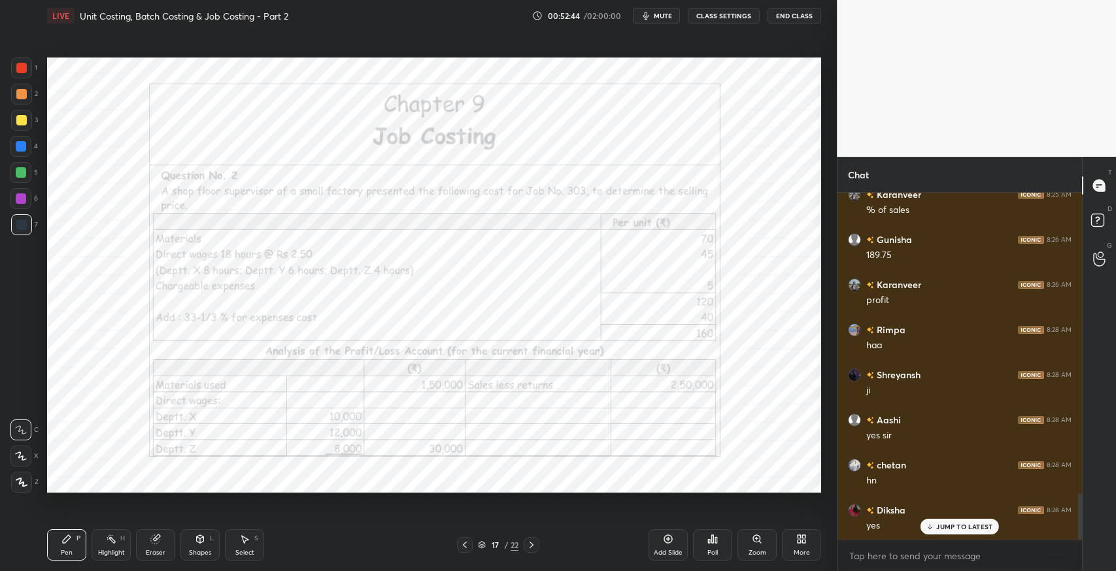
click at [676, 539] on div "Add Slide" at bounding box center [667, 545] width 39 height 31
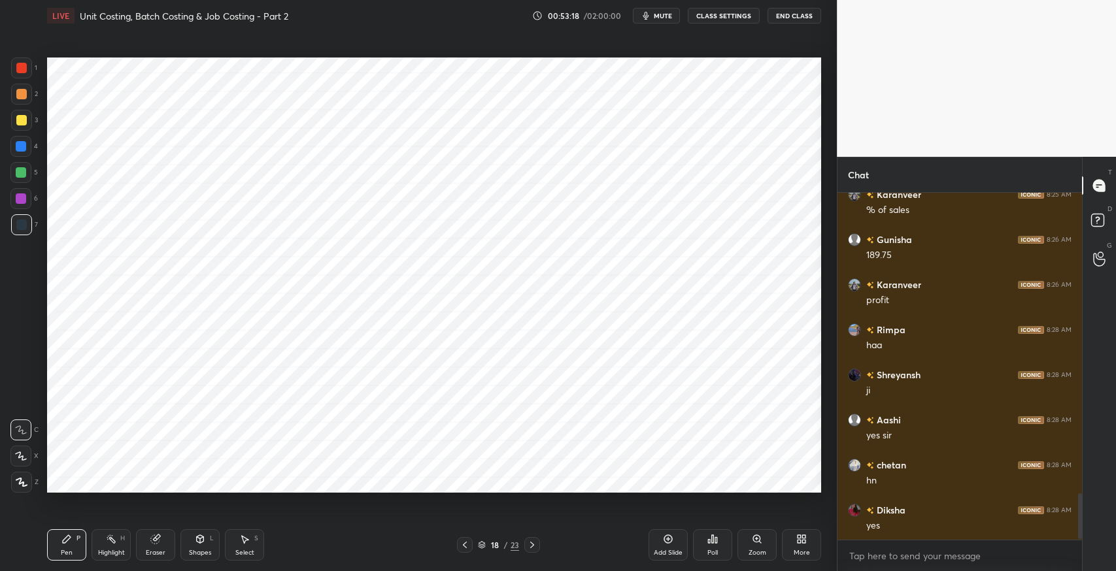
scroll to position [2290, 0]
click at [153, 534] on icon at bounding box center [155, 539] width 10 height 10
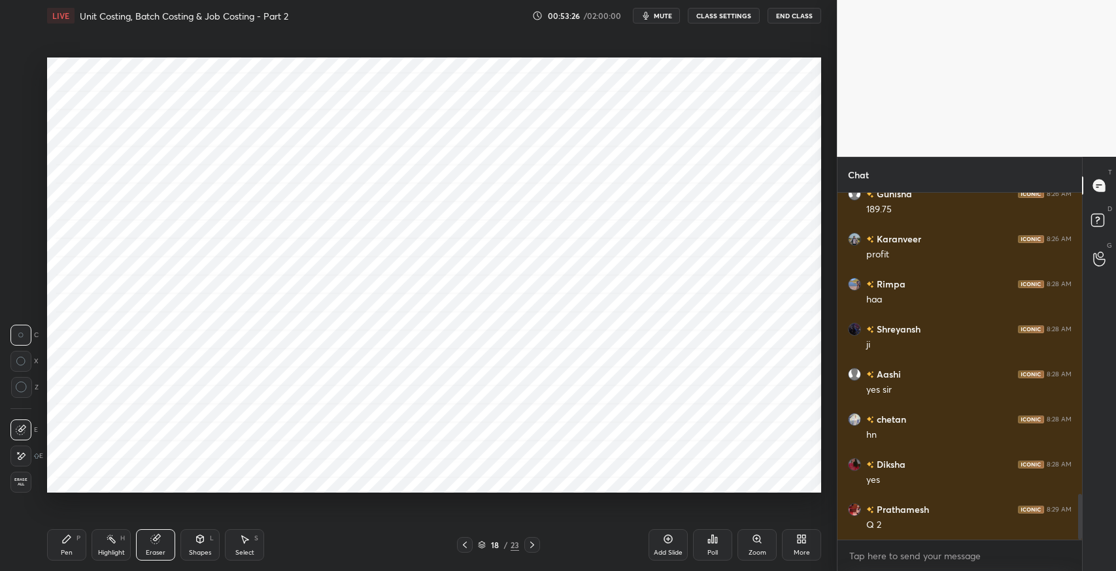
click at [77, 550] on div "Pen P" at bounding box center [66, 545] width 39 height 31
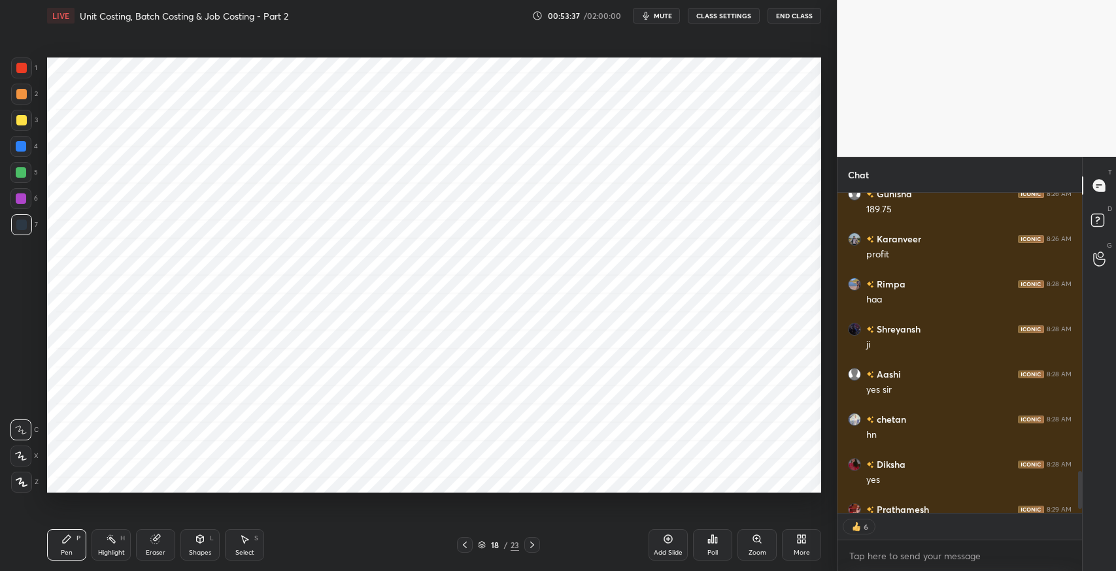
scroll to position [2362, 0]
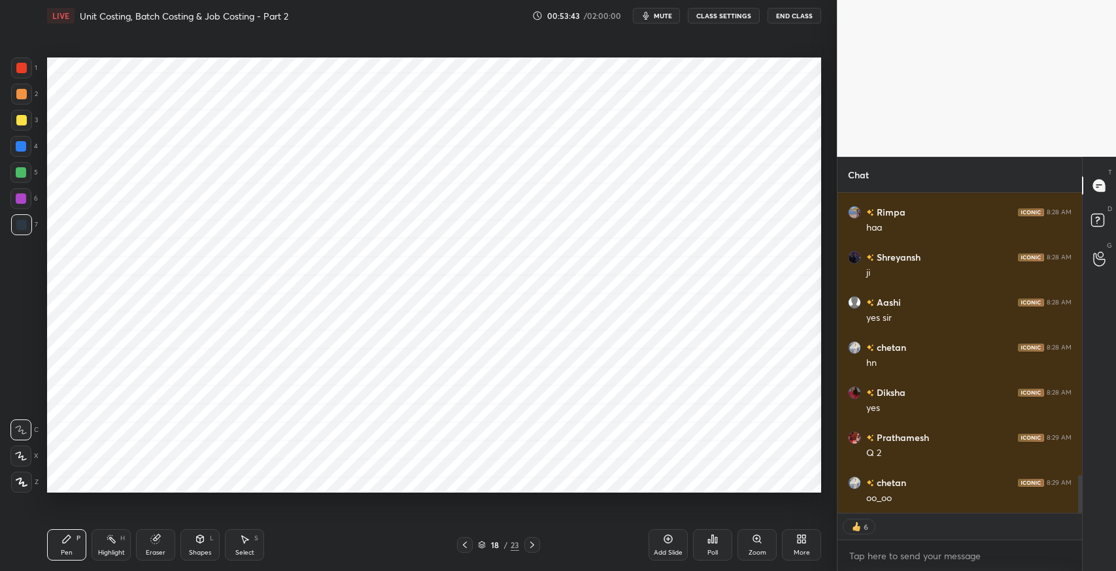
click at [162, 535] on div "Eraser" at bounding box center [155, 545] width 39 height 31
click at [26, 458] on div at bounding box center [20, 456] width 21 height 21
click at [73, 541] on div "Pen P" at bounding box center [66, 545] width 39 height 31
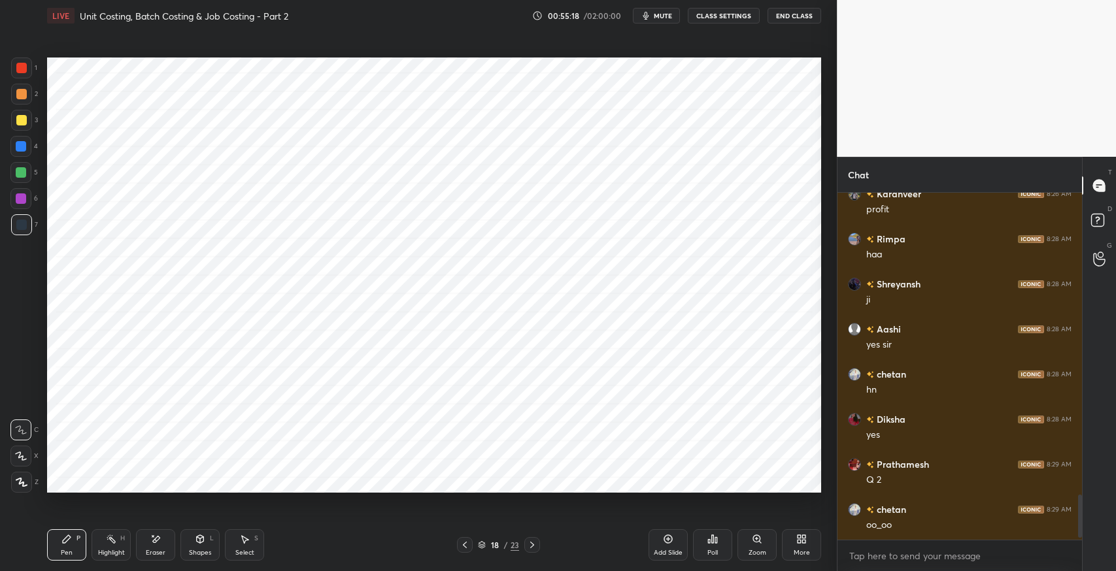
scroll to position [2380, 0]
click at [201, 545] on div "Shapes L" at bounding box center [199, 545] width 39 height 31
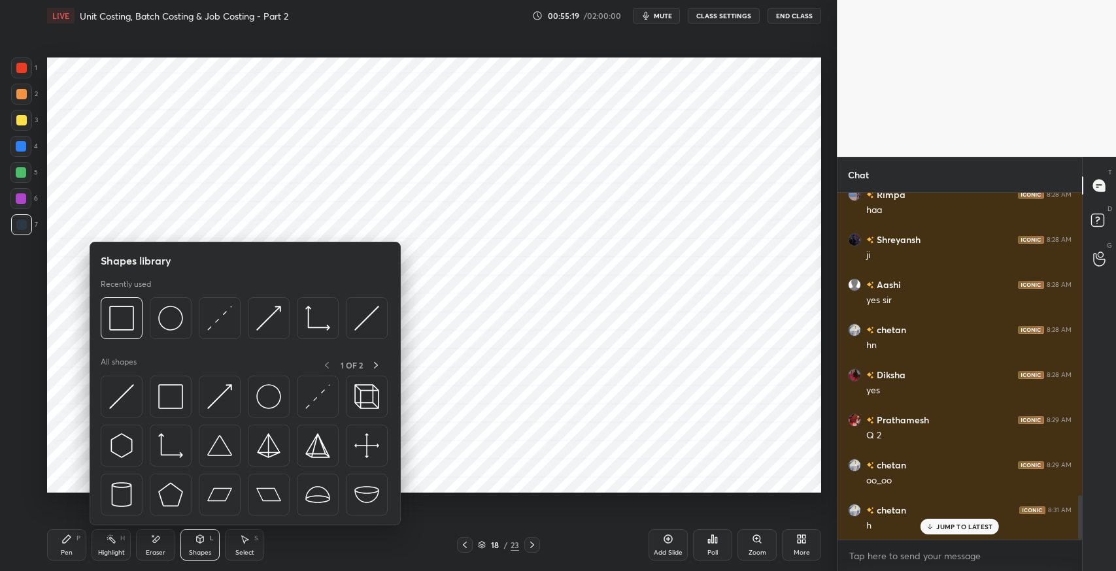
click at [172, 396] on img at bounding box center [170, 396] width 25 height 25
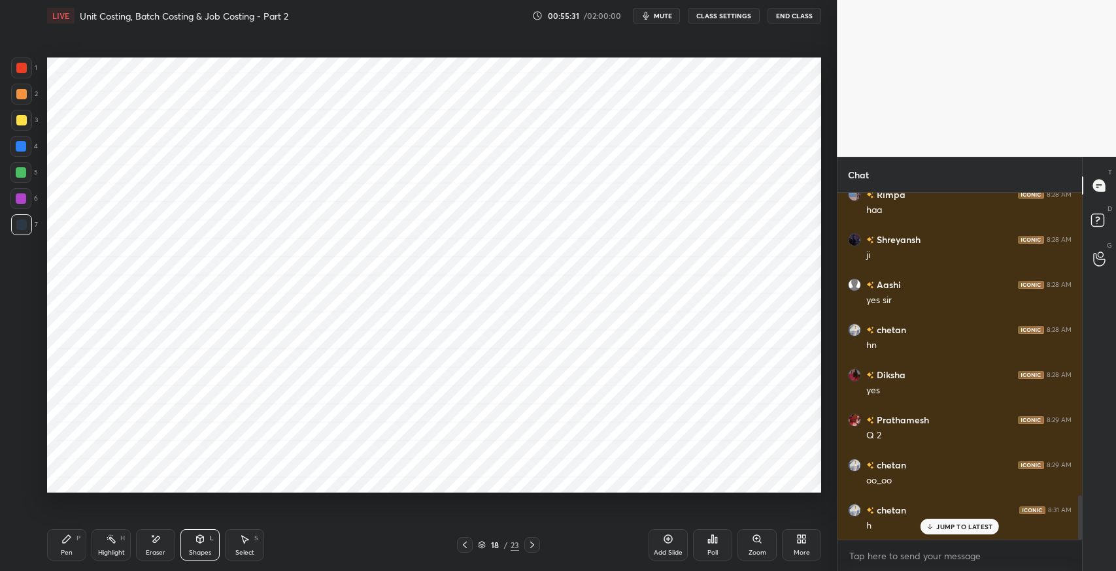
scroll to position [2425, 0]
click at [256, 533] on div "Select S" at bounding box center [244, 545] width 39 height 31
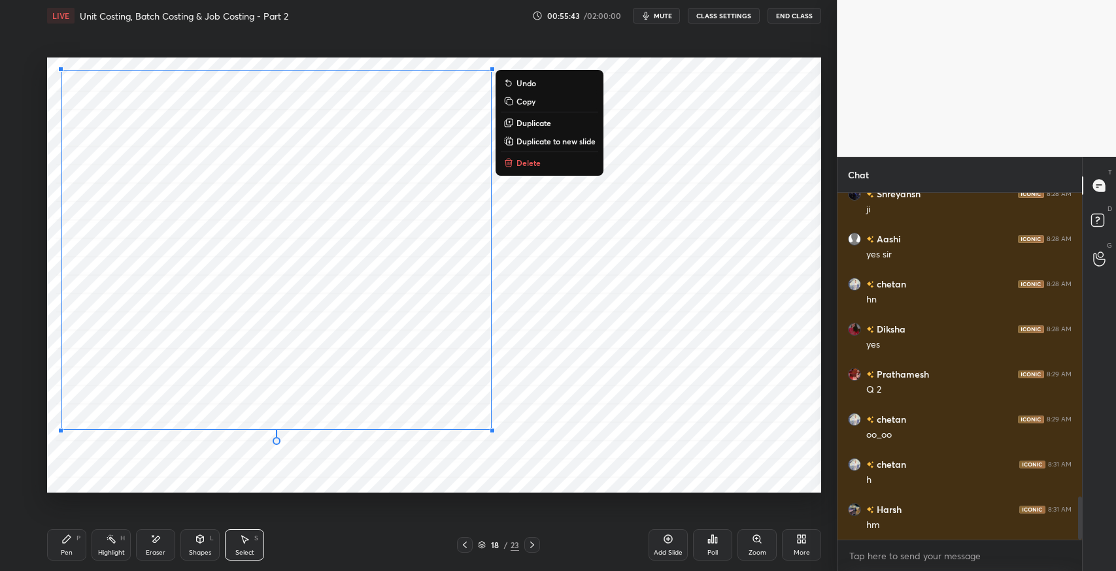
click at [562, 407] on div "0 ° Undo Copy Duplicate Duplicate to new slide Delete" at bounding box center [434, 275] width 774 height 435
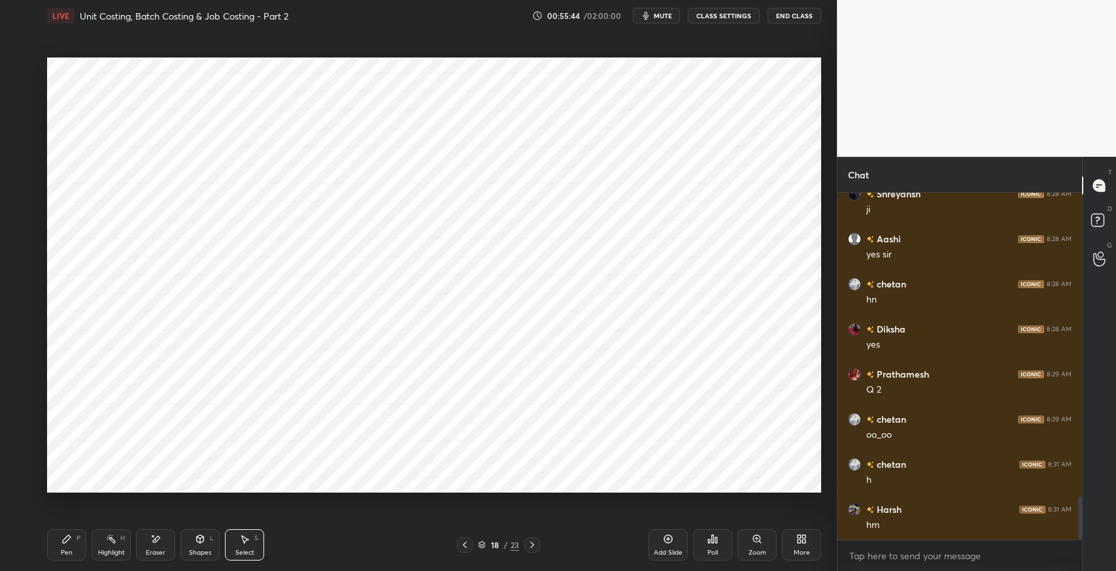
click at [209, 539] on div "Shapes L" at bounding box center [199, 545] width 39 height 31
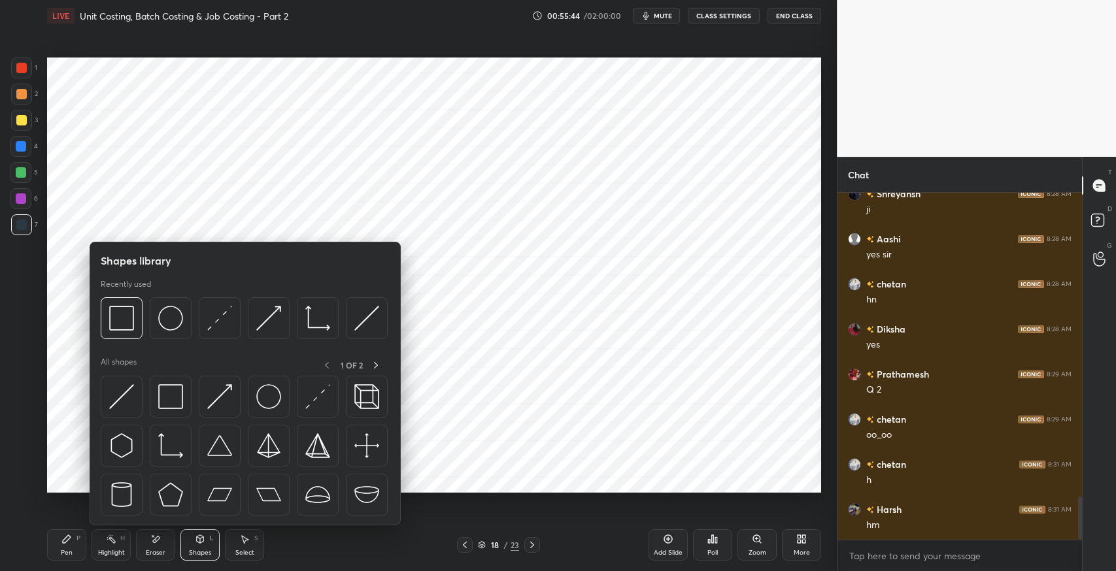
click at [174, 400] on img at bounding box center [170, 396] width 25 height 25
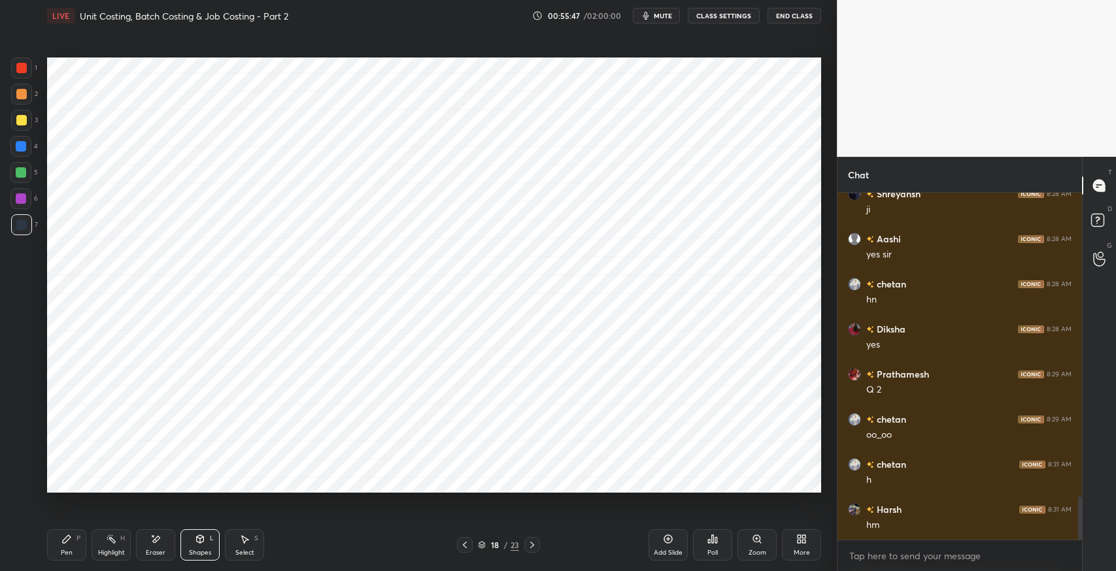
click at [65, 547] on div "Pen P" at bounding box center [66, 545] width 39 height 31
click at [245, 544] on icon at bounding box center [244, 539] width 10 height 10
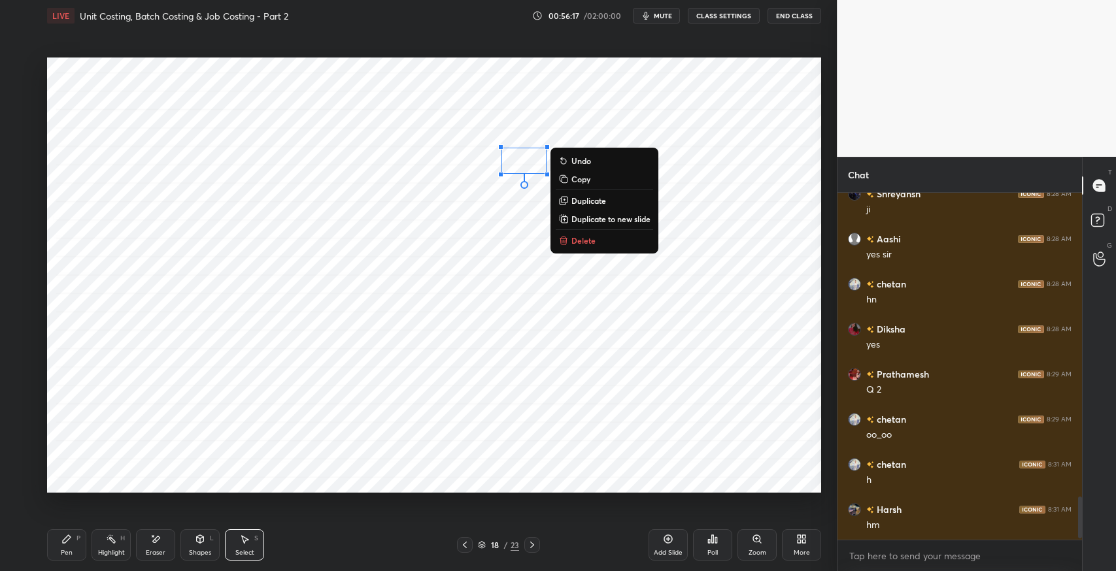
click at [64, 538] on icon at bounding box center [66, 539] width 10 height 10
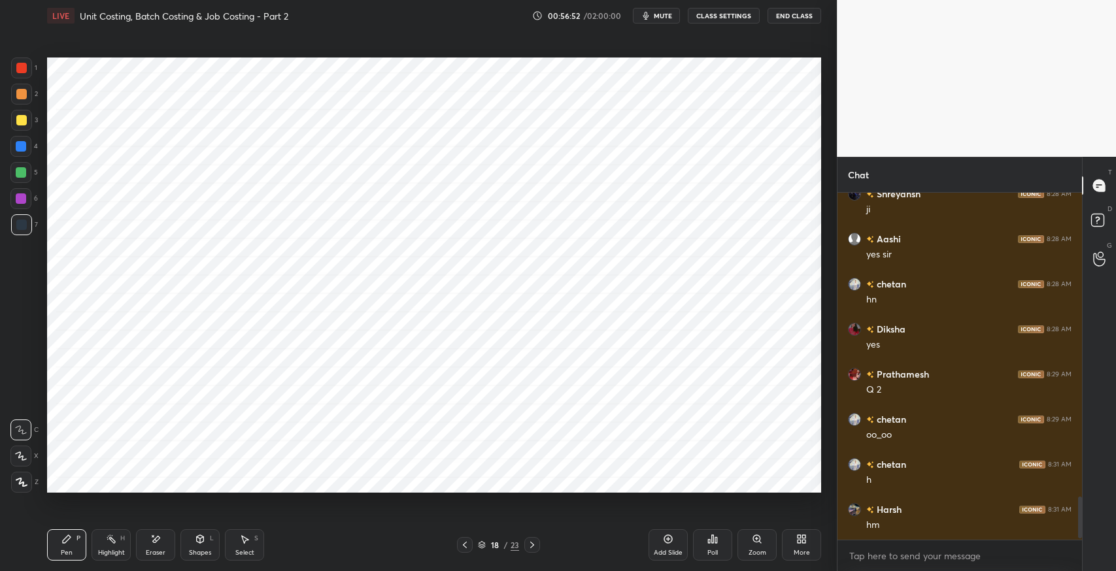
click at [248, 544] on icon at bounding box center [244, 539] width 10 height 10
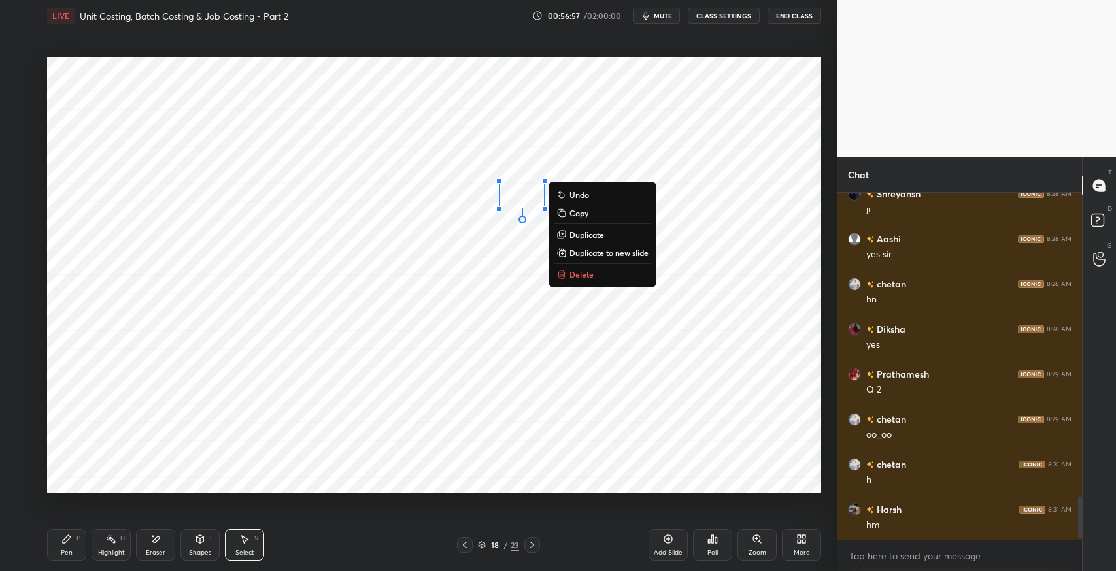
click at [63, 554] on div "Pen" at bounding box center [67, 553] width 12 height 7
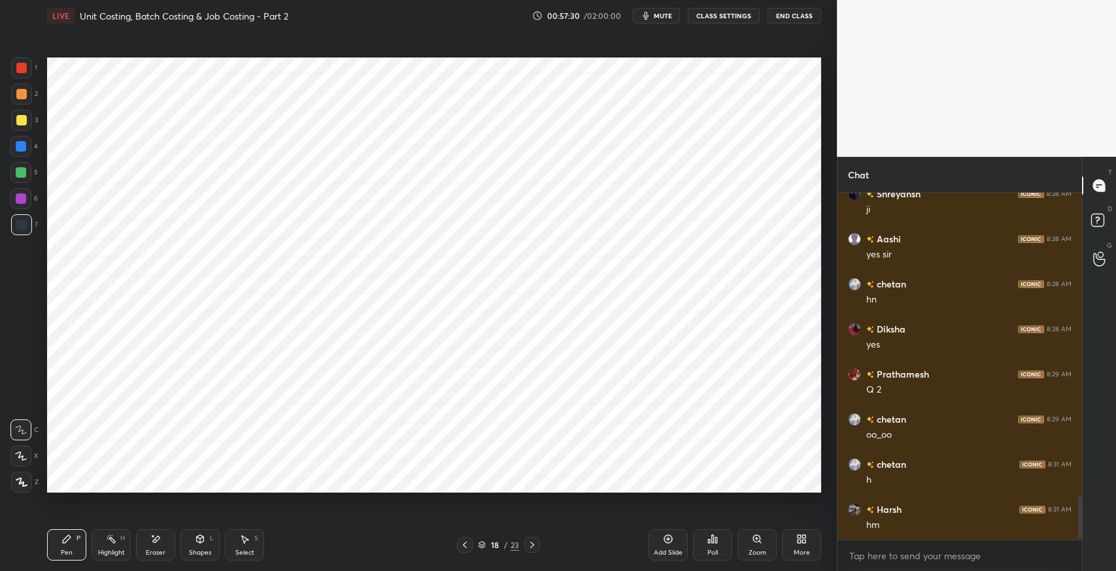
click at [246, 541] on icon at bounding box center [245, 540] width 7 height 8
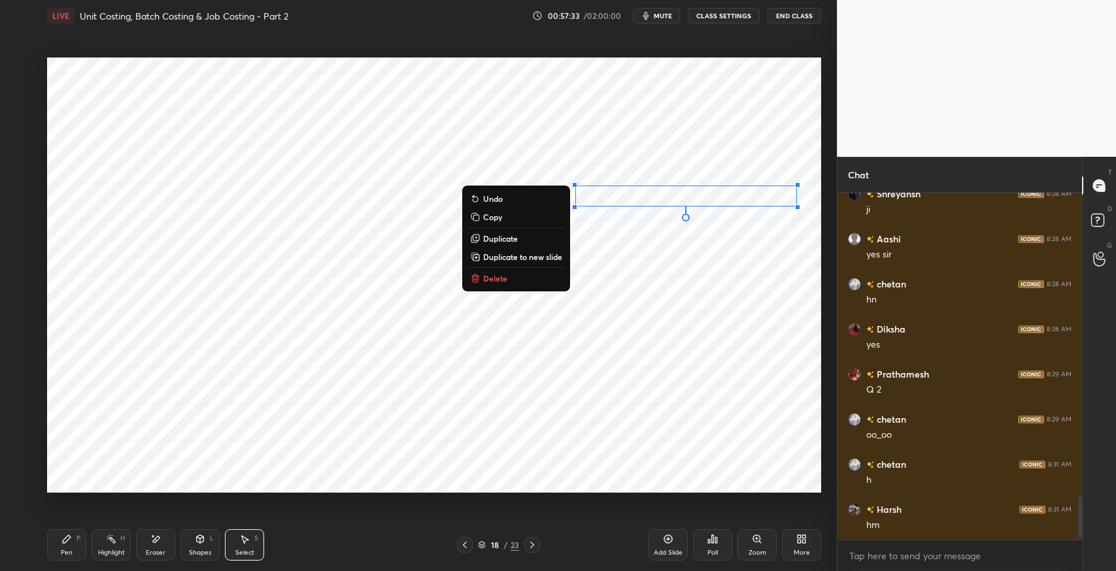
click at [529, 241] on button "Duplicate" at bounding box center [515, 239] width 97 height 16
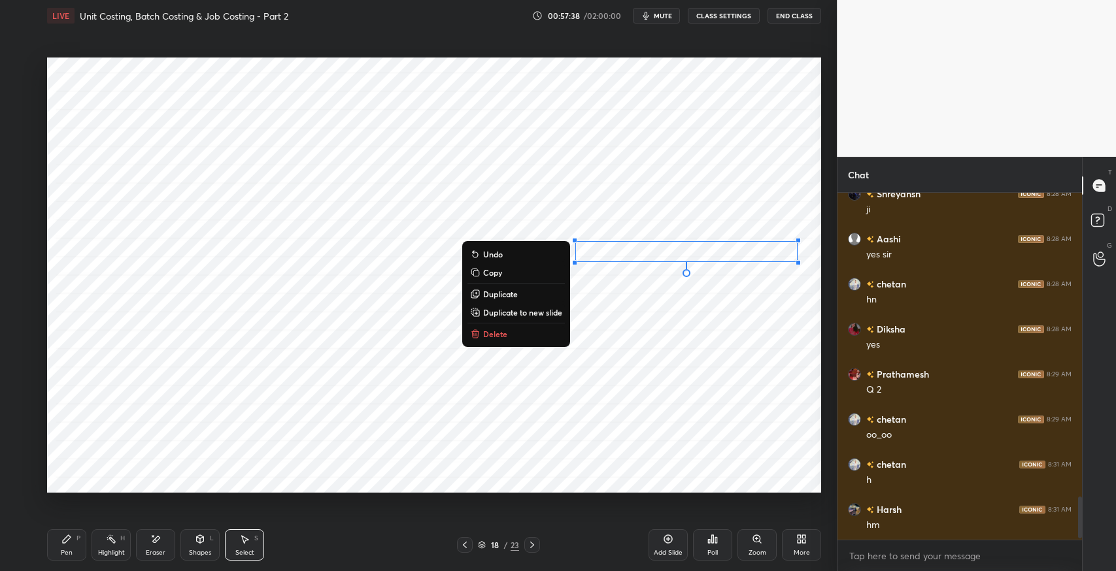
click at [516, 294] on p "Duplicate" at bounding box center [500, 294] width 35 height 10
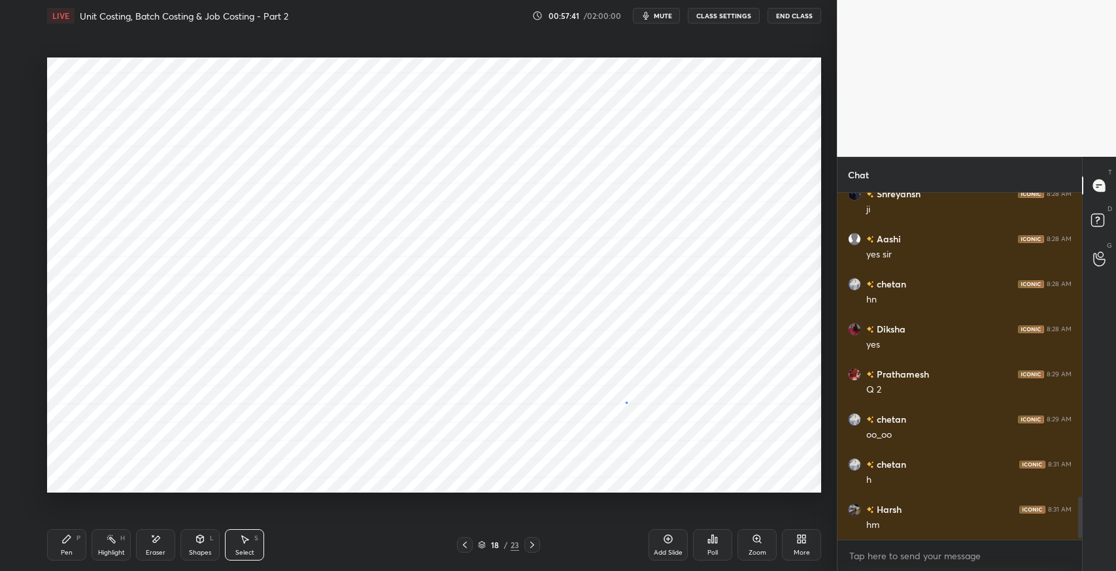
click at [627, 403] on div "0 ° Undo Copy Duplicate Duplicate to new slide Delete" at bounding box center [434, 275] width 774 height 435
click at [82, 536] on div "Pen P" at bounding box center [66, 545] width 39 height 31
click at [154, 540] on icon at bounding box center [156, 539] width 7 height 7
click at [73, 544] on div "Pen P" at bounding box center [66, 545] width 39 height 31
click at [235, 539] on div "Select S" at bounding box center [244, 545] width 39 height 31
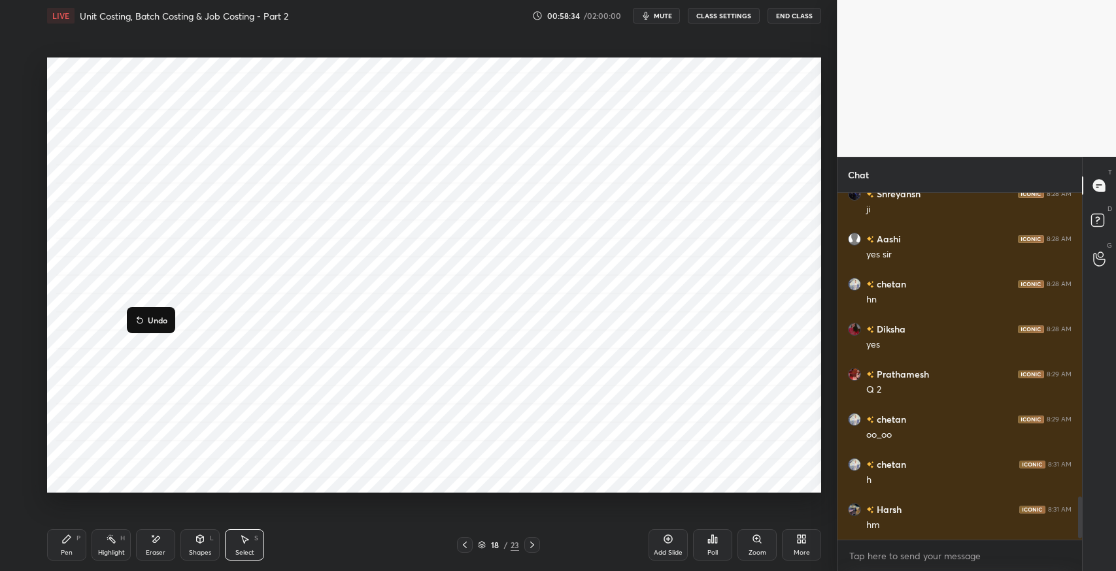
click at [58, 542] on div "Pen P" at bounding box center [66, 545] width 39 height 31
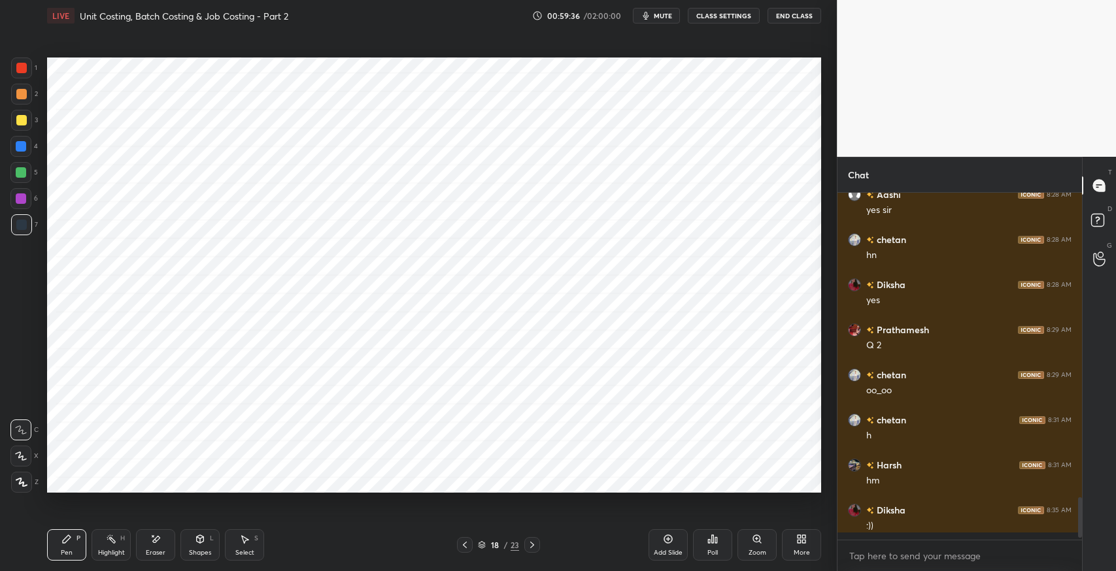
scroll to position [2470, 0]
click at [69, 536] on icon at bounding box center [67, 539] width 8 height 8
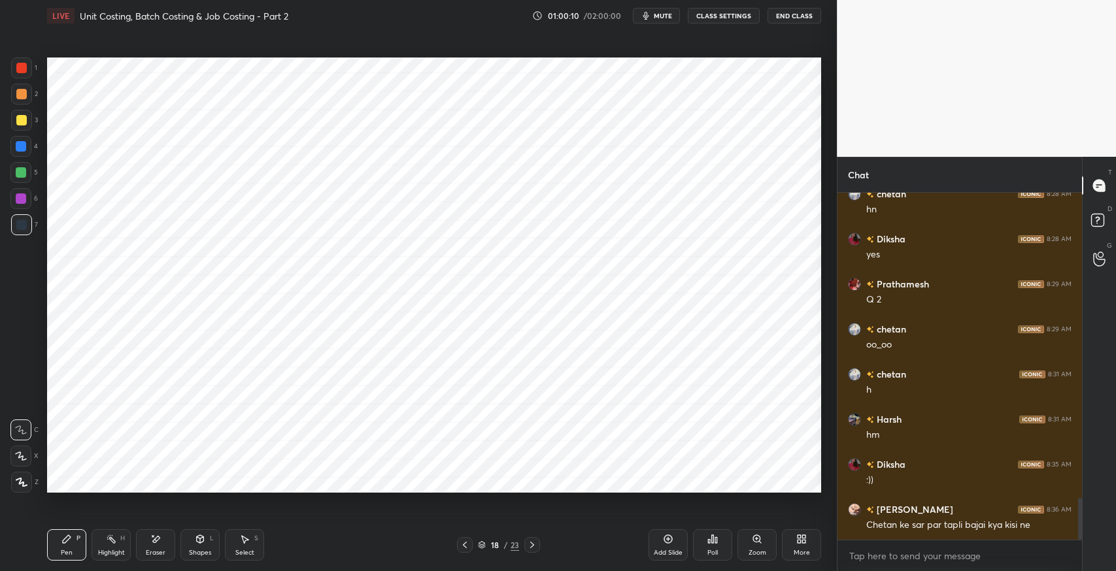
click at [235, 538] on div "Select S" at bounding box center [244, 545] width 39 height 31
click at [141, 467] on div "0 ° Undo Copy Duplicate Duplicate to new slide Delete" at bounding box center [434, 275] width 774 height 435
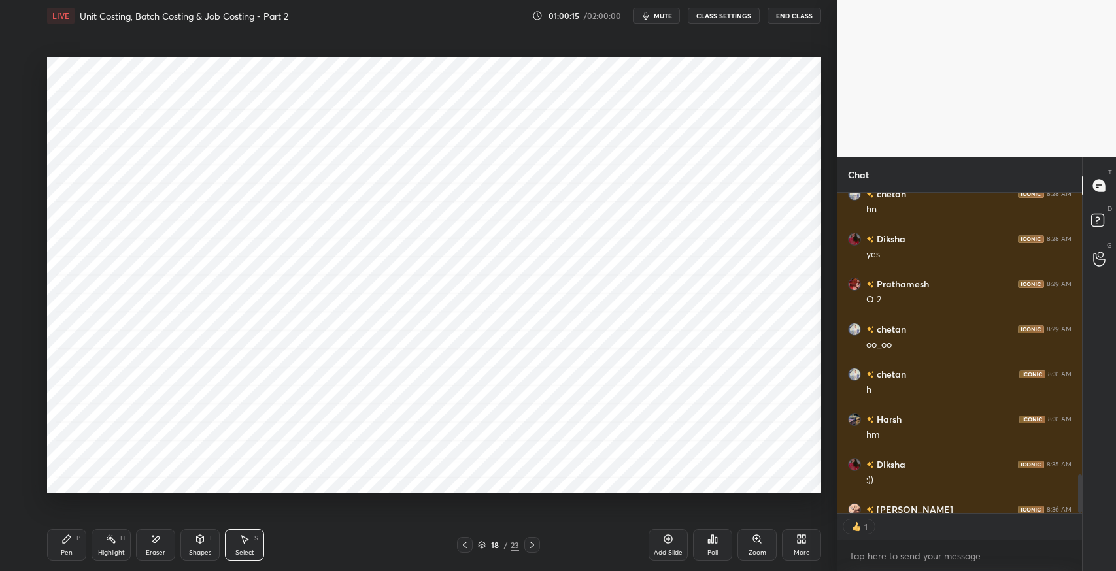
scroll to position [4, 4]
click at [69, 534] on icon at bounding box center [66, 539] width 10 height 10
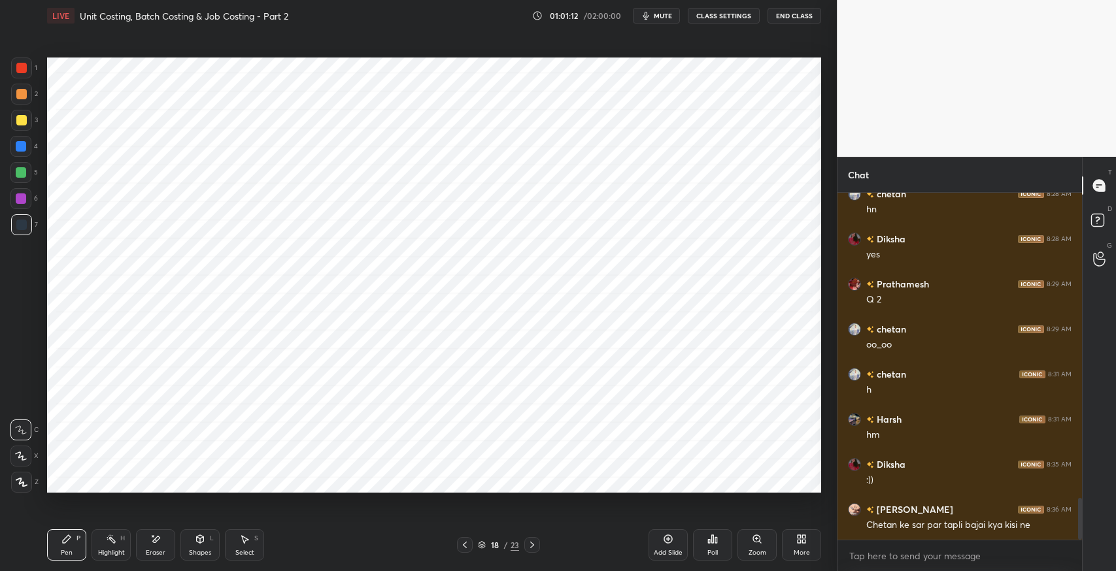
scroll to position [2561, 0]
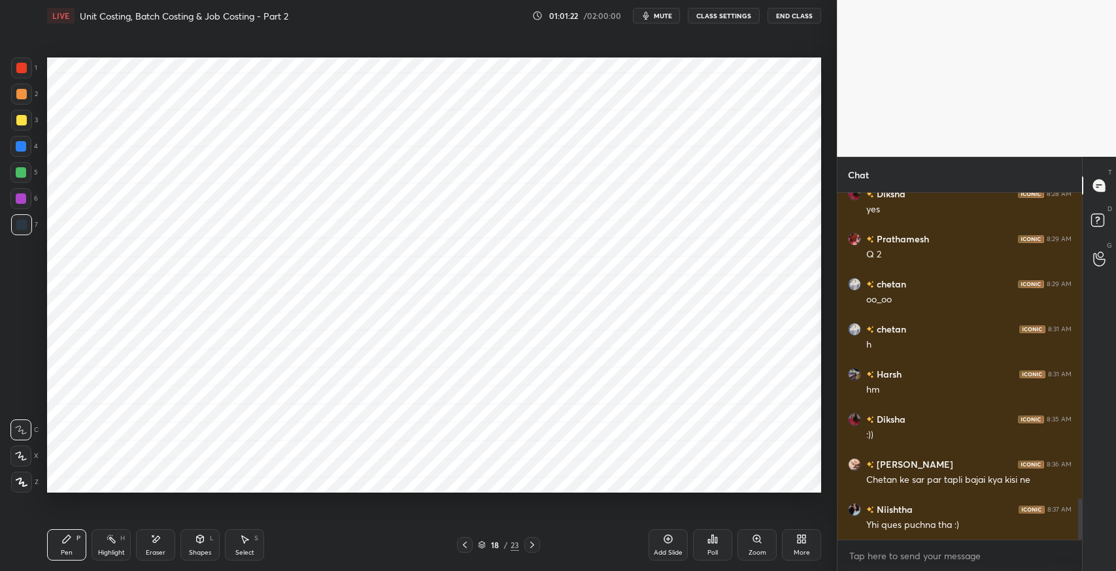
click at [16, 69] on div at bounding box center [21, 68] width 10 height 10
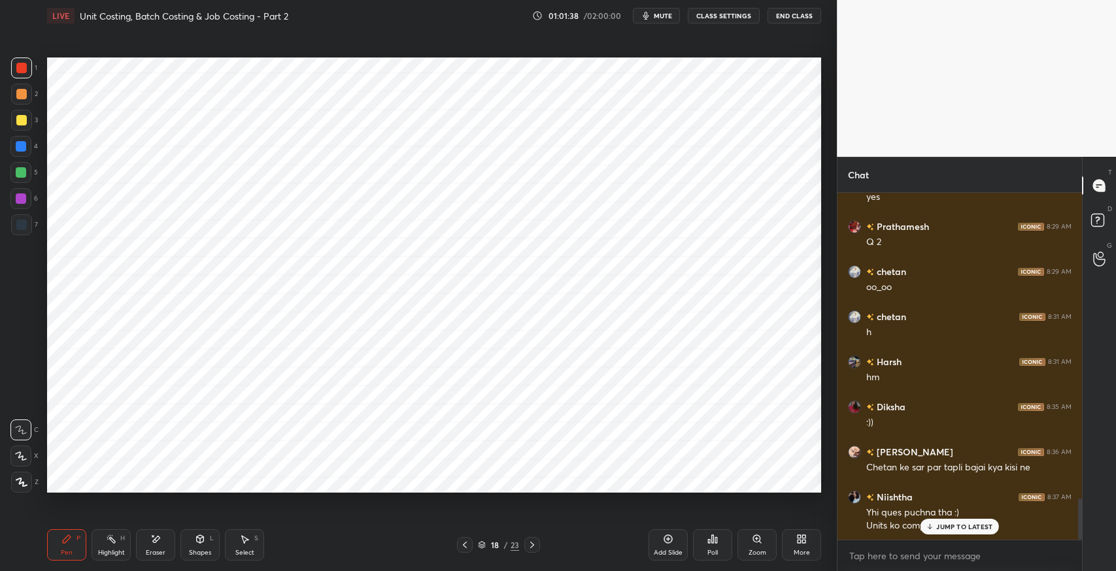
click at [253, 543] on div "Select S" at bounding box center [244, 545] width 39 height 31
click at [246, 541] on icon at bounding box center [245, 540] width 7 height 8
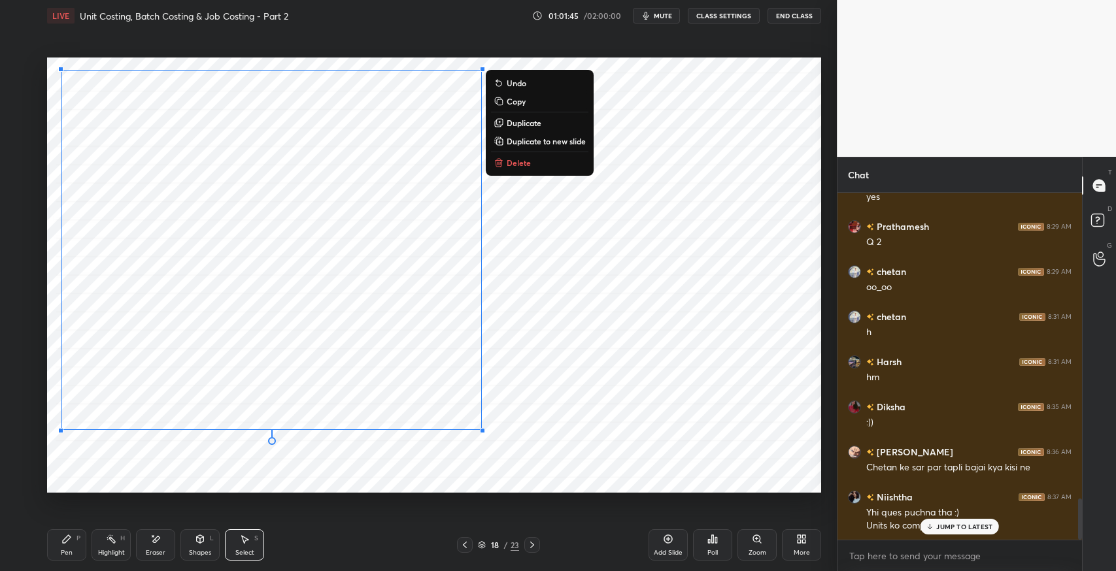
click at [542, 142] on p "Duplicate to new slide" at bounding box center [546, 141] width 79 height 10
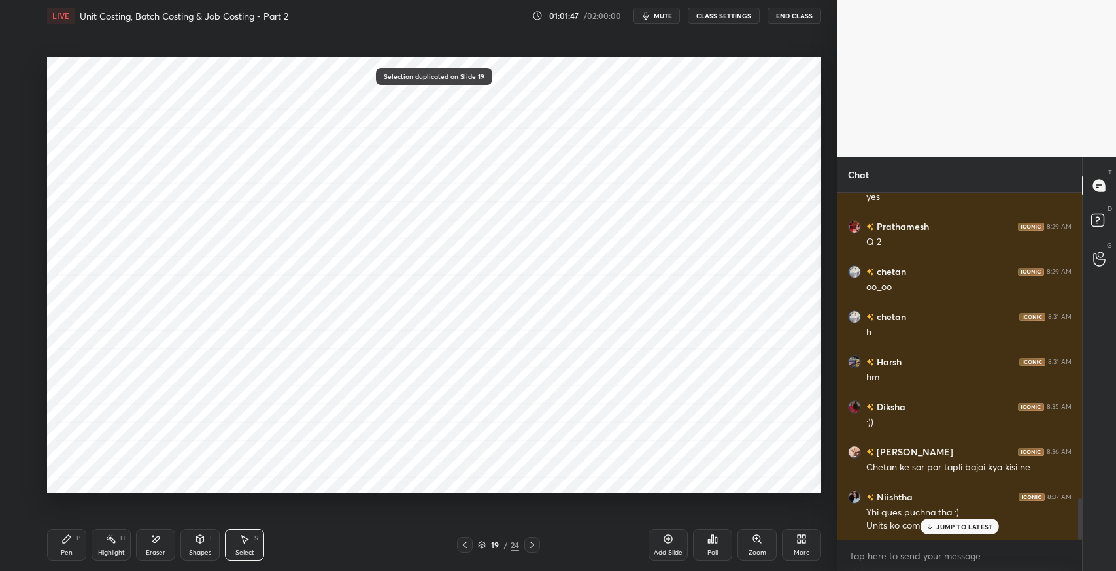
click at [156, 552] on div "Eraser" at bounding box center [156, 553] width 20 height 7
click at [69, 538] on icon at bounding box center [67, 539] width 8 height 8
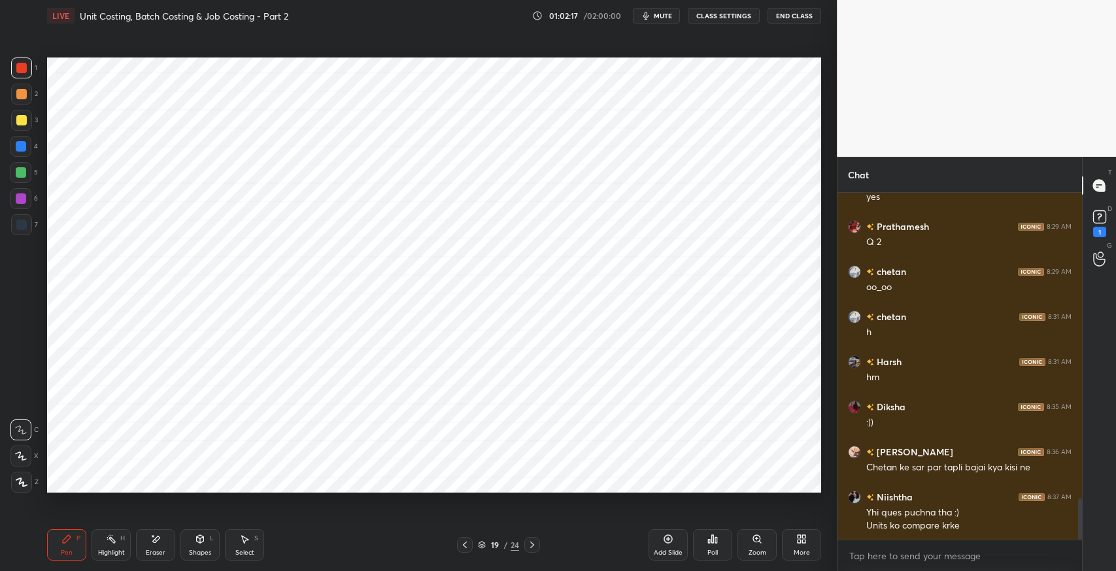
click at [168, 541] on div "Eraser" at bounding box center [155, 545] width 39 height 31
click at [69, 539] on icon at bounding box center [67, 539] width 8 height 8
click at [158, 539] on icon at bounding box center [156, 539] width 7 height 7
click at [75, 545] on div "Pen P" at bounding box center [66, 545] width 39 height 31
click at [58, 551] on div "Pen P" at bounding box center [66, 545] width 39 height 31
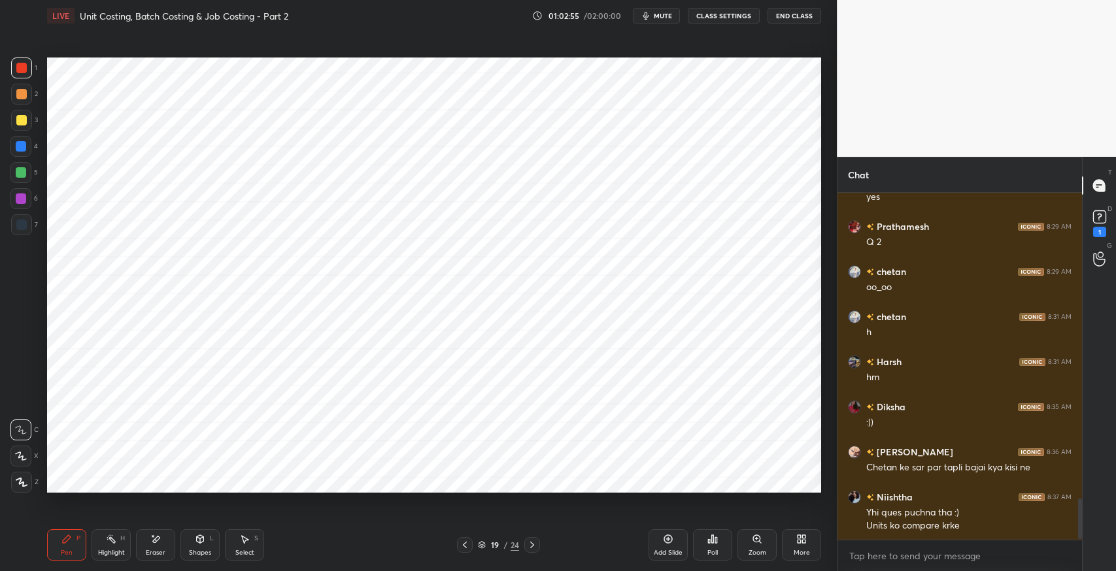
scroll to position [2619, 0]
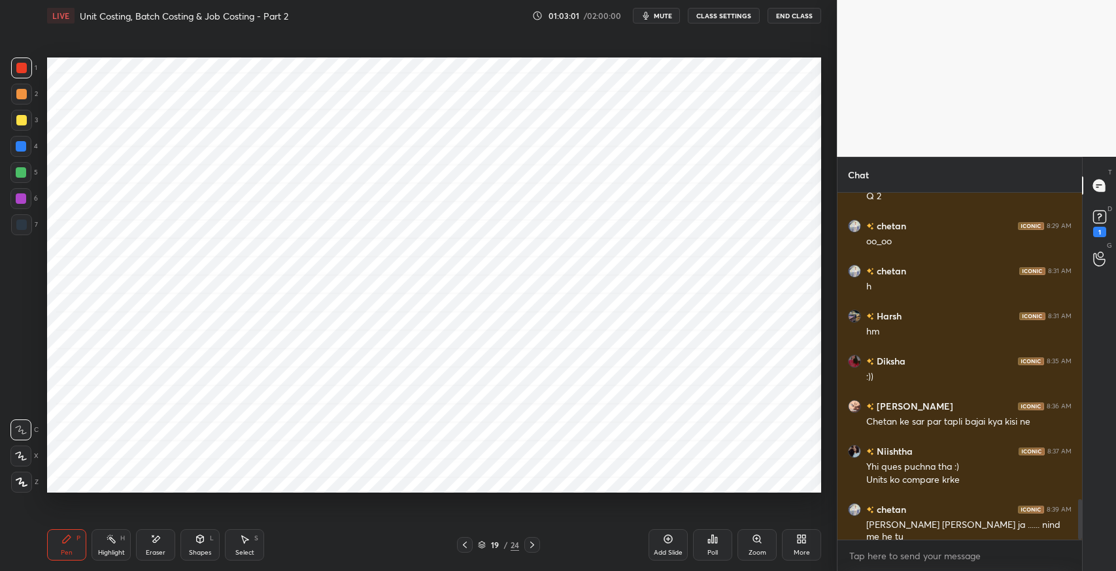
click at [463, 541] on icon at bounding box center [465, 545] width 10 height 10
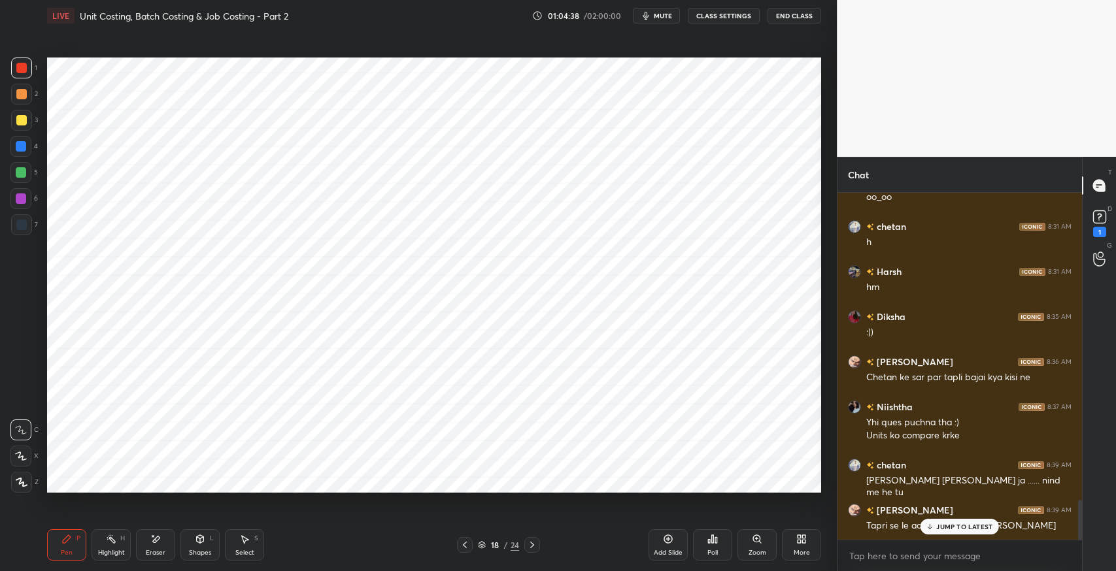
click at [952, 532] on div "JUMP TO LATEST" at bounding box center [959, 527] width 78 height 16
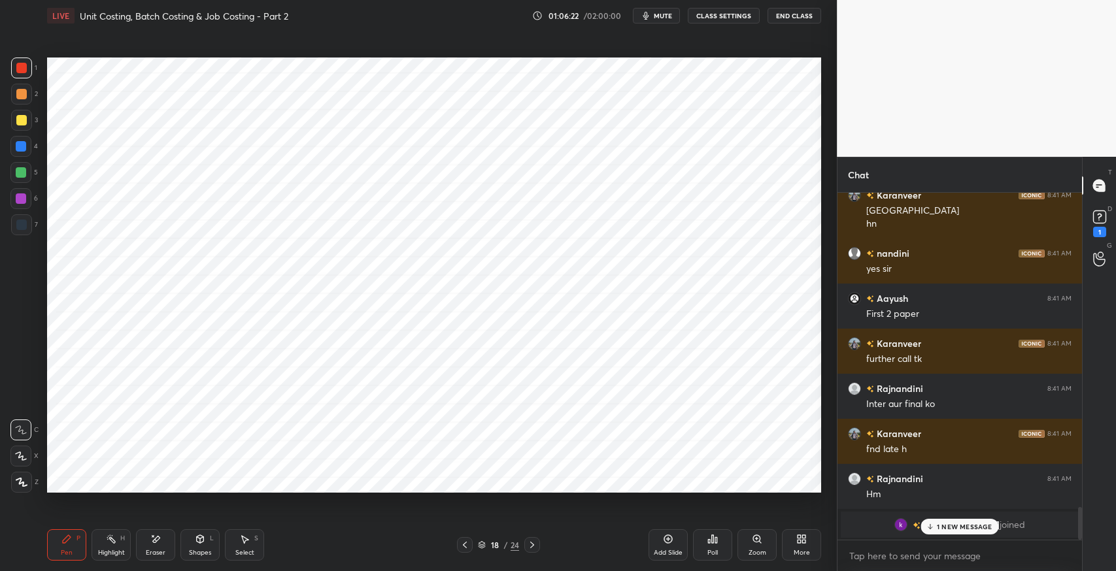
scroll to position [3398, 0]
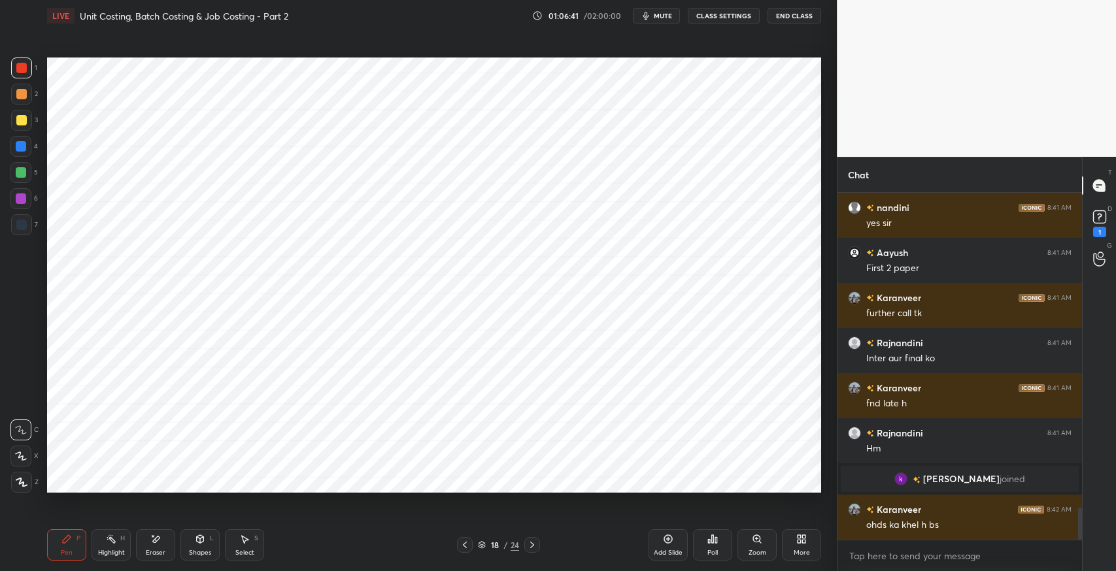
click at [531, 545] on icon at bounding box center [532, 545] width 10 height 10
click at [533, 544] on icon at bounding box center [532, 545] width 10 height 10
click at [535, 541] on icon at bounding box center [532, 545] width 10 height 10
click at [531, 543] on icon at bounding box center [532, 545] width 4 height 7
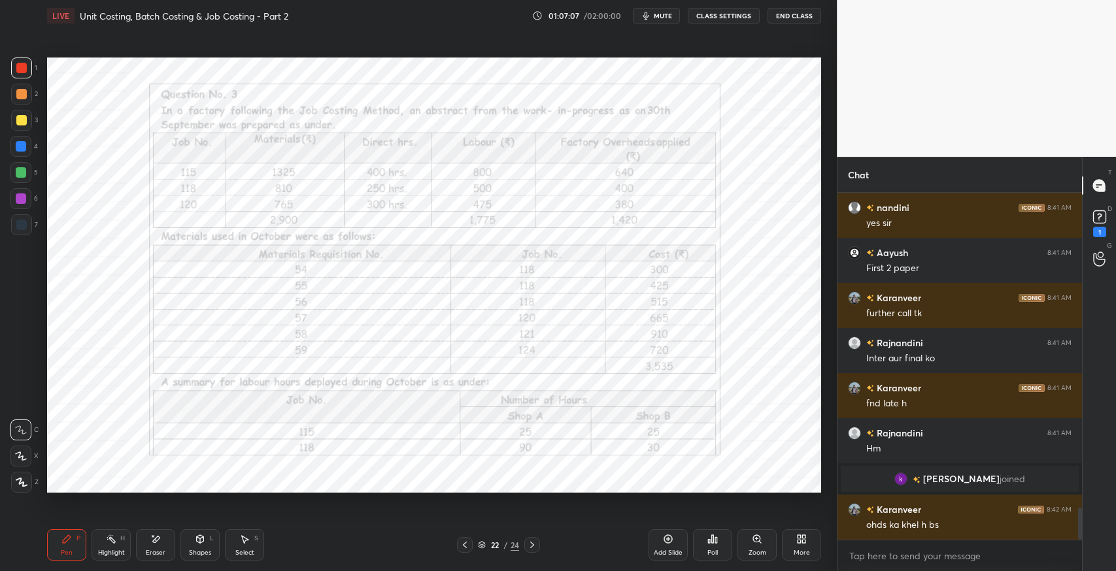
scroll to position [3443, 0]
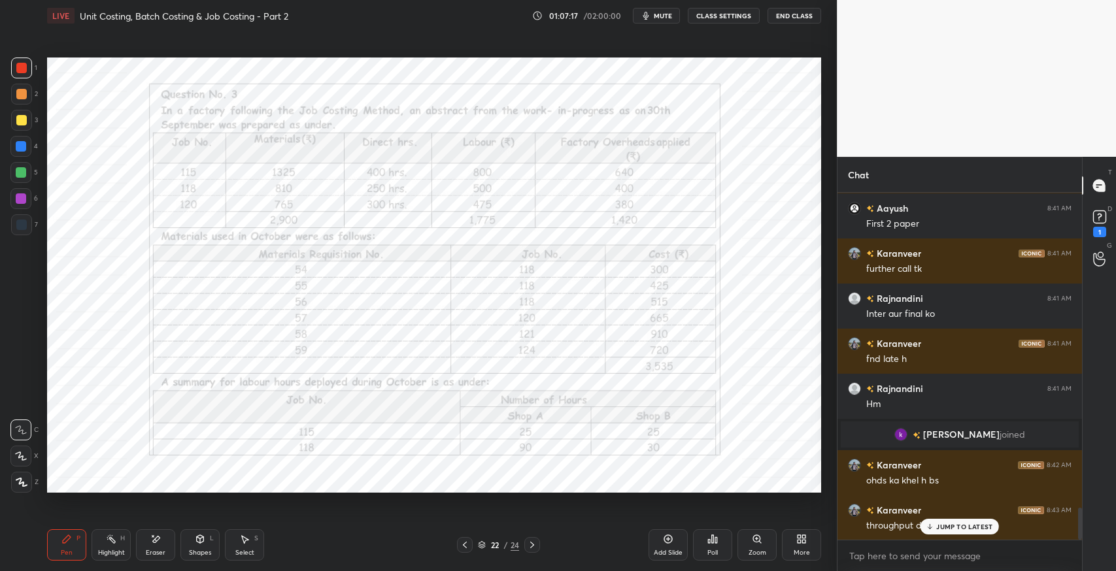
click at [965, 526] on p "JUMP TO LATEST" at bounding box center [964, 527] width 56 height 8
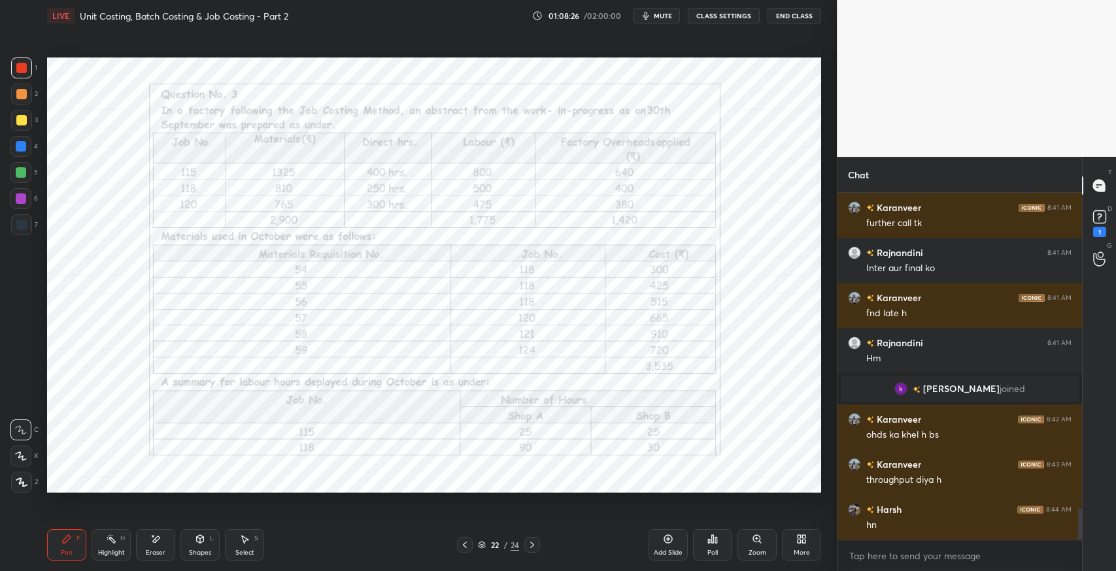
click at [160, 544] on icon at bounding box center [155, 539] width 10 height 11
click at [62, 530] on div "Pen P" at bounding box center [66, 545] width 39 height 31
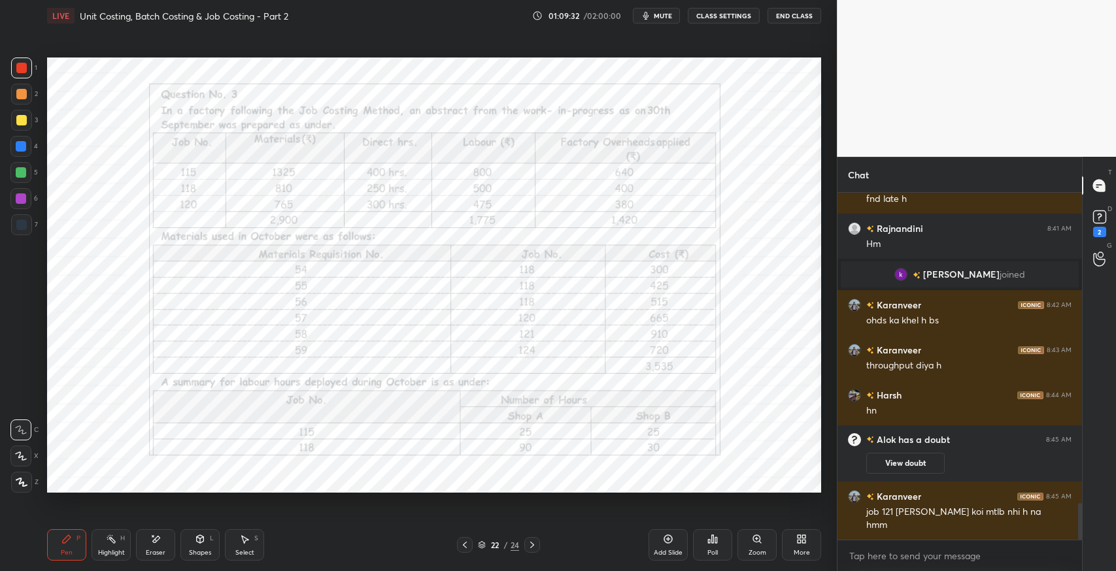
scroll to position [3010, 0]
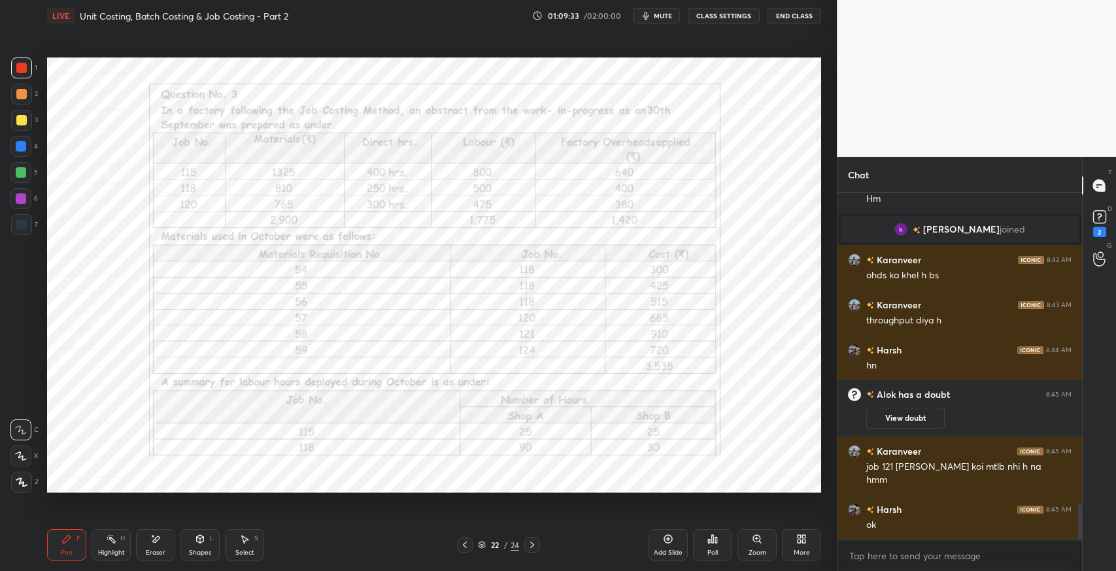
click at [533, 547] on icon at bounding box center [532, 545] width 10 height 10
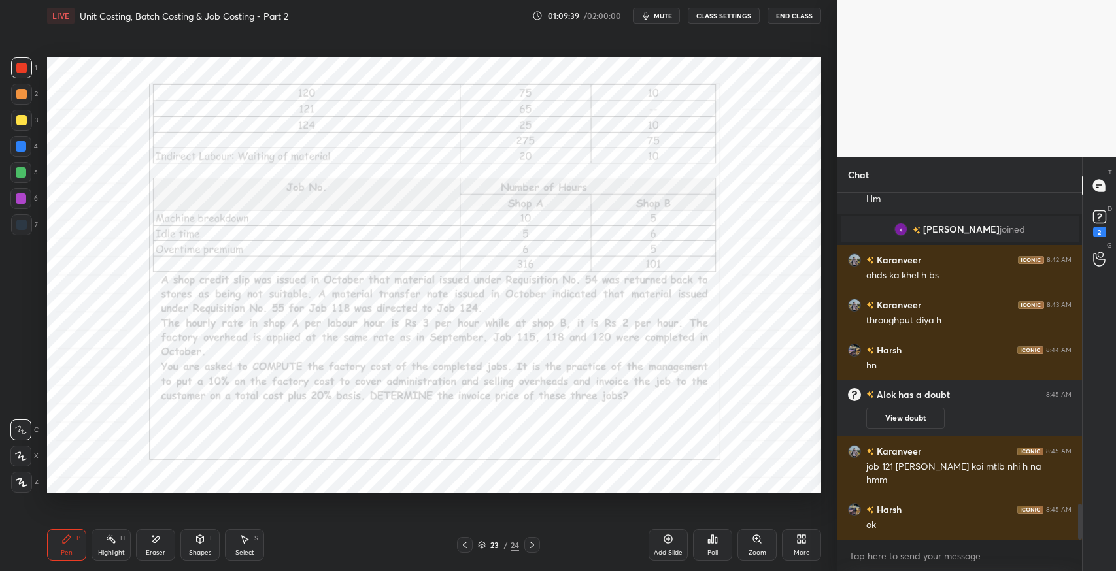
click at [464, 544] on icon at bounding box center [465, 545] width 4 height 7
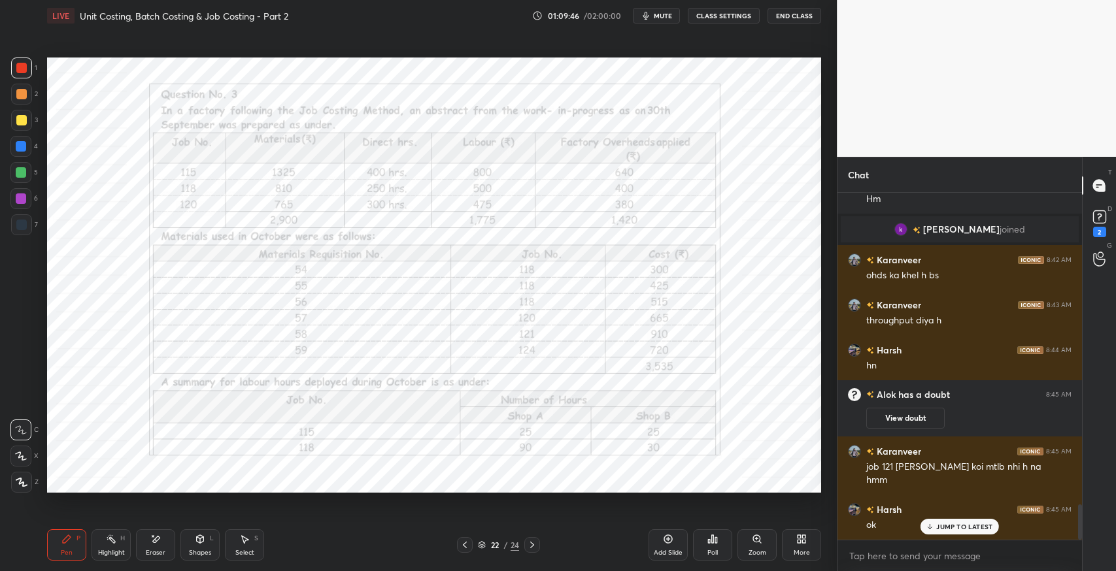
scroll to position [3055, 0]
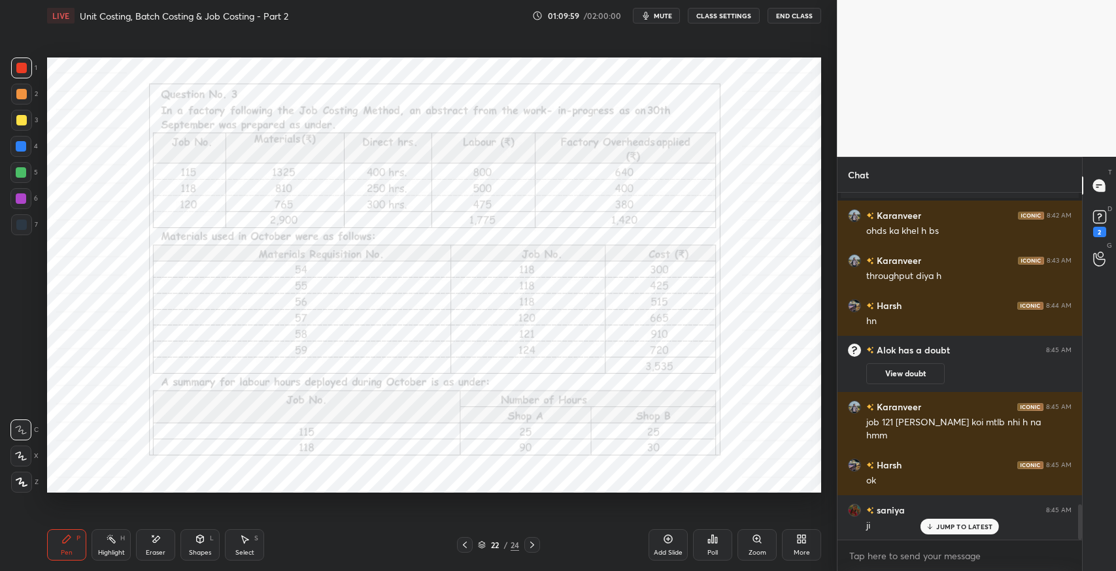
click at [531, 545] on icon at bounding box center [532, 545] width 10 height 10
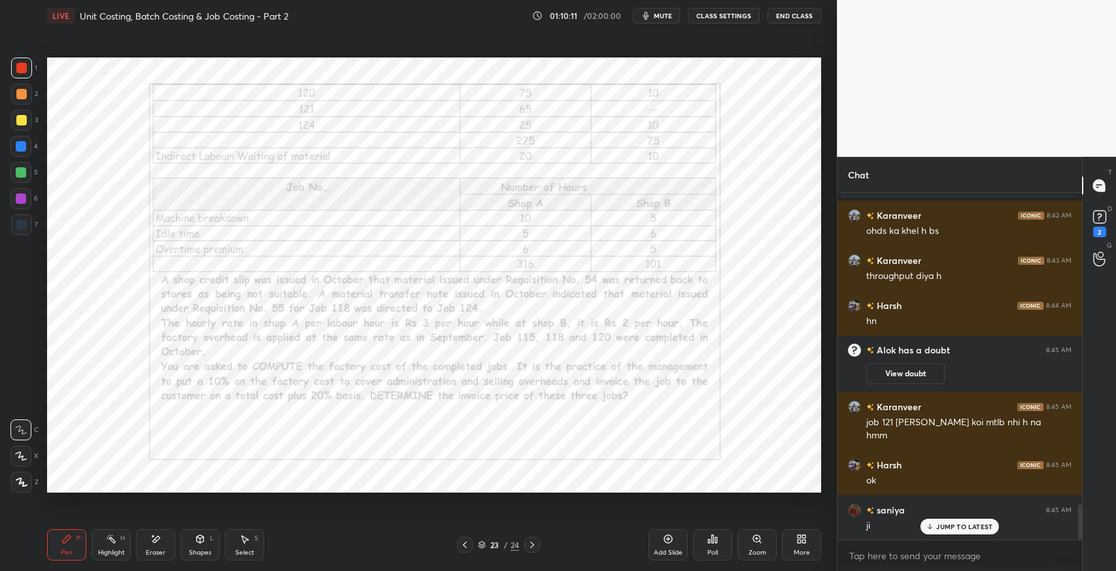
click at [460, 546] on icon at bounding box center [465, 545] width 10 height 10
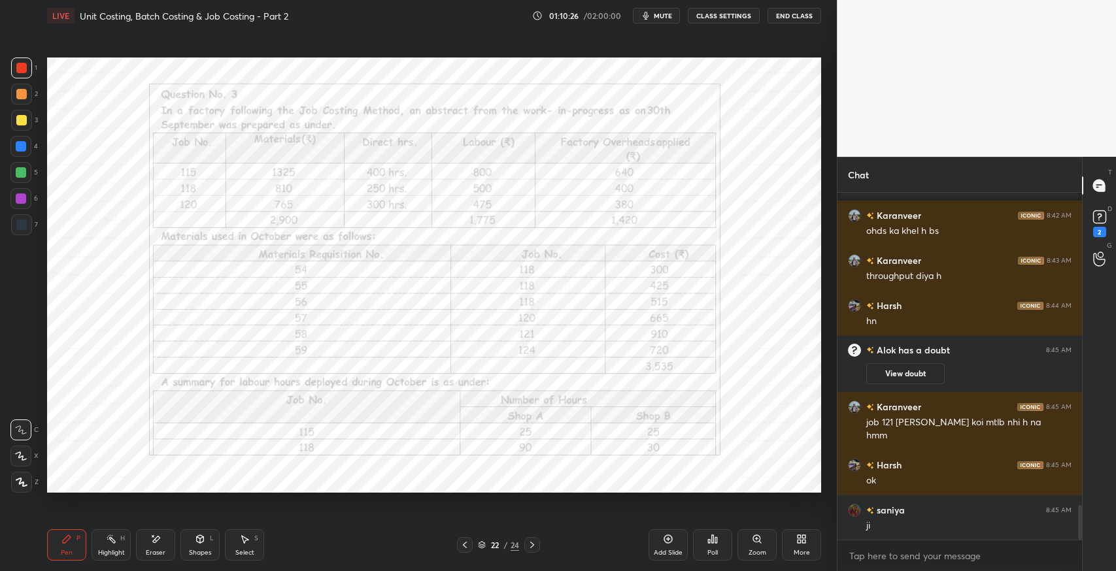
scroll to position [3101, 0]
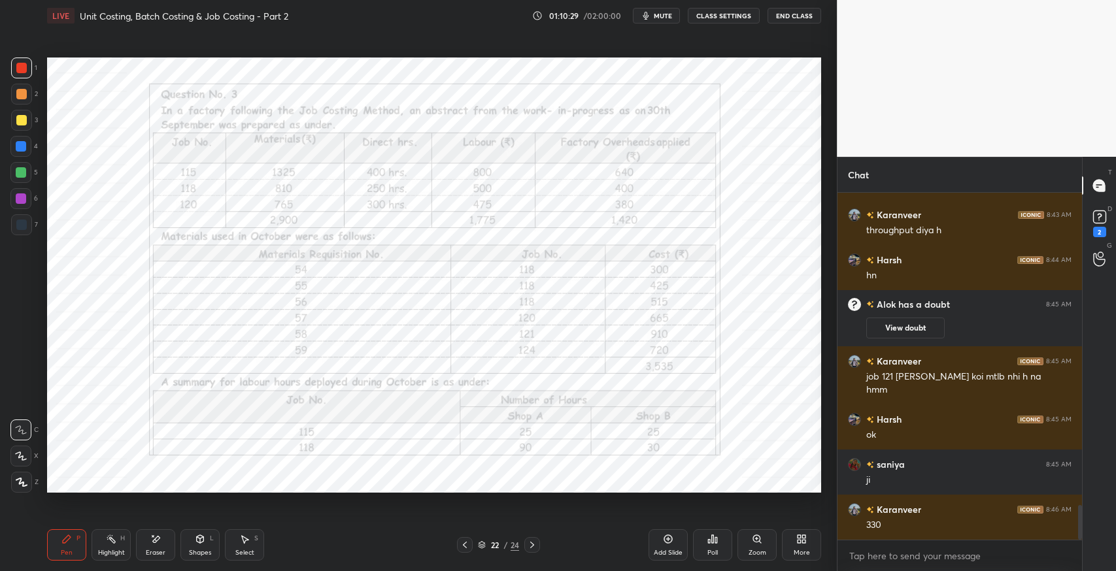
click at [528, 543] on icon at bounding box center [532, 545] width 10 height 10
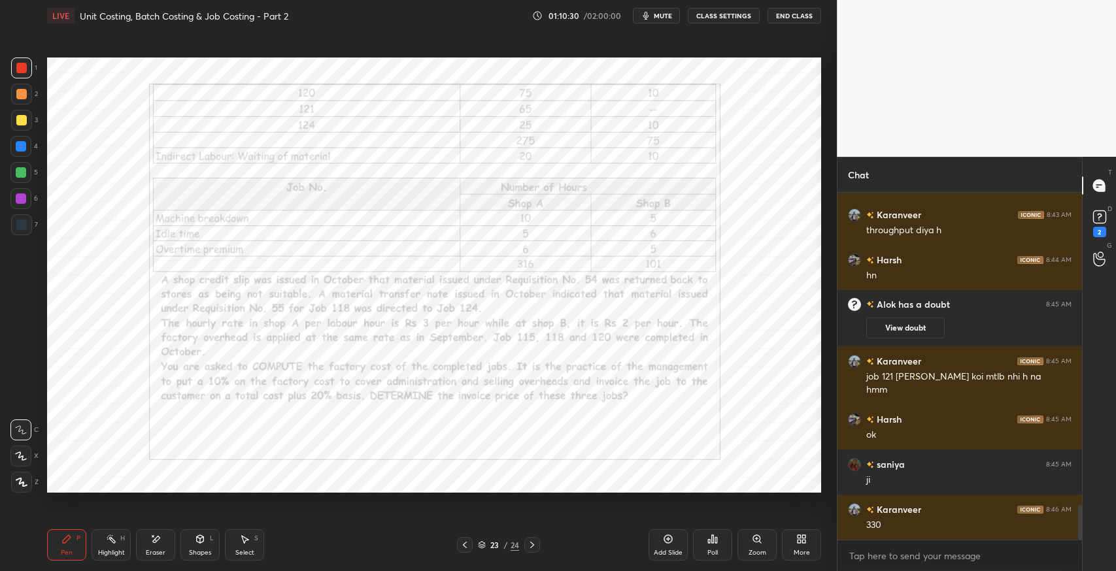
click at [465, 548] on icon at bounding box center [465, 545] width 10 height 10
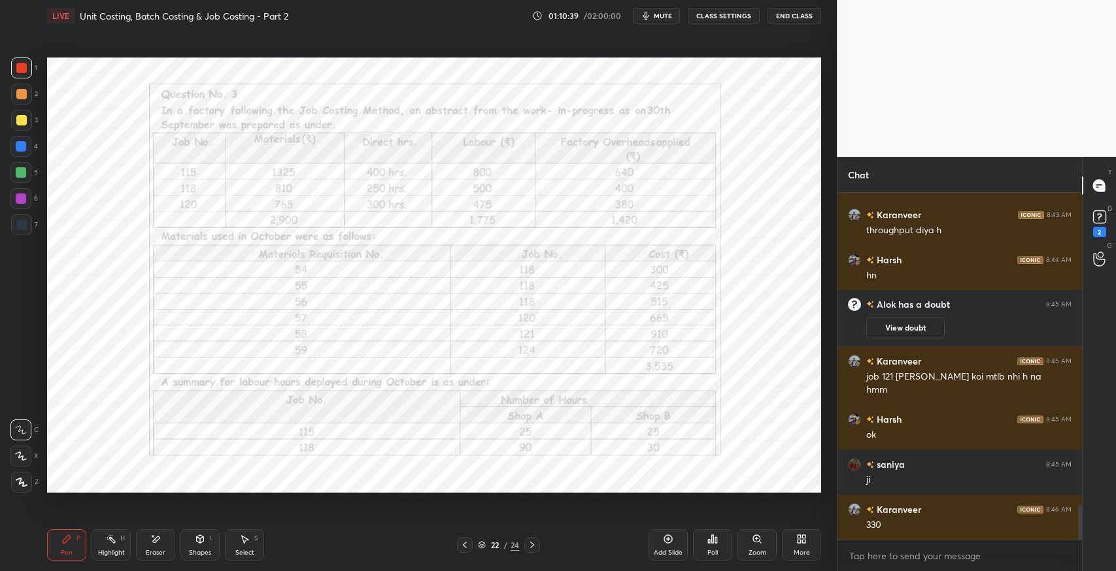
click at [531, 545] on icon at bounding box center [532, 545] width 10 height 10
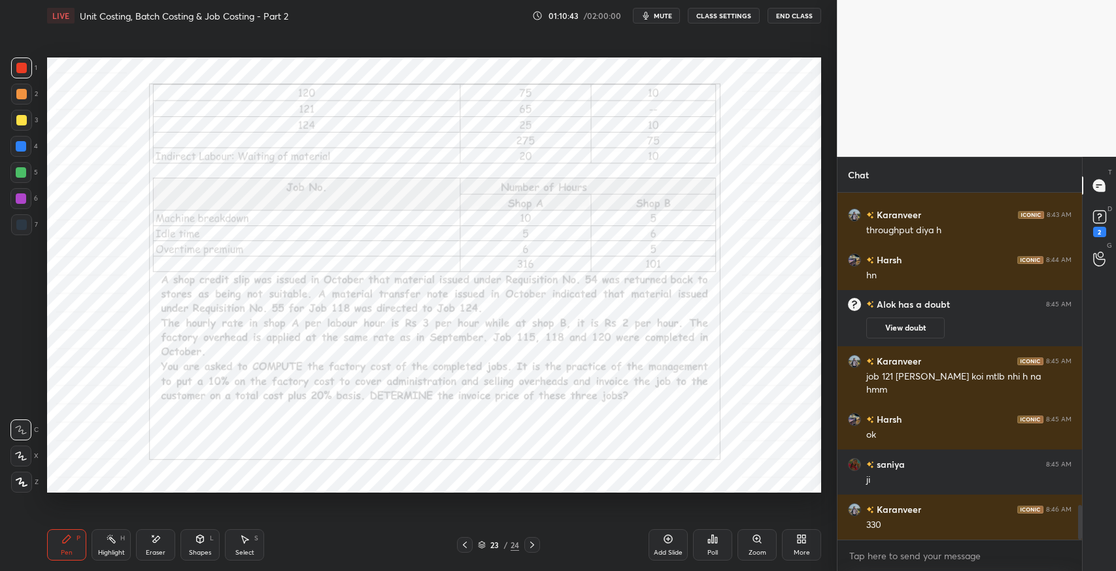
scroll to position [3132, 0]
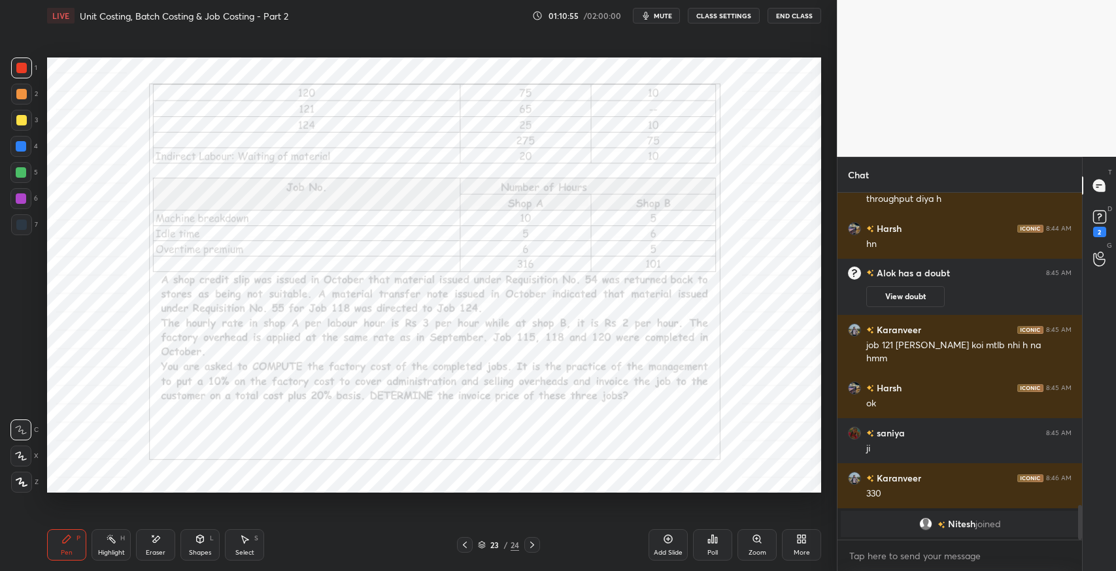
click at [462, 550] on div at bounding box center [465, 545] width 16 height 16
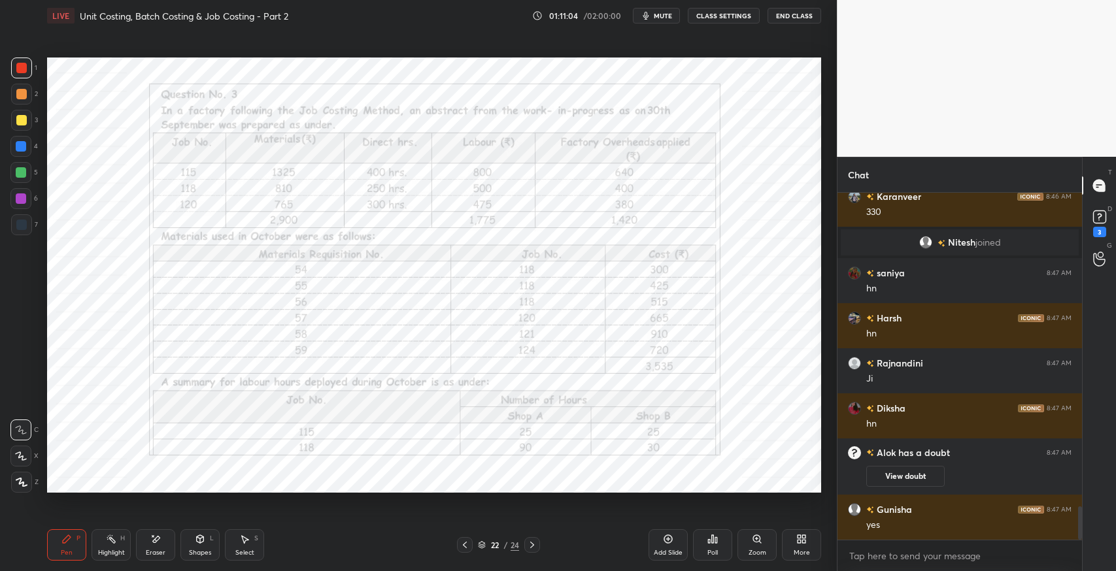
scroll to position [3263, 0]
click at [531, 539] on div at bounding box center [532, 545] width 16 height 16
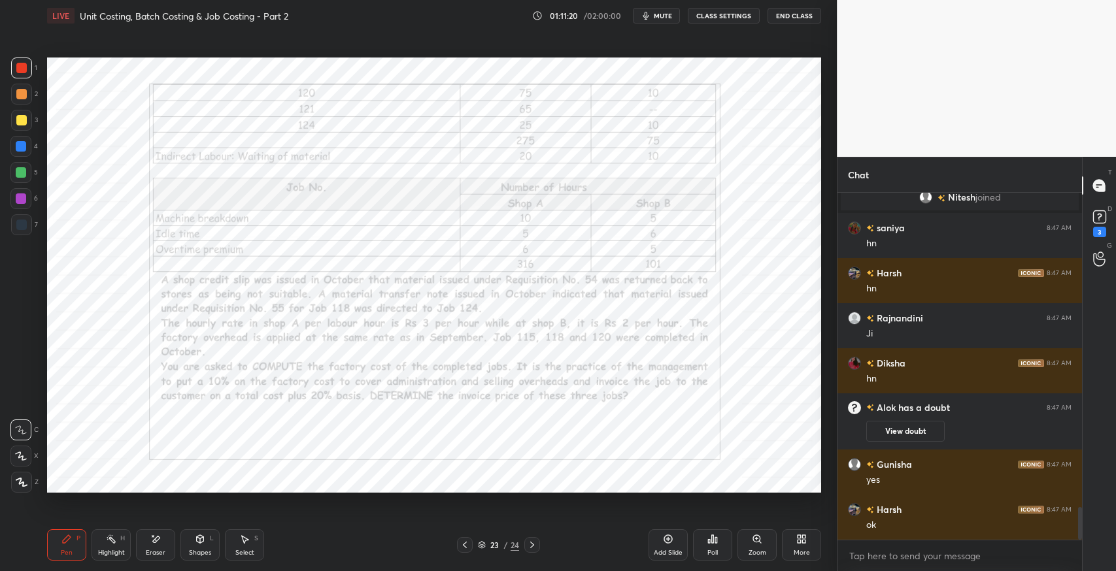
scroll to position [3321, 0]
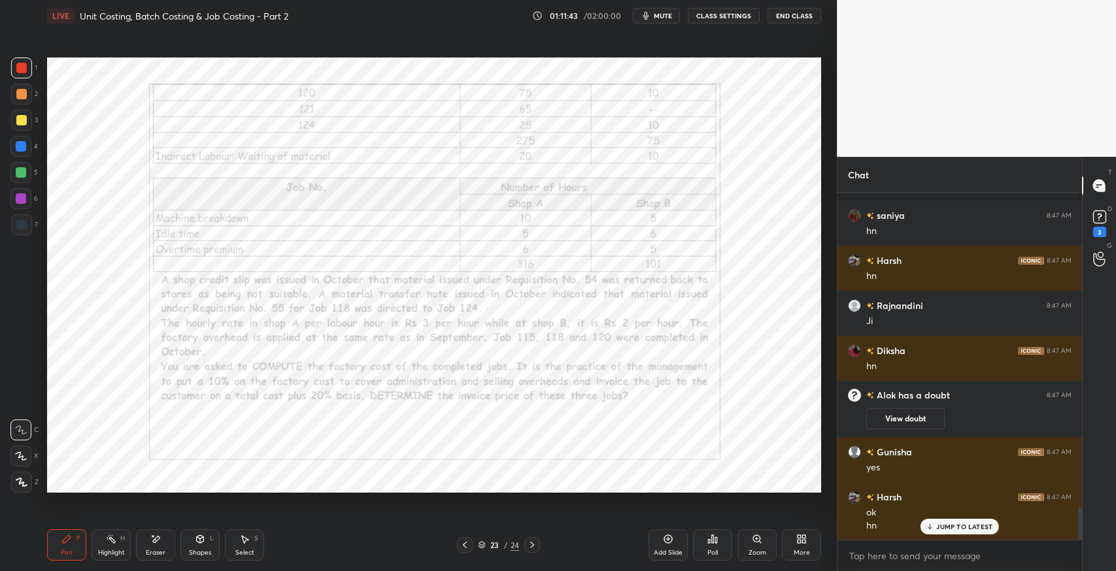
click at [74, 545] on div "Pen P" at bounding box center [66, 545] width 39 height 31
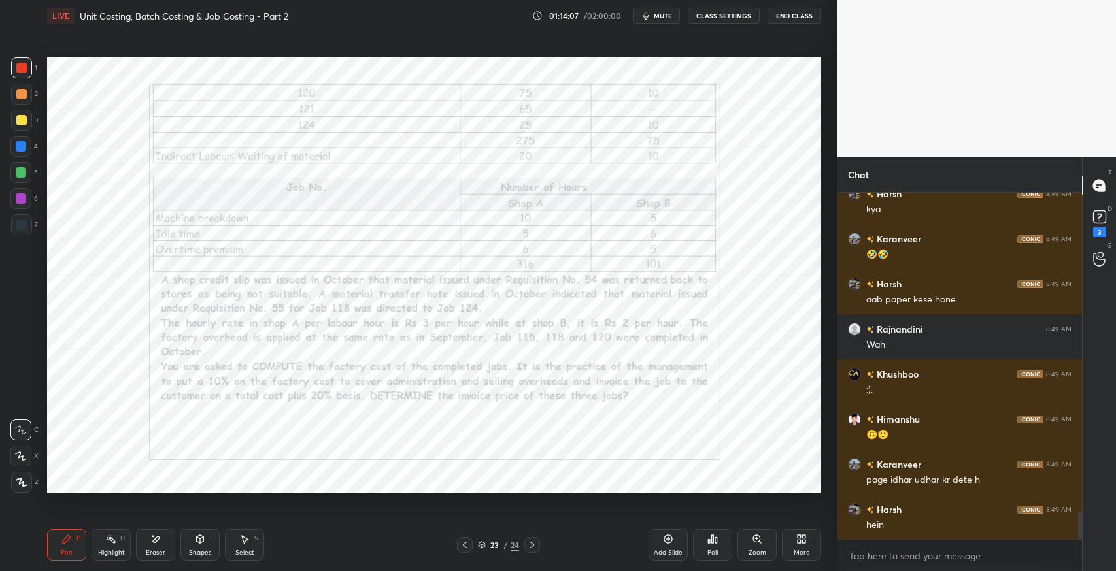
scroll to position [3875, 0]
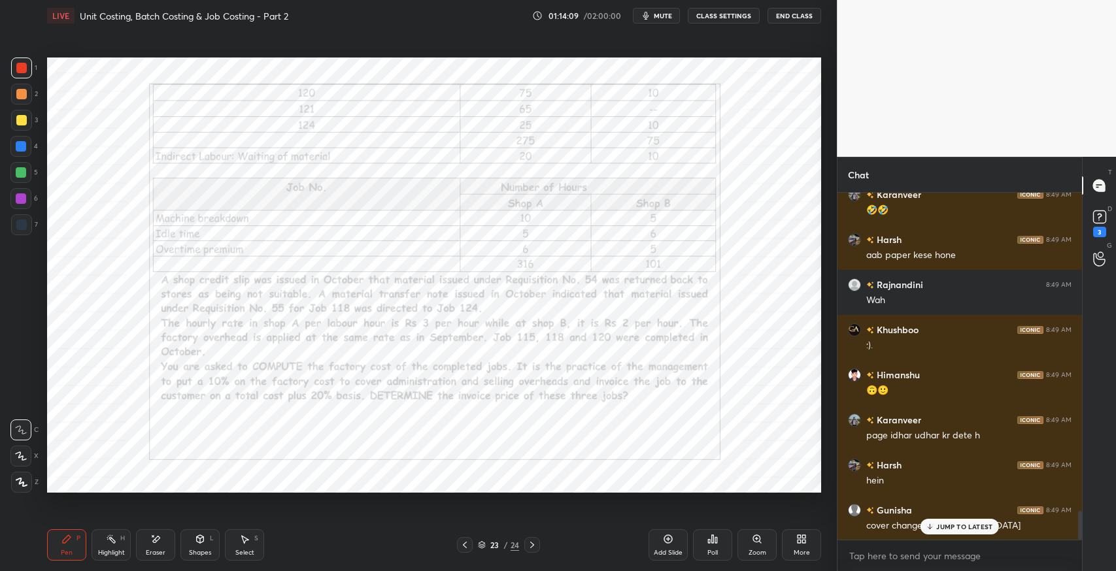
click at [931, 523] on icon at bounding box center [930, 527] width 8 height 8
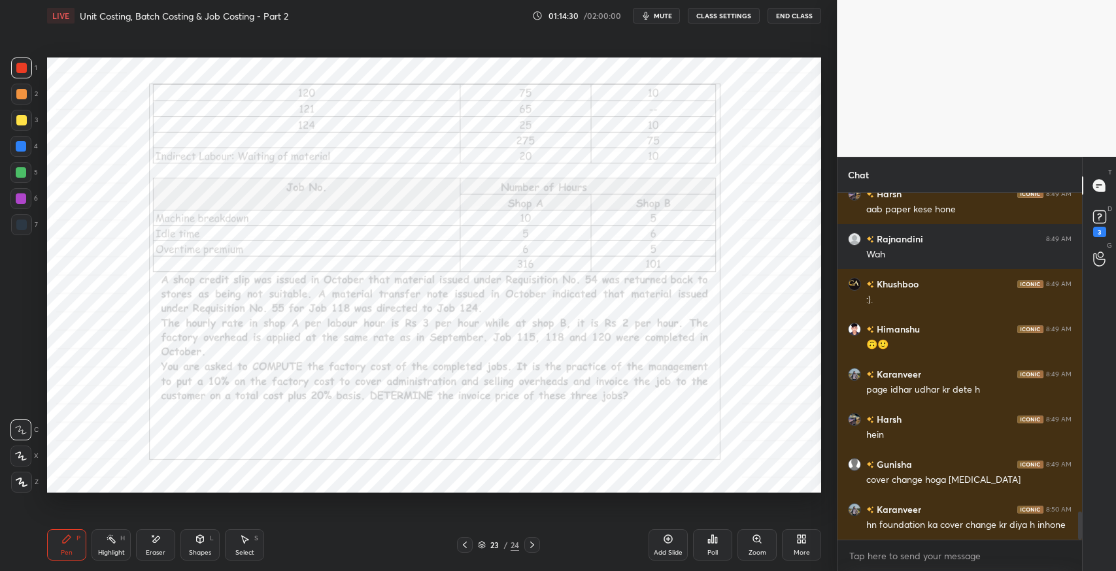
scroll to position [3966, 0]
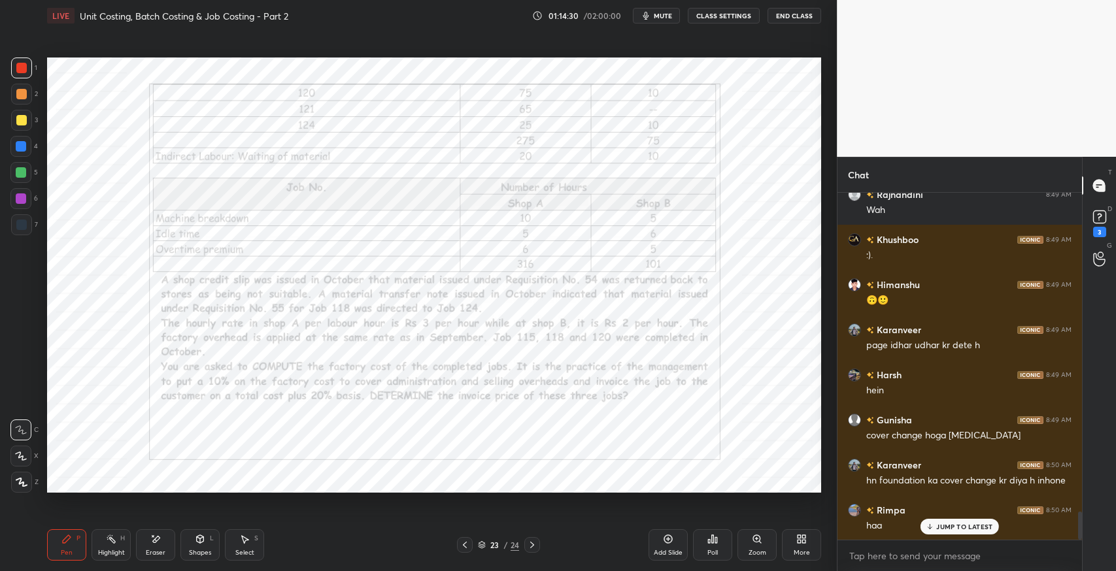
click at [464, 545] on icon at bounding box center [465, 545] width 10 height 10
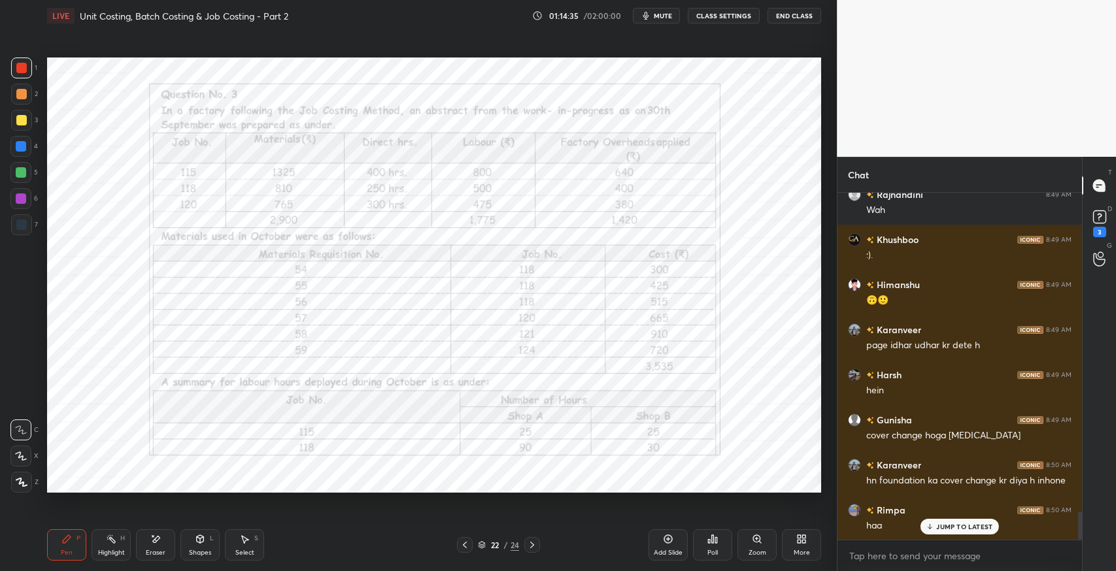
click at [531, 545] on icon at bounding box center [532, 545] width 10 height 10
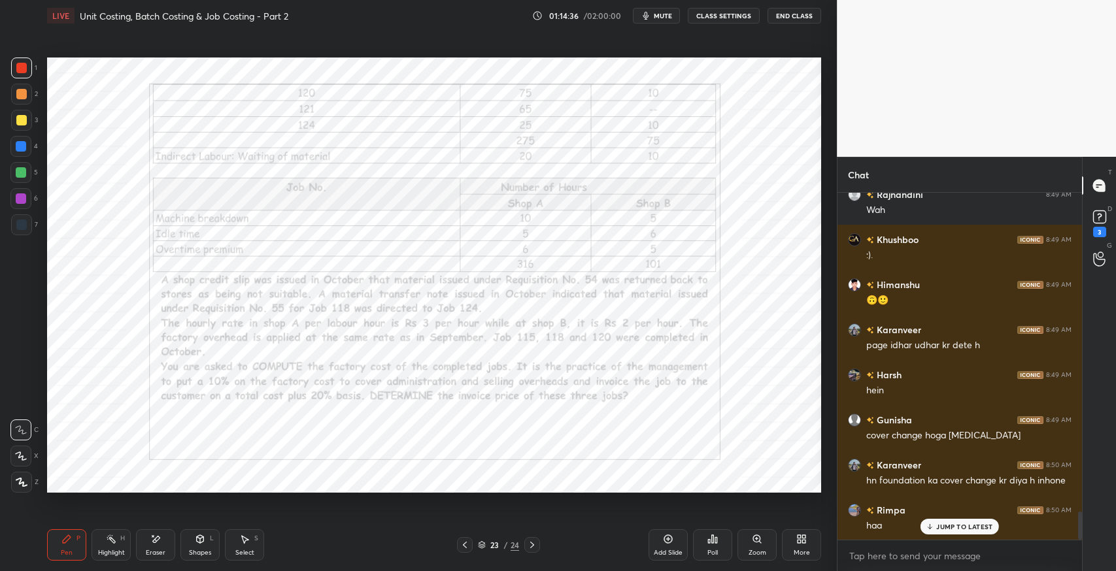
click at [20, 224] on div at bounding box center [21, 225] width 10 height 10
click at [110, 539] on icon at bounding box center [110, 539] width 1 height 1
click at [19, 484] on icon at bounding box center [18, 484] width 3 height 2
click at [460, 547] on icon at bounding box center [465, 545] width 10 height 10
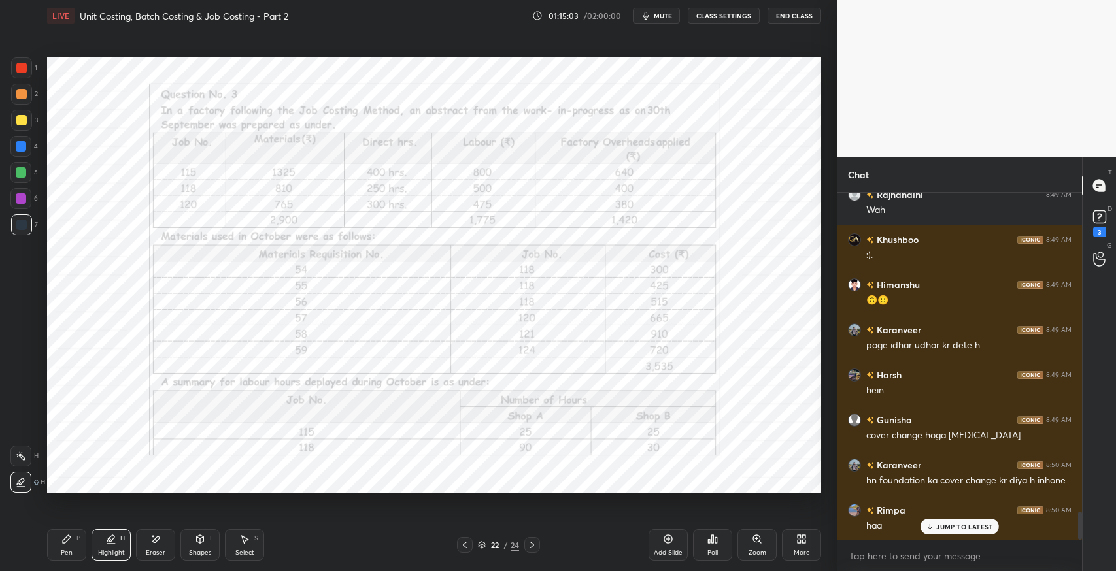
click at [163, 552] on div "Eraser" at bounding box center [156, 553] width 20 height 7
click at [18, 427] on icon at bounding box center [20, 430] width 8 height 8
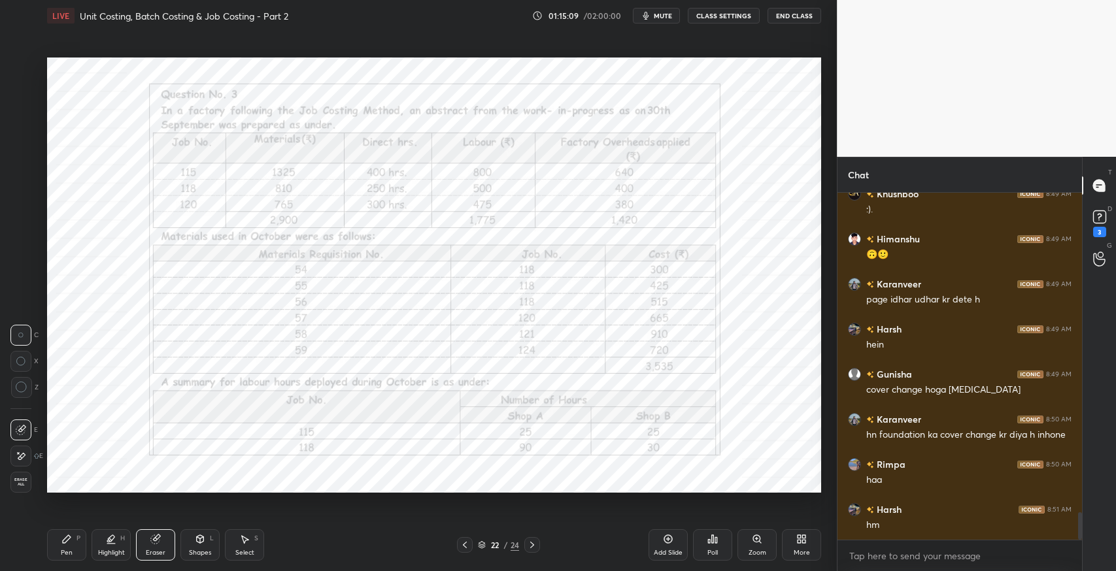
click at [532, 550] on icon at bounding box center [532, 545] width 10 height 10
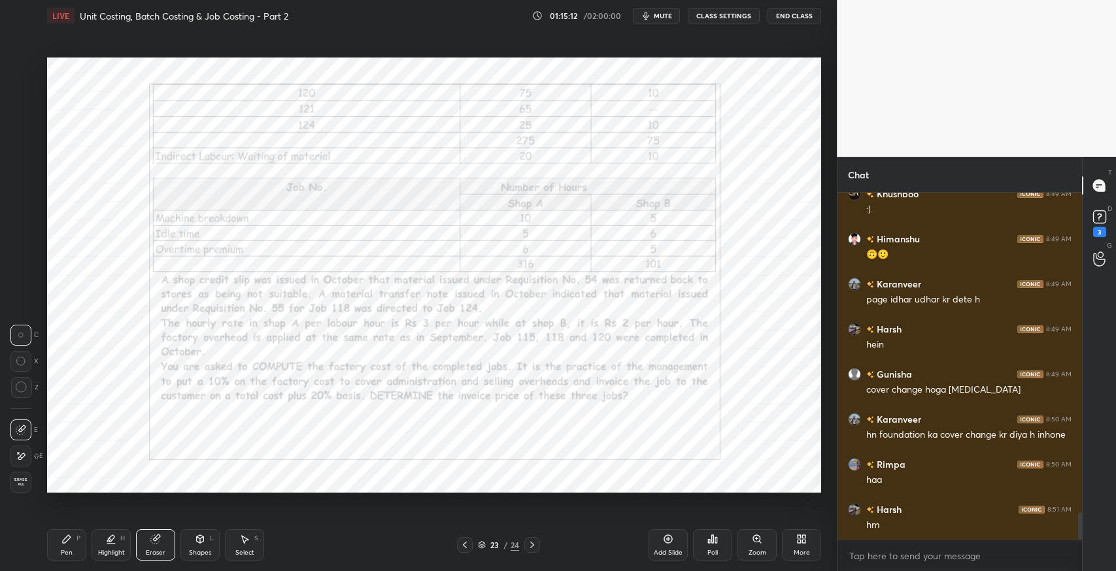
click at [61, 541] on icon at bounding box center [66, 539] width 10 height 10
click at [462, 543] on icon at bounding box center [465, 545] width 10 height 10
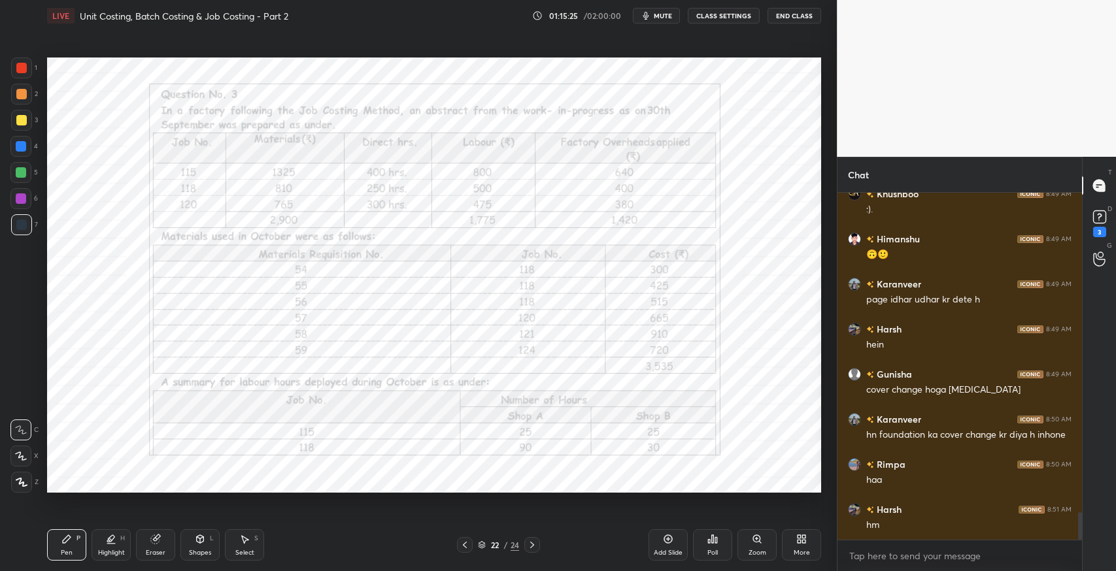
click at [158, 539] on icon at bounding box center [155, 539] width 8 height 8
click at [58, 542] on div "Pen P" at bounding box center [66, 545] width 39 height 31
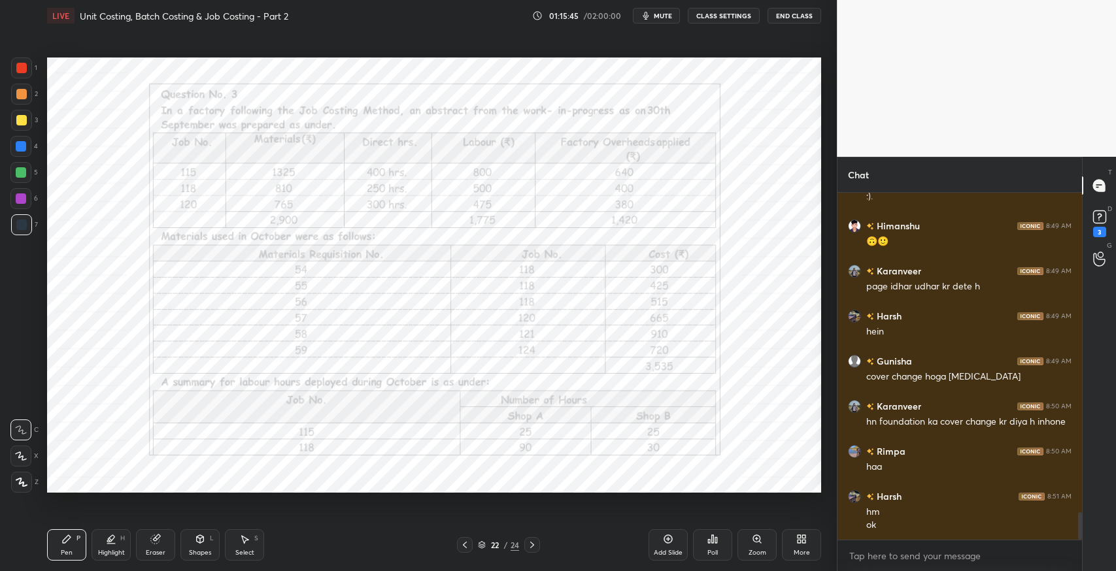
click at [127, 550] on div "Highlight H" at bounding box center [111, 545] width 39 height 31
click at [150, 541] on icon at bounding box center [155, 539] width 10 height 10
click at [533, 551] on div at bounding box center [532, 545] width 16 height 16
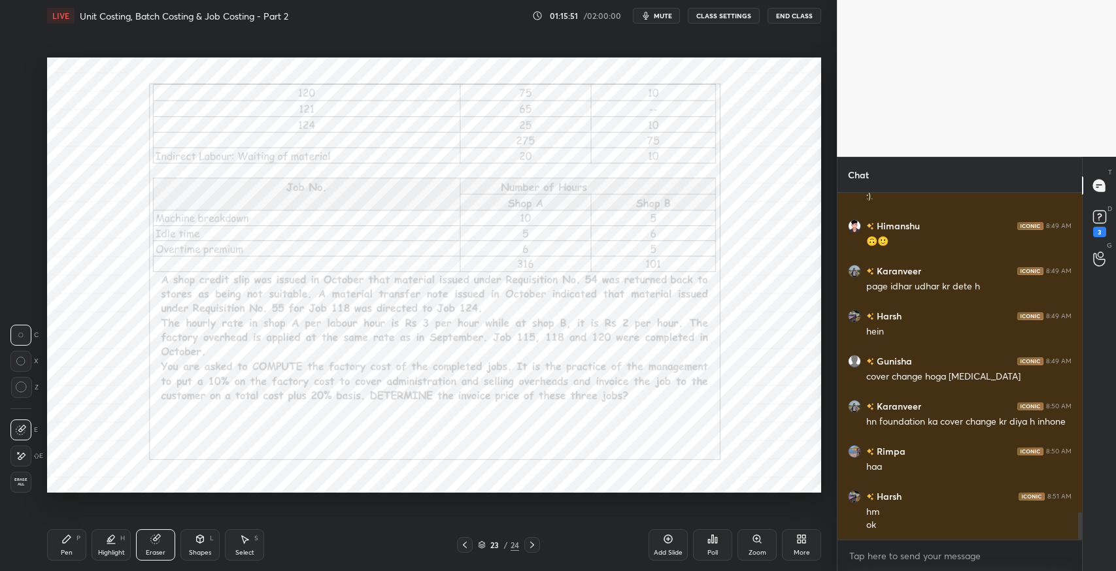
click at [64, 541] on icon at bounding box center [67, 539] width 8 height 8
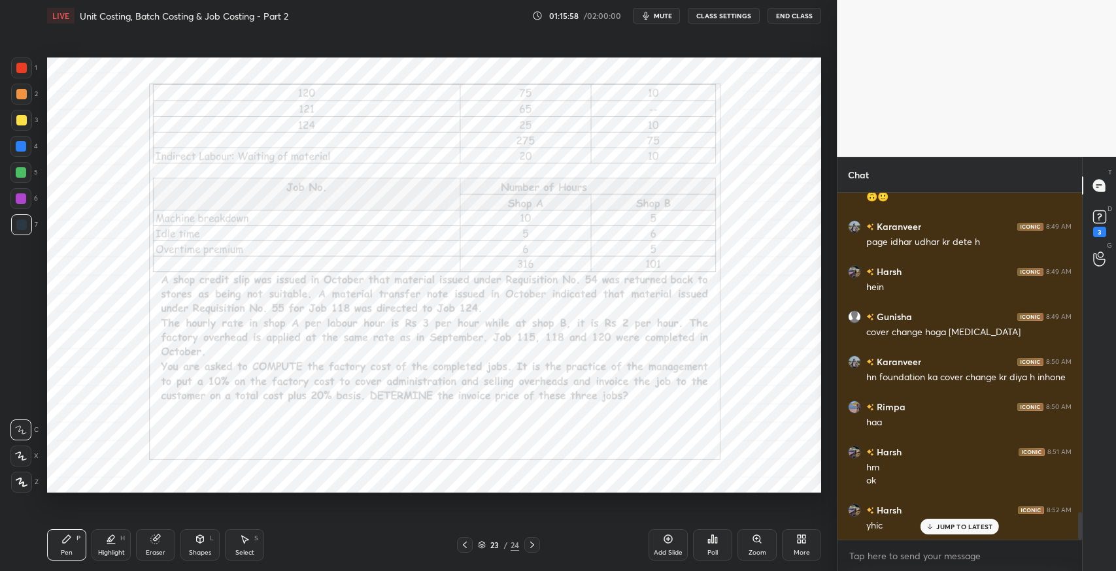
scroll to position [4083, 0]
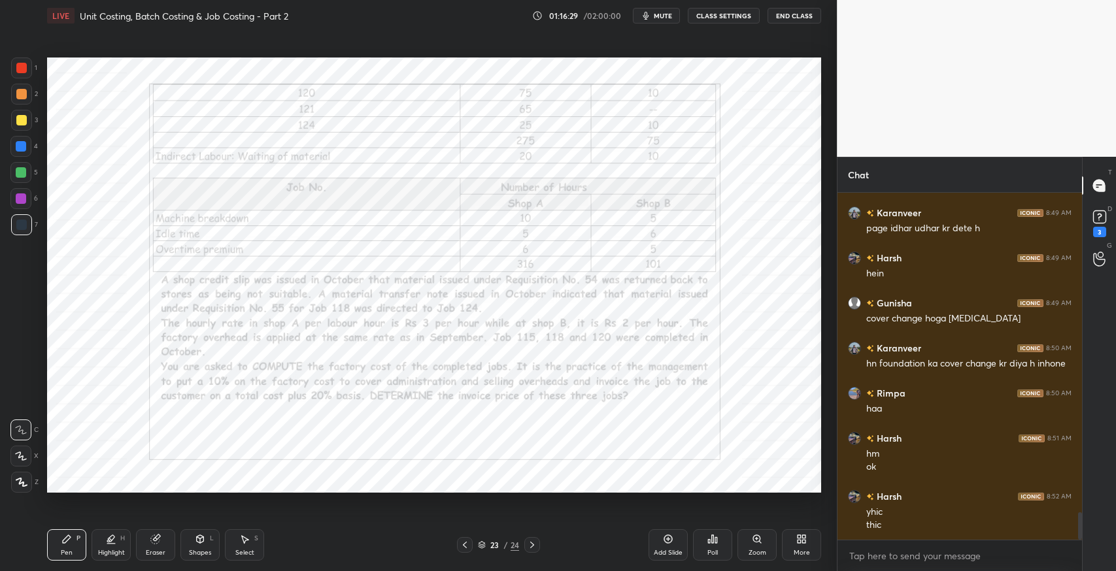
click at [465, 547] on icon at bounding box center [465, 545] width 4 height 7
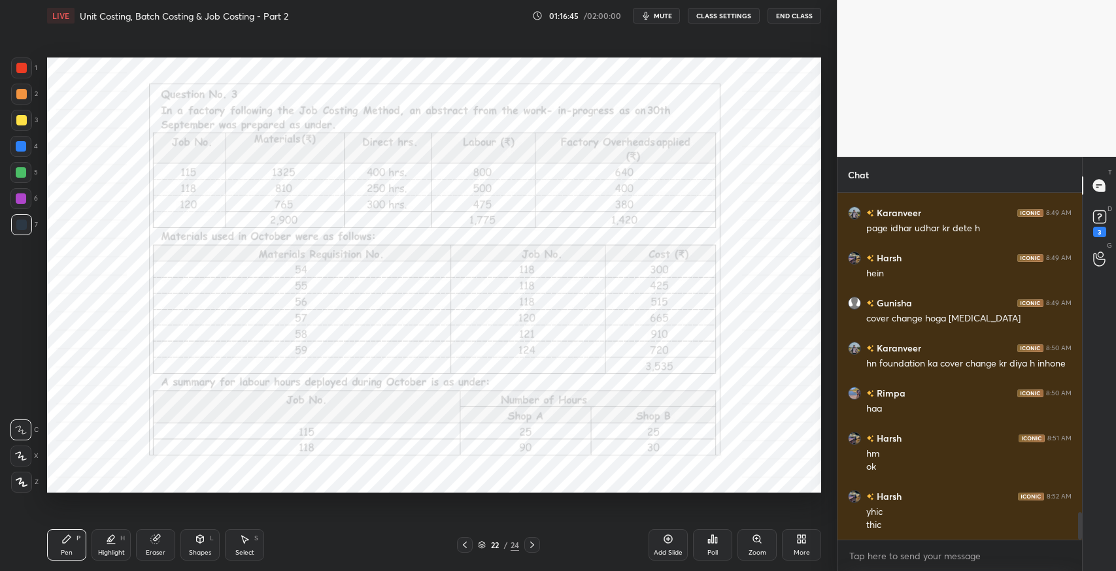
click at [22, 201] on div at bounding box center [21, 199] width 10 height 10
click at [843, 519] on div "Harsh 8:52 AM yhic thic" at bounding box center [959, 511] width 244 height 58
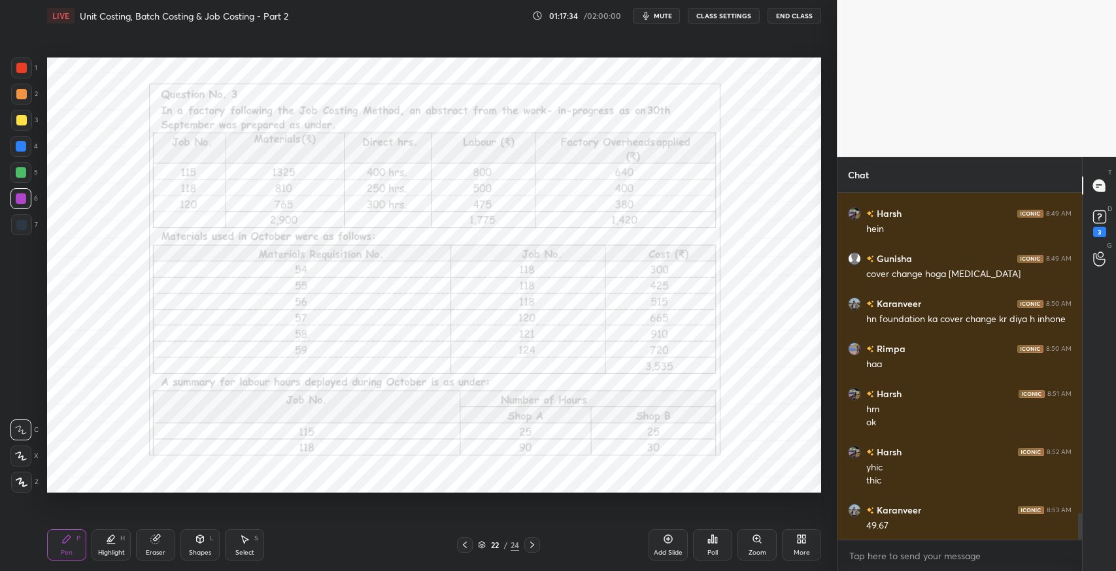
scroll to position [4173, 0]
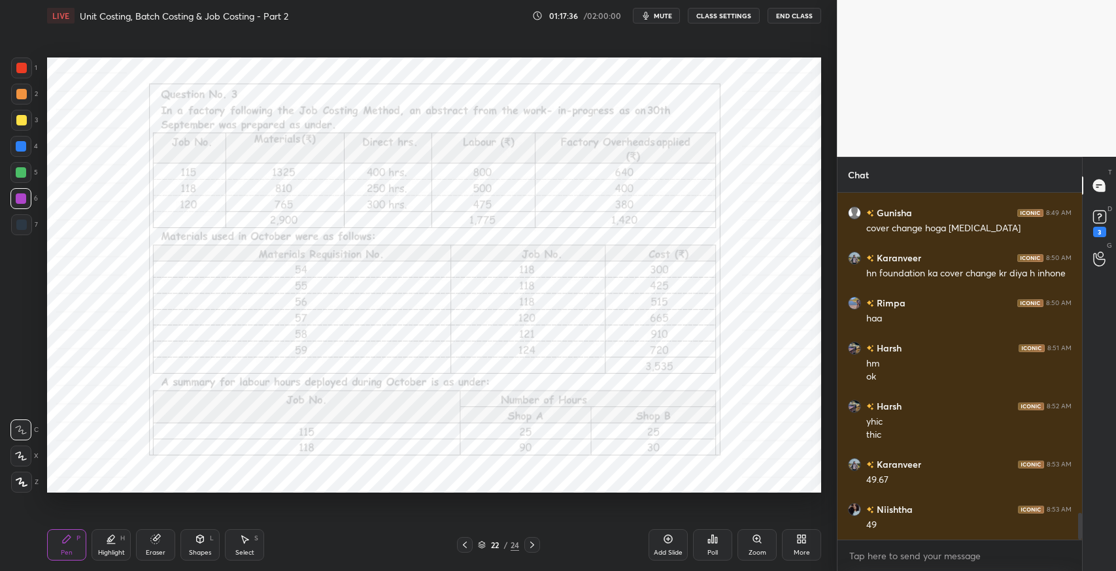
click at [150, 554] on div "Eraser" at bounding box center [156, 553] width 20 height 7
click at [20, 485] on span "Erase all" at bounding box center [21, 482] width 20 height 9
click at [66, 539] on icon at bounding box center [67, 539] width 8 height 8
click at [26, 227] on div at bounding box center [21, 225] width 10 height 10
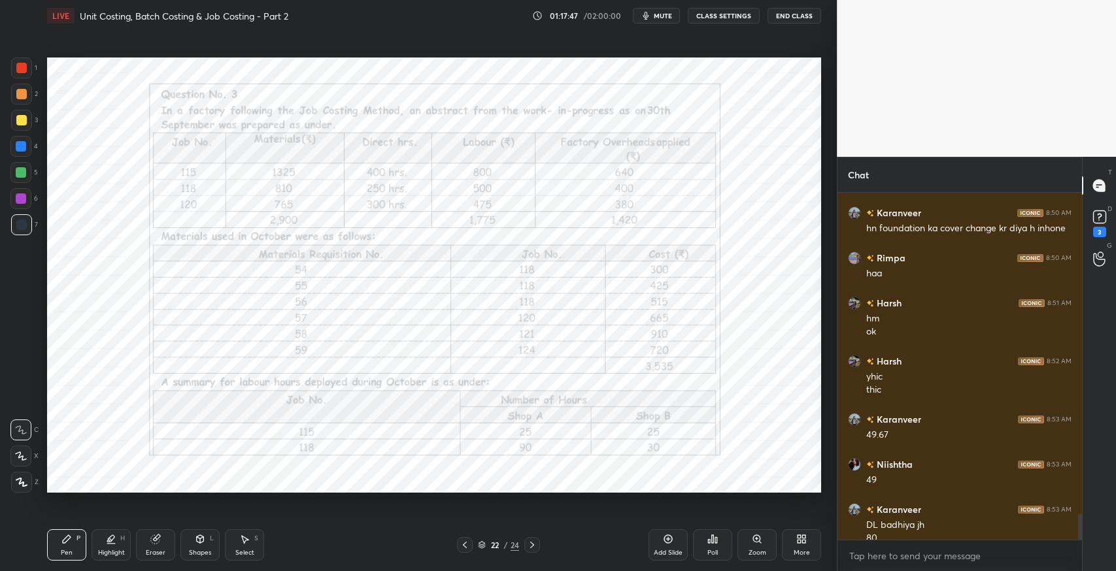
scroll to position [4231, 0]
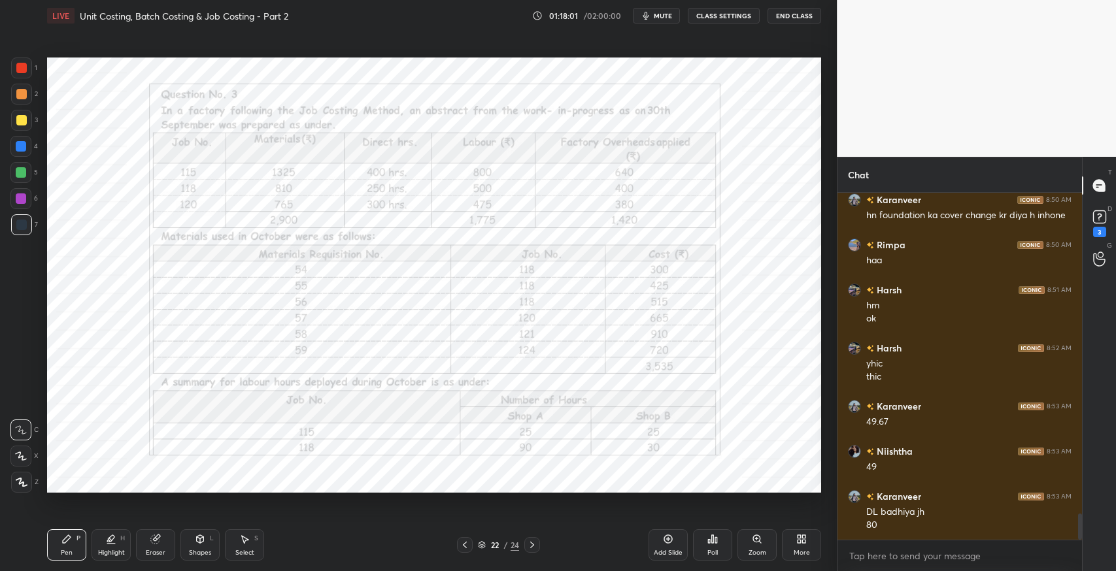
click at [157, 535] on icon at bounding box center [157, 538] width 7 height 7
click at [21, 484] on span "Erase all" at bounding box center [21, 482] width 20 height 9
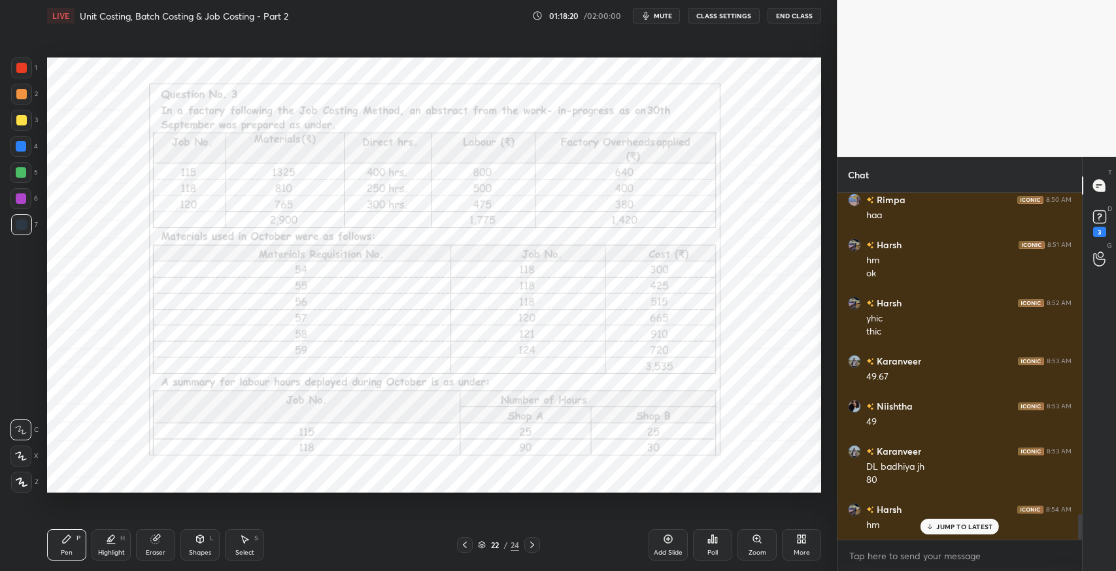
scroll to position [4320, 0]
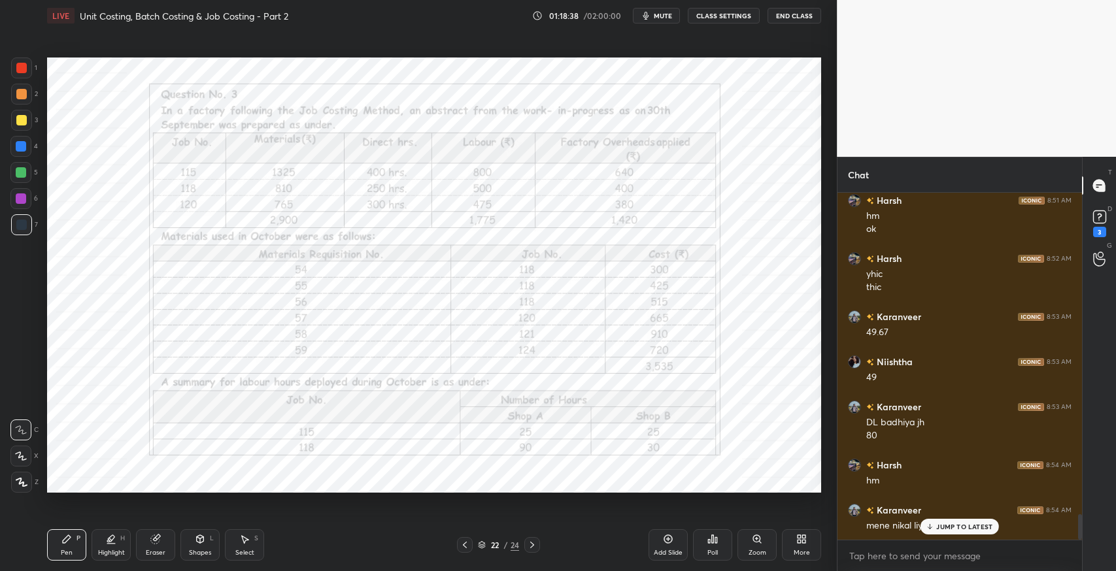
click at [962, 529] on p "JUMP TO LATEST" at bounding box center [964, 527] width 56 height 8
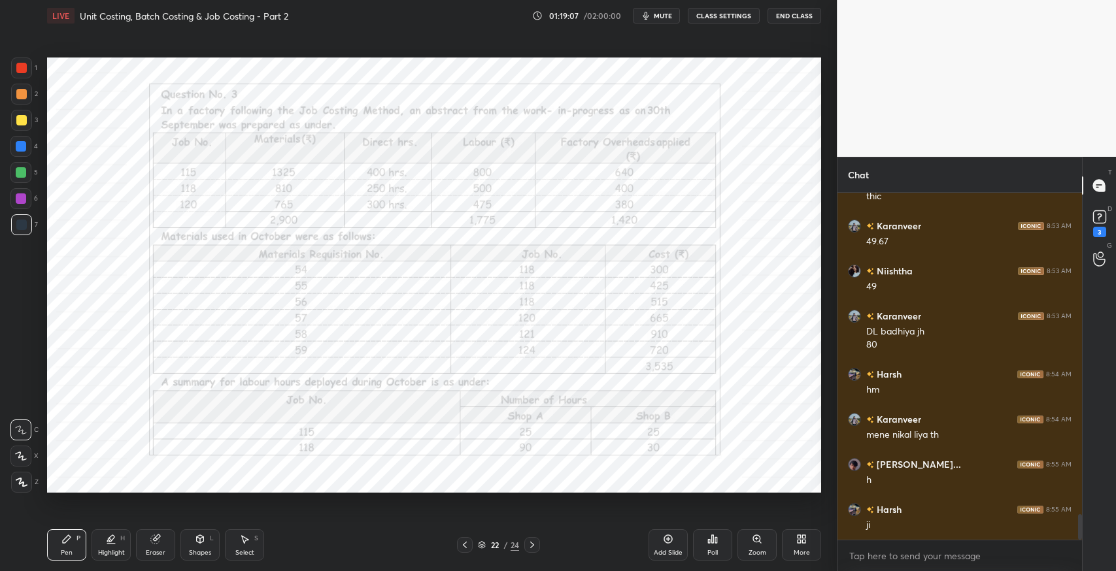
scroll to position [4456, 0]
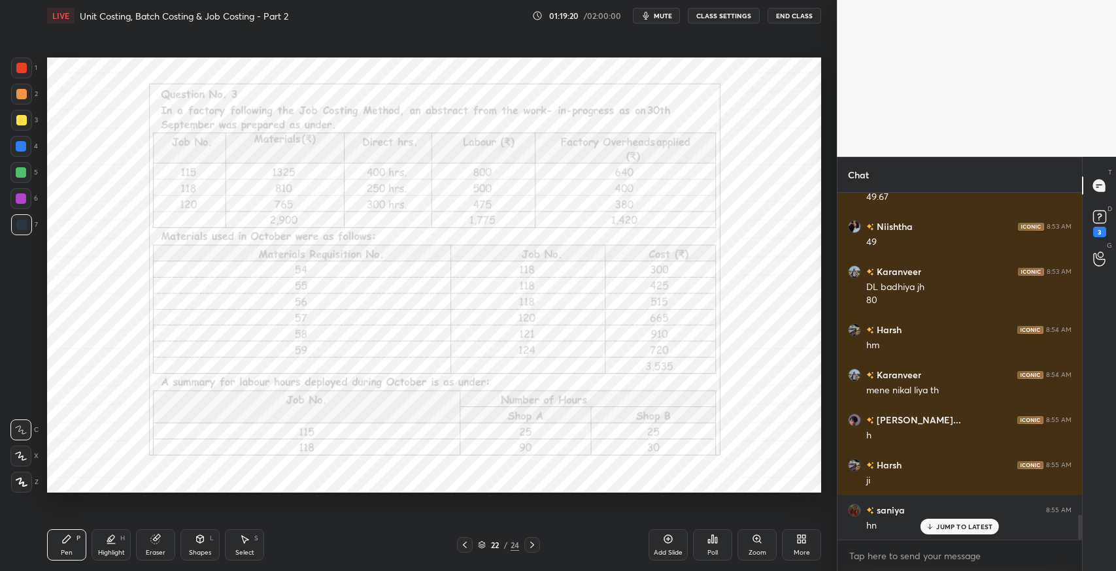
click at [537, 545] on icon at bounding box center [532, 545] width 10 height 10
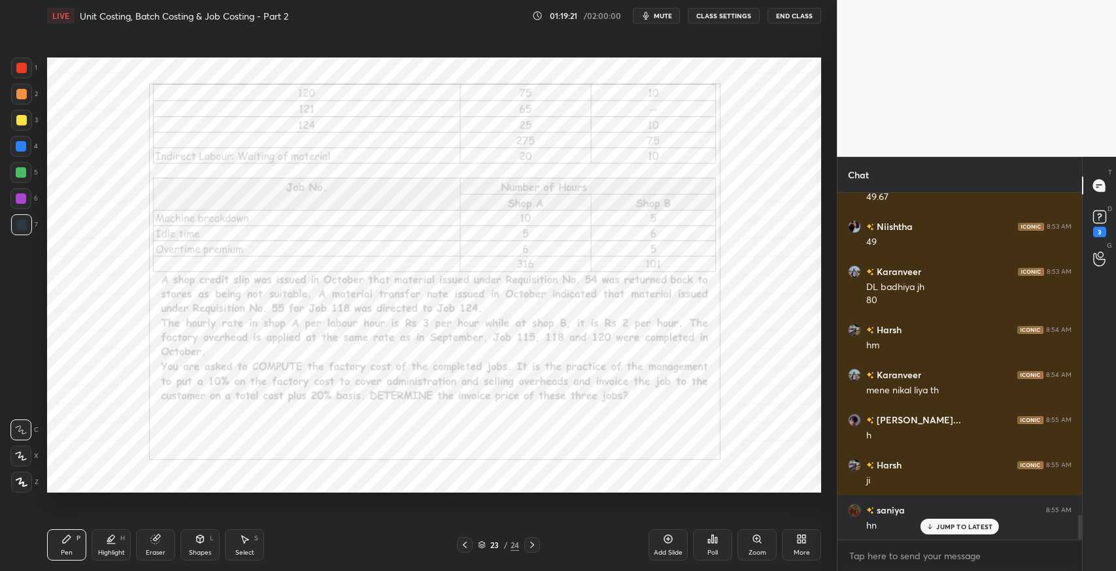
click at [66, 539] on icon at bounding box center [67, 539] width 8 height 8
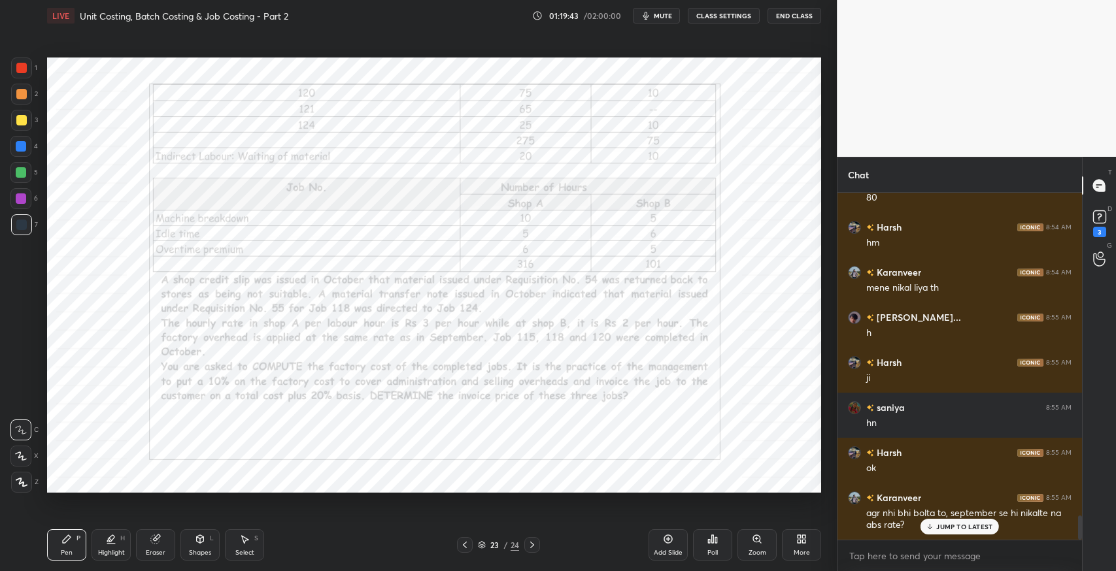
scroll to position [4603, 0]
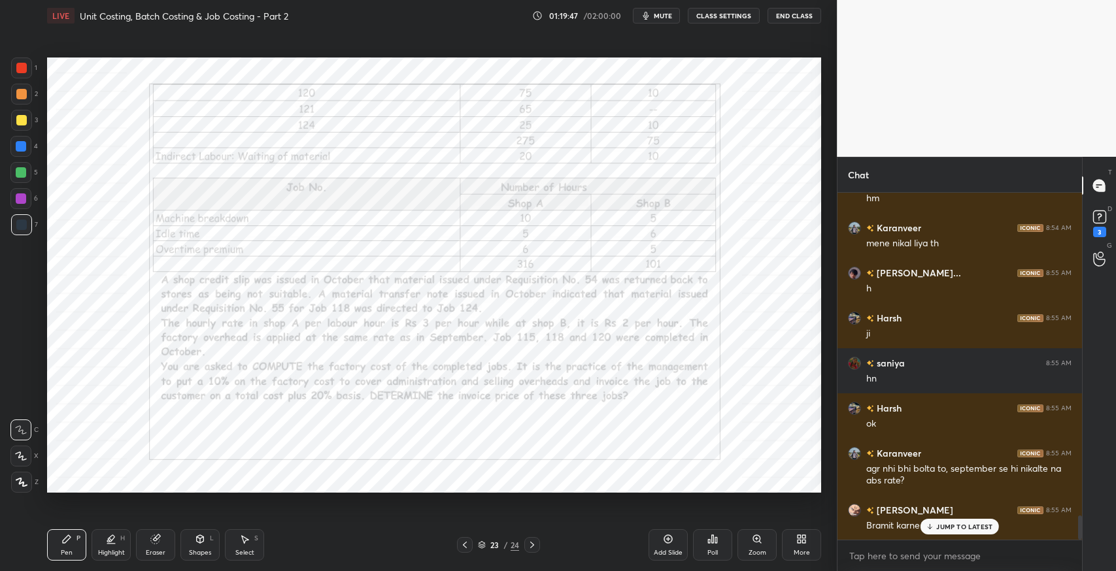
click at [958, 531] on div "JUMP TO LATEST" at bounding box center [959, 527] width 78 height 16
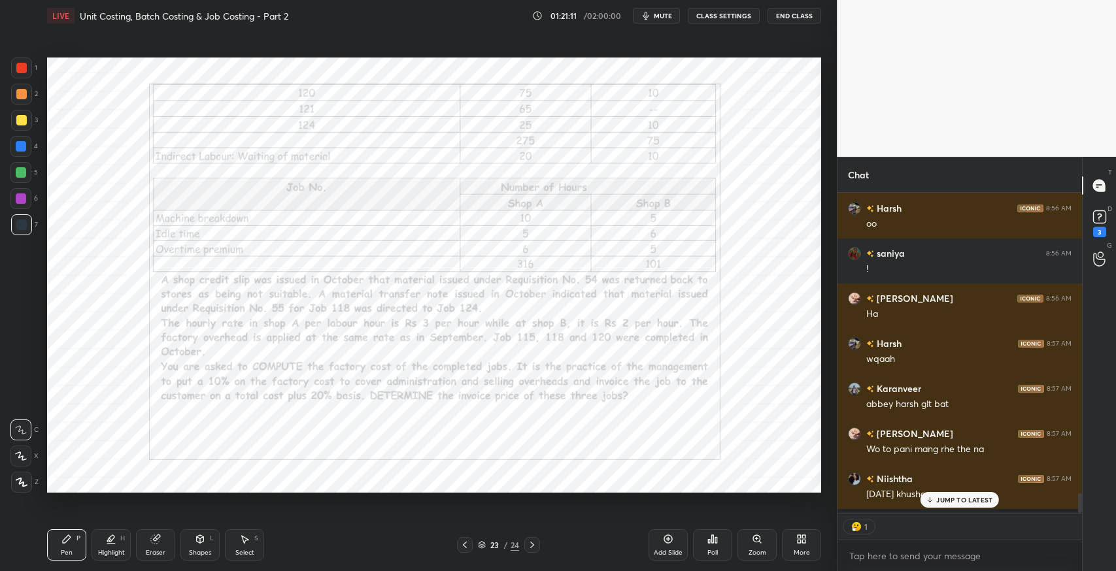
scroll to position [5329, 0]
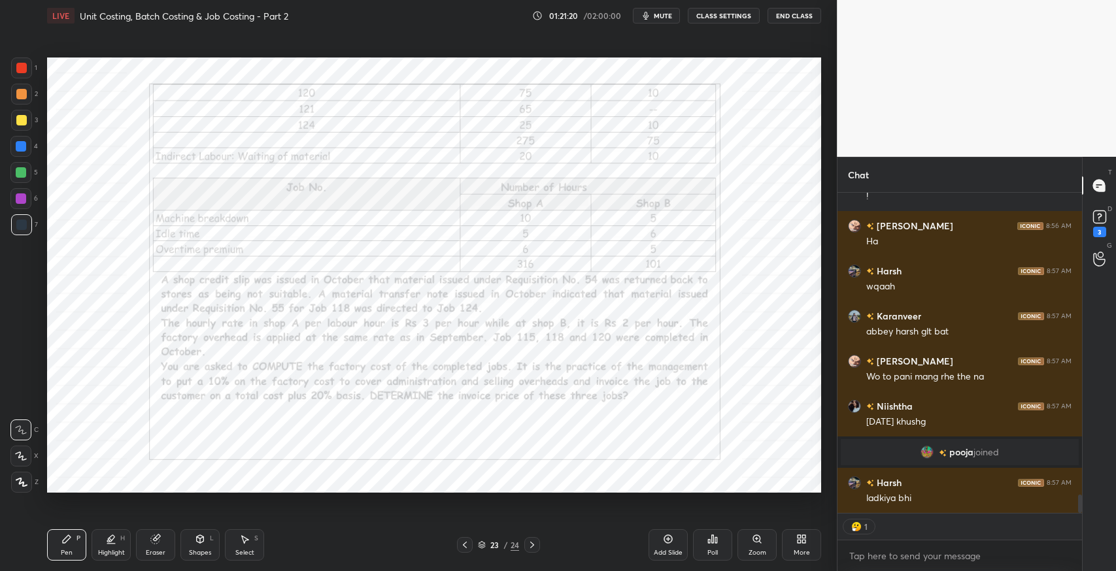
type textarea "x"
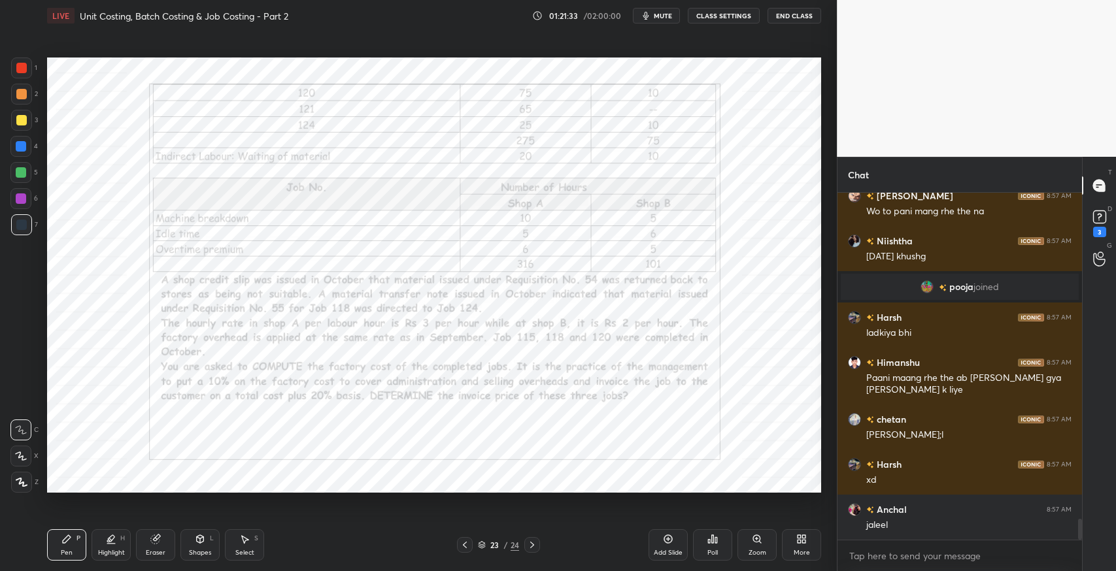
scroll to position [5538, 0]
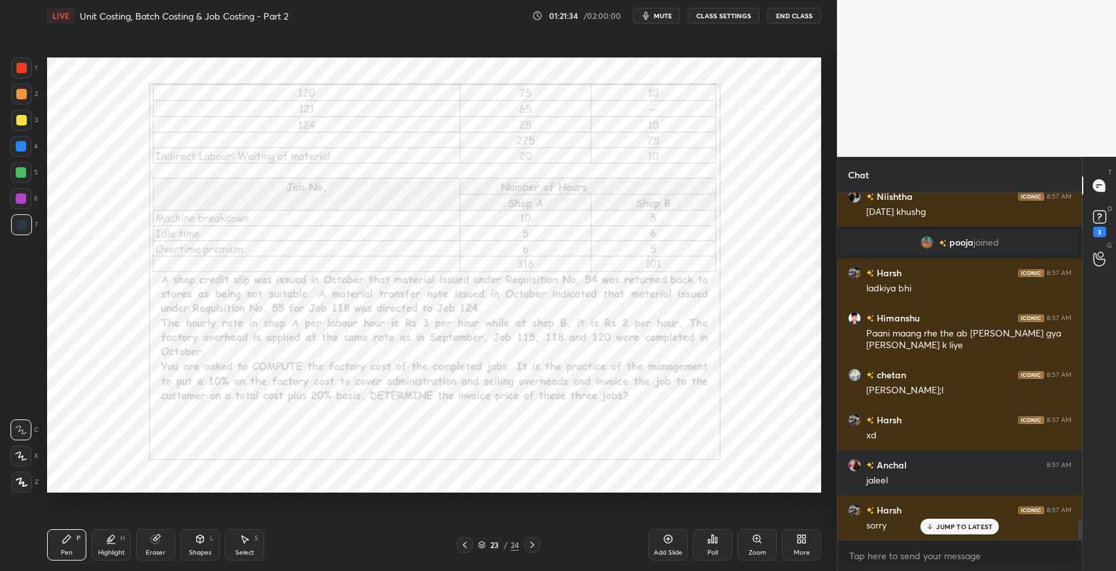
click at [463, 548] on icon at bounding box center [465, 545] width 10 height 10
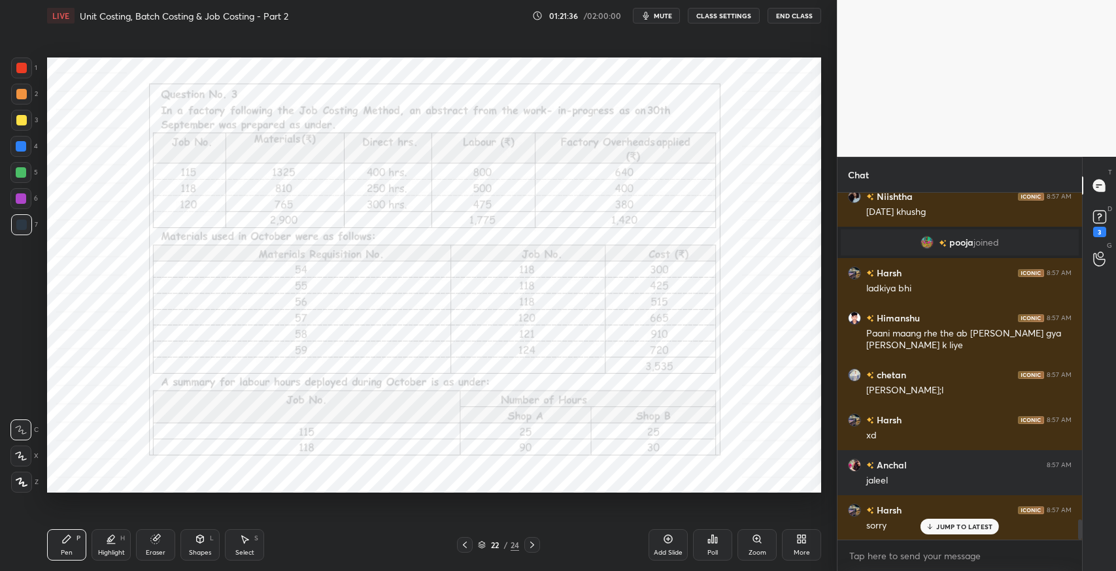
click at [669, 536] on icon at bounding box center [668, 539] width 10 height 10
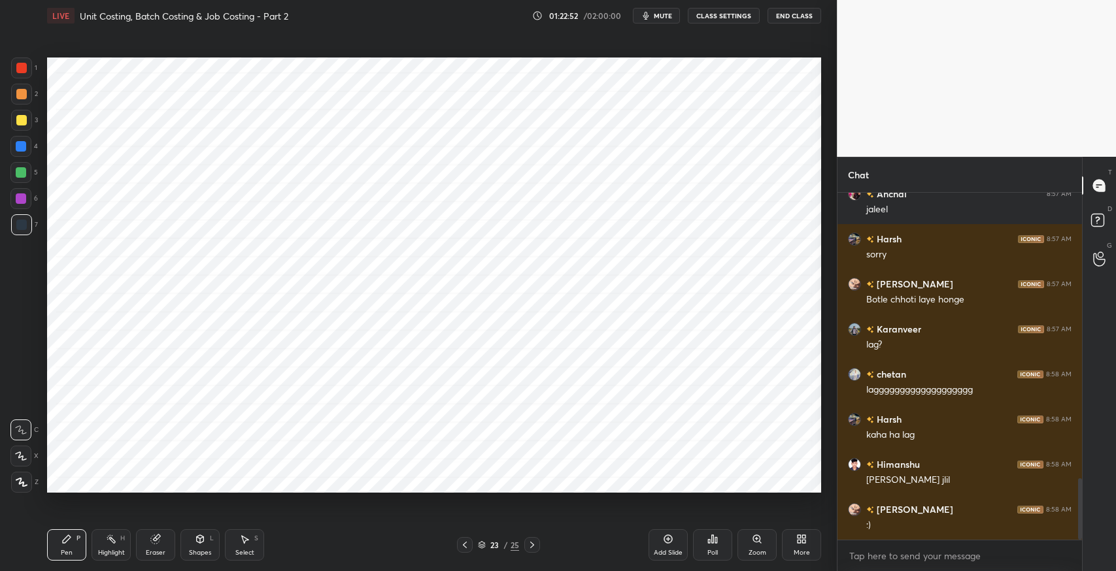
scroll to position [1619, 0]
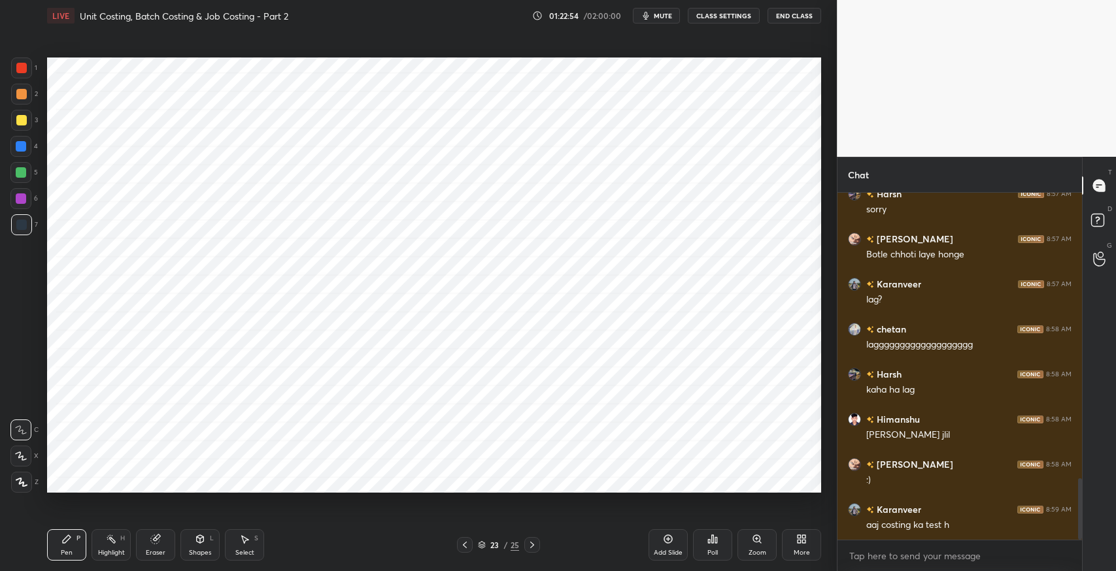
click at [461, 546] on icon at bounding box center [465, 545] width 10 height 10
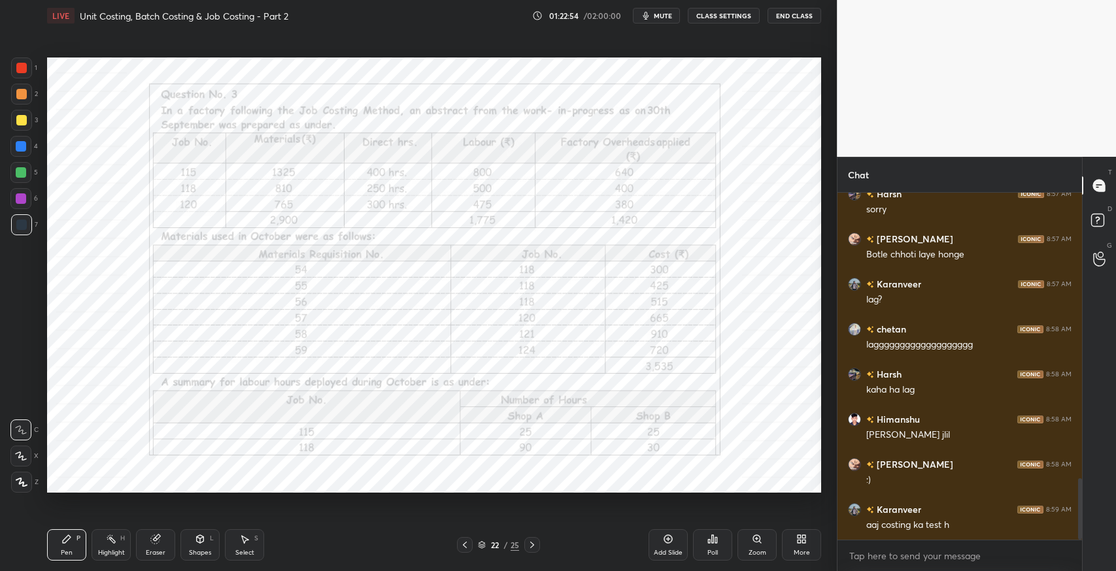
click at [464, 542] on icon at bounding box center [465, 545] width 10 height 10
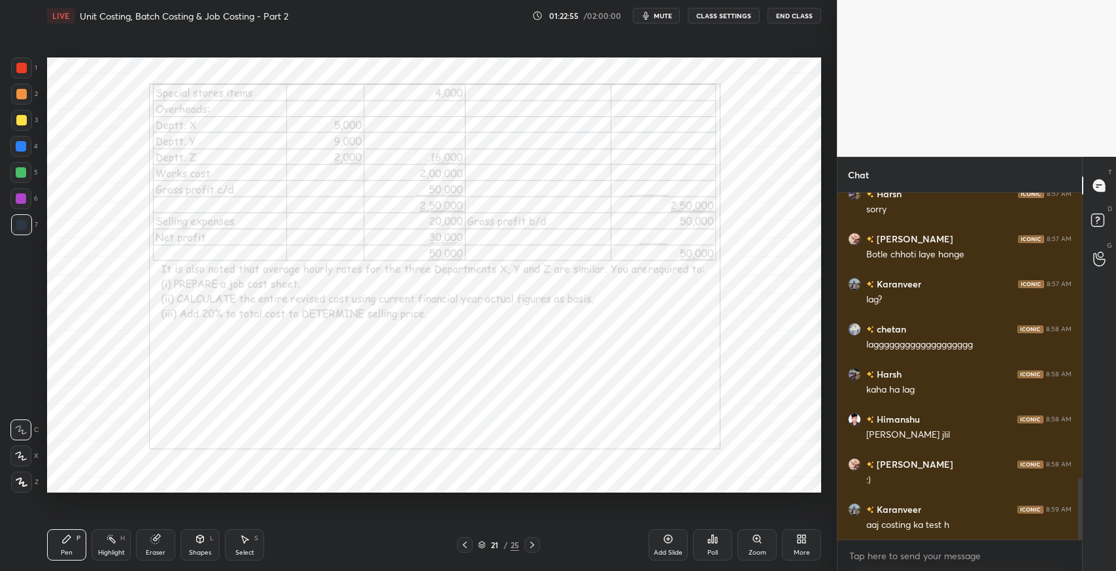
click at [532, 542] on icon at bounding box center [532, 545] width 10 height 10
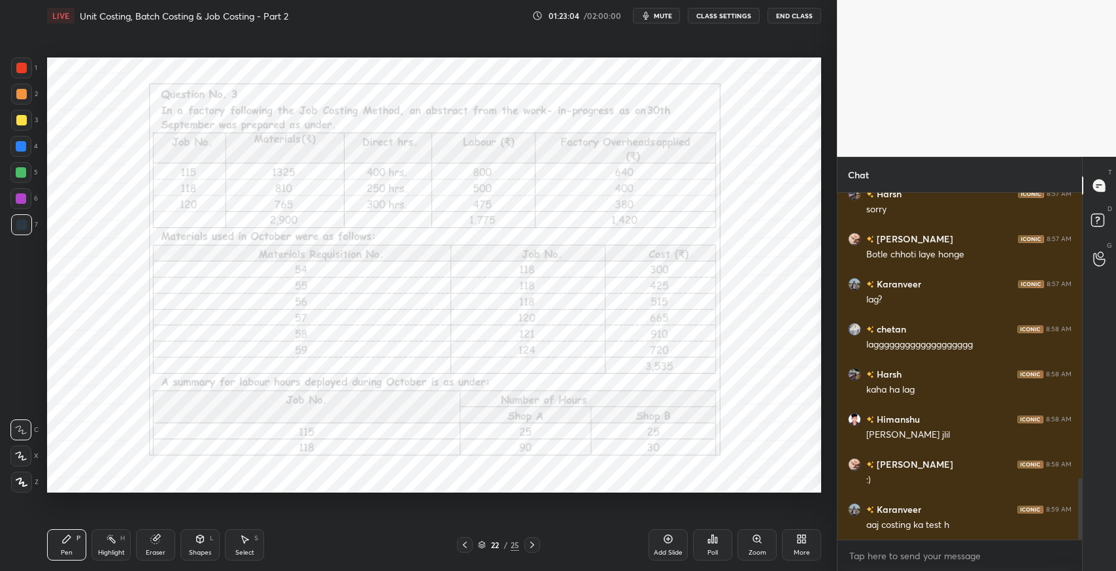
click at [533, 545] on icon at bounding box center [532, 545] width 10 height 10
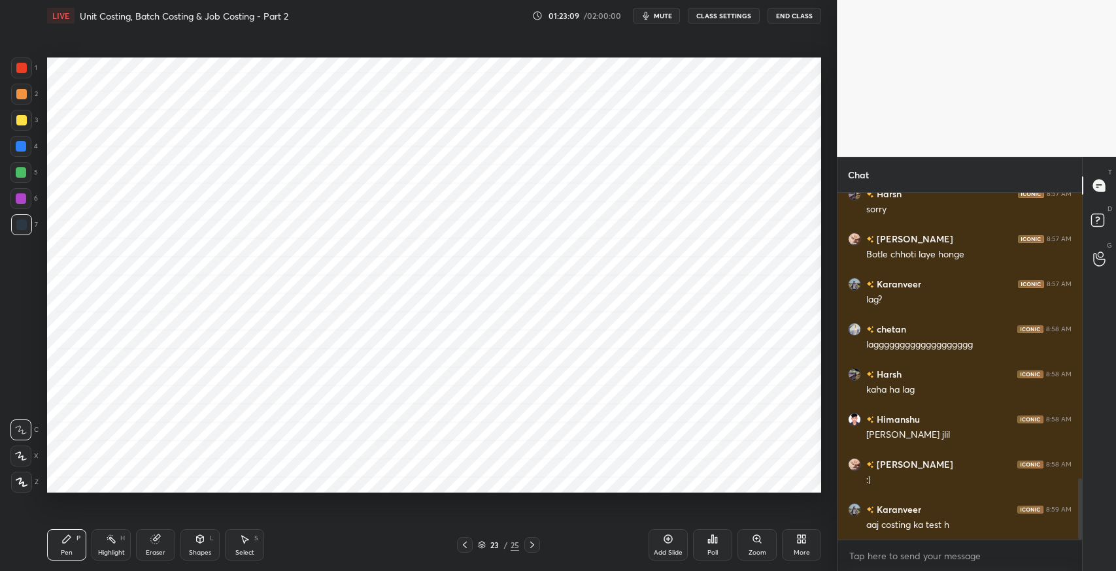
click at [162, 539] on div "Eraser" at bounding box center [155, 545] width 39 height 31
click at [29, 451] on div at bounding box center [20, 456] width 21 height 21
click at [69, 536] on icon at bounding box center [67, 539] width 8 height 8
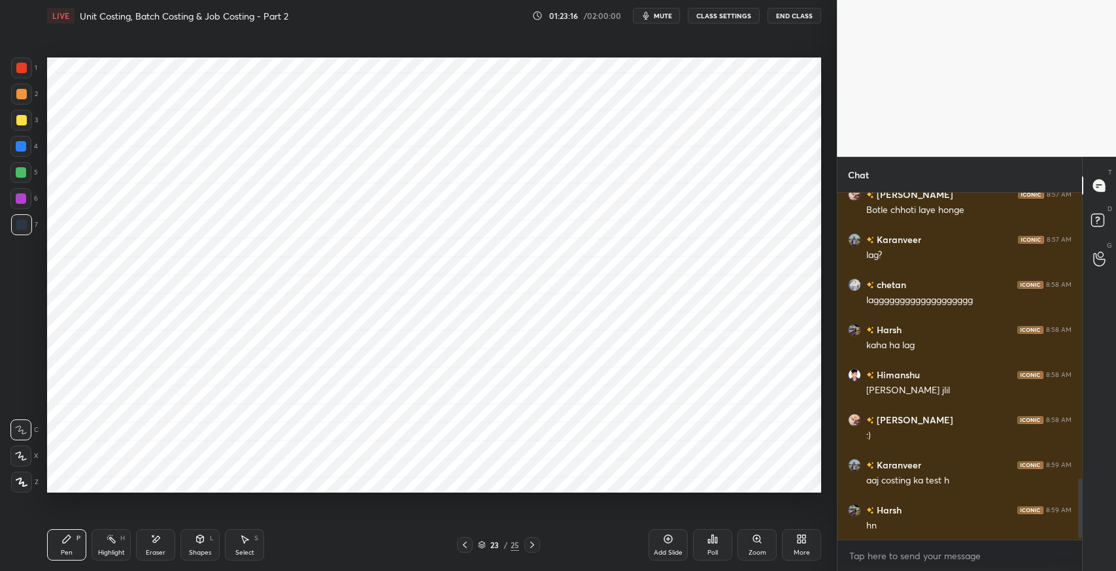
click at [200, 548] on div "Shapes L" at bounding box center [199, 545] width 39 height 31
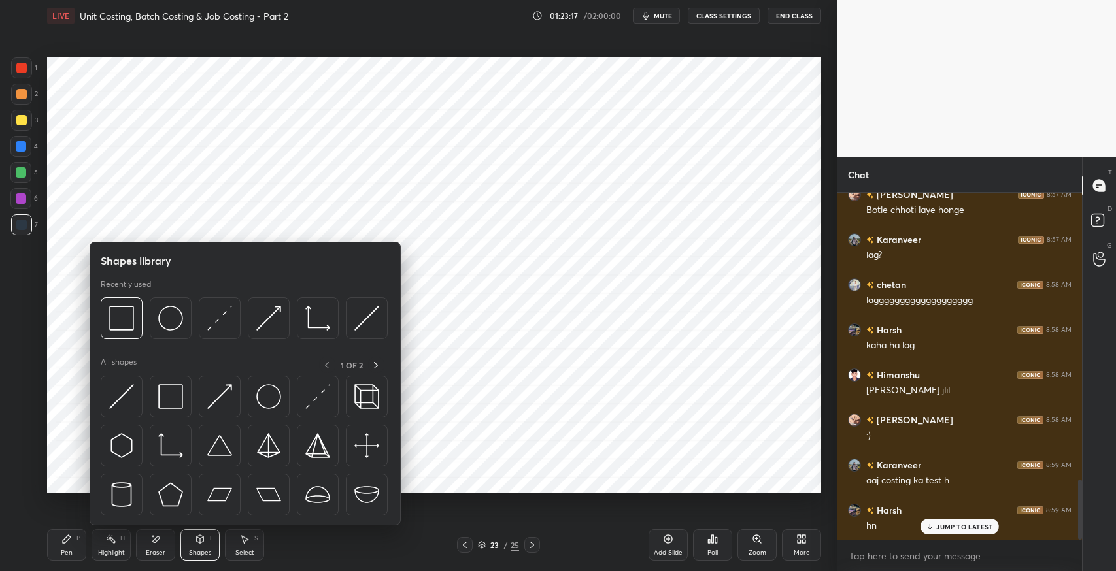
click at [173, 395] on img at bounding box center [170, 396] width 25 height 25
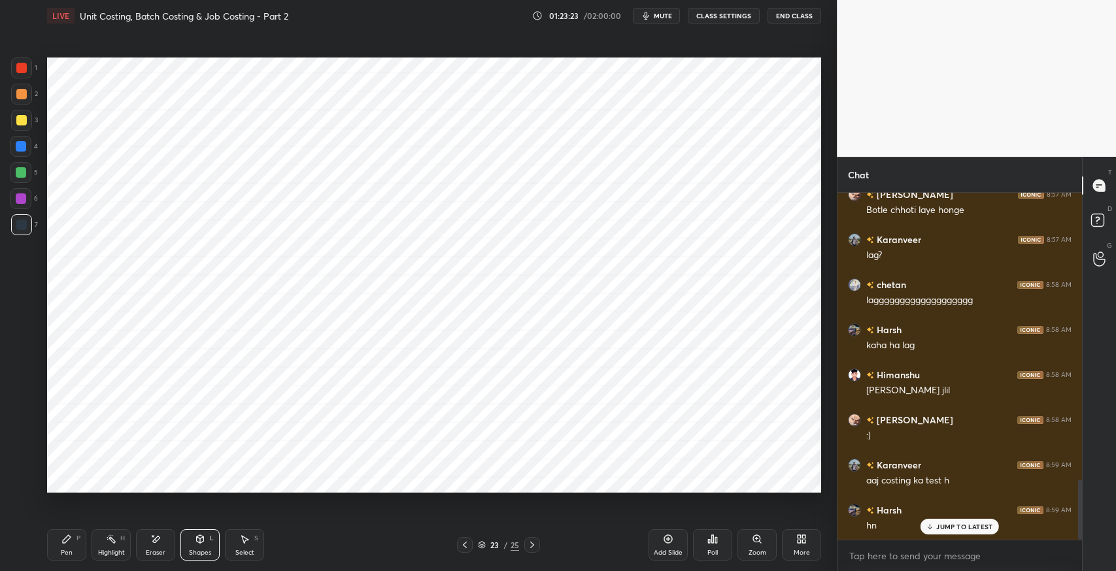
click at [71, 543] on icon at bounding box center [66, 539] width 10 height 10
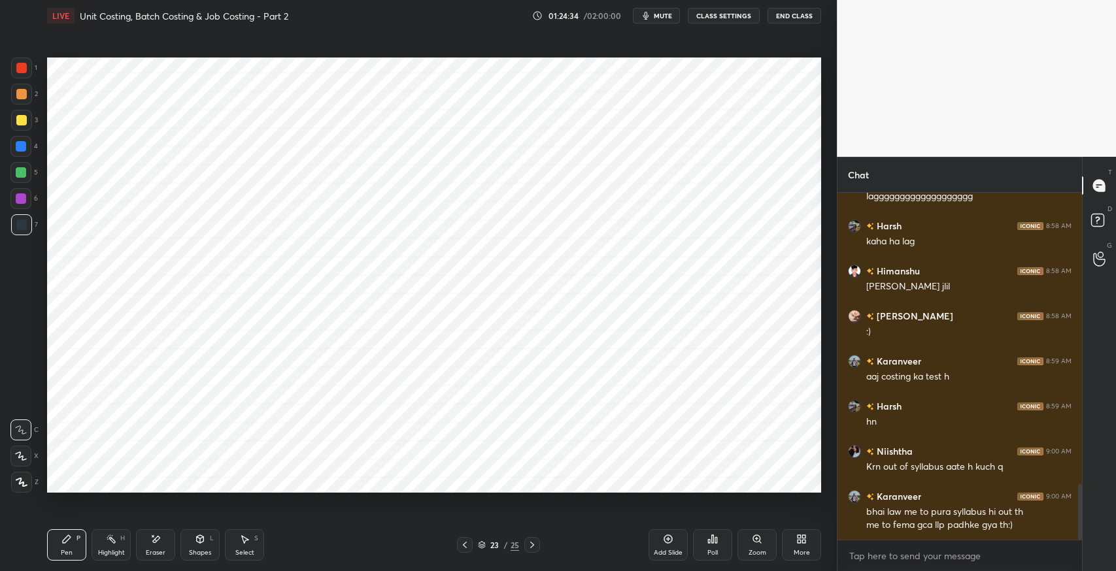
scroll to position [1825, 0]
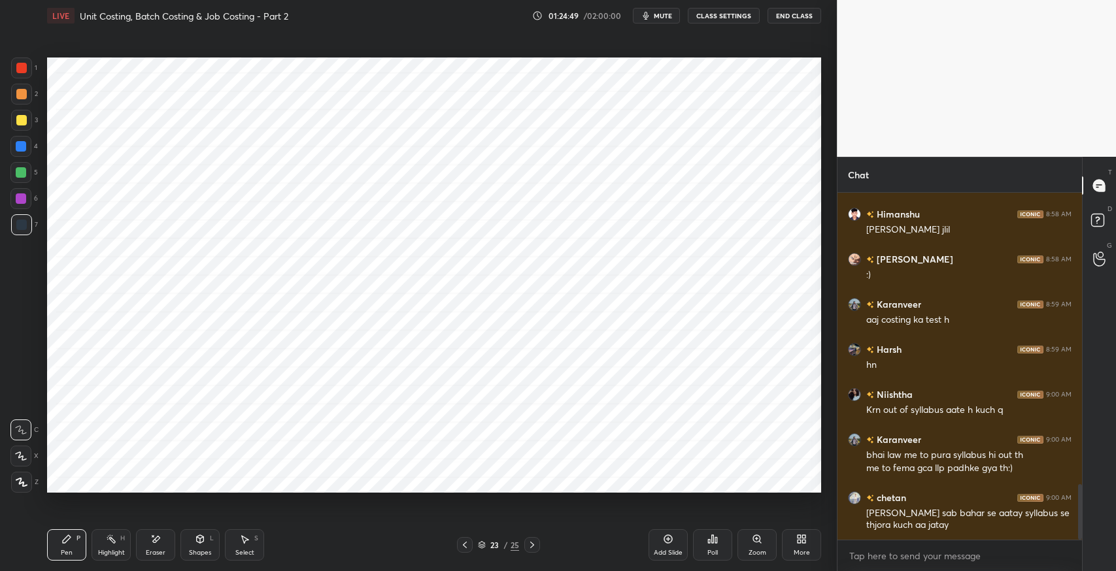
click at [202, 538] on icon at bounding box center [200, 538] width 7 height 2
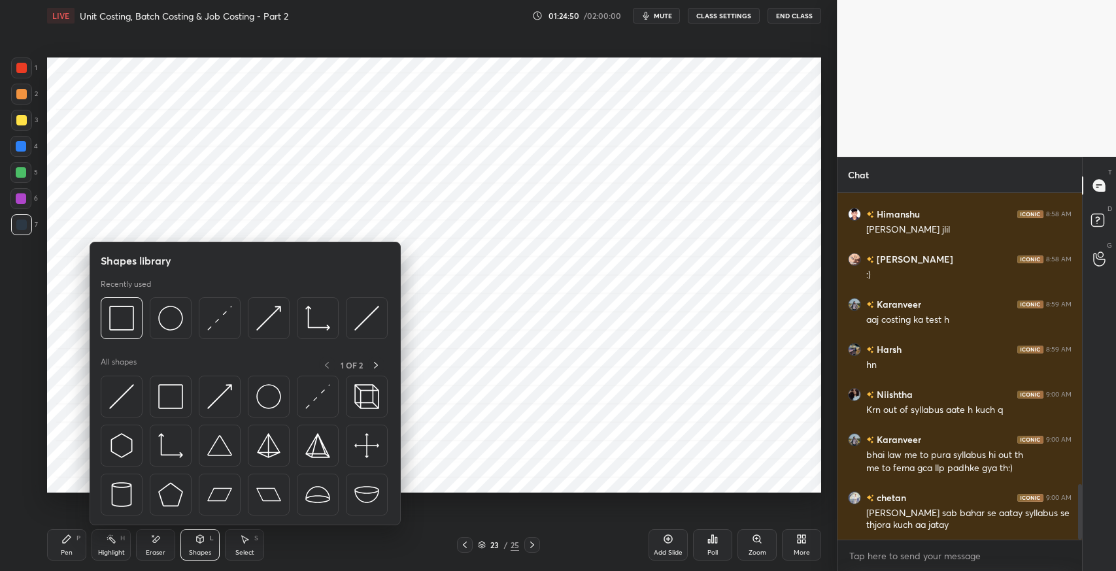
click at [171, 394] on img at bounding box center [170, 396] width 25 height 25
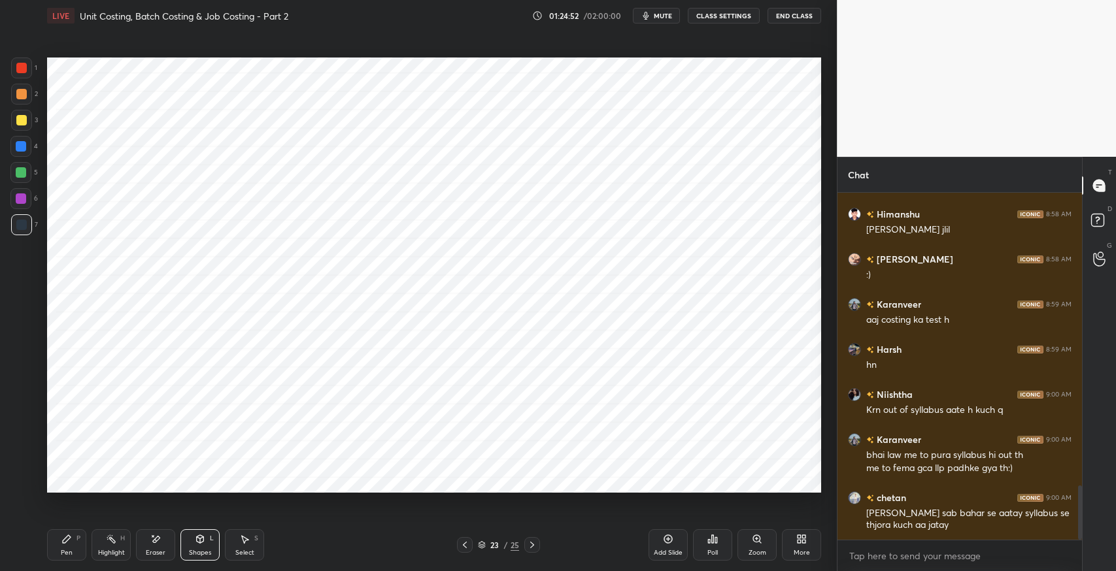
scroll to position [1870, 0]
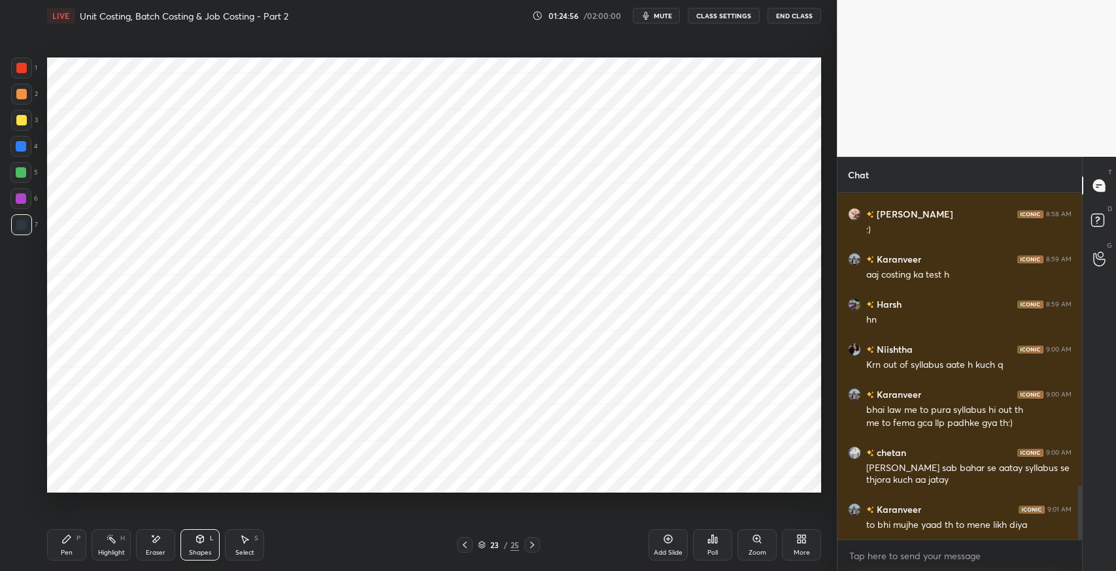
click at [59, 548] on div "Pen P" at bounding box center [66, 545] width 39 height 31
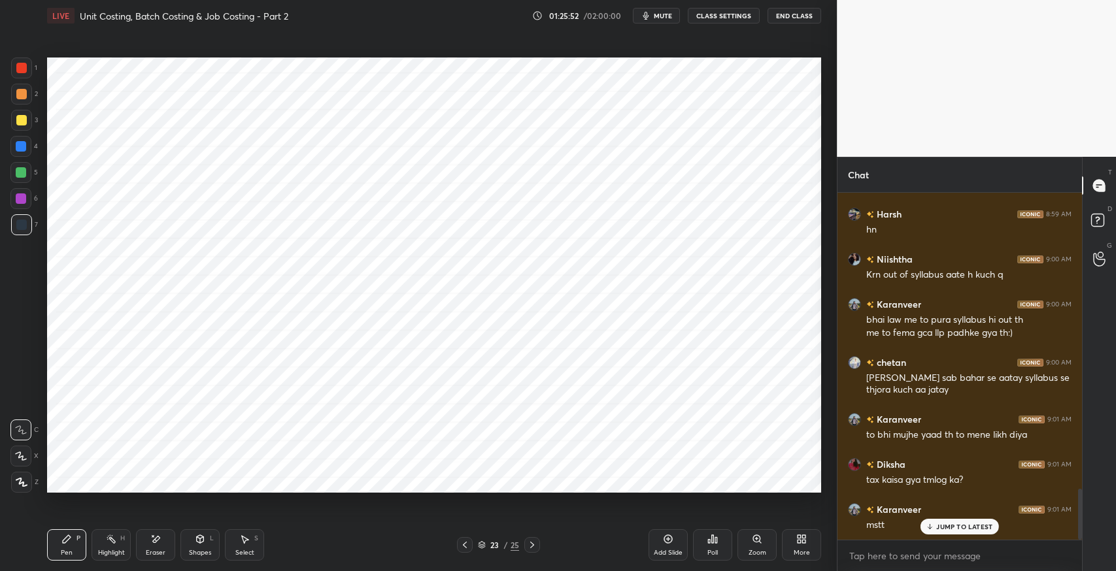
scroll to position [2004, 0]
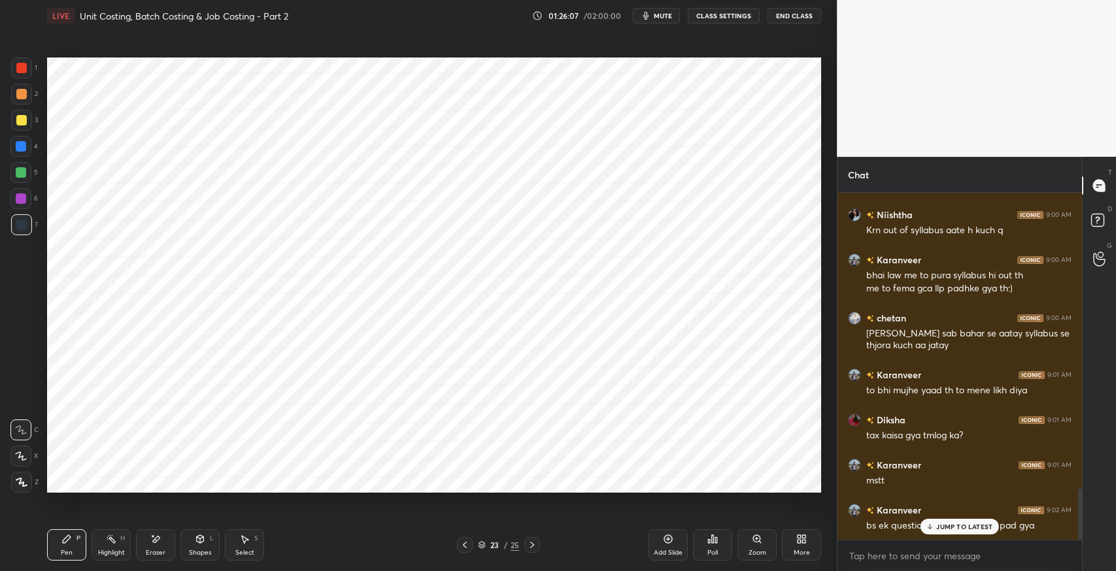
click at [203, 543] on icon at bounding box center [200, 539] width 10 height 10
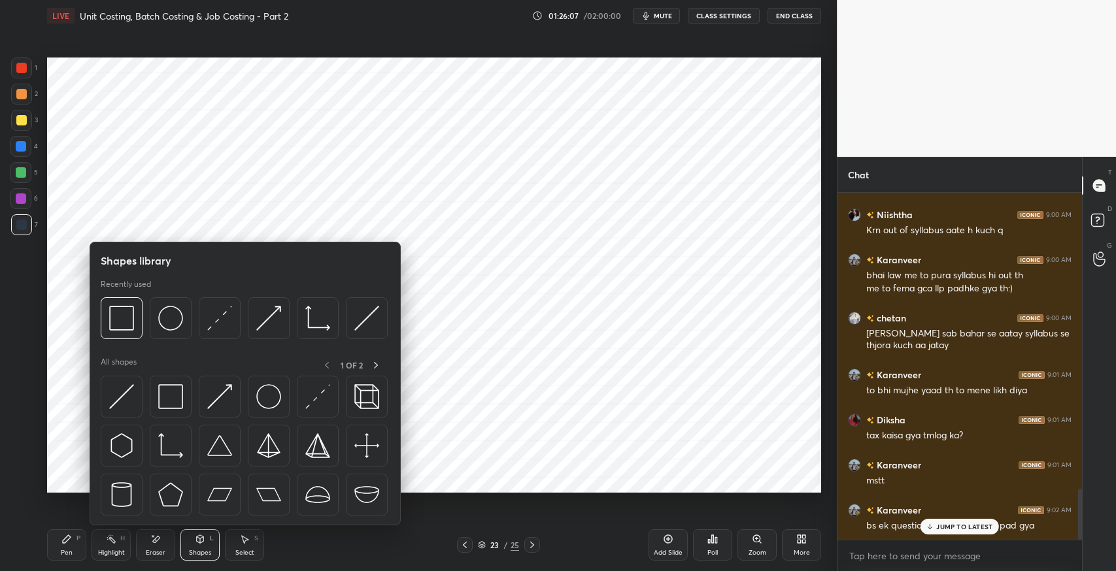
click at [174, 401] on img at bounding box center [170, 396] width 25 height 25
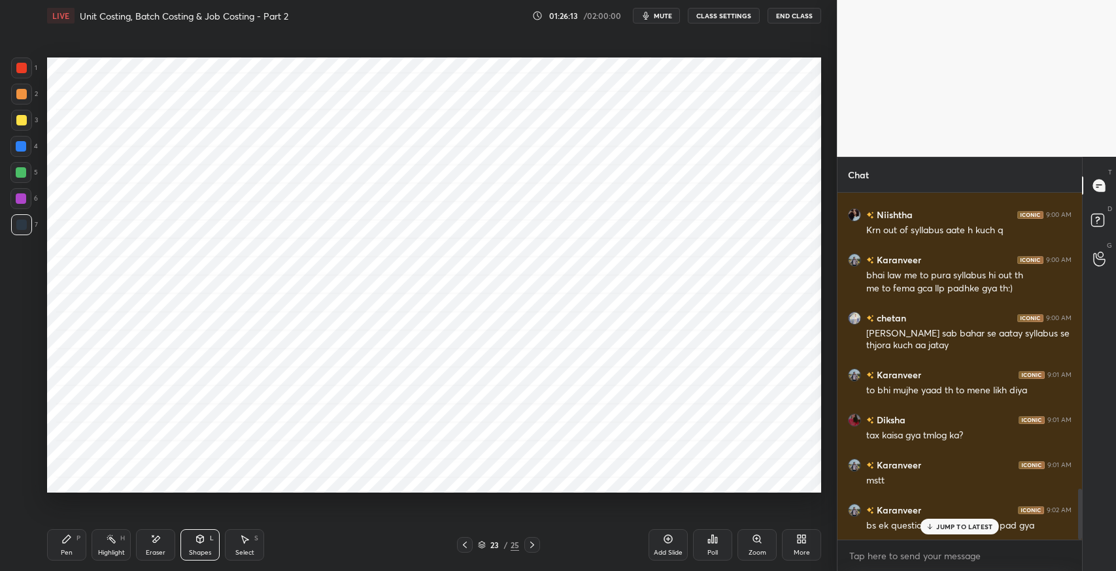
click at [195, 545] on div "Shapes L" at bounding box center [199, 545] width 39 height 31
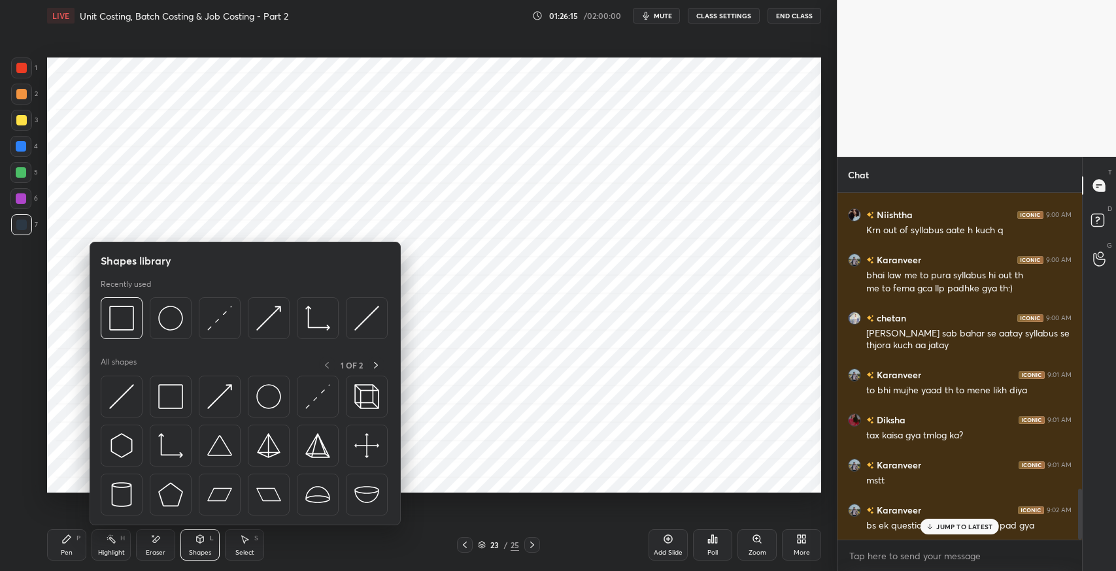
click at [171, 390] on img at bounding box center [170, 396] width 25 height 25
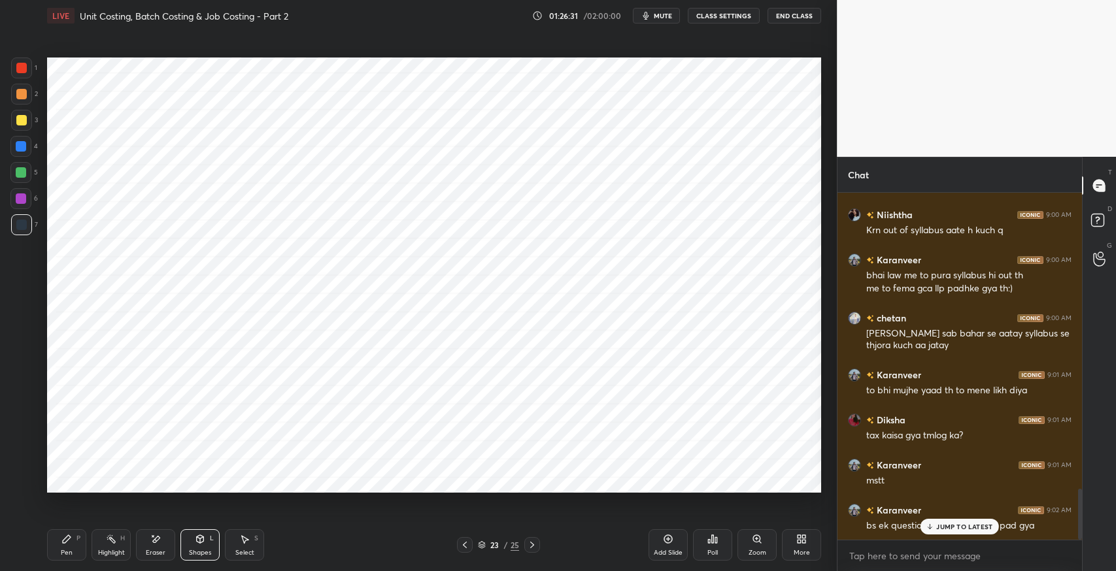
click at [64, 552] on div "Pen" at bounding box center [67, 553] width 12 height 7
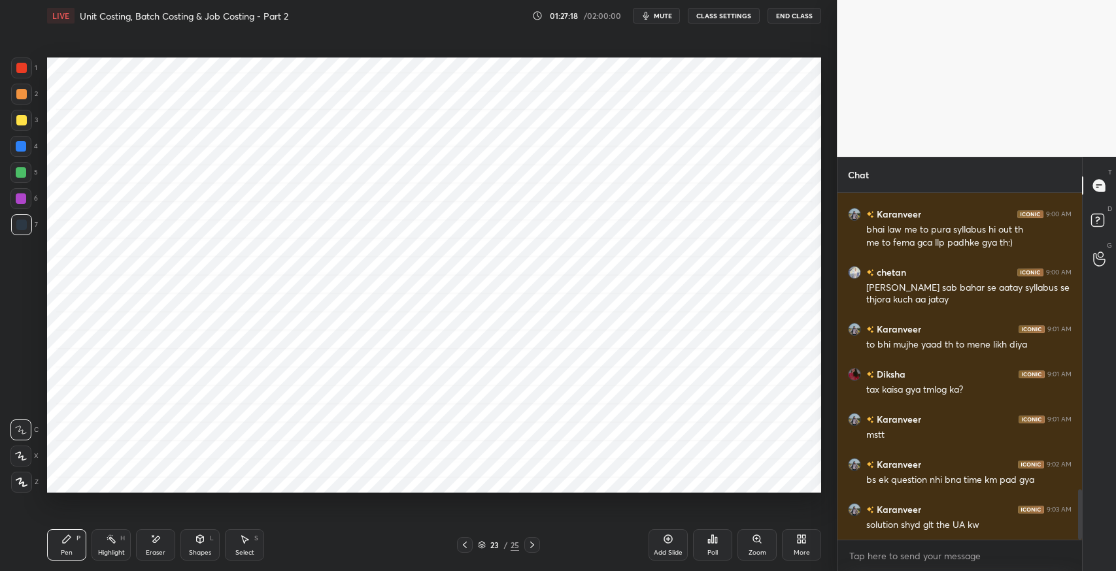
click at [156, 542] on icon at bounding box center [156, 539] width 7 height 7
click at [25, 431] on icon at bounding box center [20, 430] width 8 height 8
click at [59, 542] on div "Pen P" at bounding box center [66, 545] width 39 height 31
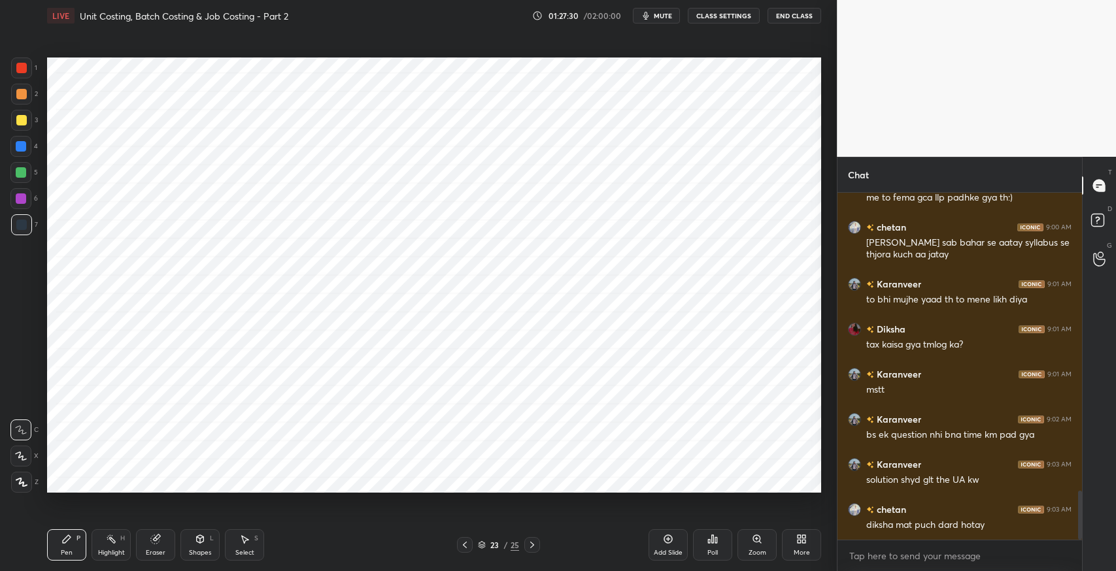
click at [69, 541] on icon at bounding box center [66, 539] width 10 height 10
click at [252, 541] on div "Select S" at bounding box center [244, 545] width 39 height 31
click at [276, 113] on div "0 ° Undo Copy Duplicate Duplicate to new slide Delete" at bounding box center [434, 275] width 774 height 435
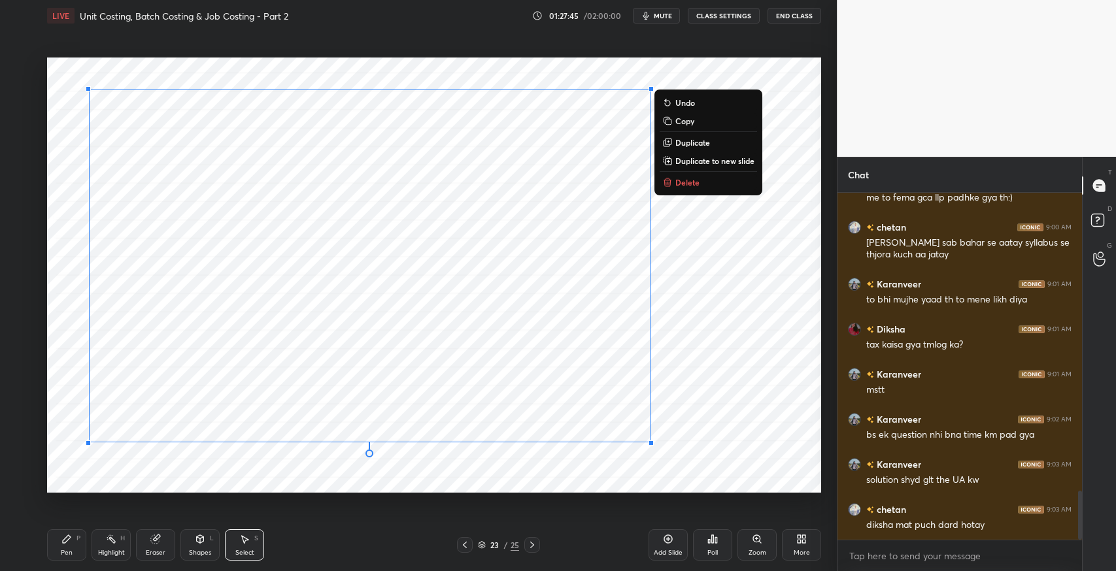
click at [324, 482] on div "0 ° Undo Copy Duplicate Duplicate to new slide Delete" at bounding box center [434, 275] width 774 height 435
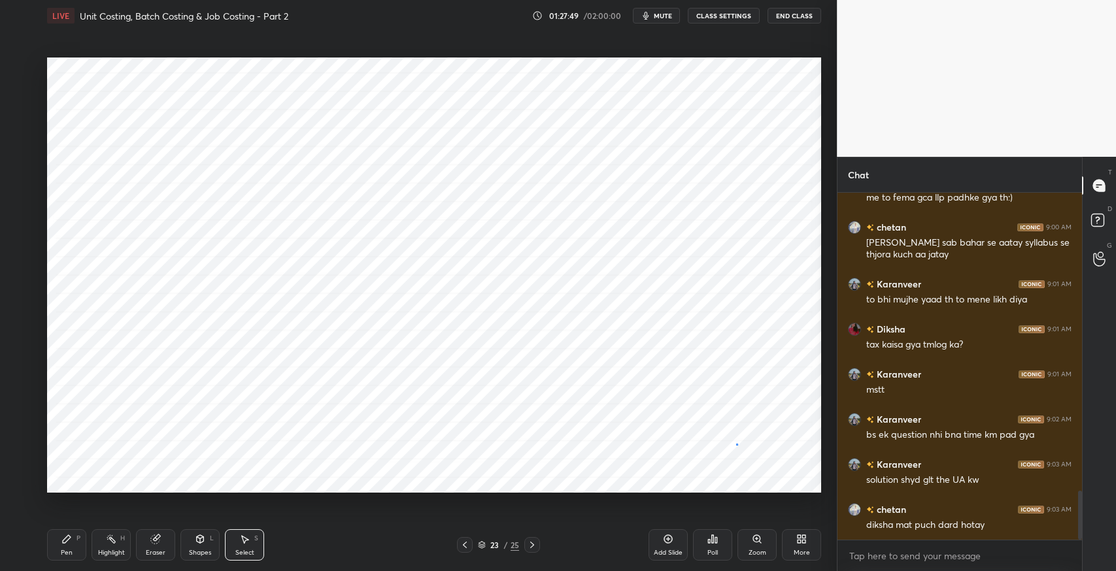
click at [735, 443] on div "0 ° Undo Copy Duplicate Duplicate to new slide Delete" at bounding box center [434, 275] width 774 height 435
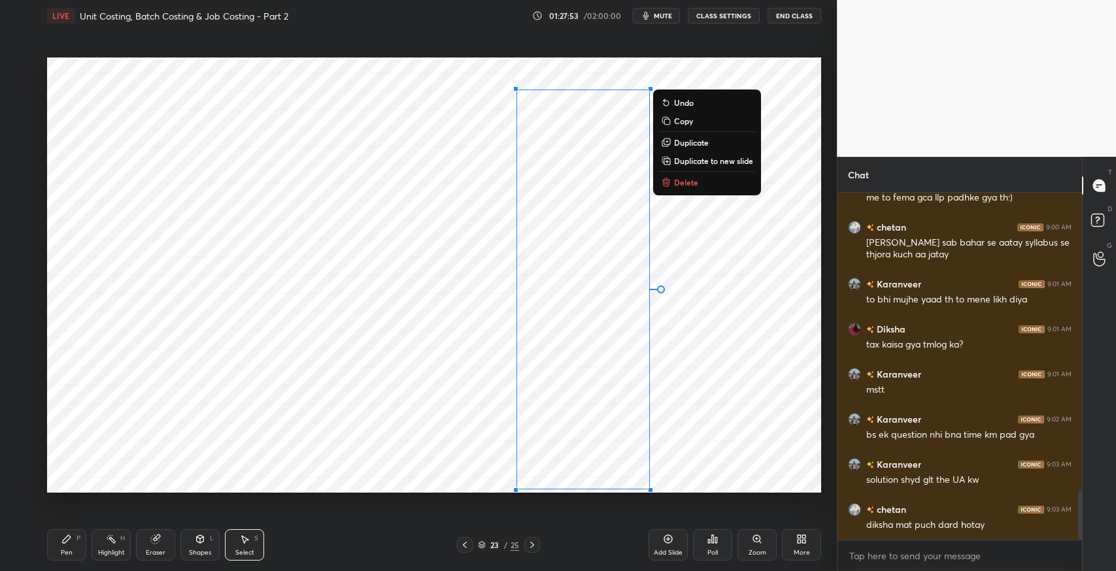
click at [711, 458] on div "0 ° Undo Copy Duplicate Duplicate to new slide Delete" at bounding box center [434, 275] width 774 height 435
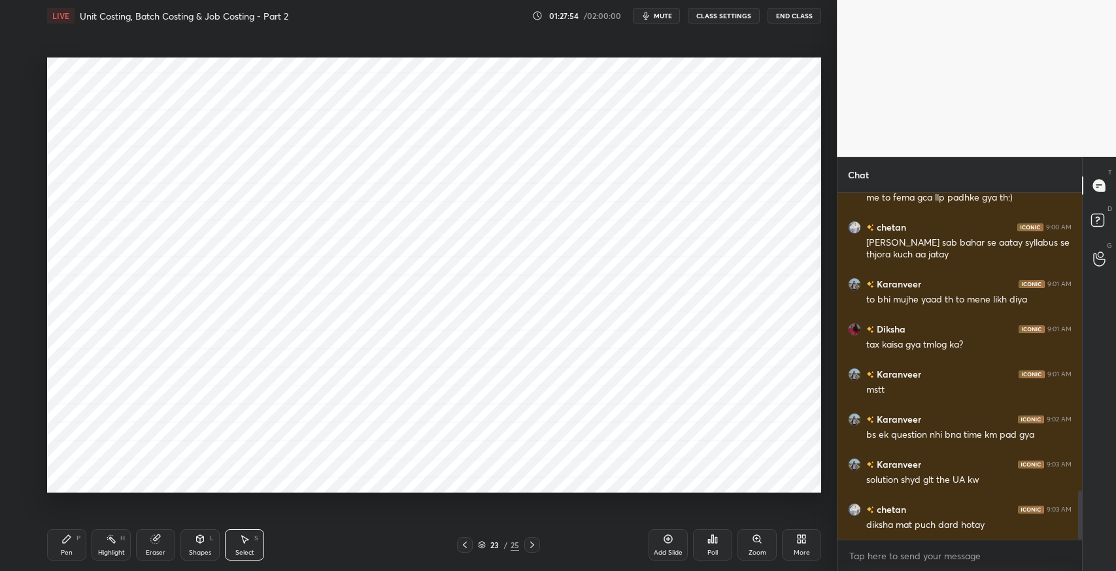
scroll to position [2140, 0]
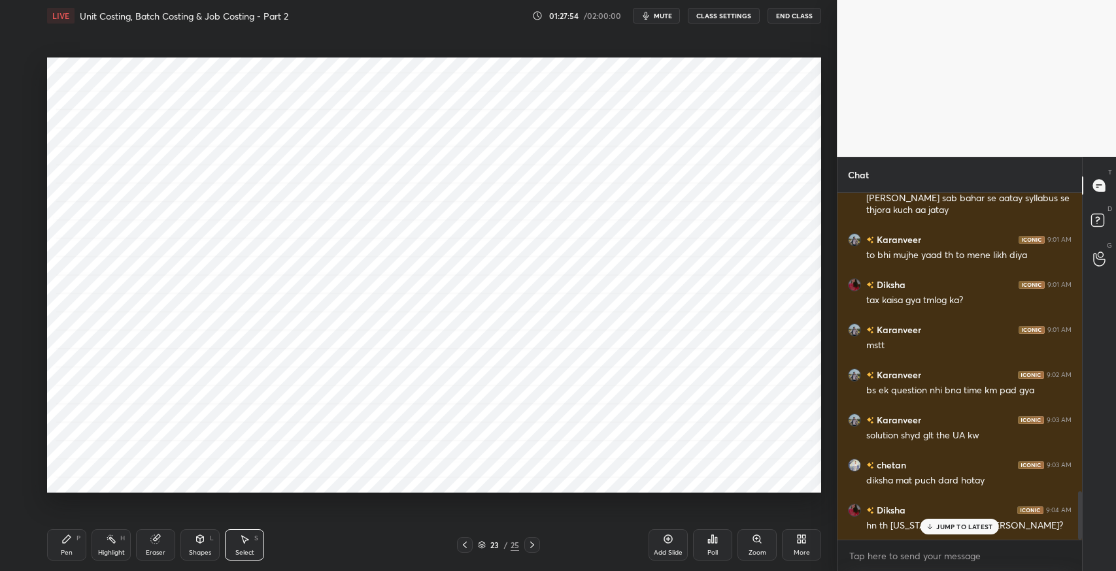
click at [52, 547] on div "Pen P" at bounding box center [66, 545] width 39 height 31
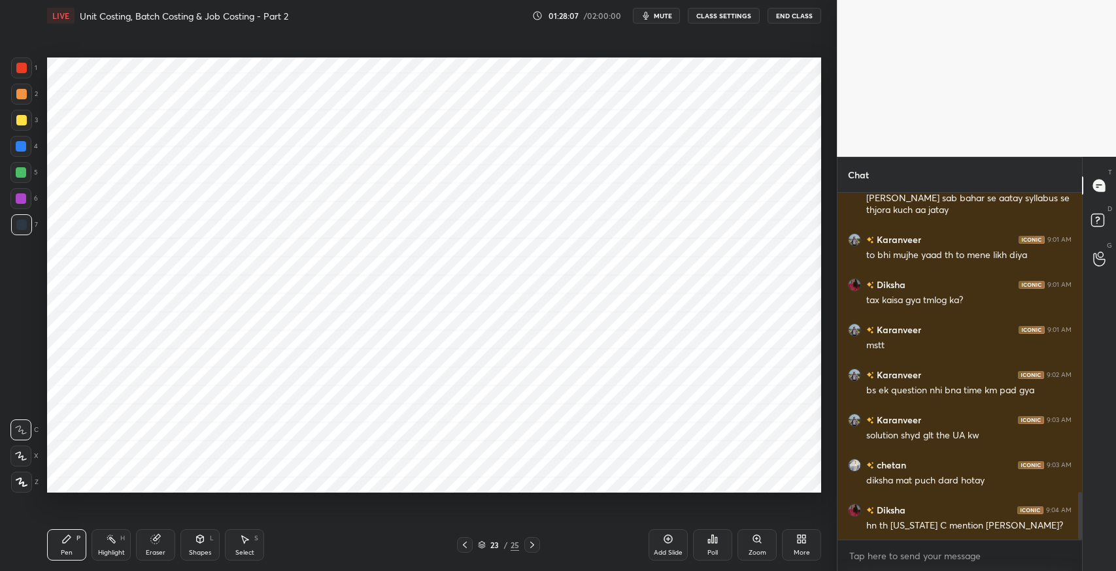
scroll to position [2185, 0]
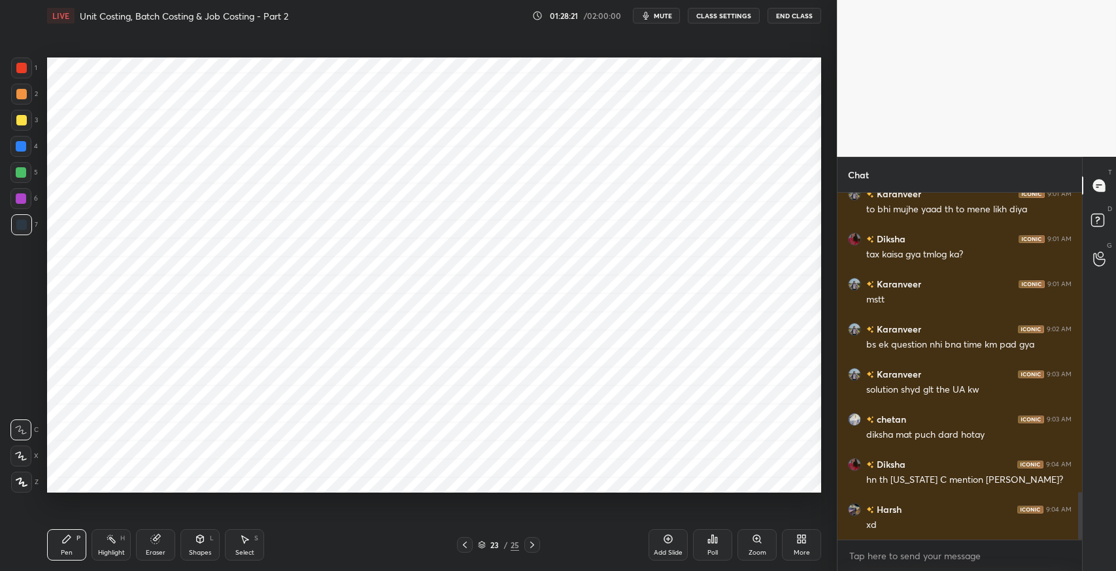
click at [158, 546] on div "Eraser" at bounding box center [155, 545] width 39 height 31
click at [69, 539] on icon at bounding box center [67, 539] width 8 height 8
click at [162, 540] on div "Eraser" at bounding box center [155, 545] width 39 height 31
click at [68, 541] on icon at bounding box center [66, 539] width 10 height 10
click at [61, 541] on icon at bounding box center [66, 539] width 10 height 10
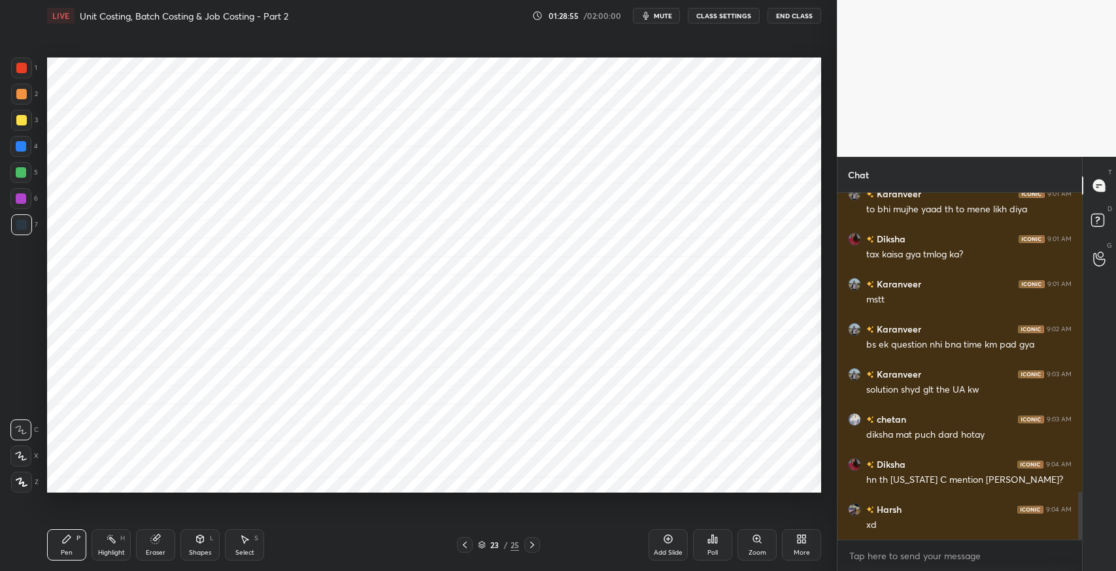
click at [62, 546] on div "Pen P" at bounding box center [66, 545] width 39 height 31
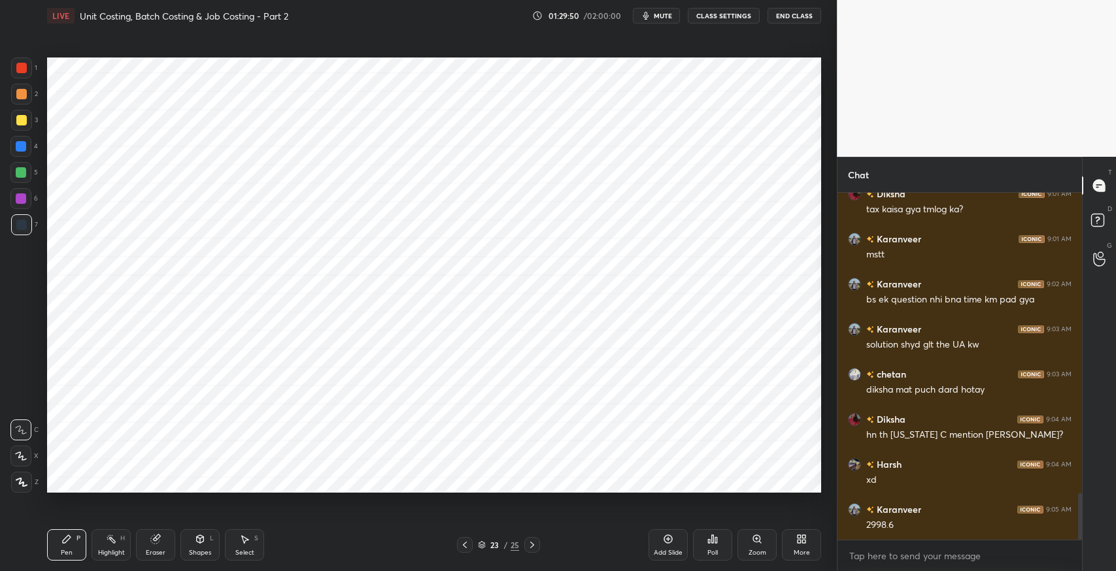
scroll to position [2275, 0]
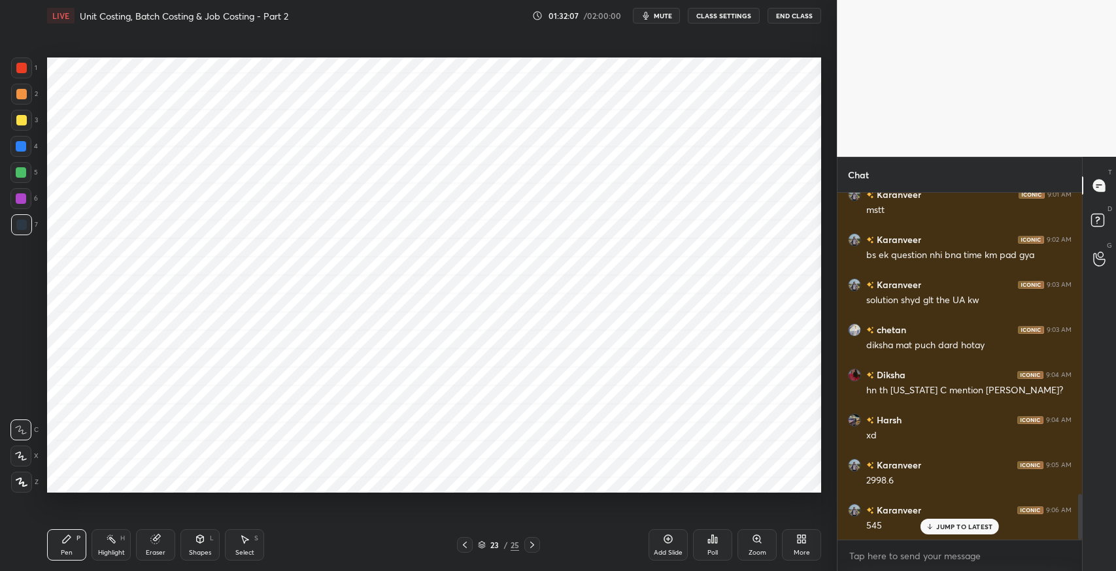
click at [239, 541] on icon at bounding box center [244, 539] width 10 height 10
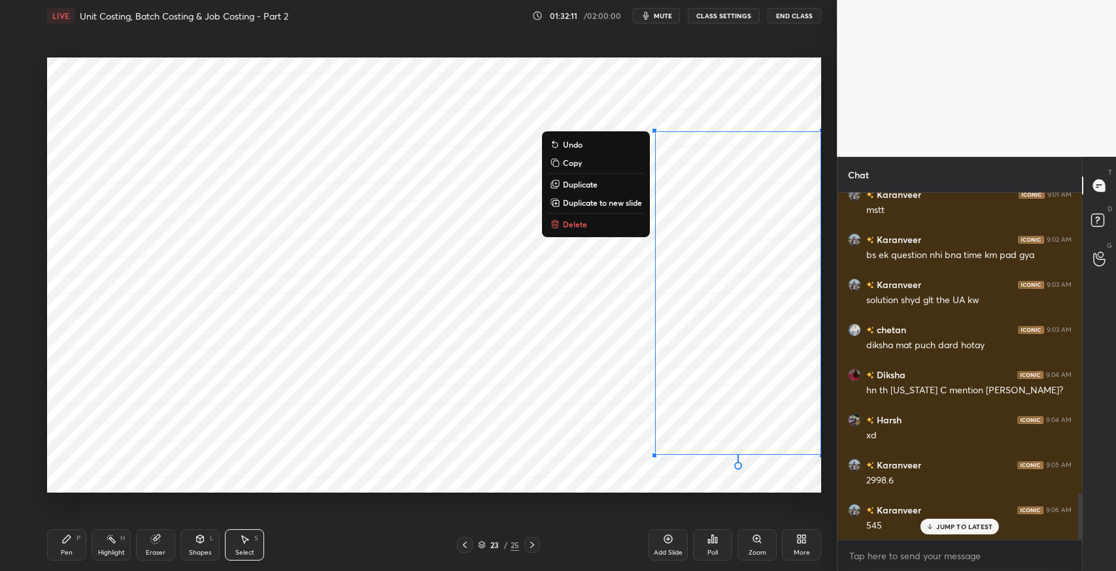
click at [66, 542] on icon at bounding box center [67, 539] width 8 height 8
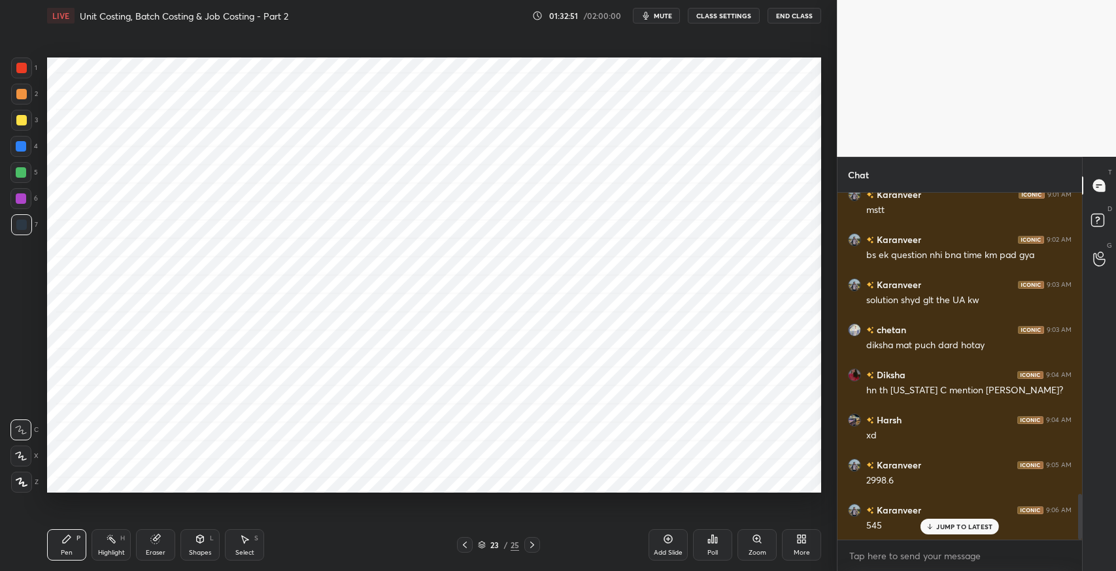
click at [260, 543] on div "Select S" at bounding box center [244, 545] width 39 height 31
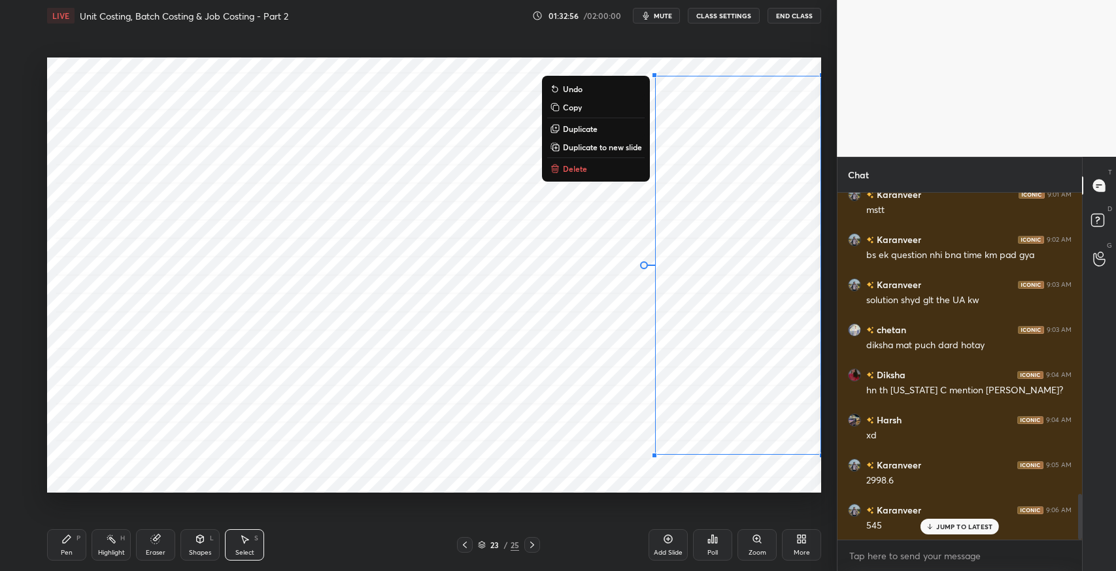
drag, startPoint x: 652, startPoint y: 65, endPoint x: 826, endPoint y: 490, distance: 459.7
click at [826, 490] on div "1 2 3 4 5 6 7 C X Z C X Z E E Erase all H H LIVE Unit Costing, Batch Costing & …" at bounding box center [418, 285] width 837 height 571
click at [605, 146] on p "Duplicate to new slide" at bounding box center [602, 147] width 79 height 10
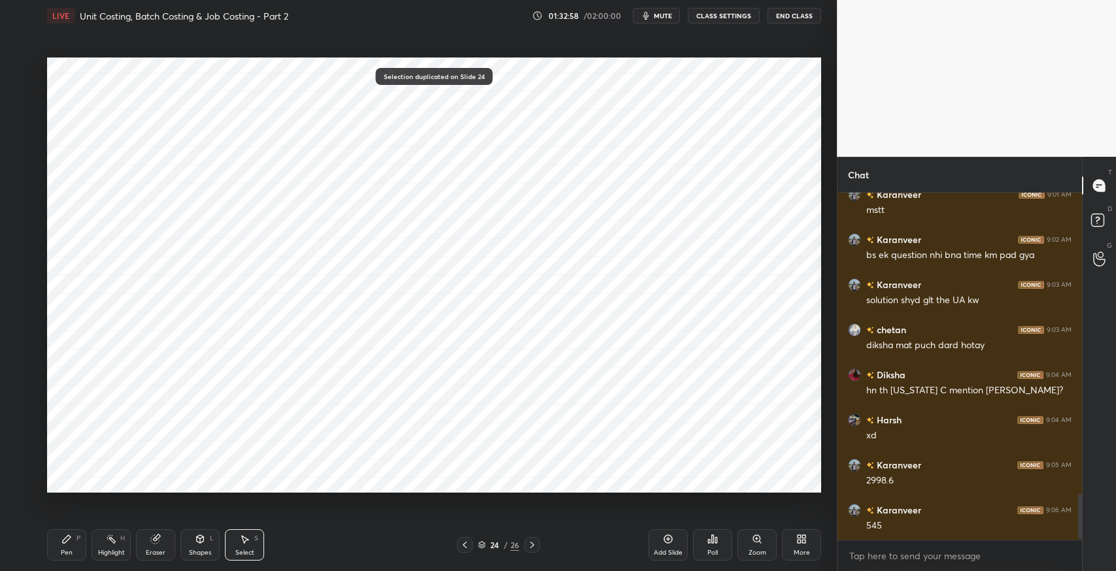
scroll to position [2321, 0]
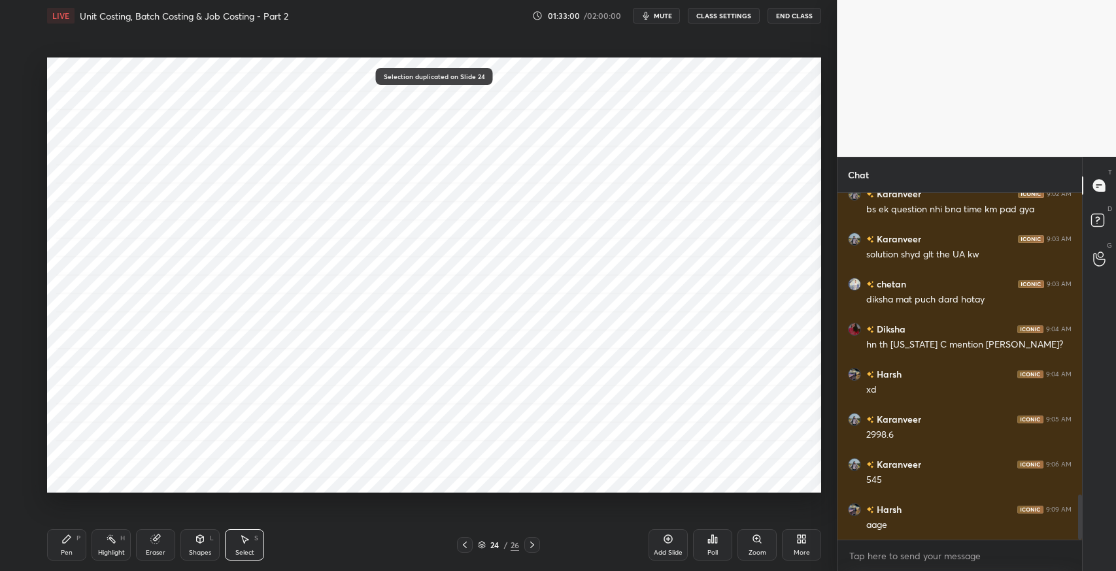
click at [63, 531] on div "Pen P" at bounding box center [66, 545] width 39 height 31
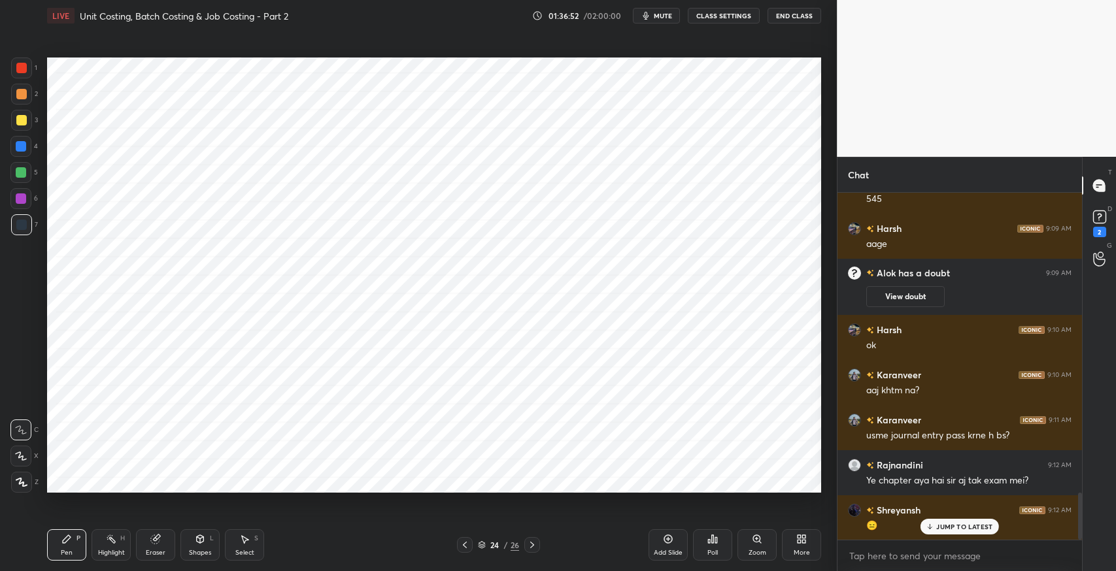
scroll to position [2242, 0]
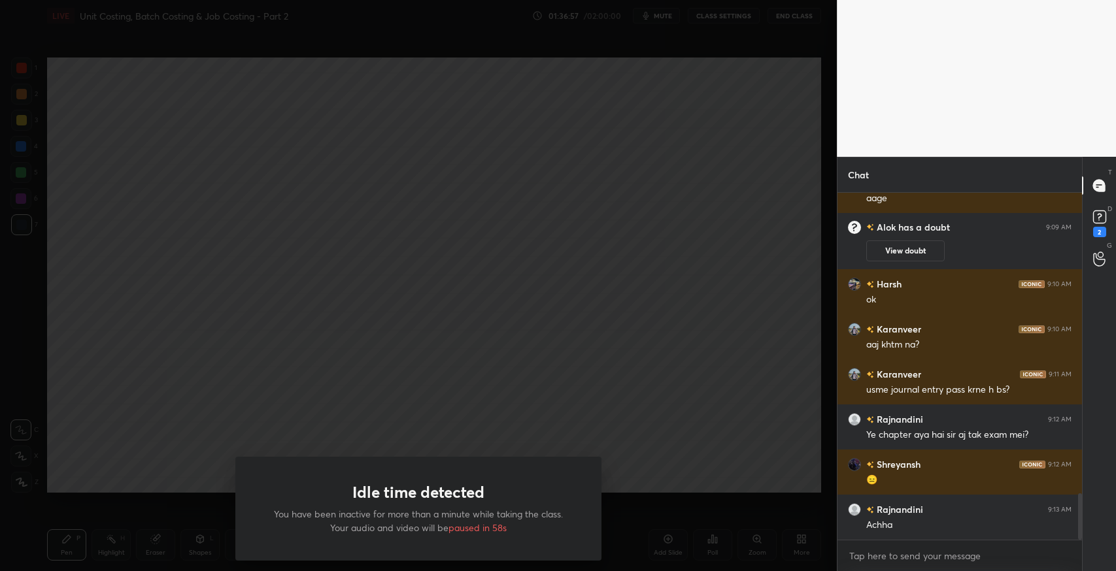
click at [526, 407] on div "Idle time detected You have been inactive for more than a minute while taking t…" at bounding box center [418, 285] width 837 height 571
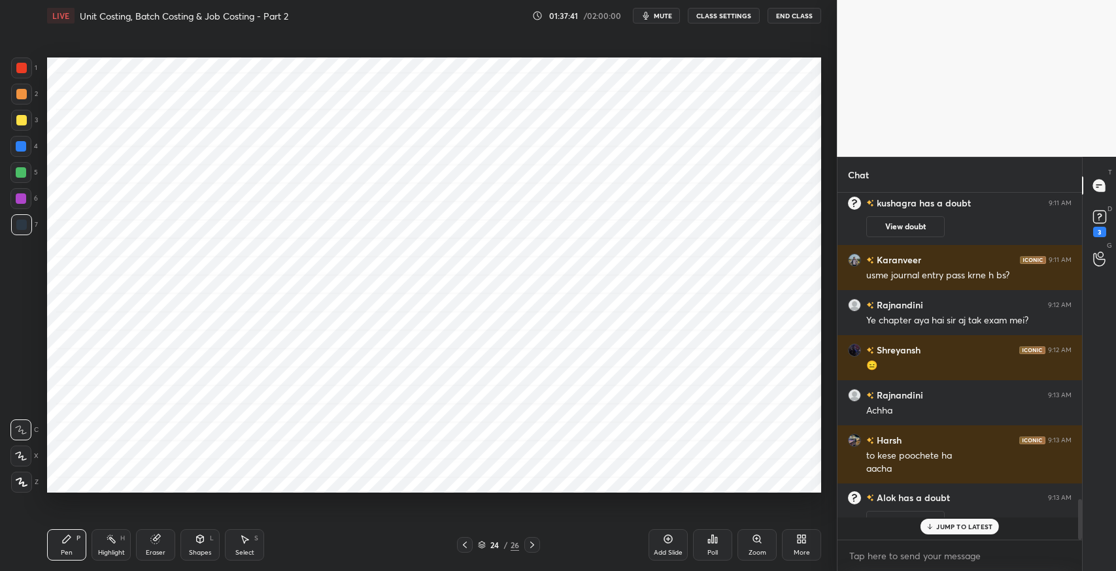
scroll to position [5, 4]
click at [794, 542] on div "More" at bounding box center [801, 545] width 39 height 31
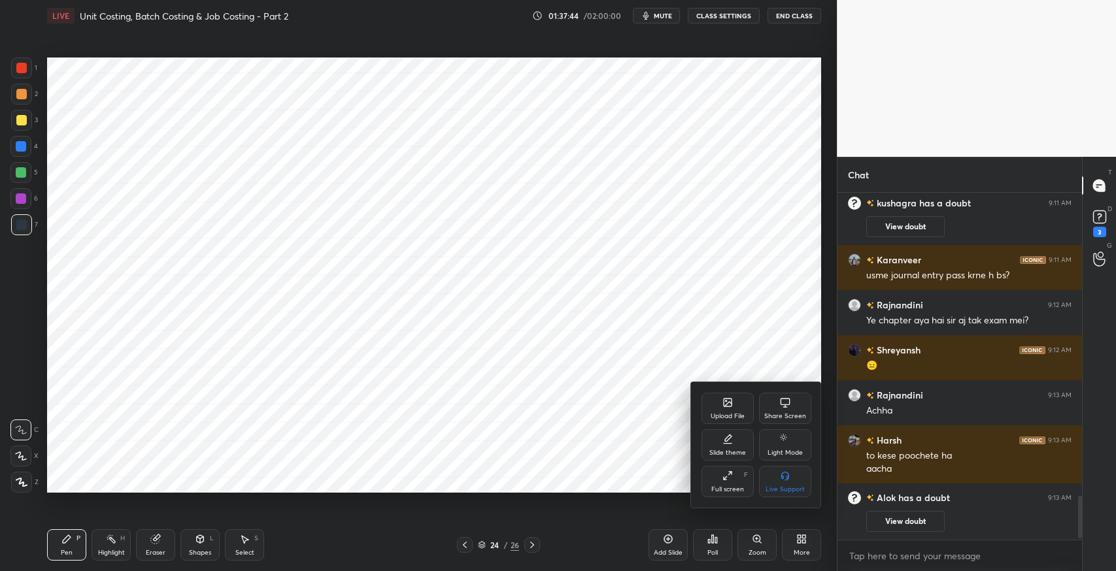
click at [718, 405] on div "Upload File" at bounding box center [727, 408] width 52 height 31
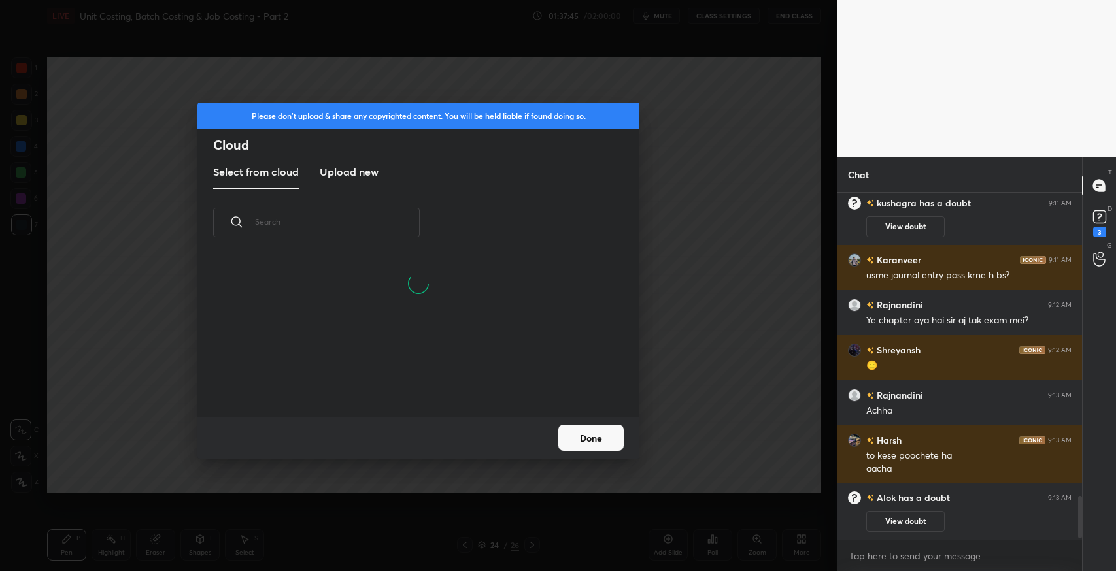
click at [362, 178] on h3 "Upload new" at bounding box center [349, 172] width 59 height 16
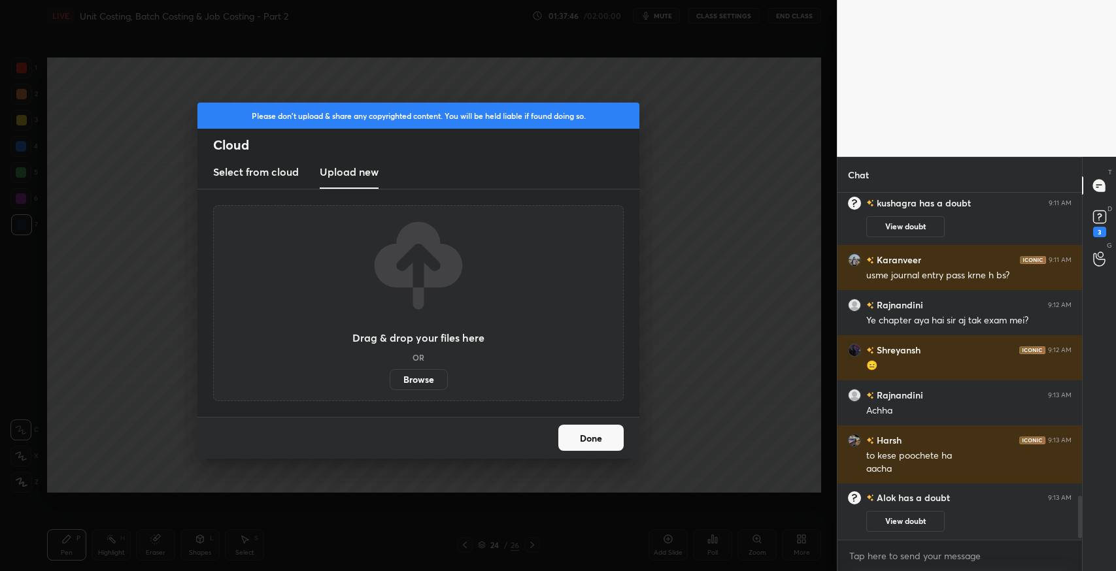
click at [429, 384] on label "Browse" at bounding box center [419, 379] width 58 height 21
click at [390, 384] on input "Browse" at bounding box center [390, 379] width 0 height 21
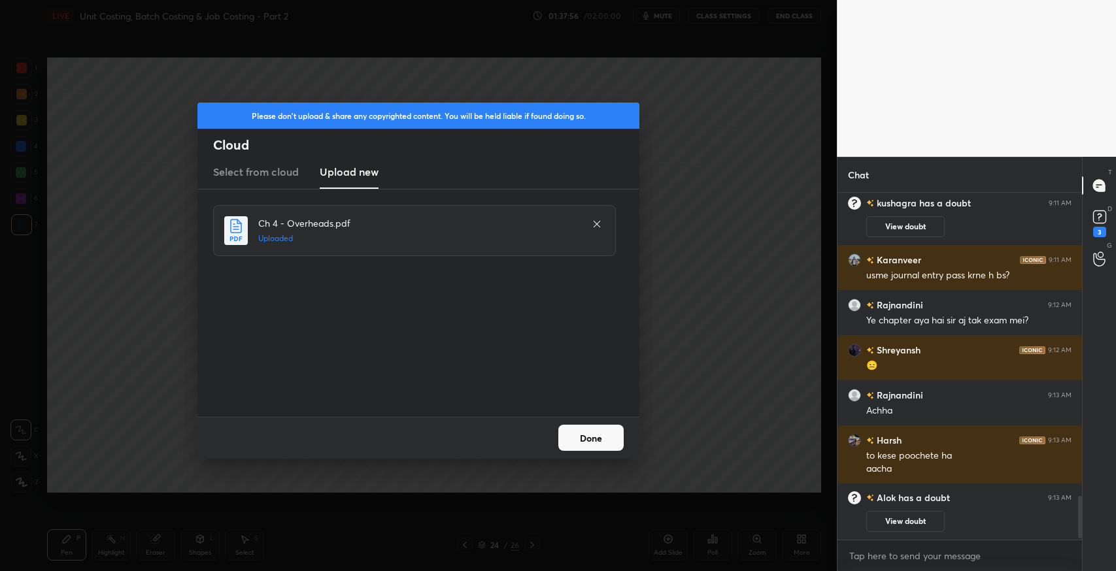
click at [615, 441] on button "Done" at bounding box center [590, 438] width 65 height 26
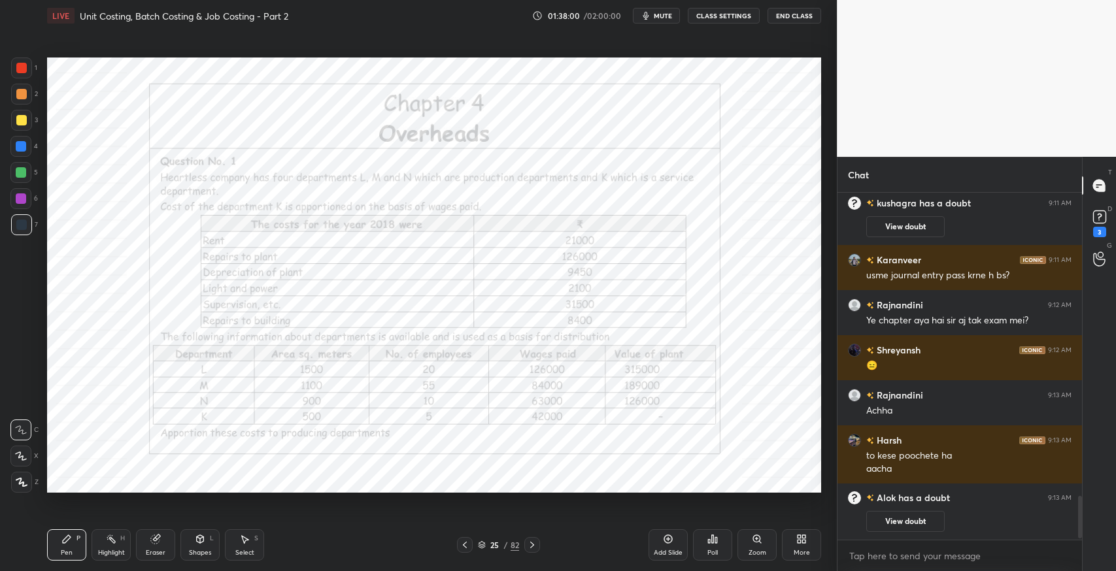
click at [533, 543] on icon at bounding box center [532, 545] width 10 height 10
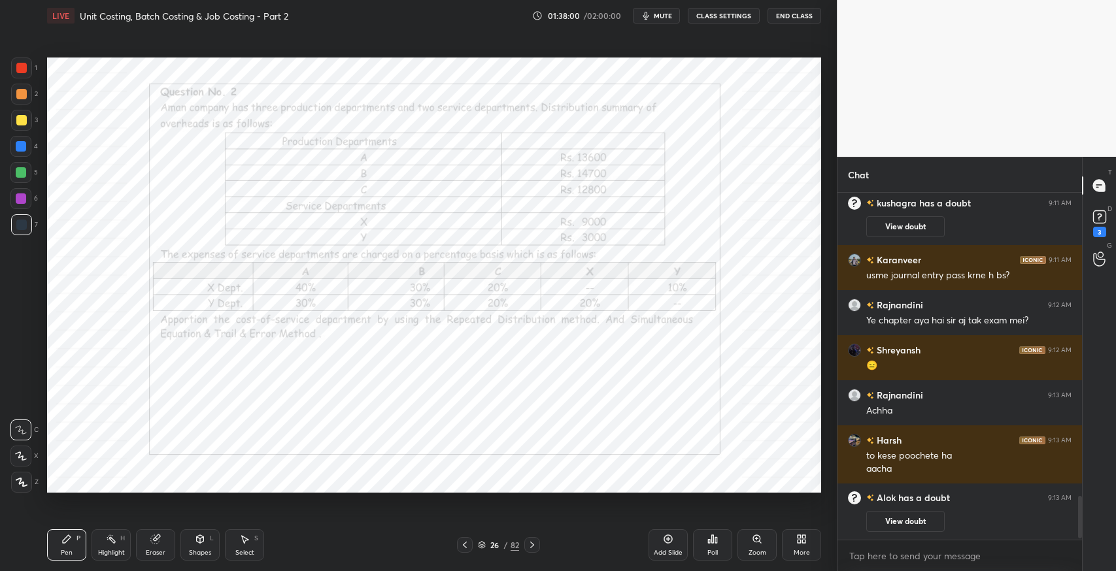
click at [533, 543] on icon at bounding box center [532, 545] width 10 height 10
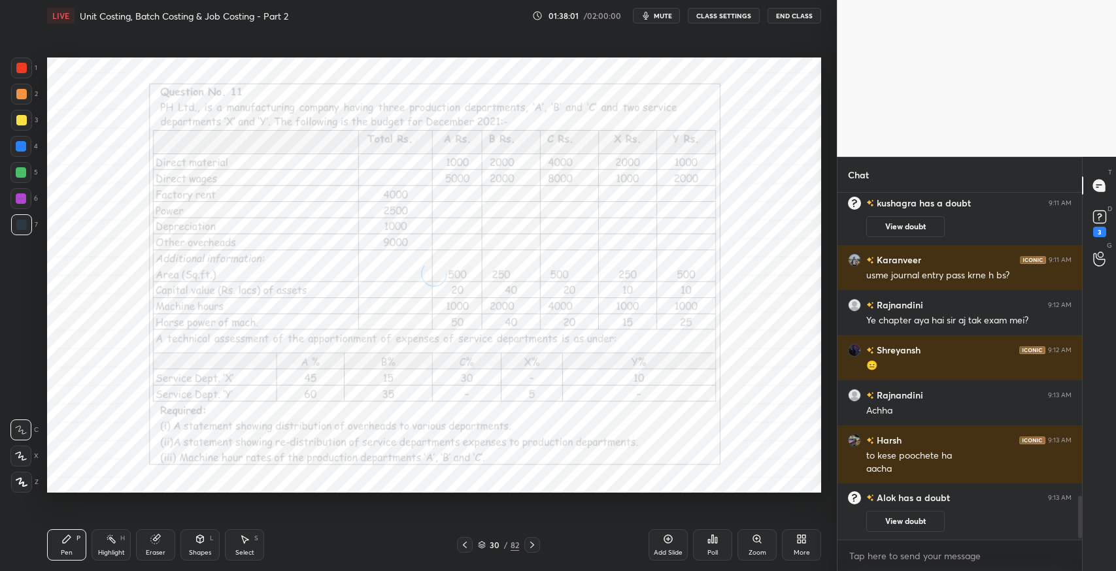
click at [533, 543] on icon at bounding box center [532, 545] width 10 height 10
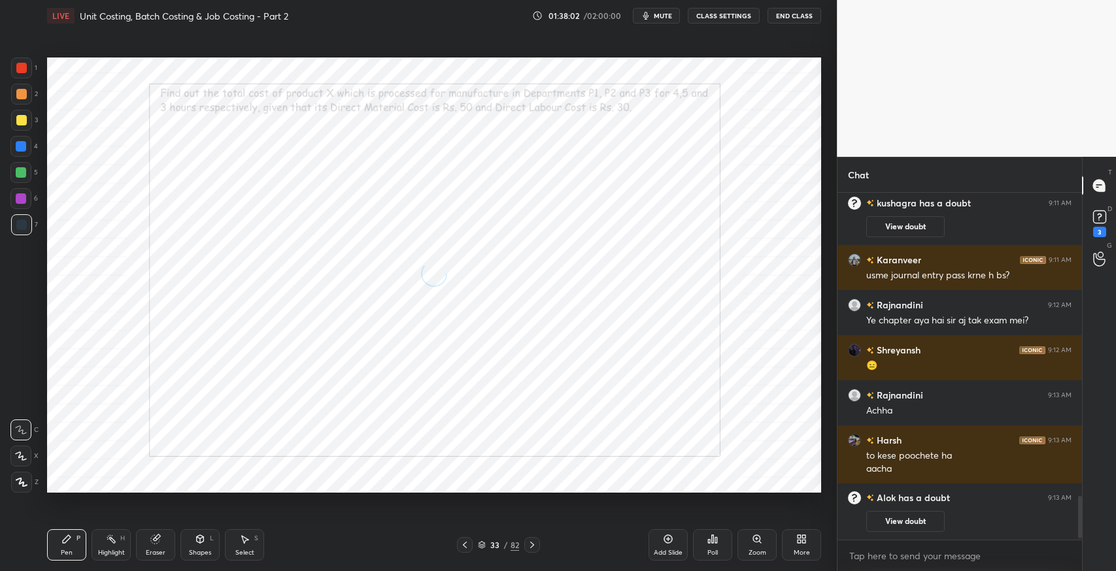
click at [533, 543] on icon at bounding box center [532, 545] width 10 height 10
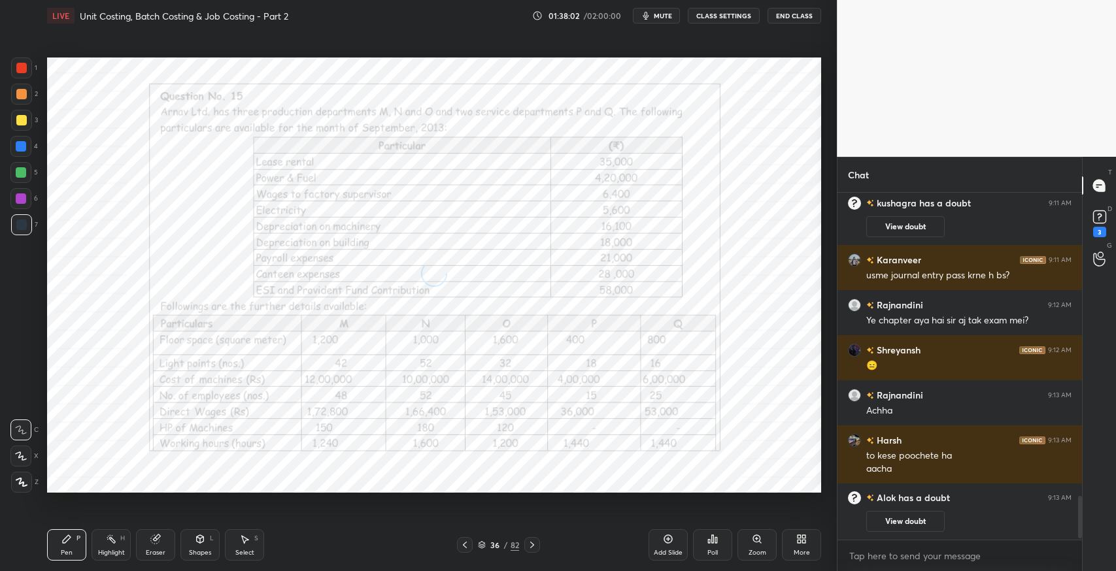
click at [533, 543] on icon at bounding box center [532, 545] width 10 height 10
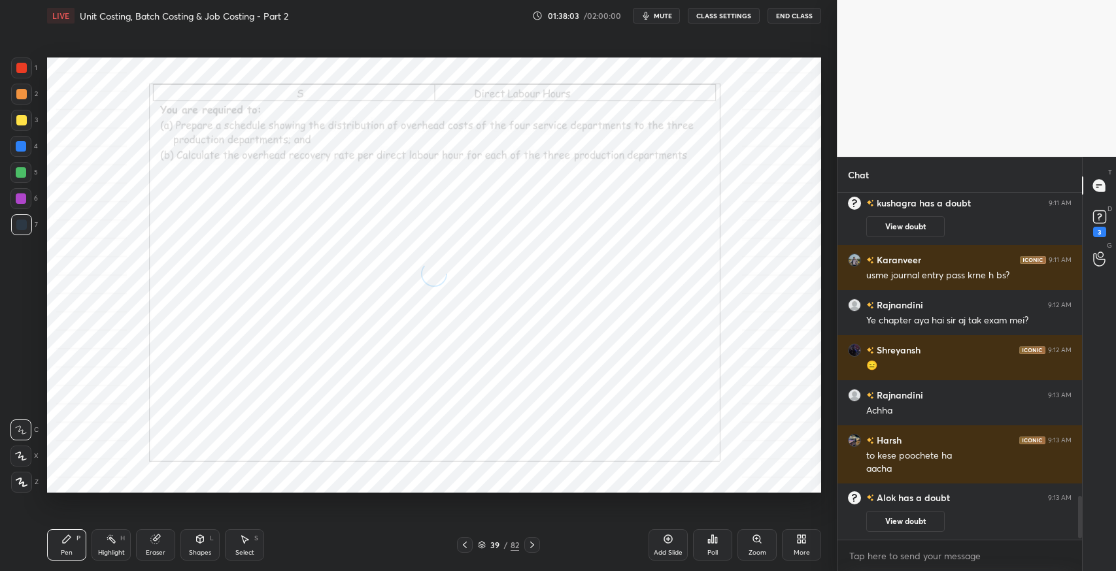
click at [533, 543] on icon at bounding box center [532, 545] width 10 height 10
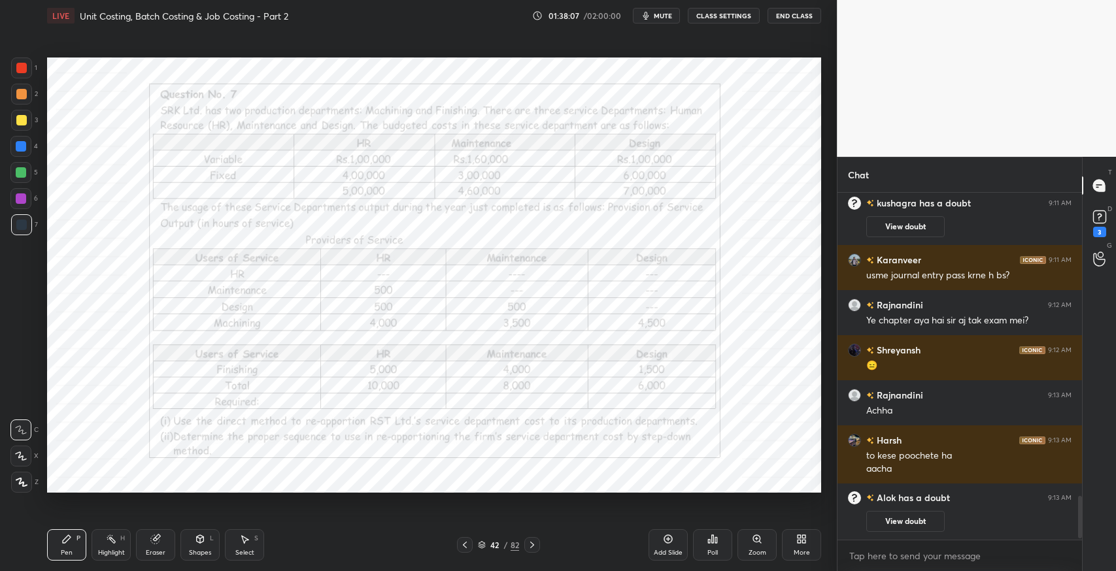
click at [533, 543] on icon at bounding box center [532, 545] width 10 height 10
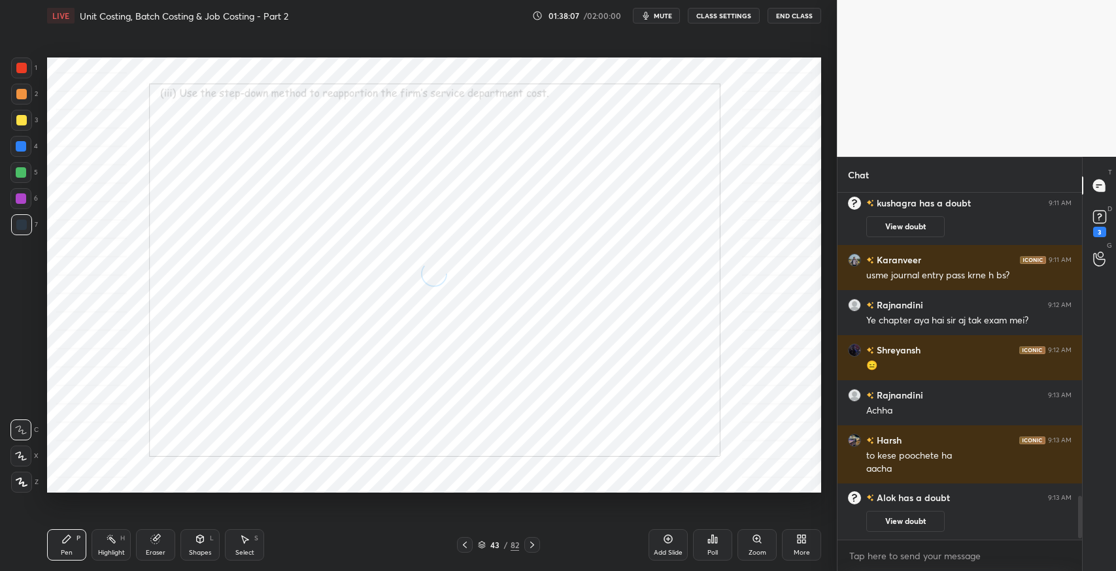
click at [533, 543] on icon at bounding box center [532, 545] width 10 height 10
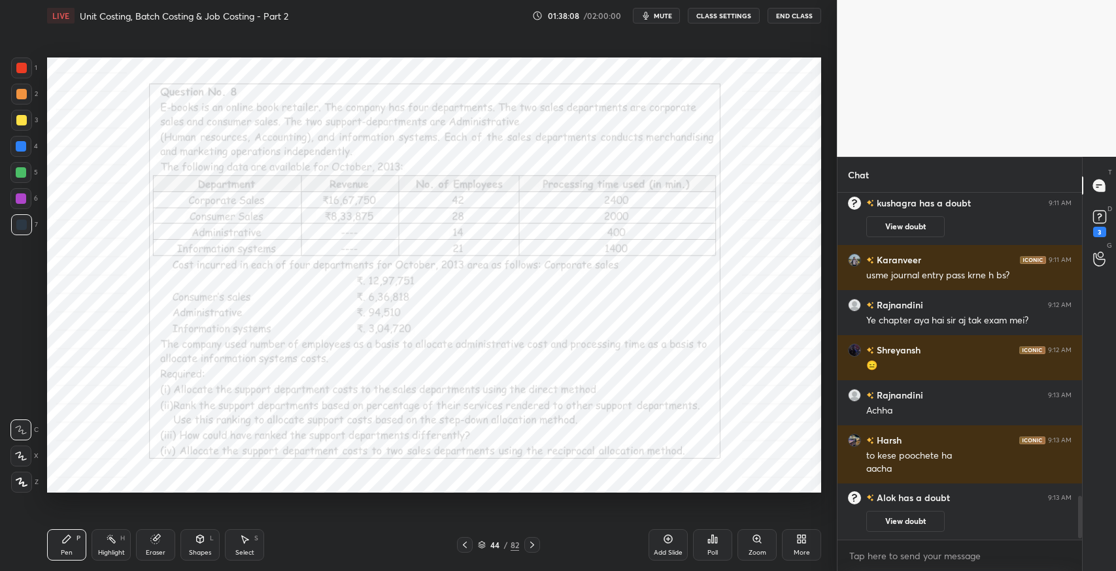
click at [533, 543] on icon at bounding box center [532, 545] width 10 height 10
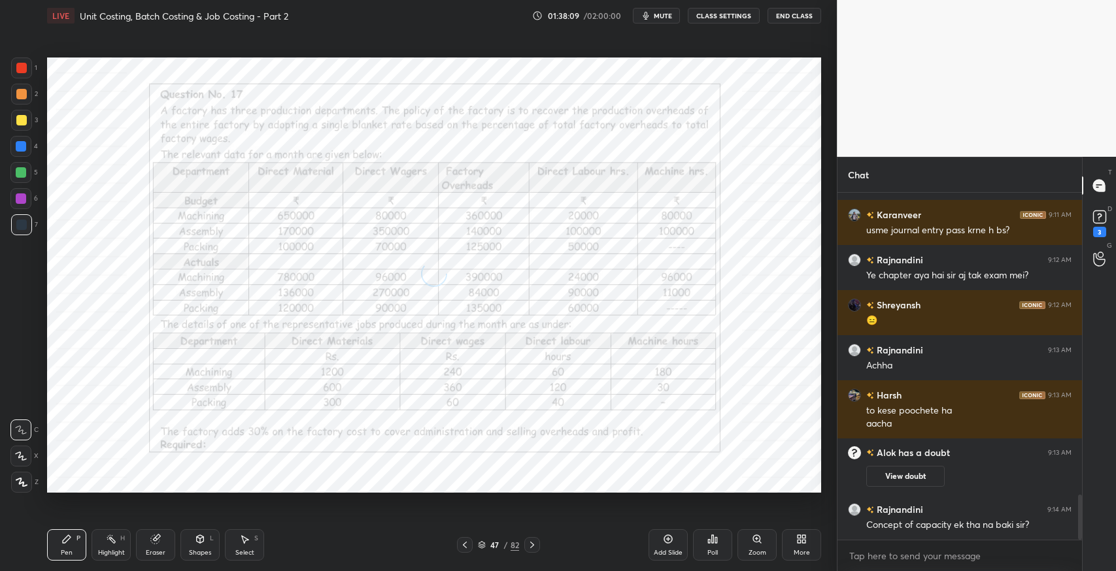
click at [533, 543] on icon at bounding box center [532, 545] width 10 height 10
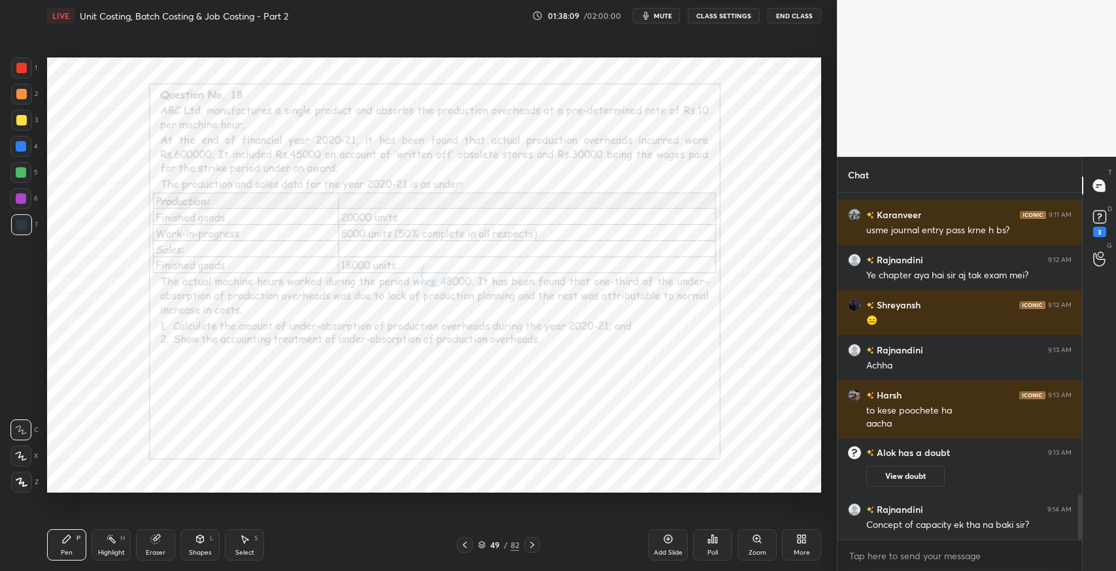
click at [533, 543] on icon at bounding box center [532, 545] width 10 height 10
click at [465, 543] on icon at bounding box center [465, 545] width 10 height 10
click at [536, 543] on icon at bounding box center [532, 545] width 10 height 10
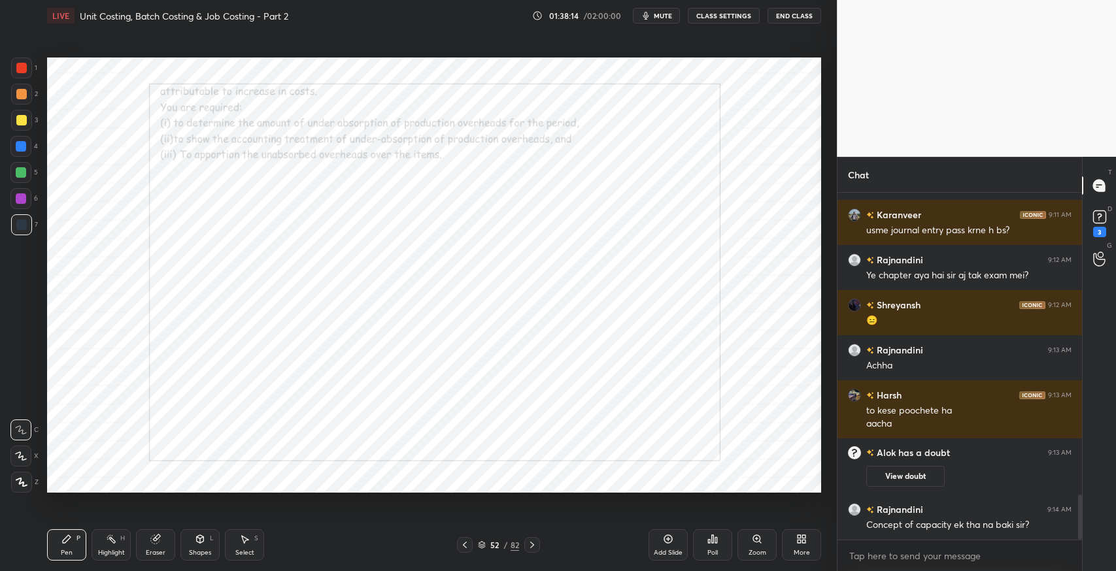
click at [536, 543] on icon at bounding box center [532, 545] width 10 height 10
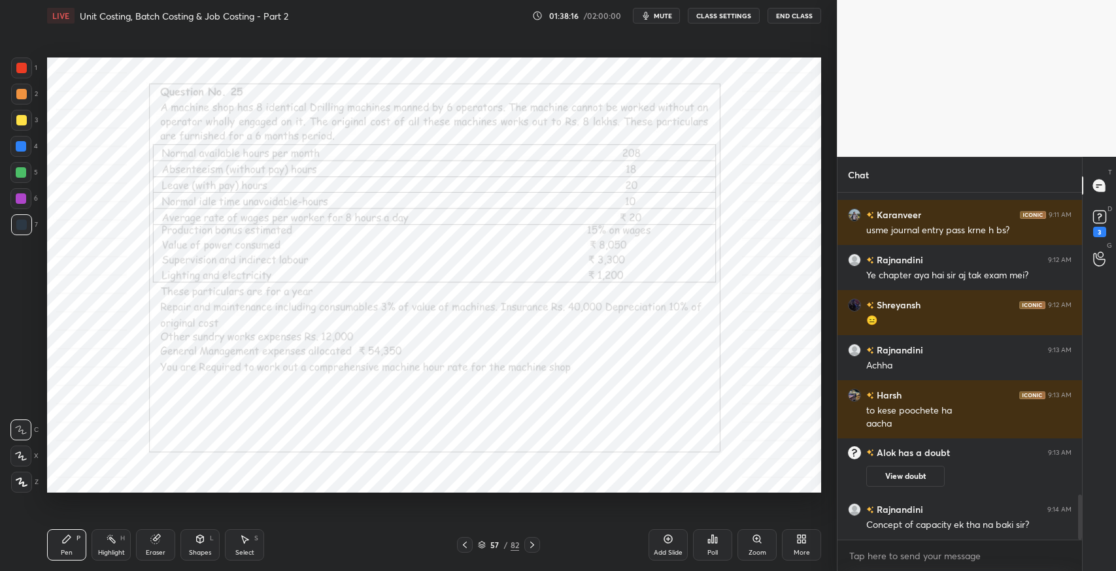
click at [536, 543] on icon at bounding box center [532, 545] width 10 height 10
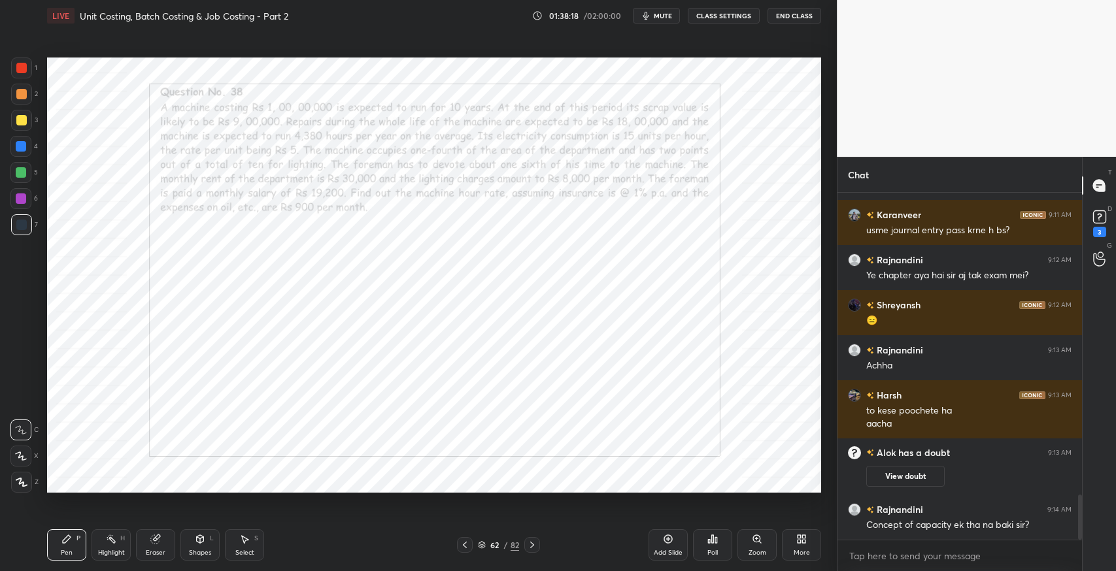
click at [536, 543] on icon at bounding box center [532, 545] width 10 height 10
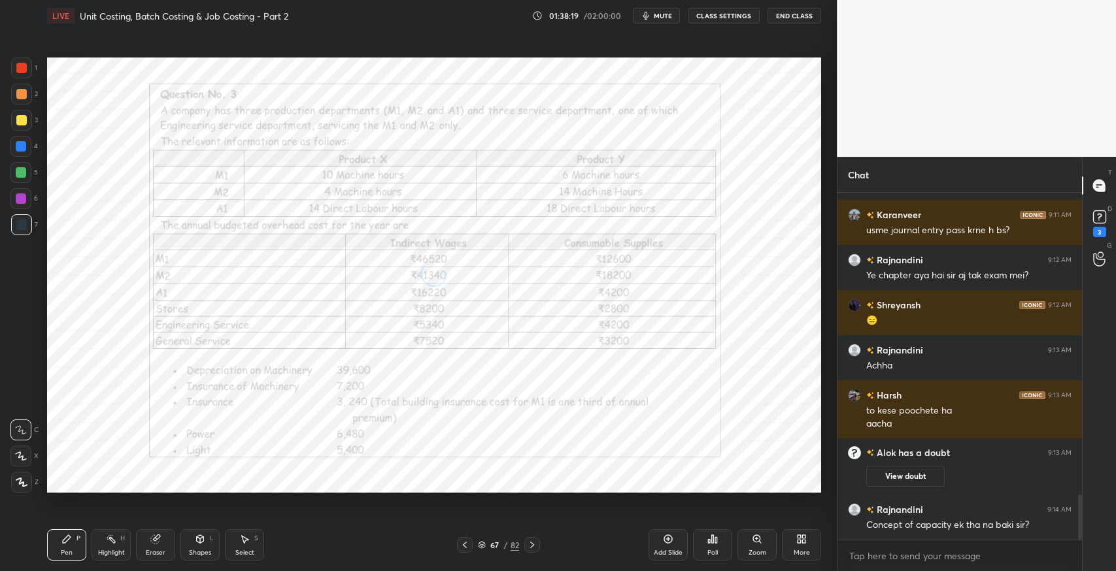
click at [536, 543] on icon at bounding box center [532, 545] width 10 height 10
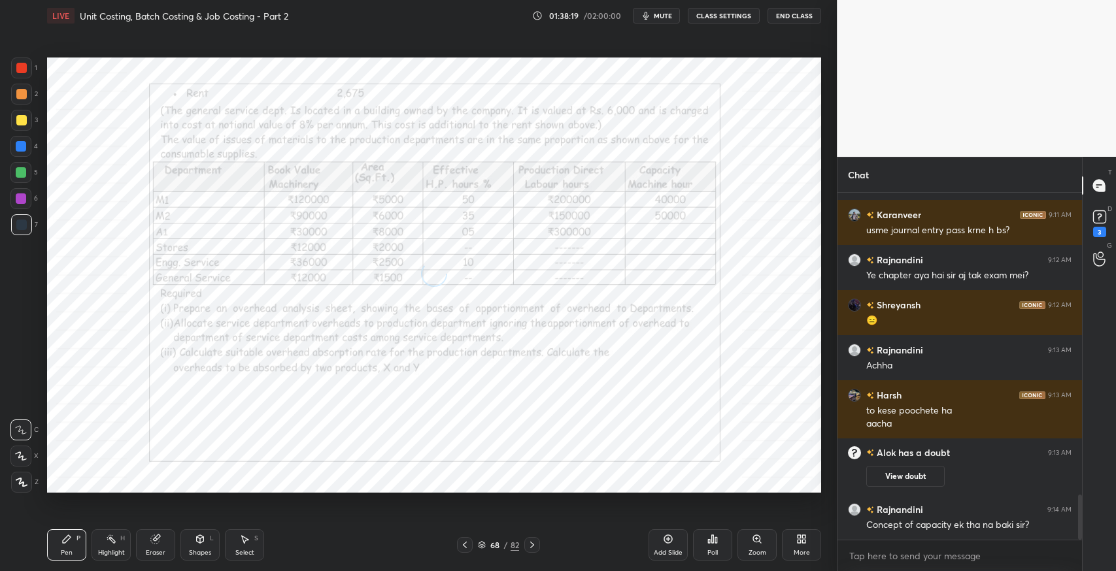
click at [536, 543] on icon at bounding box center [532, 545] width 10 height 10
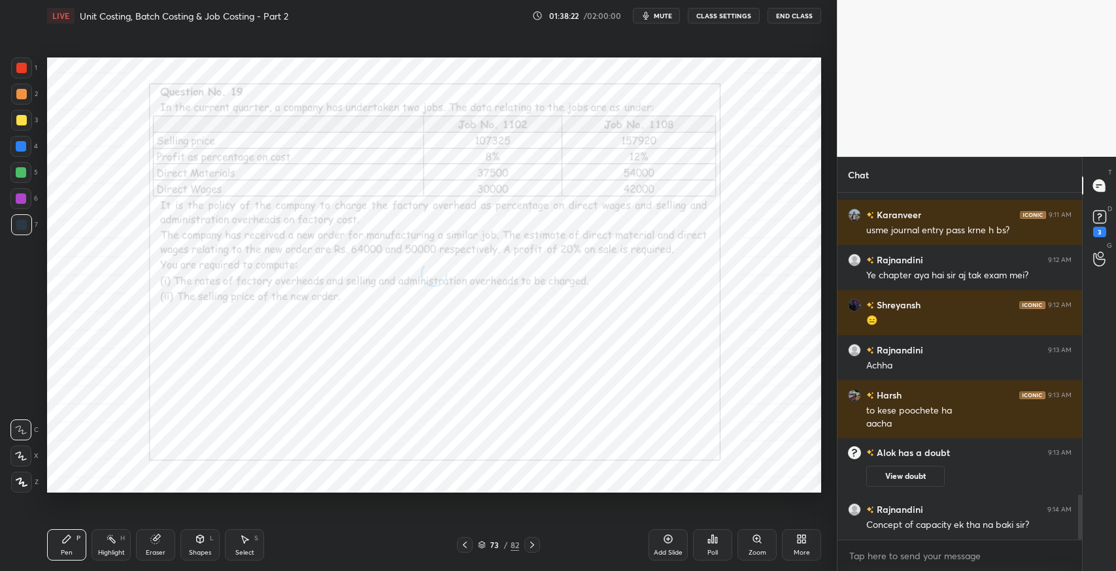
click at [536, 543] on icon at bounding box center [532, 545] width 10 height 10
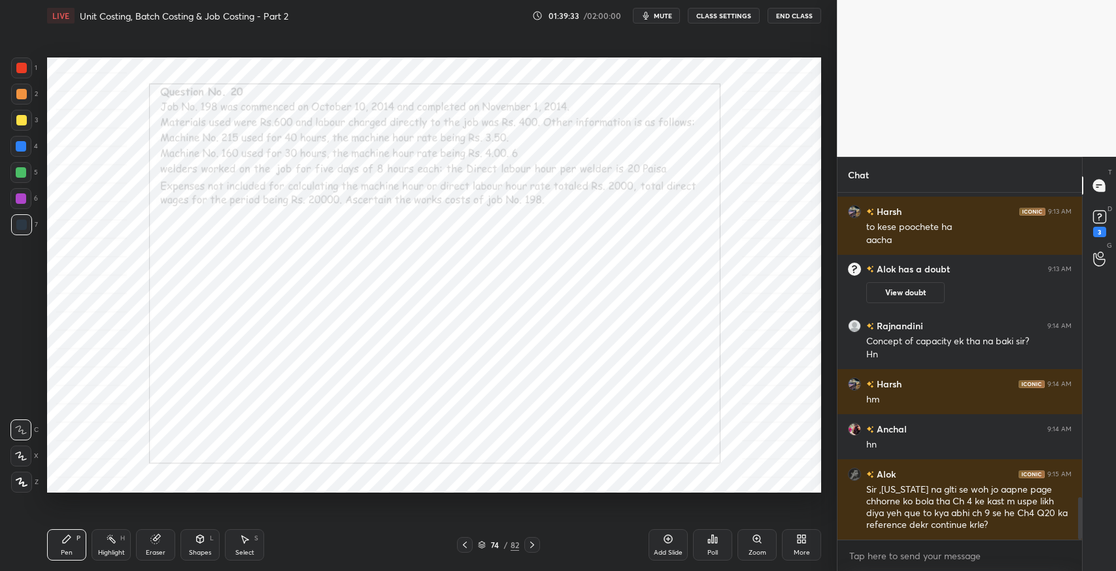
scroll to position [2505, 0]
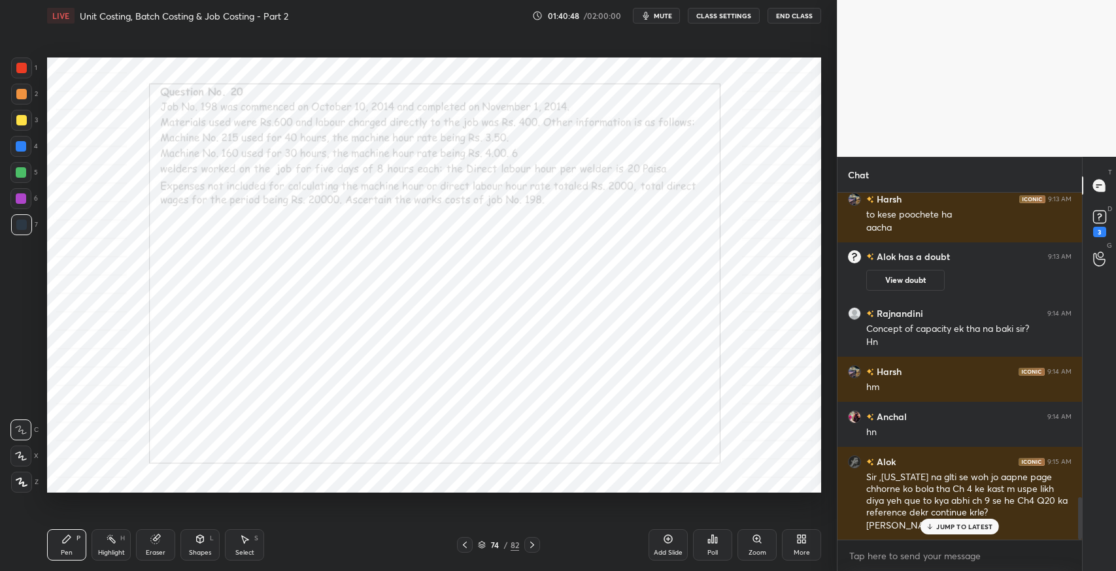
click at [238, 542] on div "Select S" at bounding box center [244, 545] width 39 height 31
click at [163, 331] on div "0 ° Undo Copy Duplicate Duplicate to new slide Delete" at bounding box center [434, 275] width 774 height 435
click at [63, 552] on div "Pen" at bounding box center [67, 553] width 12 height 7
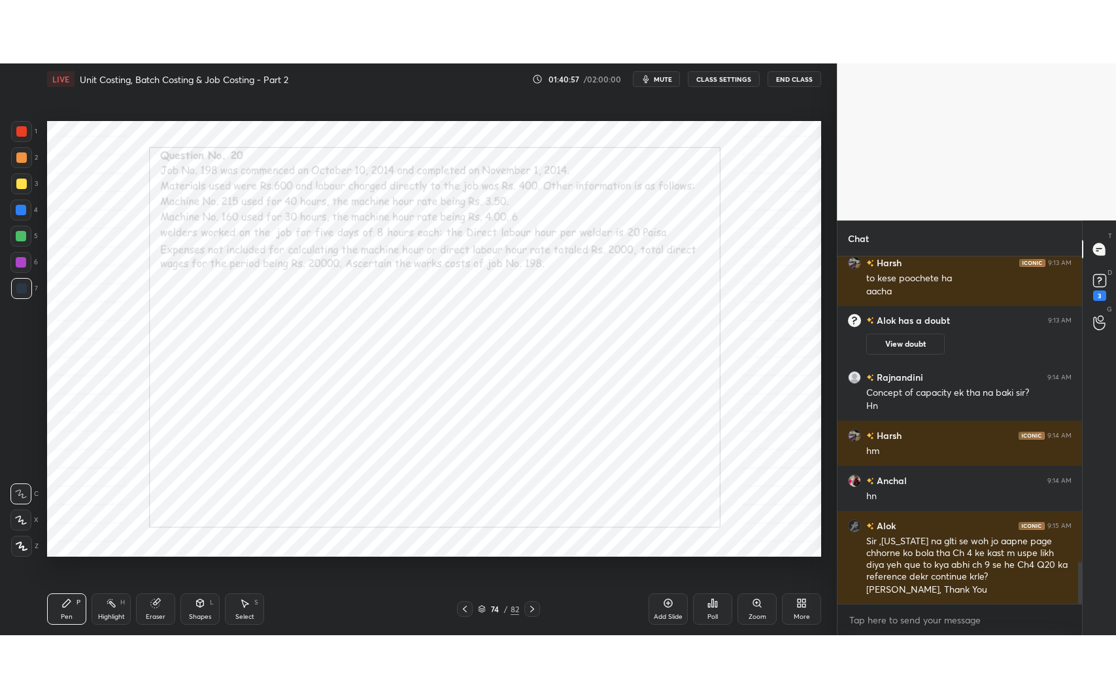
scroll to position [2551, 0]
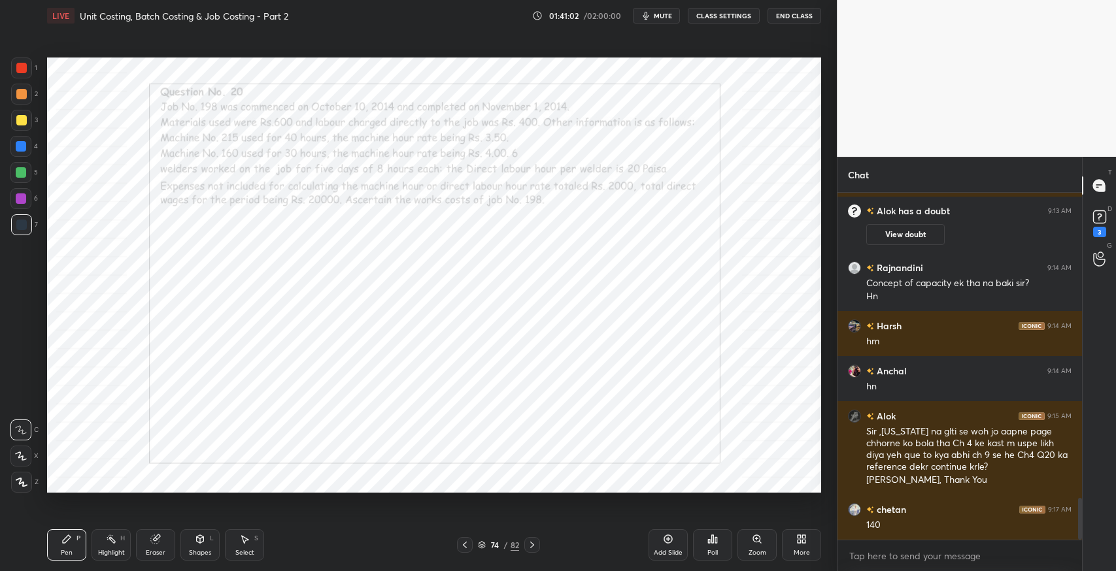
click at [793, 541] on div "More" at bounding box center [801, 545] width 39 height 31
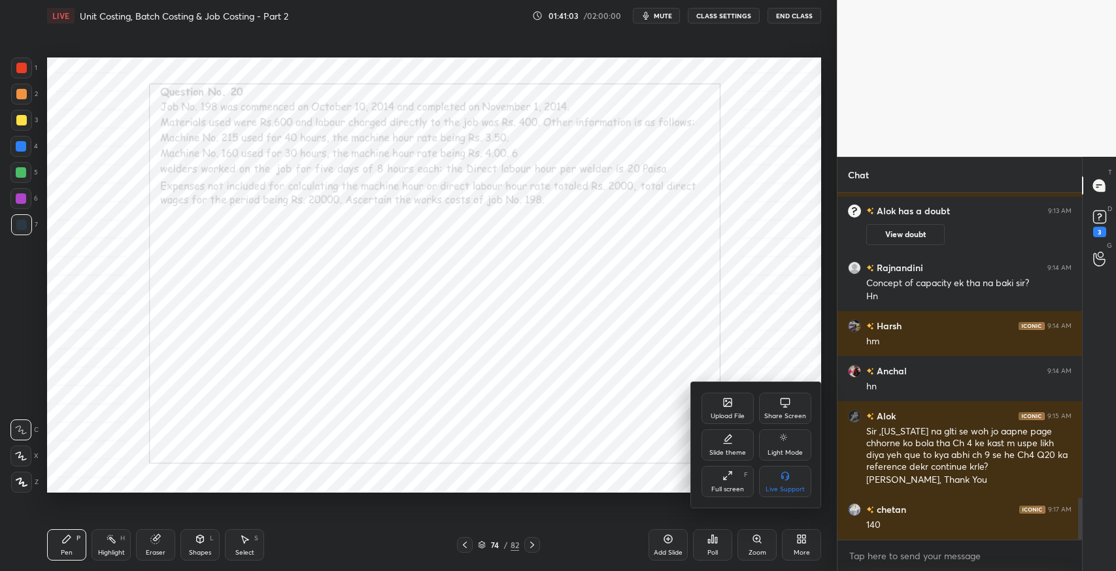
click at [733, 484] on div "Full screen F" at bounding box center [727, 481] width 52 height 31
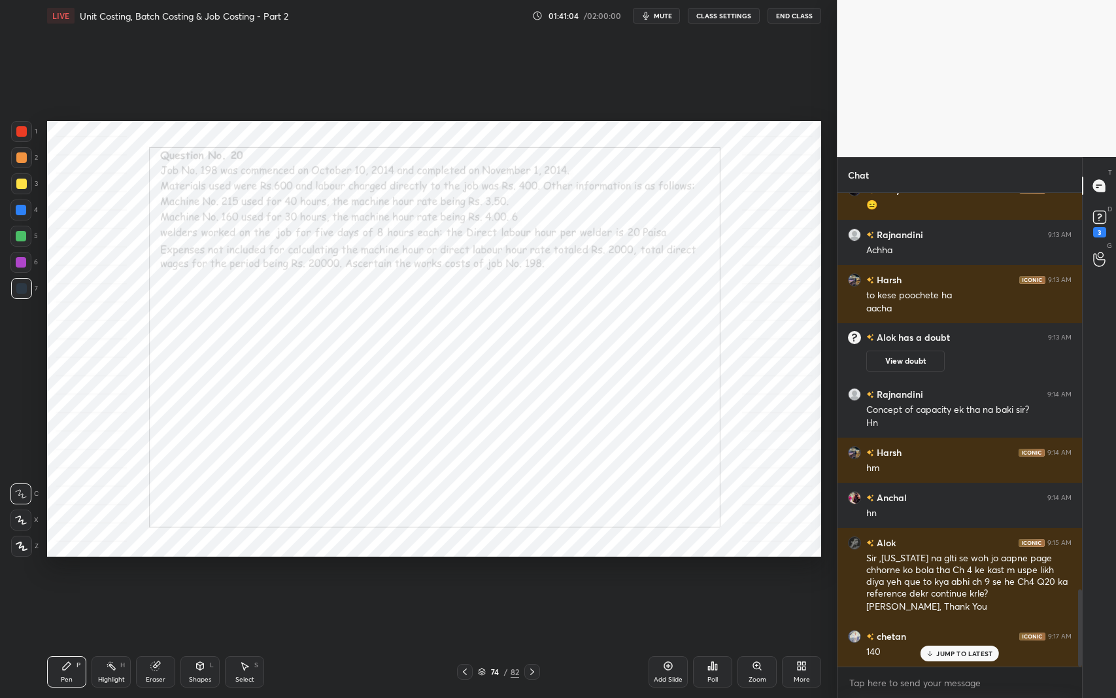
scroll to position [2424, 0]
click at [57, 571] on div "Pen P" at bounding box center [66, 671] width 39 height 31
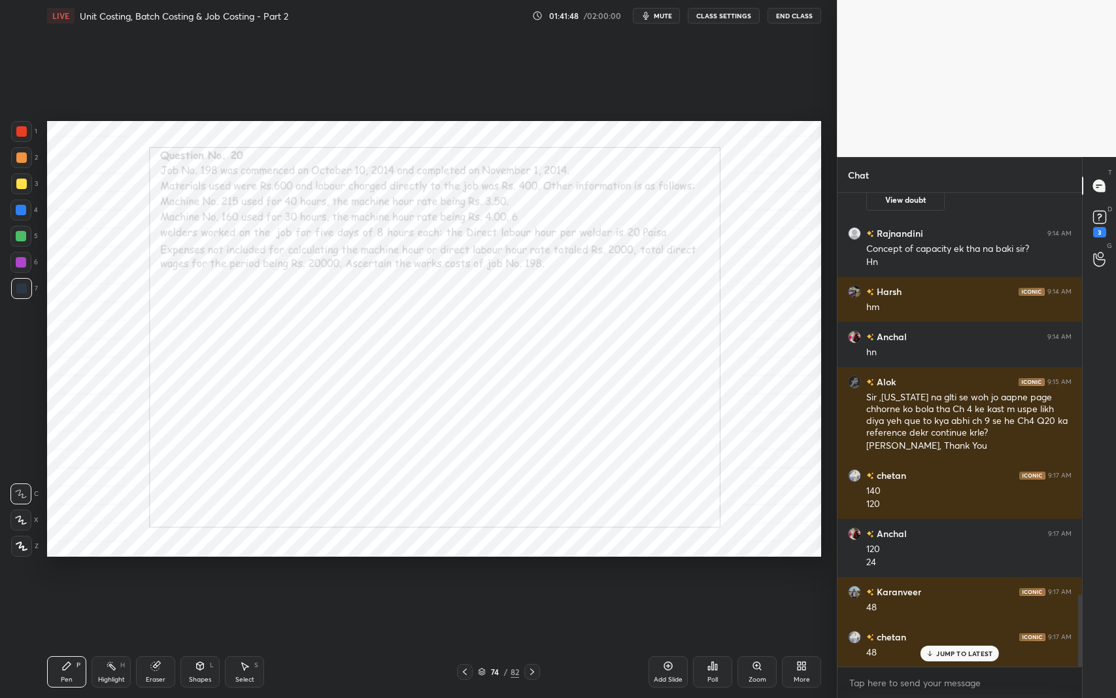
scroll to position [2631, 0]
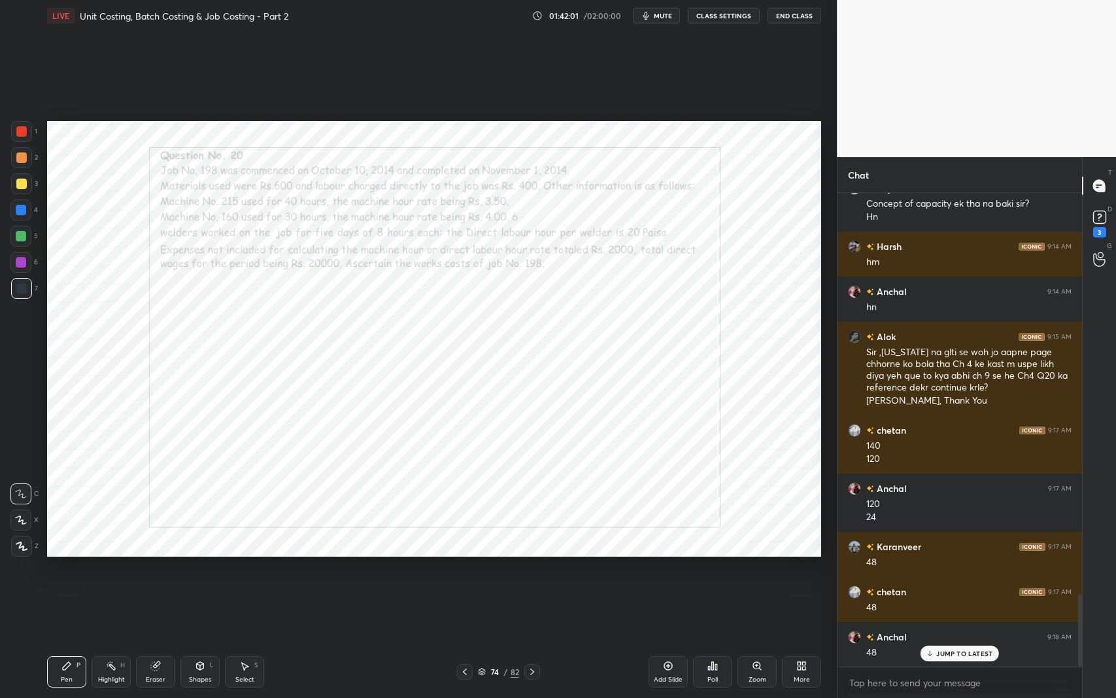
click at [252, 571] on div "Select" at bounding box center [244, 679] width 19 height 7
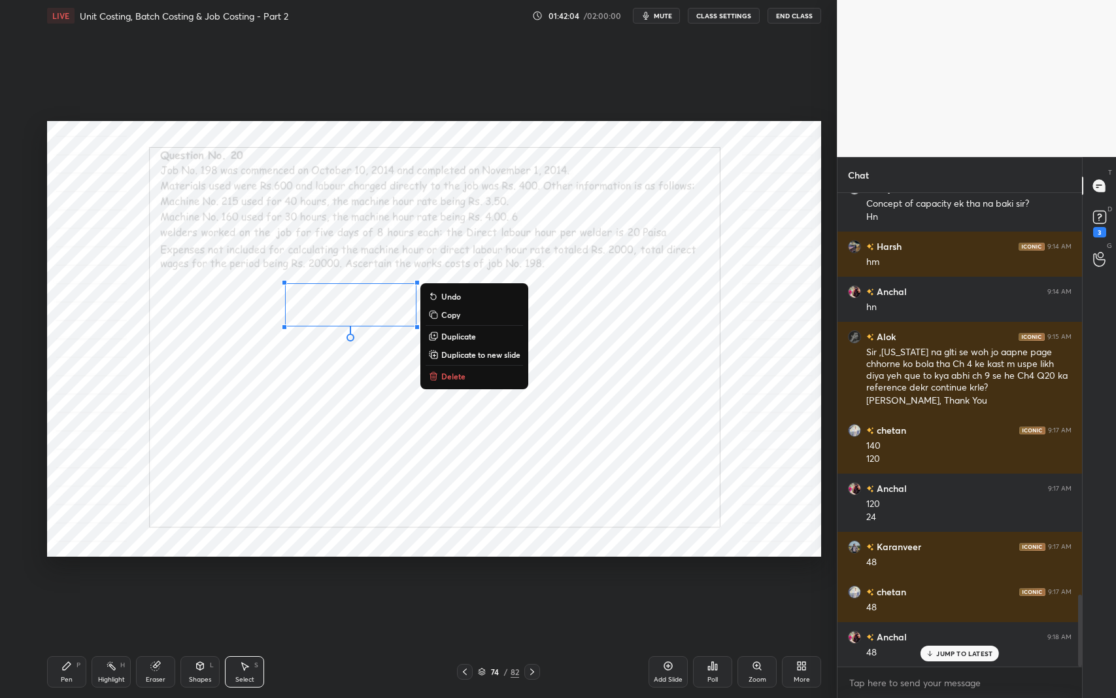
click at [67, 571] on div "Pen P" at bounding box center [66, 671] width 39 height 31
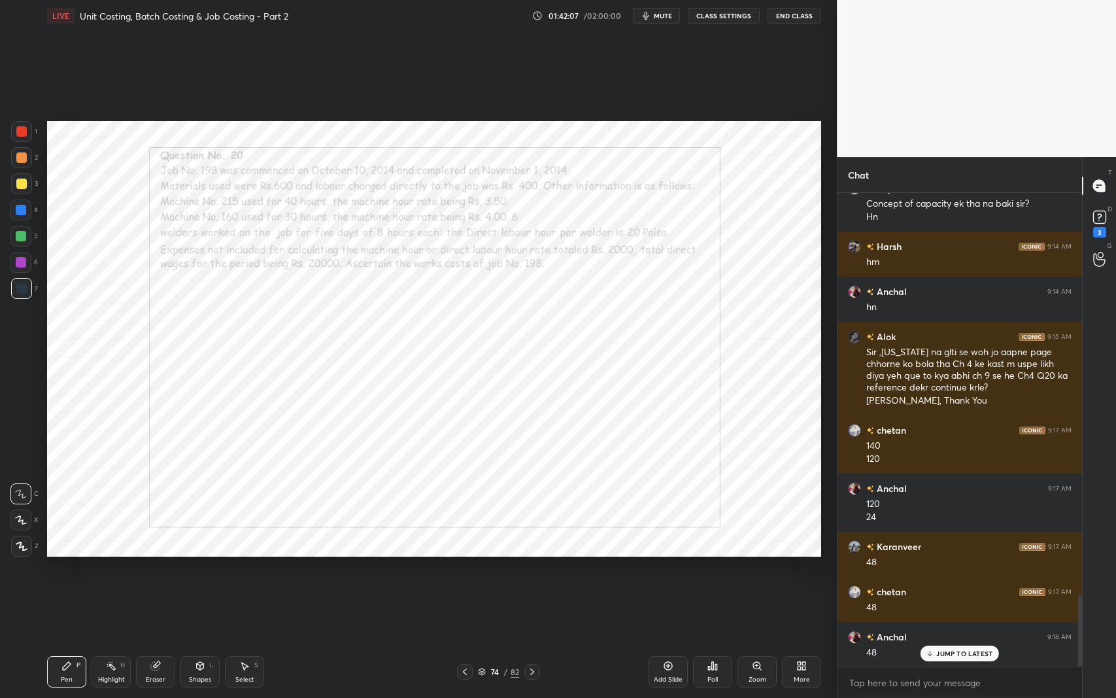
click at [163, 571] on div "Eraser" at bounding box center [155, 671] width 39 height 31
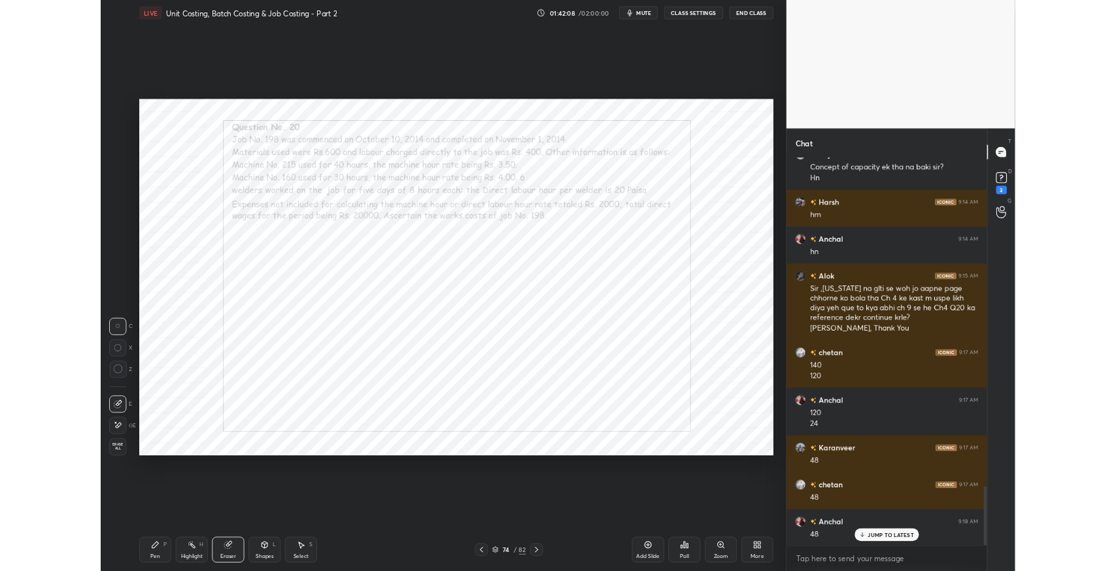
scroll to position [2676, 0]
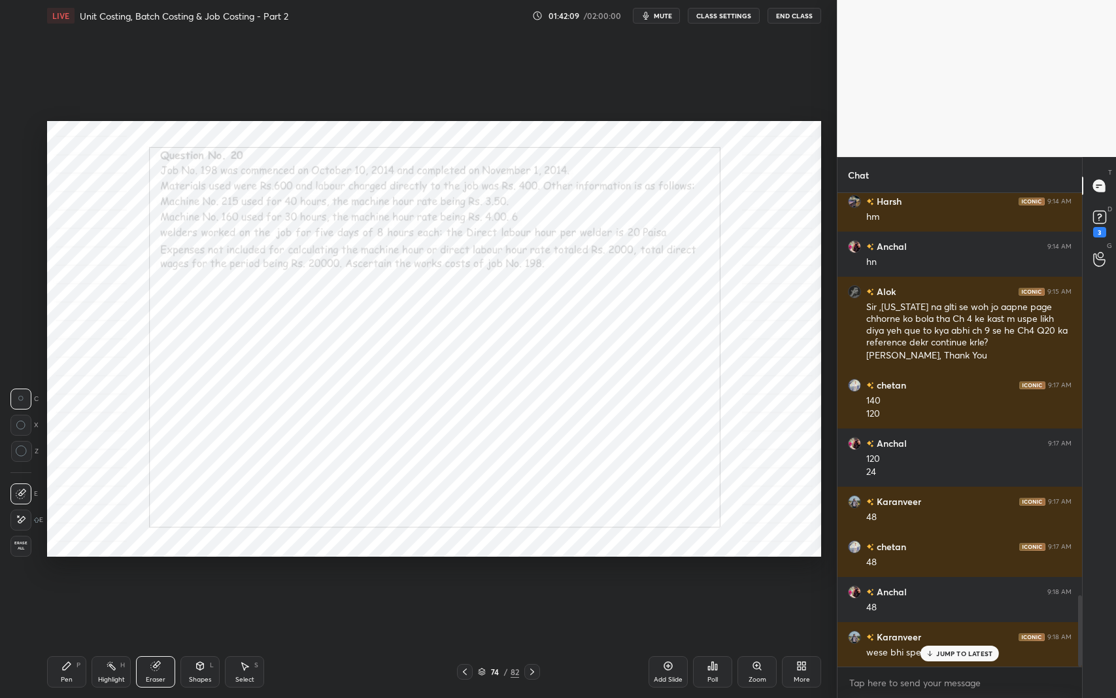
click at [67, 571] on div "Pen P" at bounding box center [66, 671] width 39 height 31
click at [928, 571] on icon at bounding box center [930, 653] width 8 height 8
click at [246, 571] on icon at bounding box center [244, 665] width 10 height 10
click at [669, 548] on div "0 ° Undo Copy Duplicate Duplicate to new slide Delete" at bounding box center [434, 338] width 774 height 435
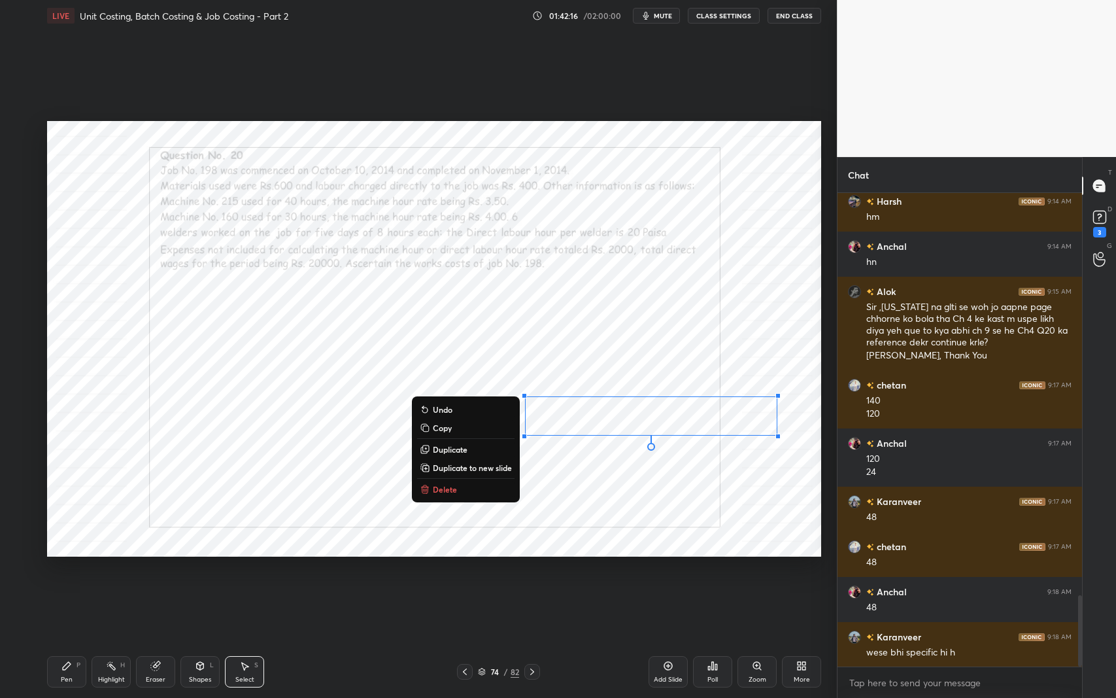
click at [624, 435] on div "0 ° Undo Copy Duplicate Duplicate to new slide Delete" at bounding box center [434, 338] width 774 height 435
click at [607, 484] on div "0 ° Undo Copy Duplicate Duplicate to new slide Delete" at bounding box center [434, 338] width 774 height 435
click at [592, 473] on div "0 ° Undo Copy Duplicate Duplicate to new slide Delete" at bounding box center [434, 338] width 774 height 435
click at [591, 492] on div "0 ° Undo Copy Duplicate Duplicate to new slide Delete" at bounding box center [434, 338] width 774 height 435
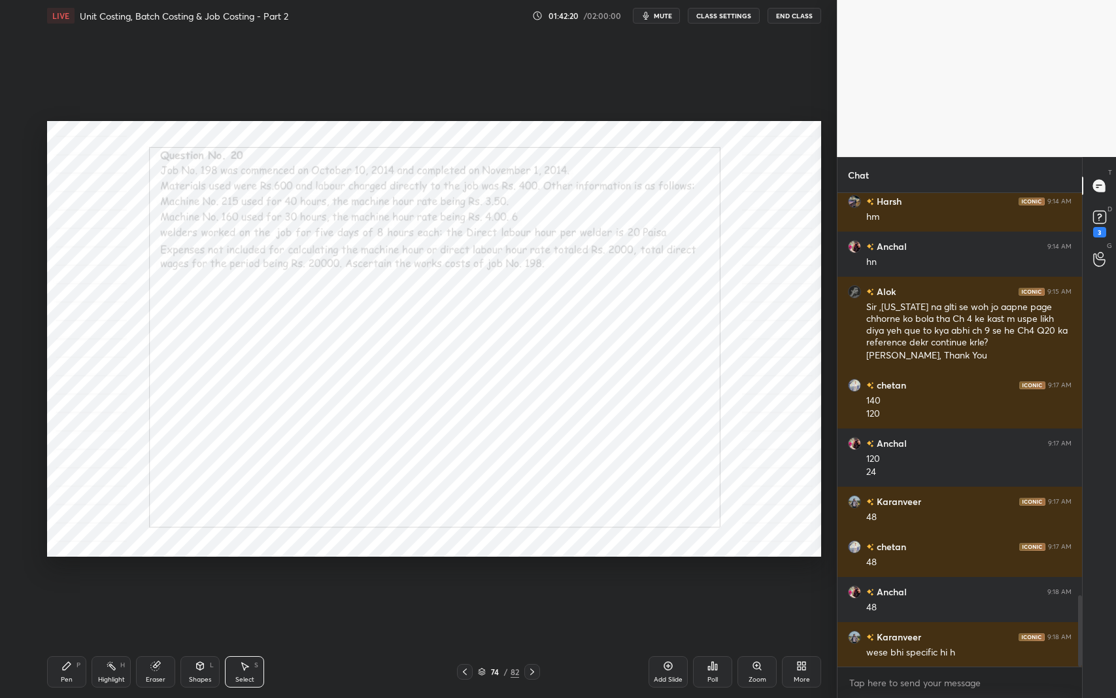
click at [800, 571] on div "More" at bounding box center [802, 679] width 16 height 7
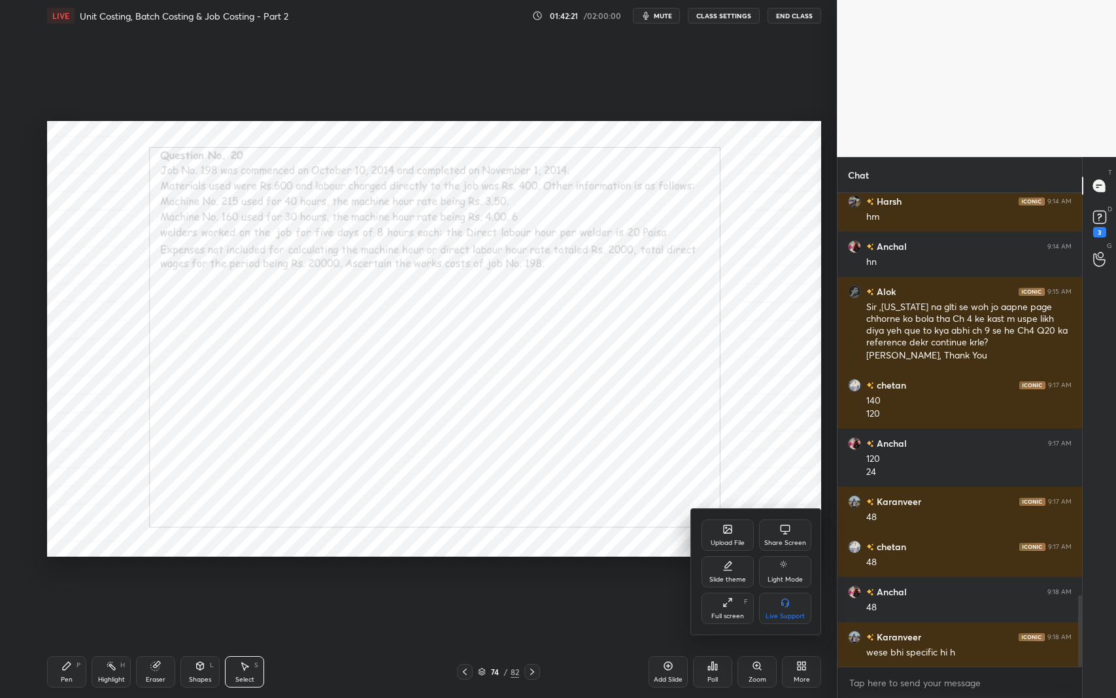
click at [722, 571] on div "Full screen F" at bounding box center [727, 607] width 52 height 31
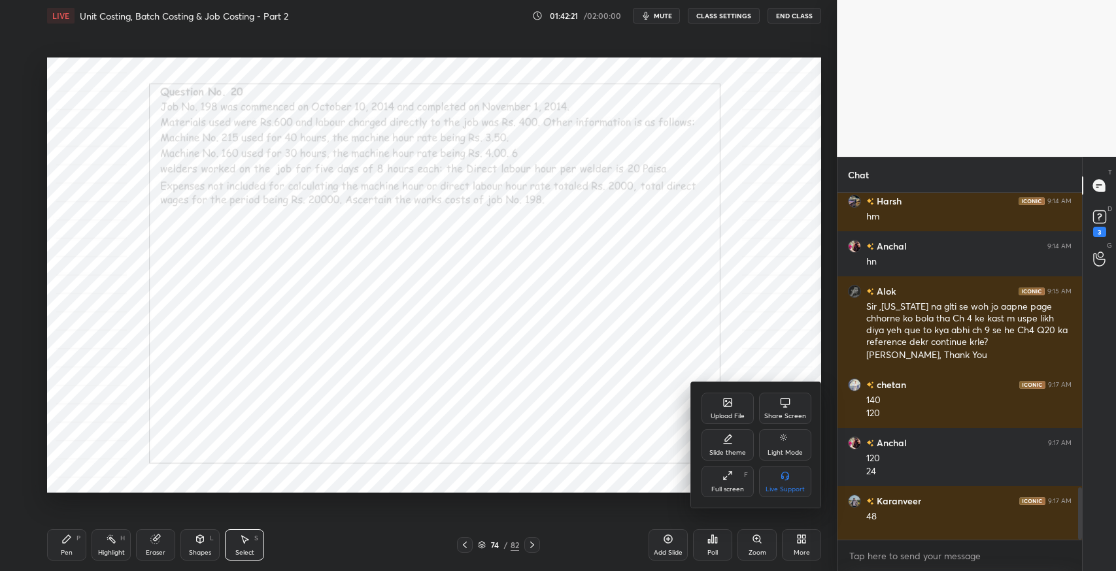
scroll to position [2676, 0]
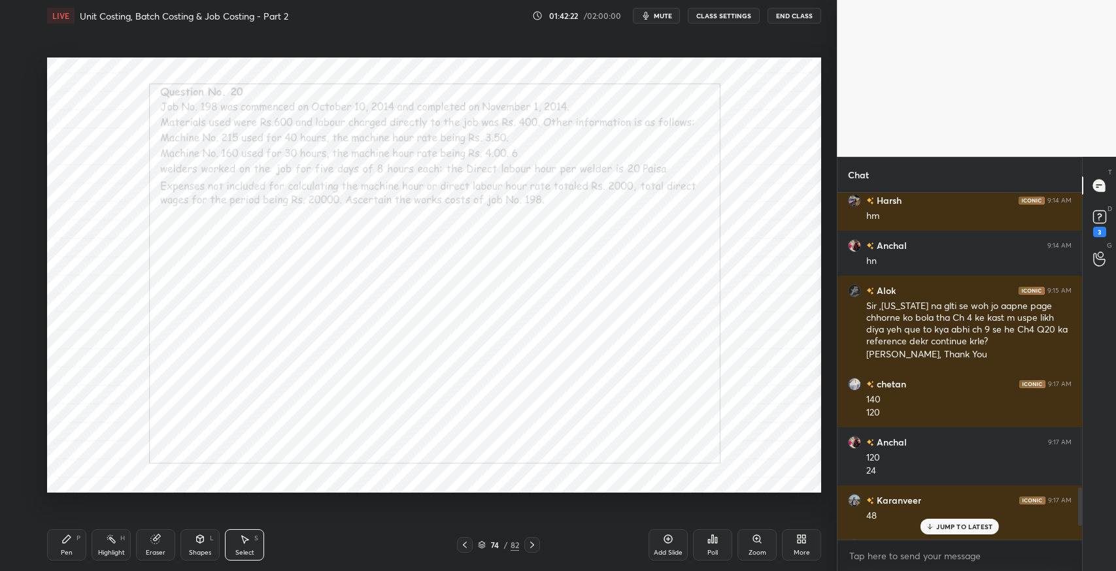
type textarea "x"
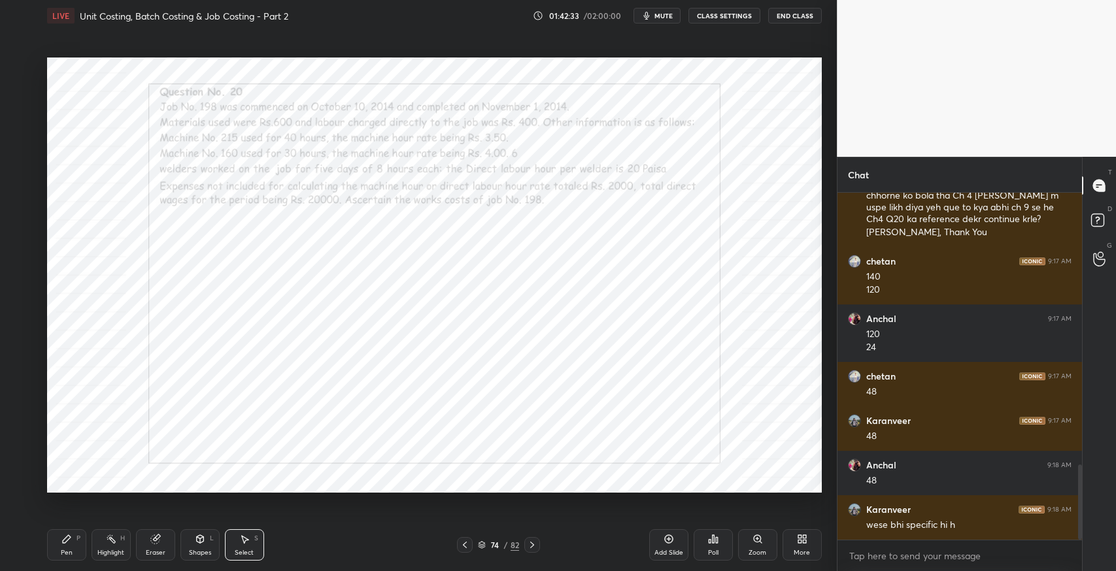
scroll to position [64885, 64588]
click at [244, 543] on icon at bounding box center [245, 540] width 7 height 8
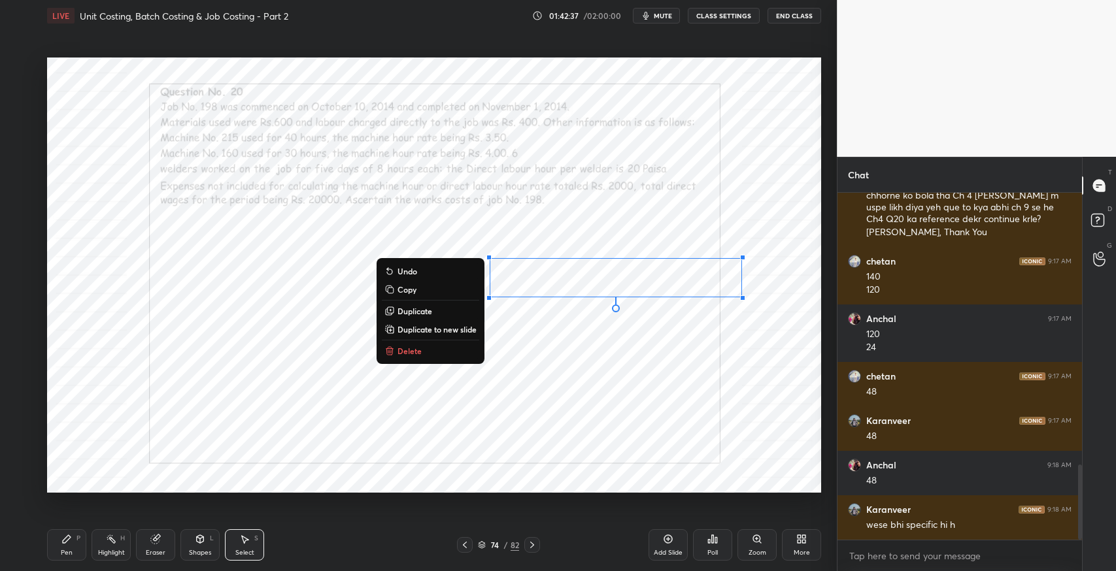
click at [73, 539] on div "Pen P" at bounding box center [66, 545] width 39 height 31
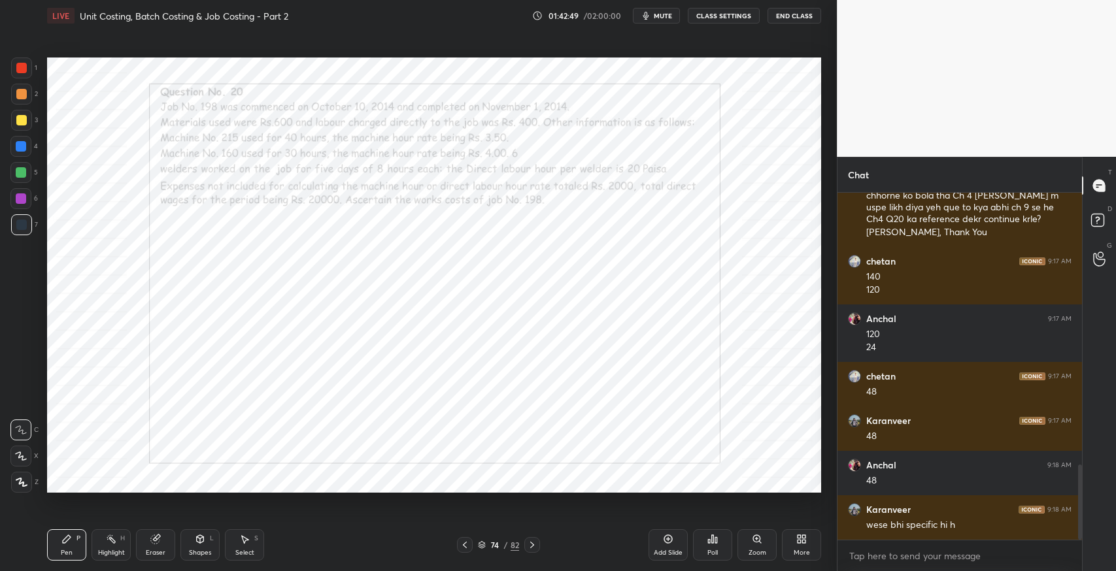
click at [63, 539] on icon at bounding box center [66, 539] width 10 height 10
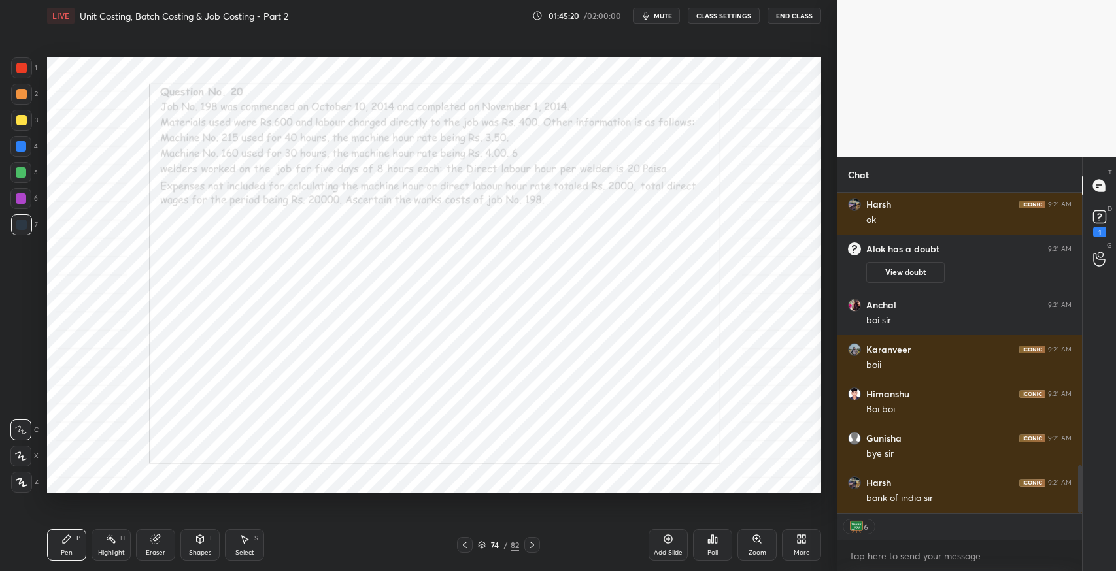
scroll to position [1892, 0]
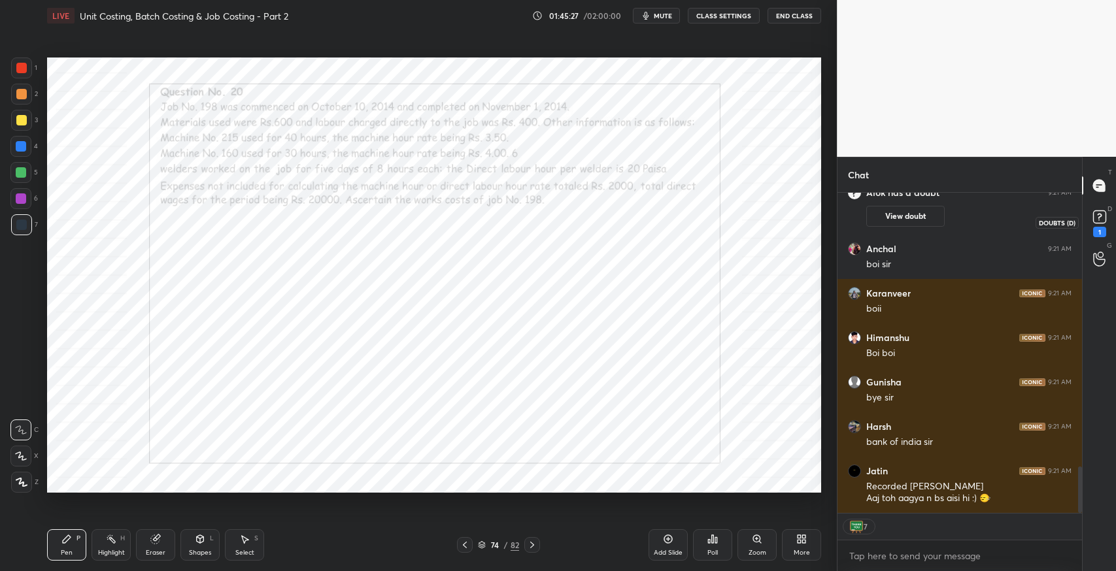
click at [1099, 229] on div "1" at bounding box center [1099, 232] width 13 height 10
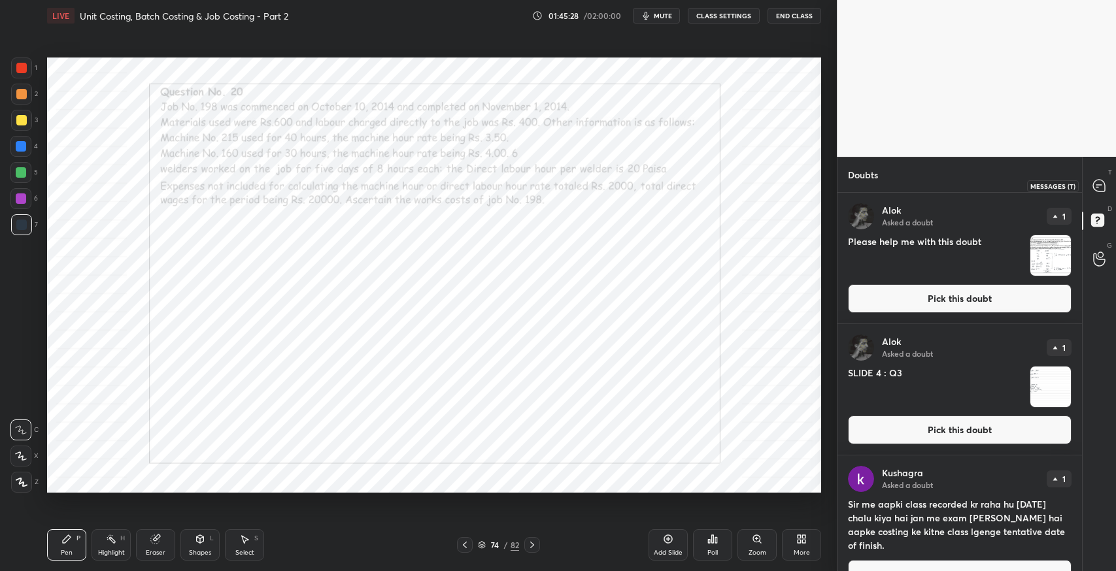
click at [1099, 188] on icon at bounding box center [1099, 186] width 12 height 12
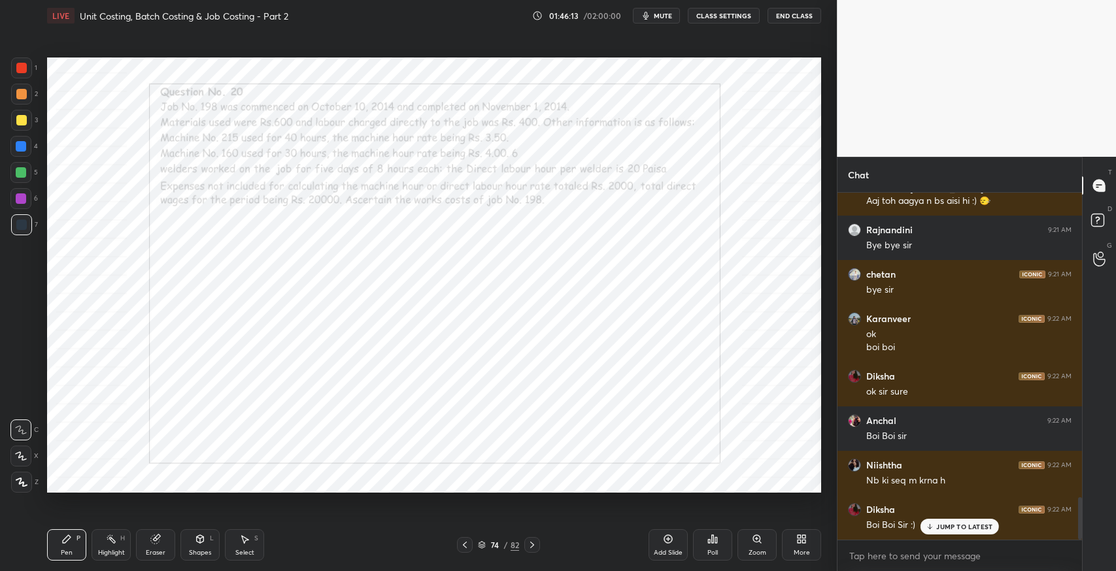
scroll to position [2505, 0]
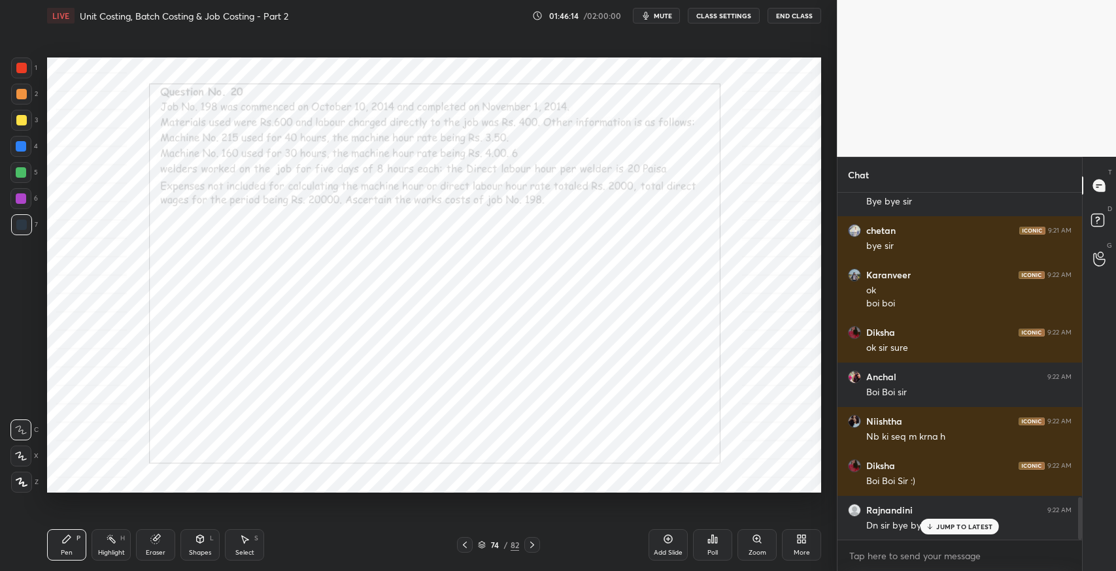
click at [958, 526] on p "JUMP TO LATEST" at bounding box center [964, 527] width 56 height 8
click at [789, 19] on button "End Class" at bounding box center [794, 16] width 54 height 16
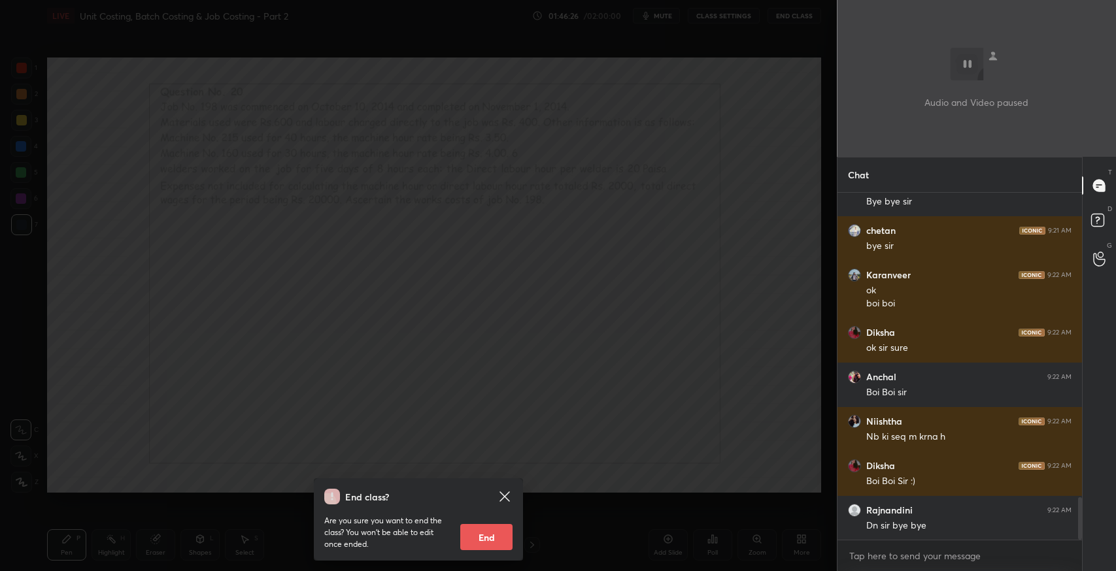
click at [495, 541] on button "End" at bounding box center [486, 537] width 52 height 26
type textarea "x"
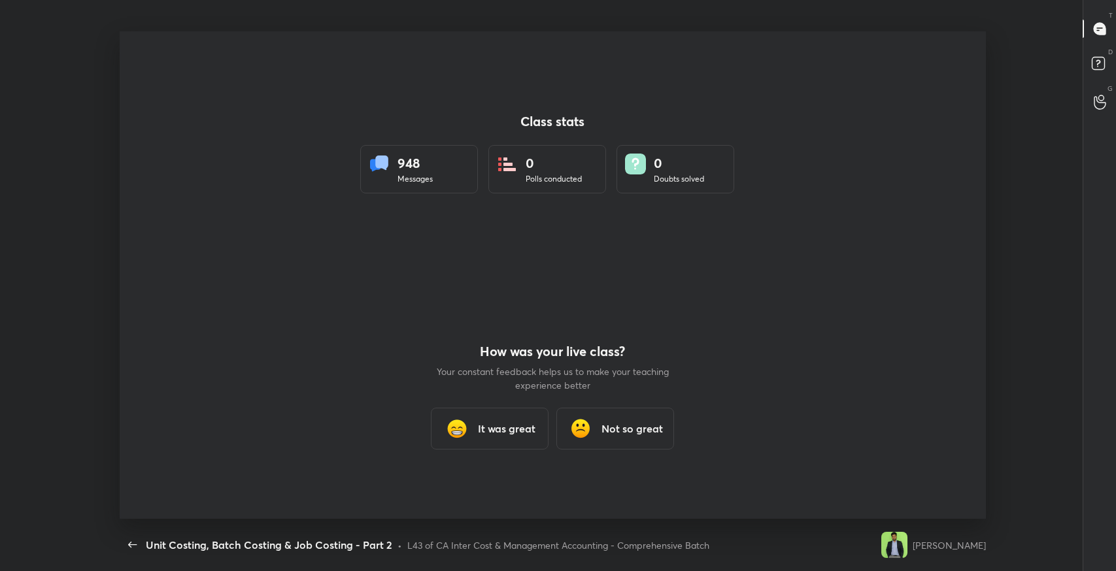
scroll to position [0, 0]
click at [501, 439] on div "It was great" at bounding box center [490, 429] width 118 height 42
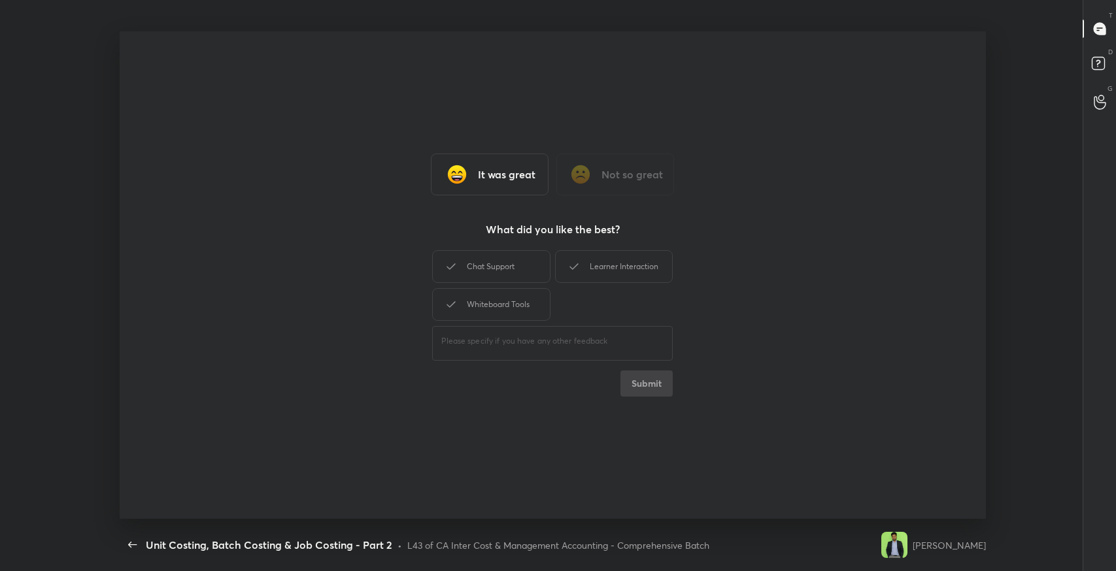
click at [492, 271] on div "Chat Support" at bounding box center [491, 266] width 118 height 33
drag, startPoint x: 588, startPoint y: 264, endPoint x: 523, endPoint y: 296, distance: 72.8
click at [574, 271] on div "Learner Interaction" at bounding box center [614, 266] width 118 height 33
click at [511, 304] on div "Whiteboard Tools" at bounding box center [491, 304] width 118 height 33
click at [628, 378] on button "Submit" at bounding box center [646, 384] width 52 height 26
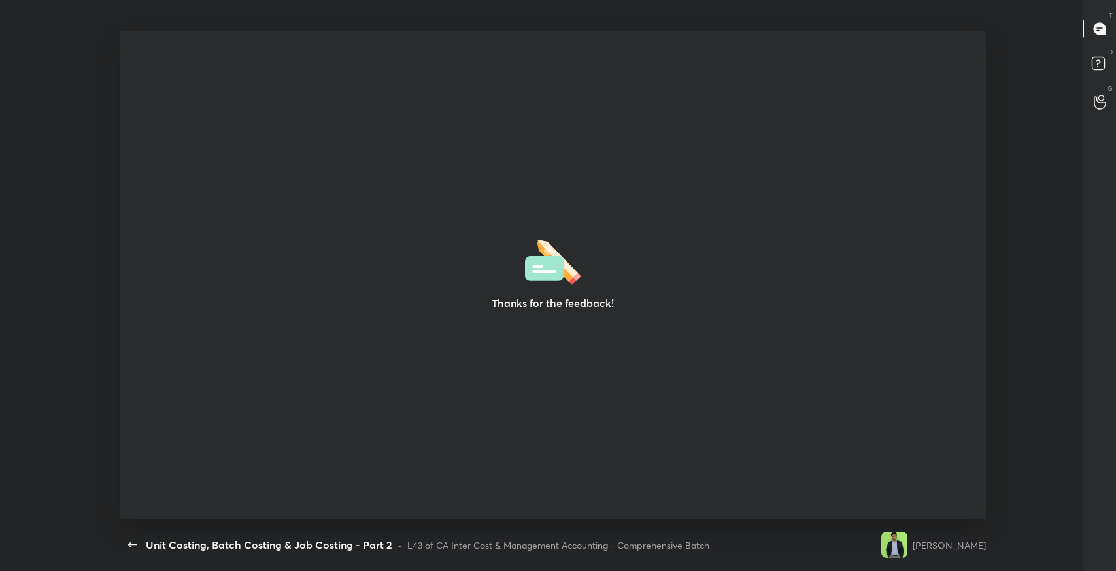
click at [41, 421] on div "Thanks for the feedback! Setting up your live class" at bounding box center [552, 275] width 1105 height 488
click at [128, 549] on icon "button" at bounding box center [133, 545] width 16 height 16
